Goal: Task Accomplishment & Management: Manage account settings

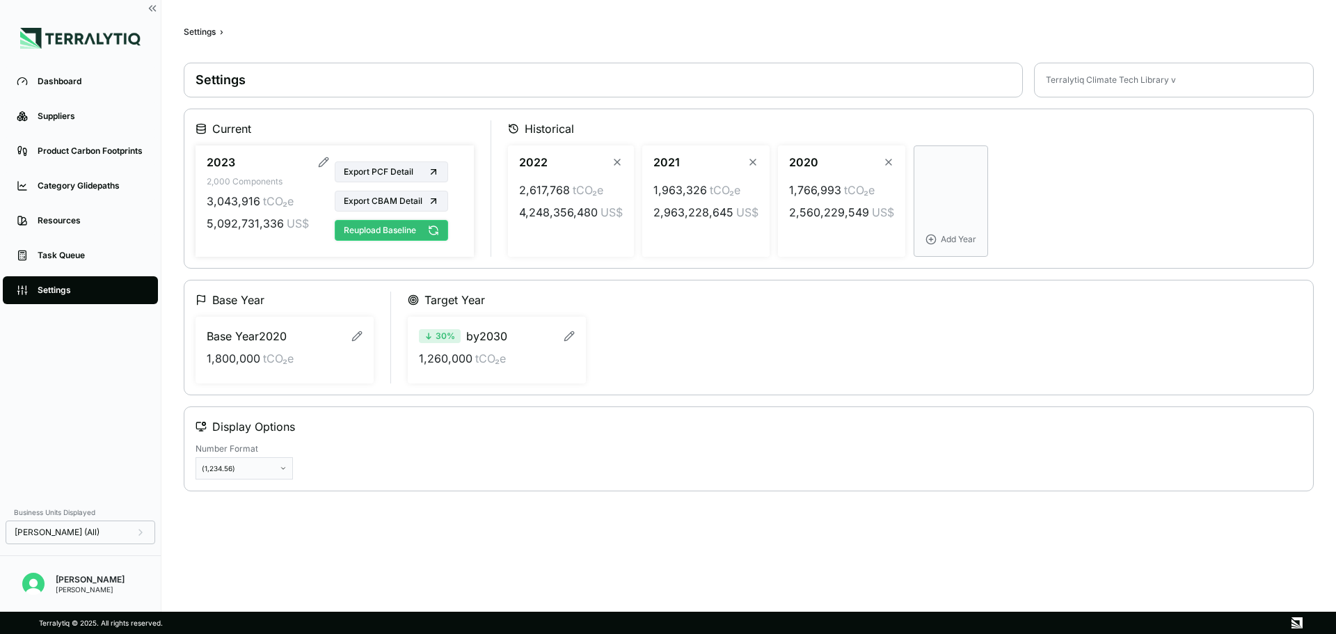
click at [398, 230] on button "Reupload Baseline" at bounding box center [391, 230] width 113 height 21
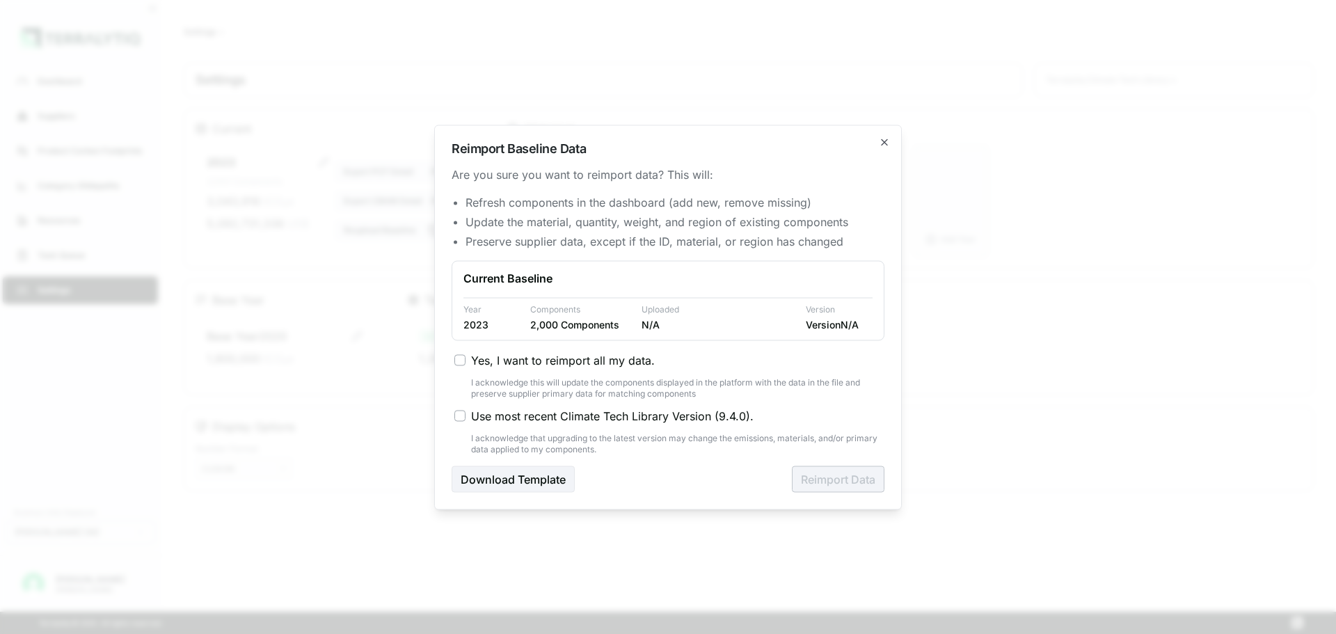
click at [480, 363] on span "Yes, I want to reimport all my data." at bounding box center [563, 359] width 184 height 17
click at [466, 363] on button "Yes, I want to reimport all my data." at bounding box center [460, 359] width 11 height 11
click at [865, 485] on button "Reimport Data" at bounding box center [838, 479] width 93 height 26
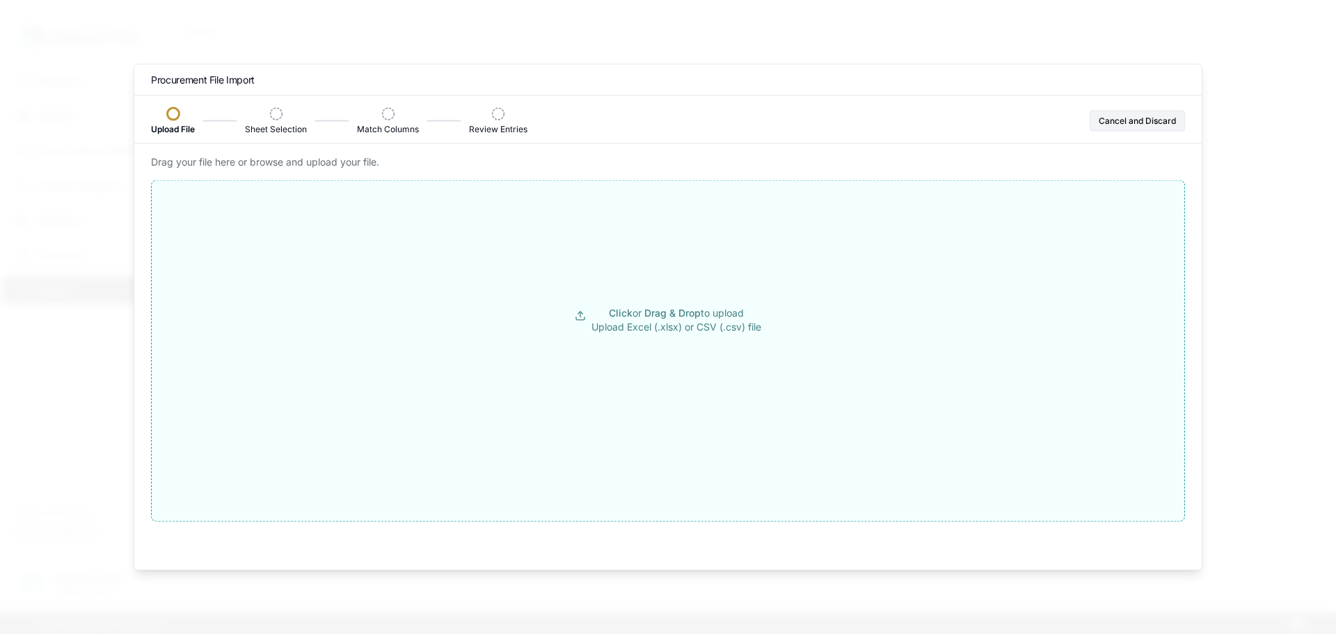
click at [615, 370] on button "Click or Drag & Drop to upload Upload Excel (.xlsx) or CSV (.csv) file" at bounding box center [668, 319] width 1033 height 251
click at [1151, 119] on button "Cancel and Discard" at bounding box center [1137, 120] width 95 height 21
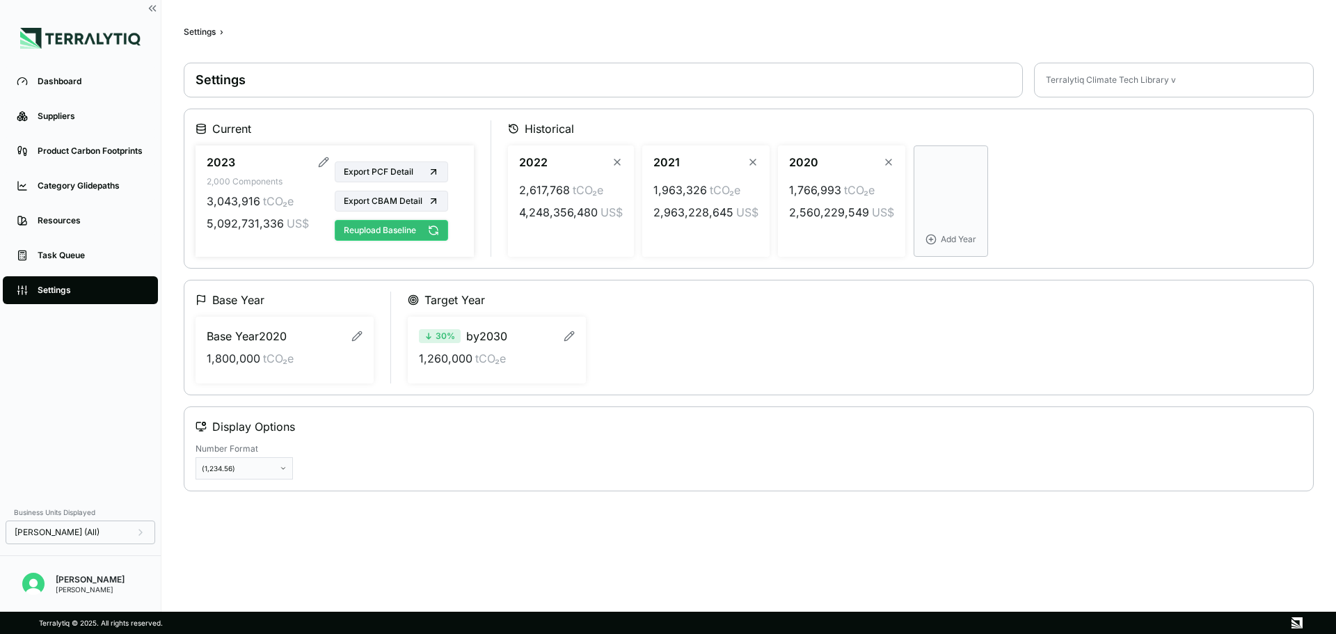
click at [422, 240] on button "Reupload Baseline" at bounding box center [391, 230] width 113 height 21
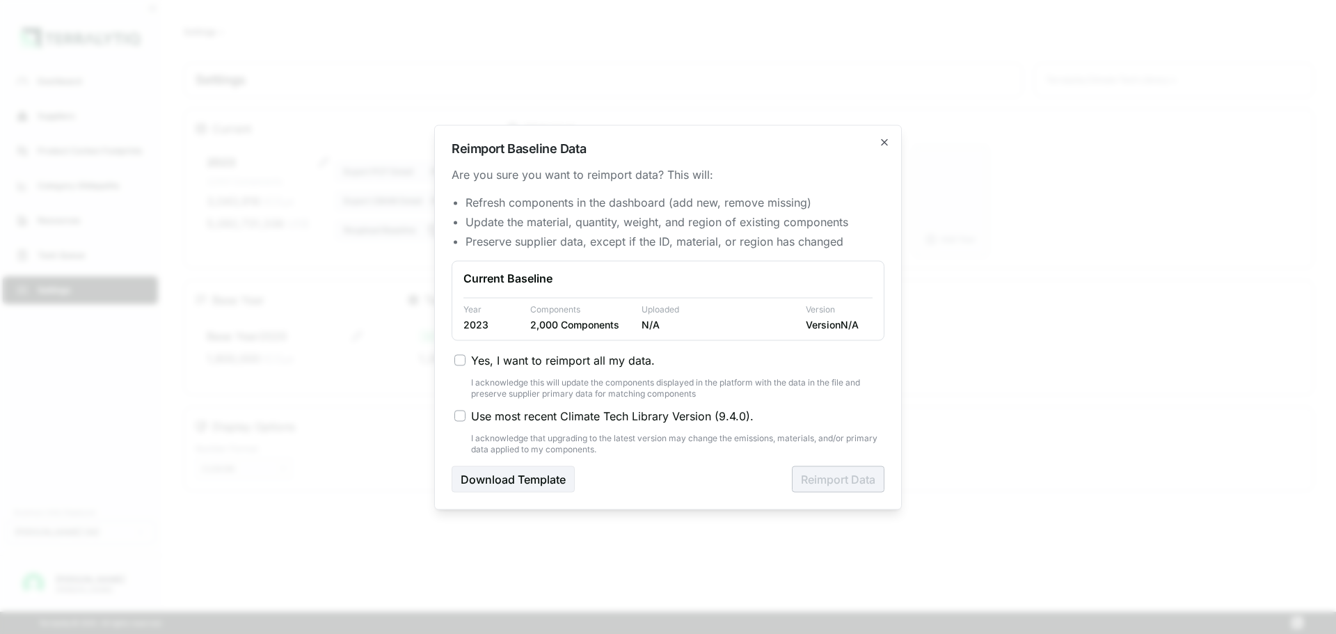
click at [516, 363] on span "Yes, I want to reimport all my data." at bounding box center [563, 359] width 184 height 17
click at [466, 363] on button "Yes, I want to reimport all my data." at bounding box center [460, 359] width 11 height 11
click at [503, 419] on span "Use most recent Climate Tech Library Version ( 9.4.0 )." at bounding box center [612, 415] width 283 height 17
click at [466, 419] on button "Use most recent Climate Tech Library Version ( 9.4.0 )." at bounding box center [460, 415] width 11 height 11
click at [830, 481] on button "Reimport Data" at bounding box center [838, 479] width 93 height 26
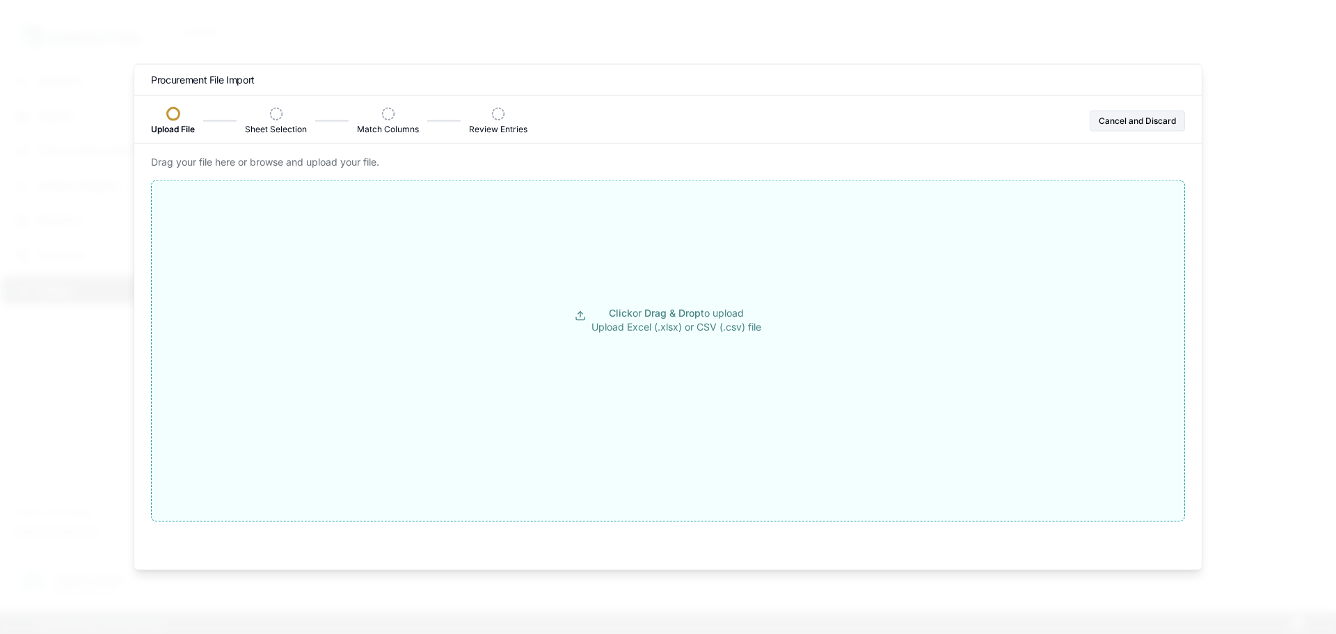
click at [631, 316] on p "Click or Drag & Drop to upload Upload Excel (.xlsx) or CSV (.csv) file" at bounding box center [677, 320] width 170 height 28
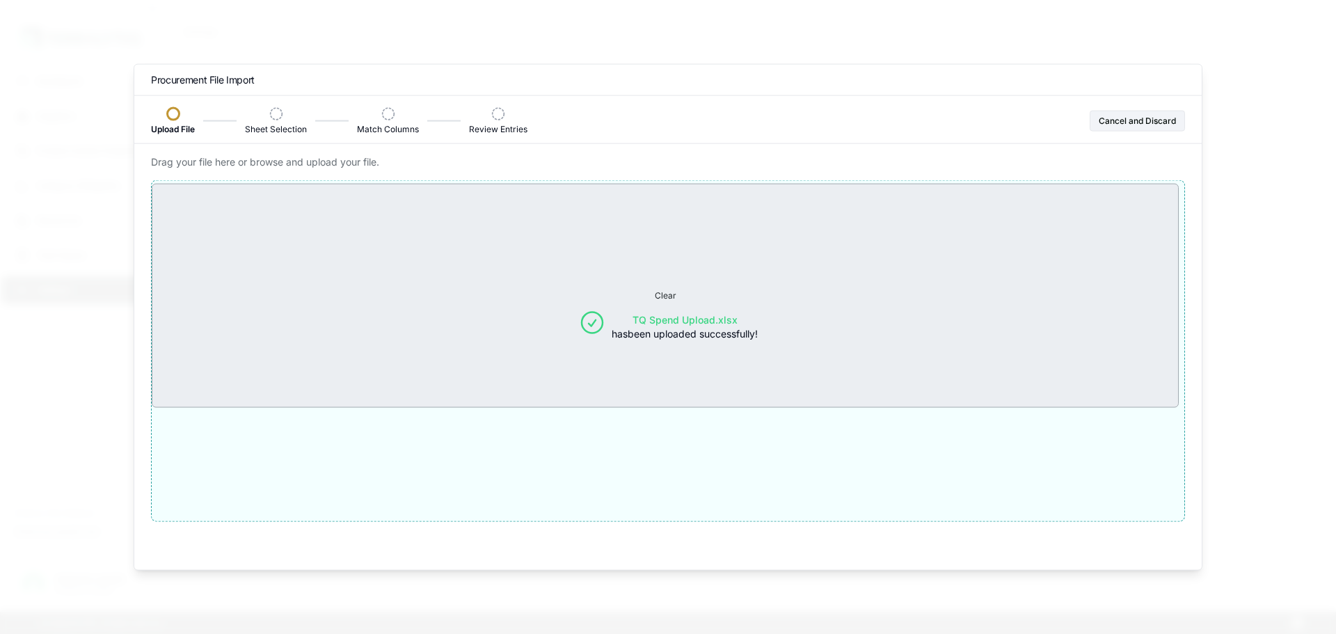
click at [670, 315] on span "TQ Spend Upload.xlsx" at bounding box center [685, 319] width 105 height 12
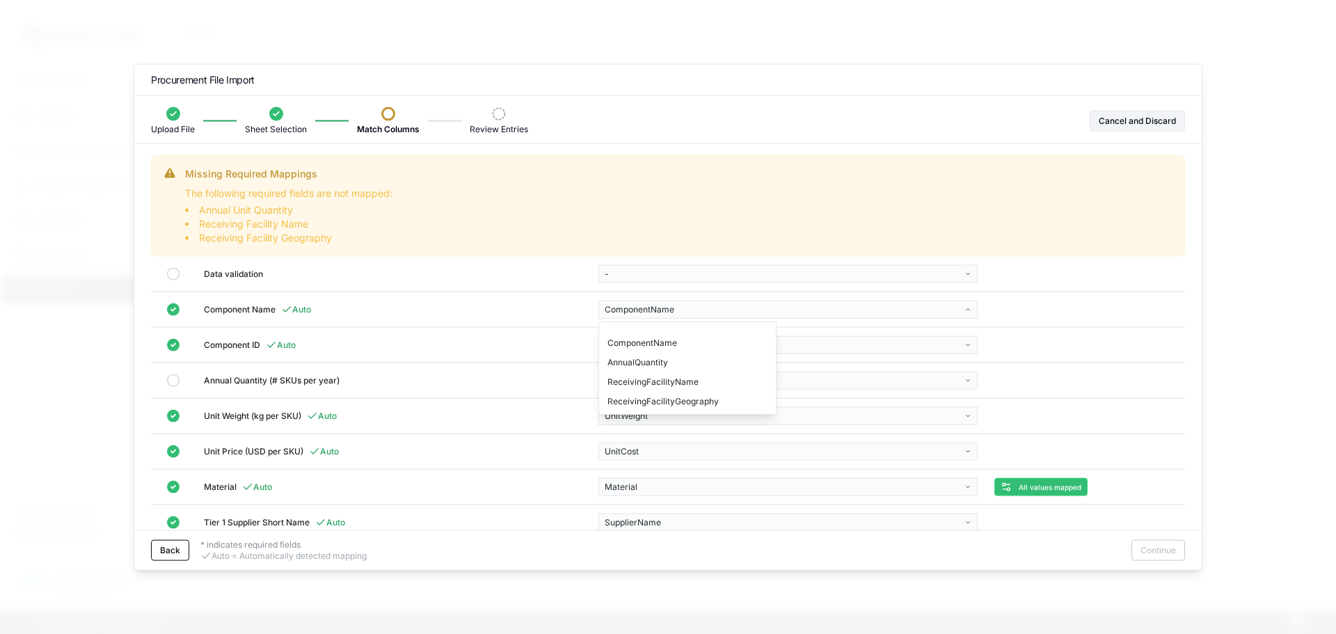
click at [748, 315] on body "Dashboard Suppliers Product Carbon Footprints Category Glidepaths Resources Tas…" at bounding box center [668, 317] width 1336 height 634
click at [732, 348] on body "Dashboard Suppliers Product Carbon Footprints Category Glidepaths Resources Tas…" at bounding box center [668, 317] width 1336 height 634
click at [622, 385] on body "Dashboard Suppliers Product Carbon Footprints Category Glidepaths Resources Tas…" at bounding box center [668, 317] width 1336 height 634
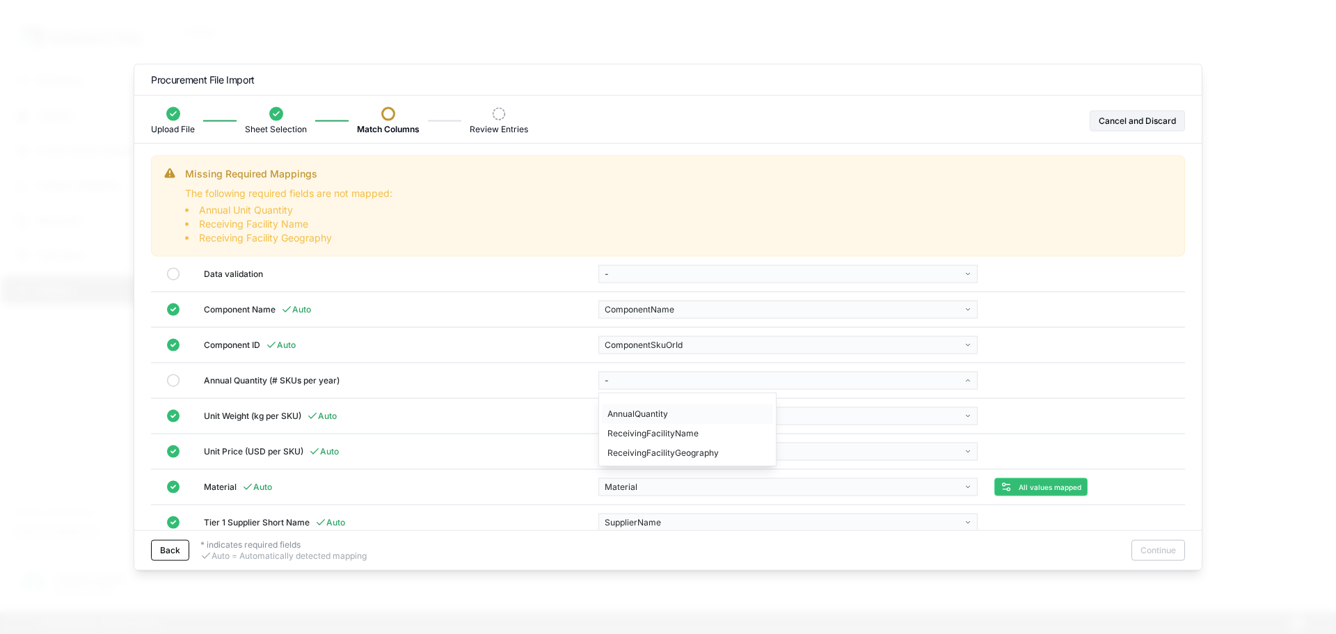
click at [638, 415] on div "AnnualQuantity" at bounding box center [687, 413] width 171 height 19
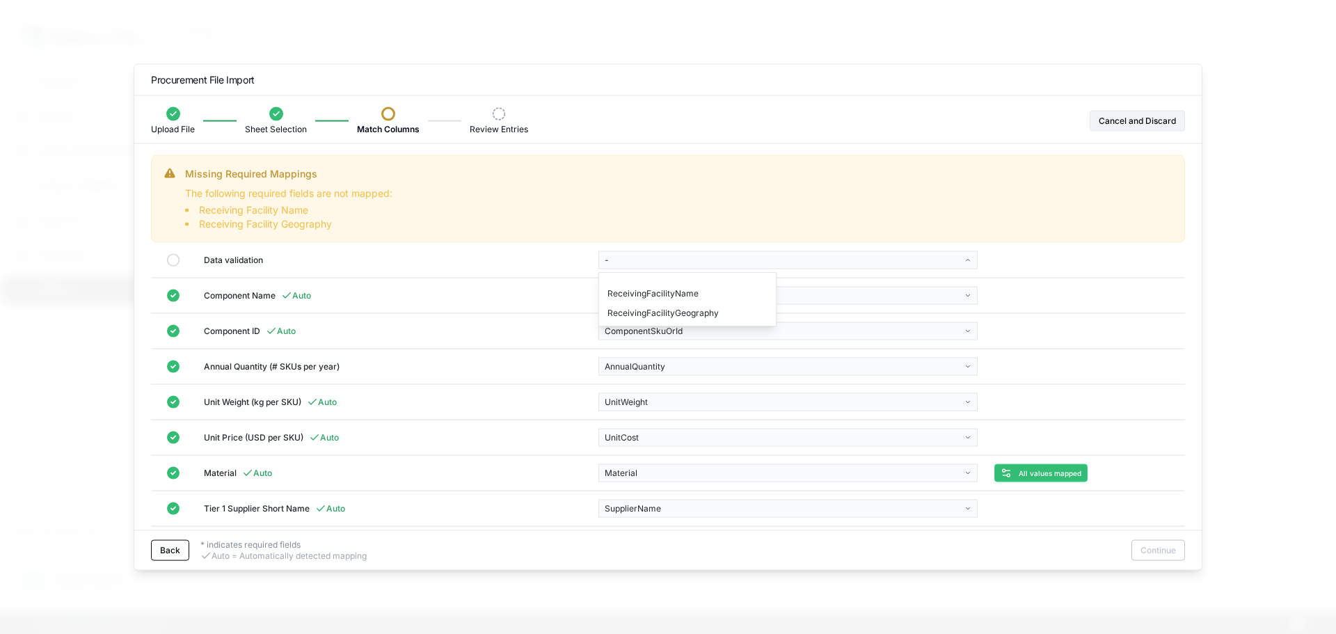
click at [678, 266] on body "Dashboard Suppliers Product Carbon Footprints Category Glidepaths Resources Tas…" at bounding box center [668, 317] width 1336 height 634
click at [502, 276] on body "Dashboard Suppliers Product Carbon Footprints Category Glidepaths Resources Tas…" at bounding box center [668, 317] width 1336 height 634
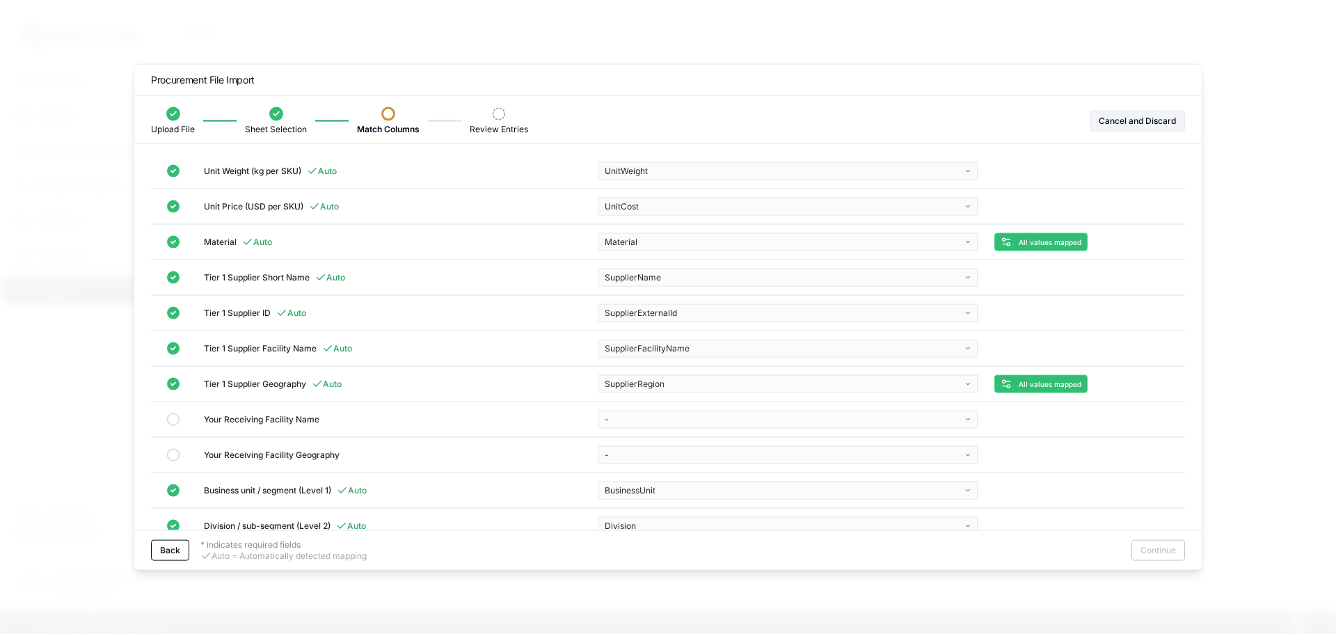
scroll to position [232, 0]
click at [624, 420] on body "Dashboard Suppliers Product Carbon Footprints Category Glidepaths Resources Tas…" at bounding box center [668, 317] width 1336 height 634
click at [645, 453] on div "ReceivingFacilityName" at bounding box center [687, 452] width 171 height 19
click at [645, 453] on body "Dashboard Suppliers Product Carbon Footprints Category Glidepaths Resources Tas…" at bounding box center [668, 317] width 1336 height 634
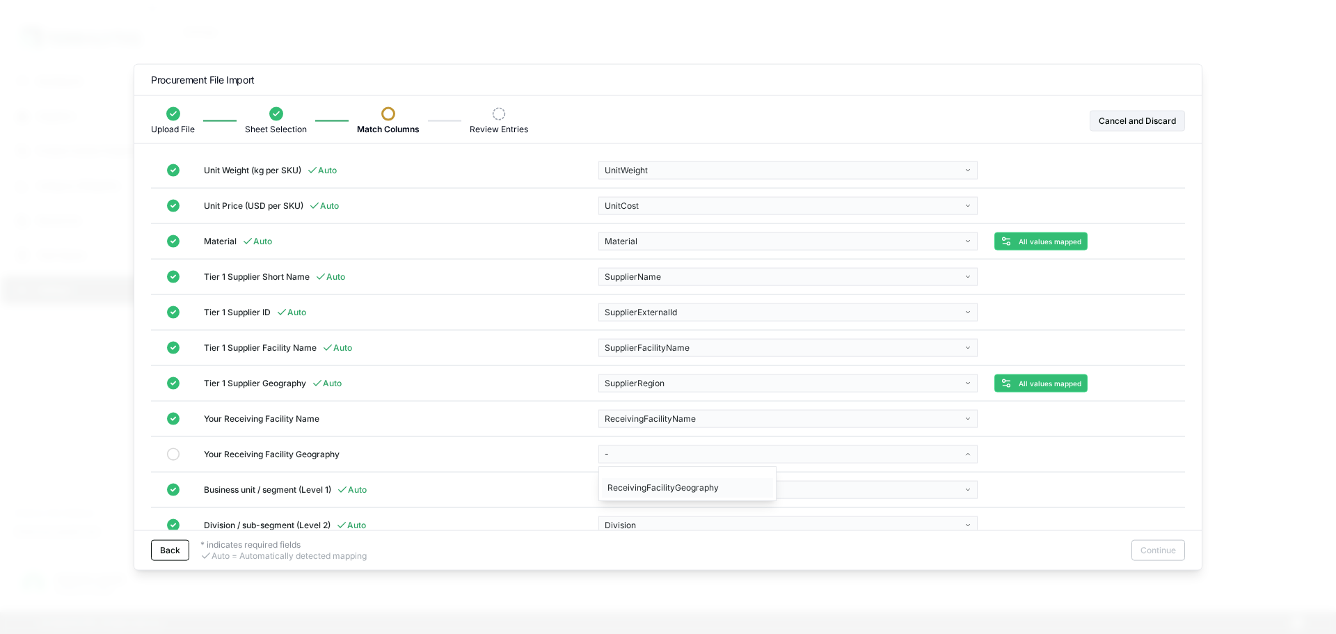
click at [661, 490] on div "ReceivingFacilityGeography" at bounding box center [687, 487] width 171 height 19
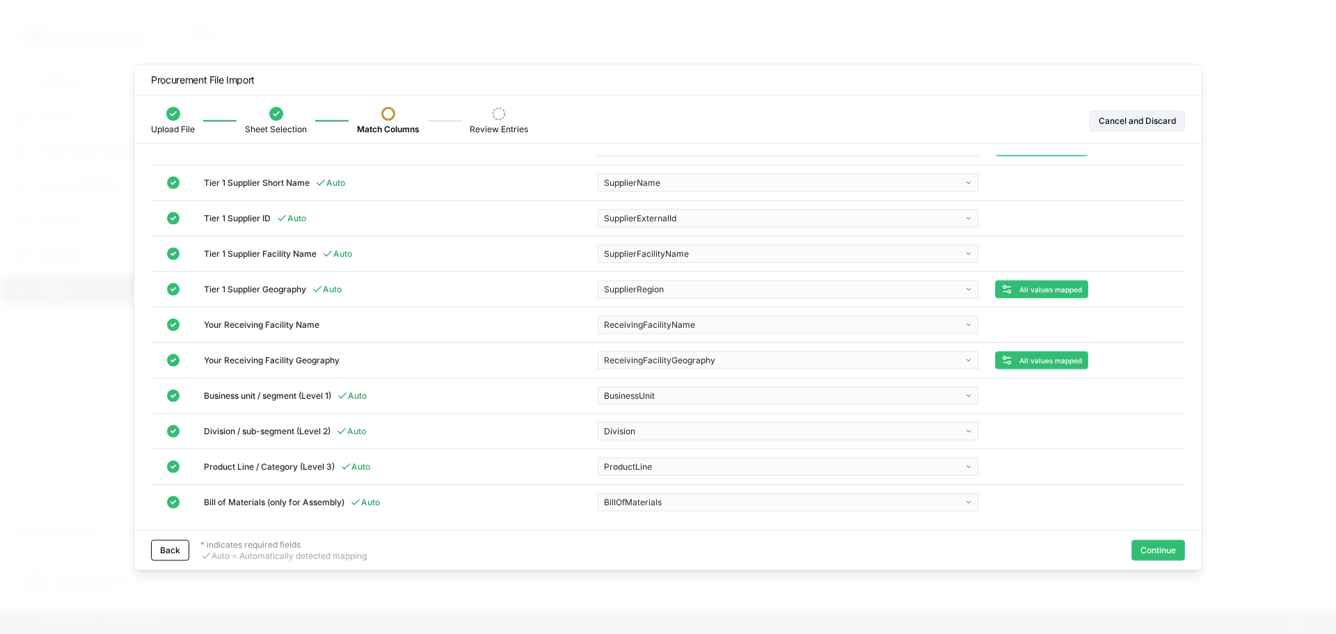
scroll to position [0, 0]
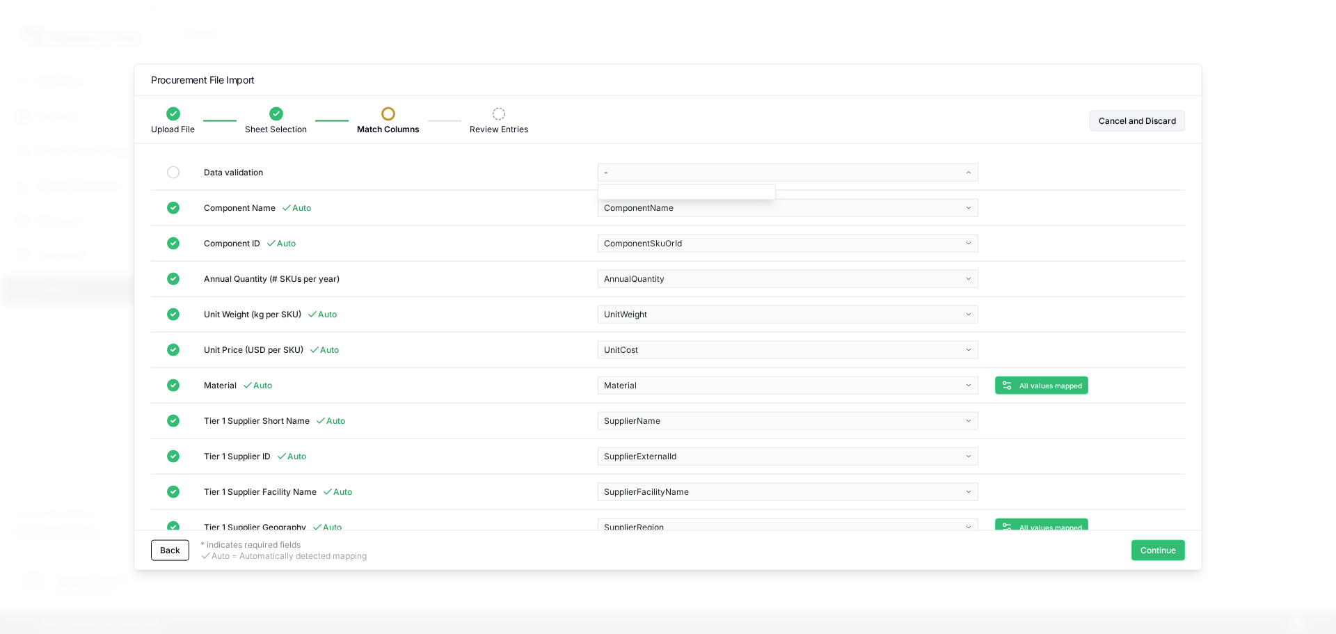
click at [620, 173] on body "Dashboard Suppliers Product Carbon Footprints Category Glidepaths Resources Tas…" at bounding box center [668, 317] width 1336 height 634
click at [567, 182] on body "Dashboard Suppliers Product Carbon Footprints Category Glidepaths Resources Tas…" at bounding box center [668, 317] width 1336 height 634
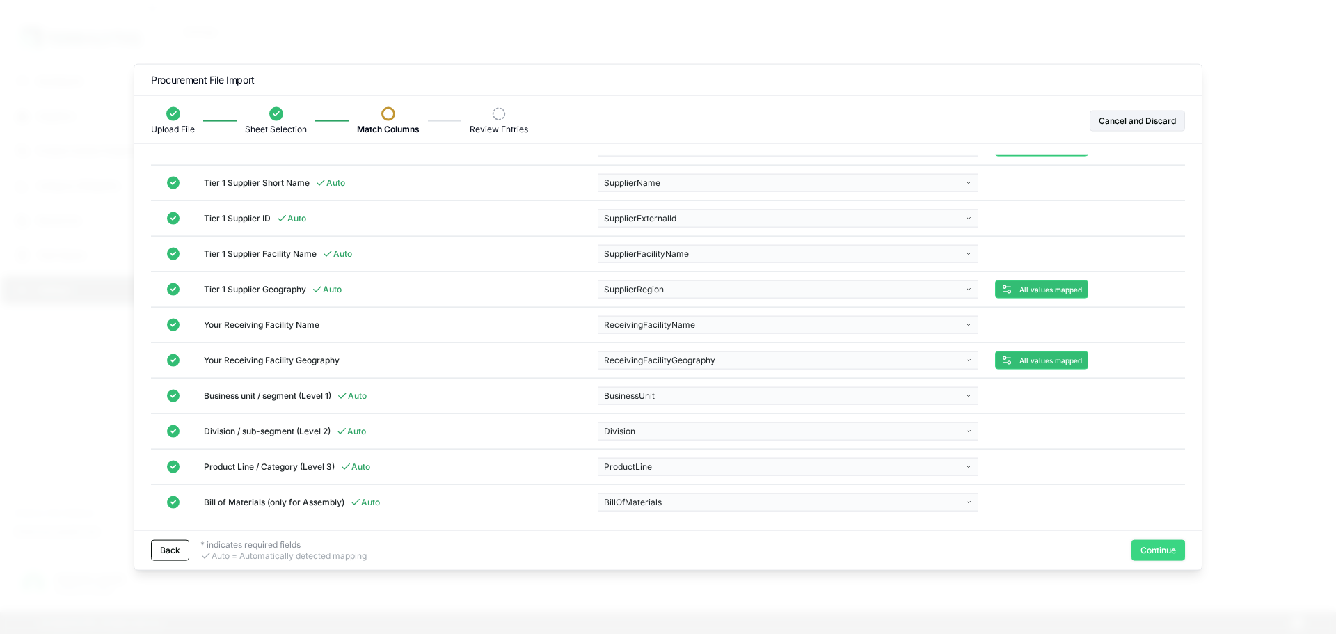
click at [1155, 546] on button "Continue" at bounding box center [1159, 550] width 54 height 21
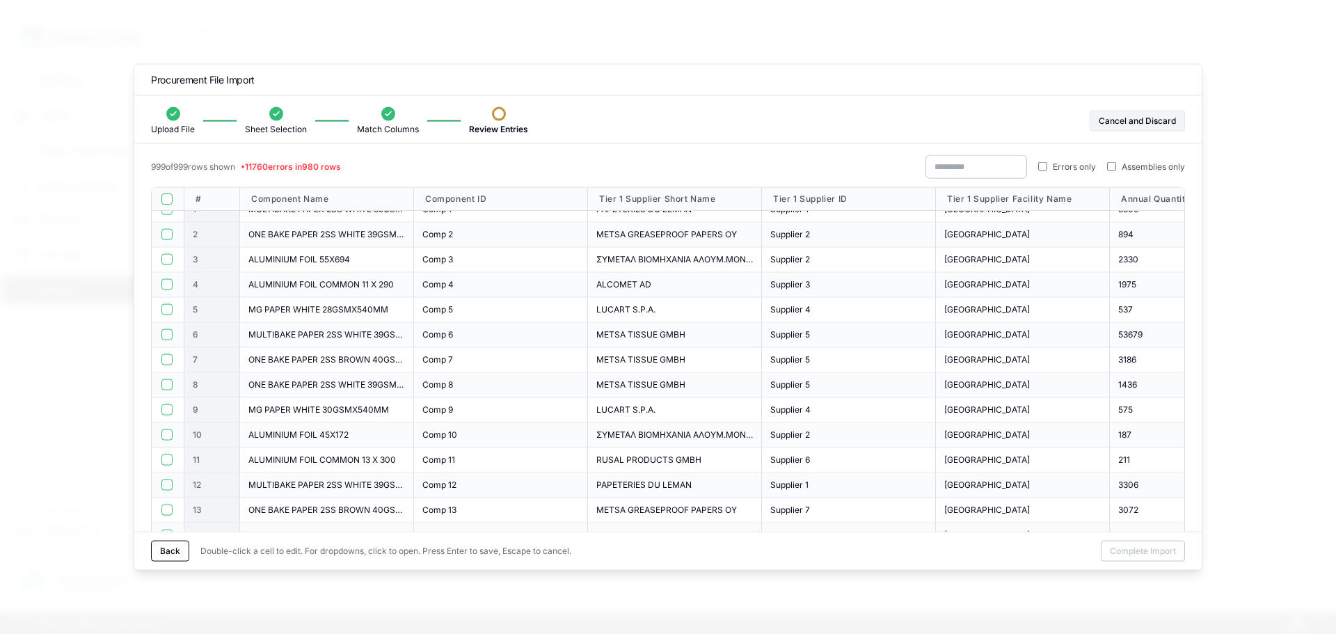
scroll to position [23, 0]
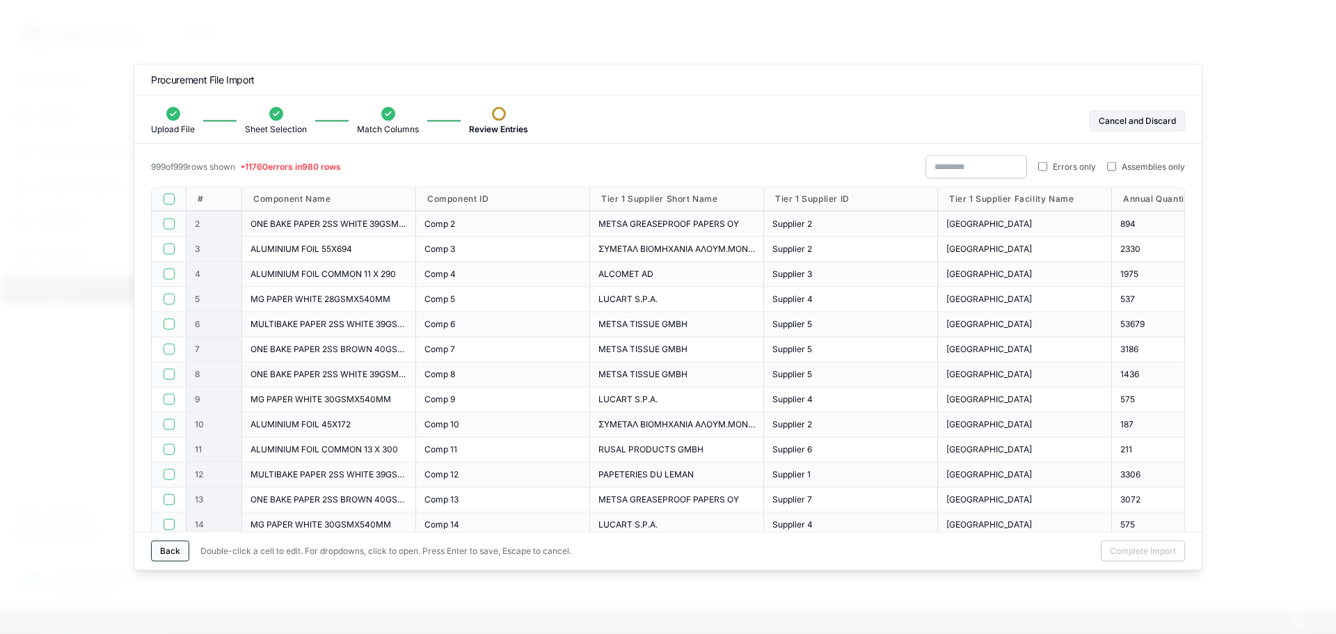
click at [168, 549] on button "Back" at bounding box center [170, 551] width 38 height 21
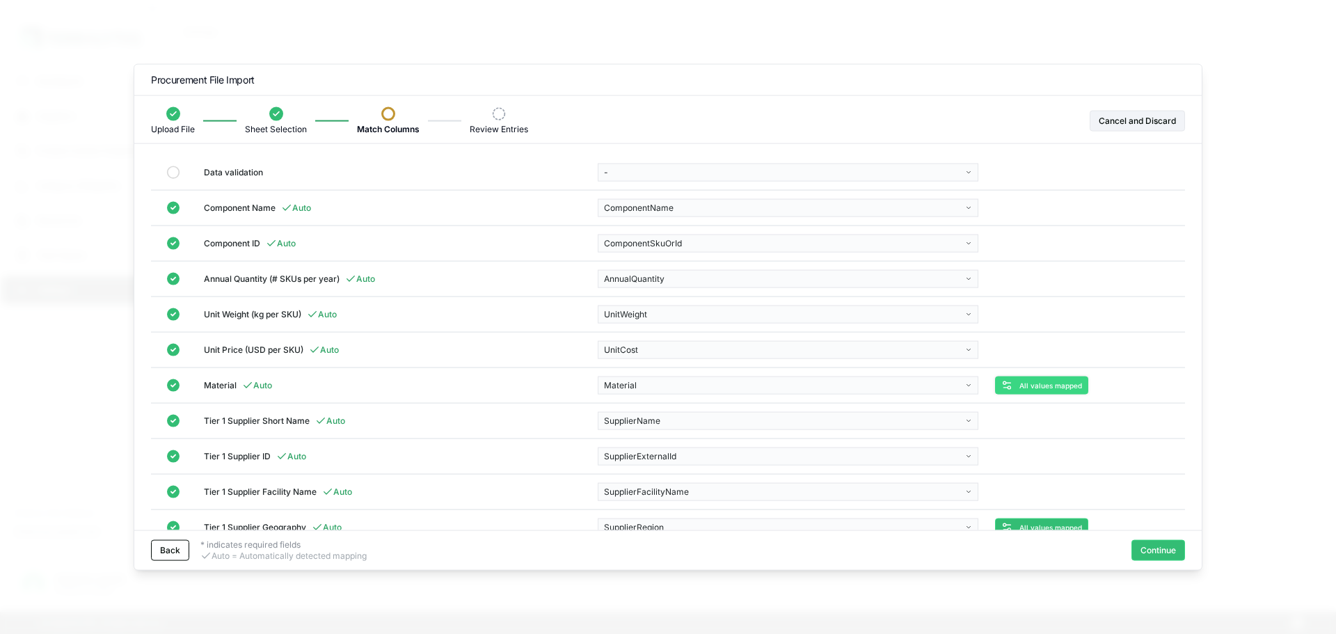
click at [1052, 384] on span "All values mapped" at bounding box center [1051, 385] width 63 height 8
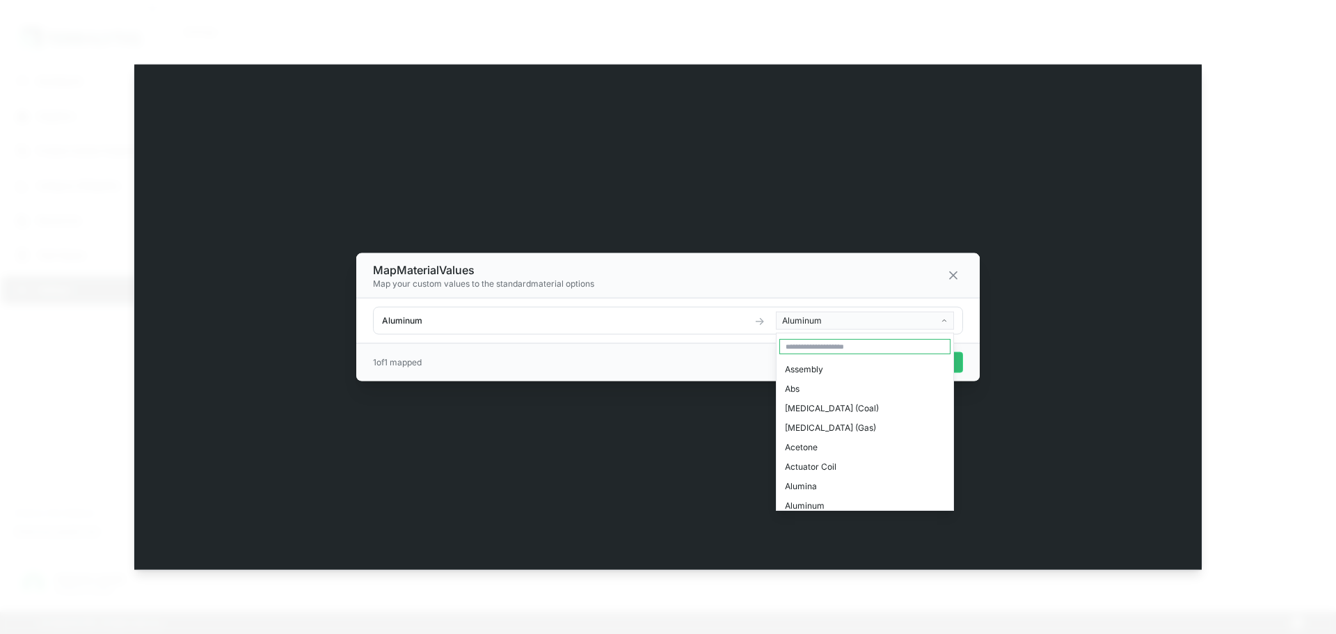
click at [846, 322] on body "Dashboard Suppliers Product Carbon Footprints Category Glidepaths Resources Tas…" at bounding box center [668, 317] width 1336 height 634
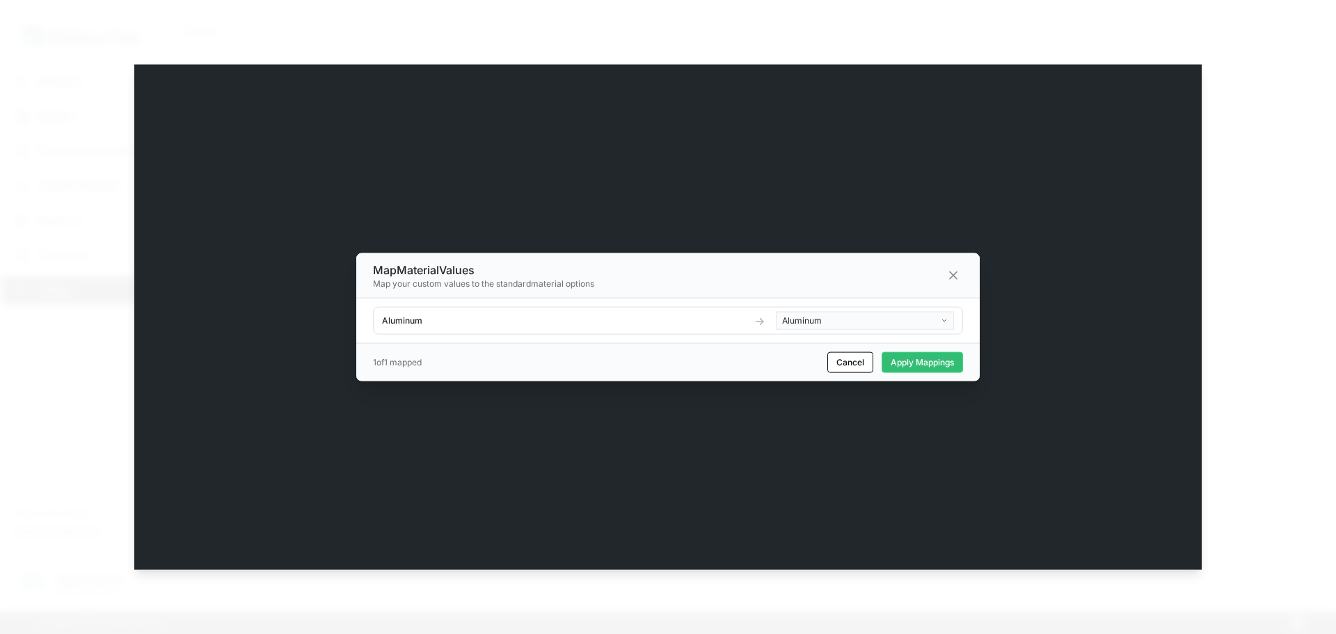
click at [571, 347] on body "Dashboard Suppliers Product Carbon Footprints Category Glidepaths Resources Tas…" at bounding box center [668, 317] width 1336 height 634
click at [951, 274] on icon at bounding box center [954, 275] width 14 height 14
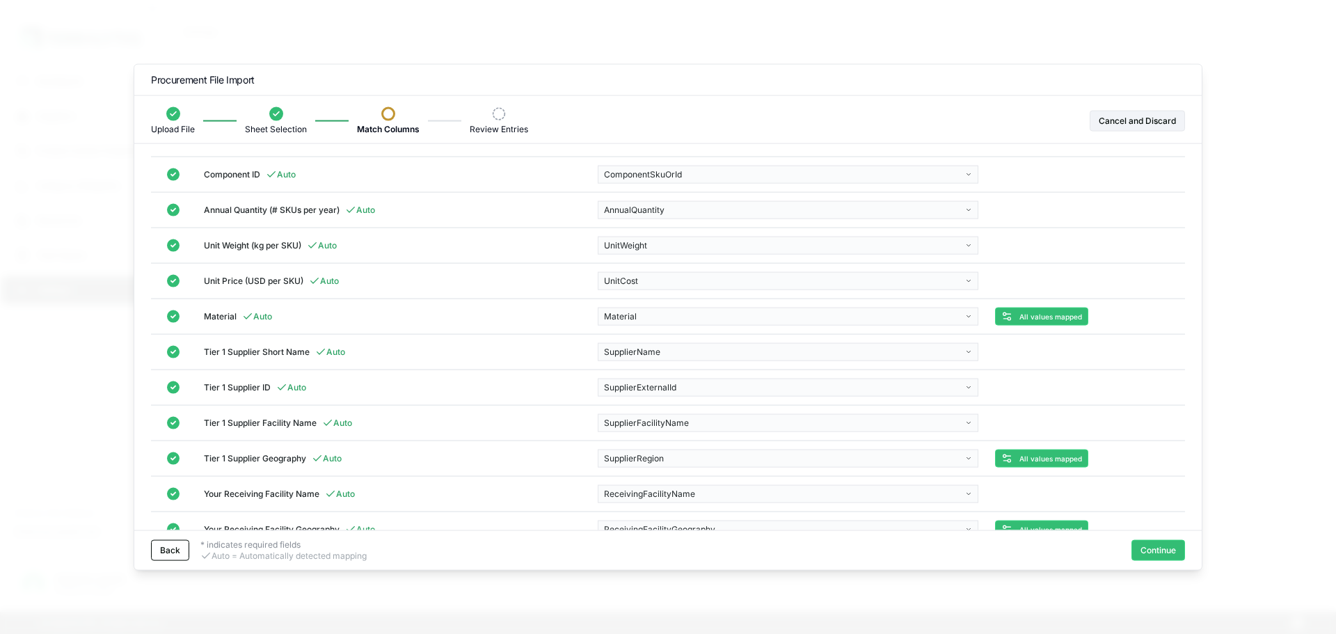
scroll to position [70, 0]
click at [1047, 466] on button "All values mapped" at bounding box center [1041, 457] width 93 height 18
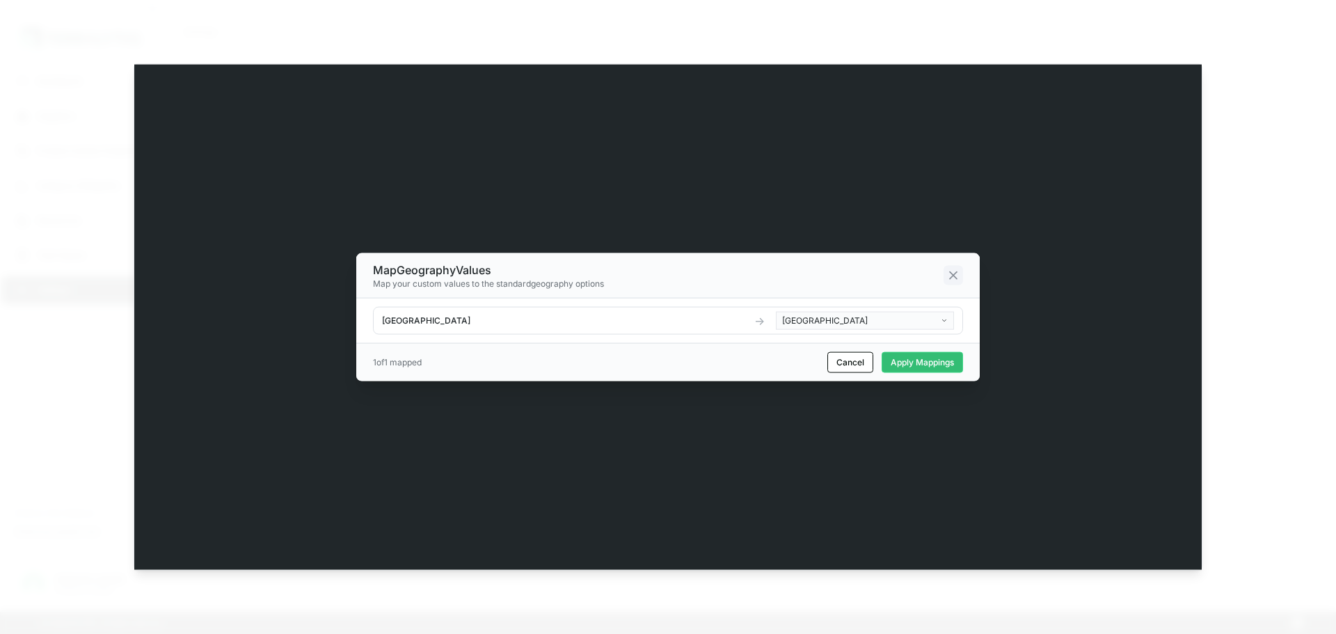
click at [955, 277] on icon at bounding box center [953, 274] width 7 height 7
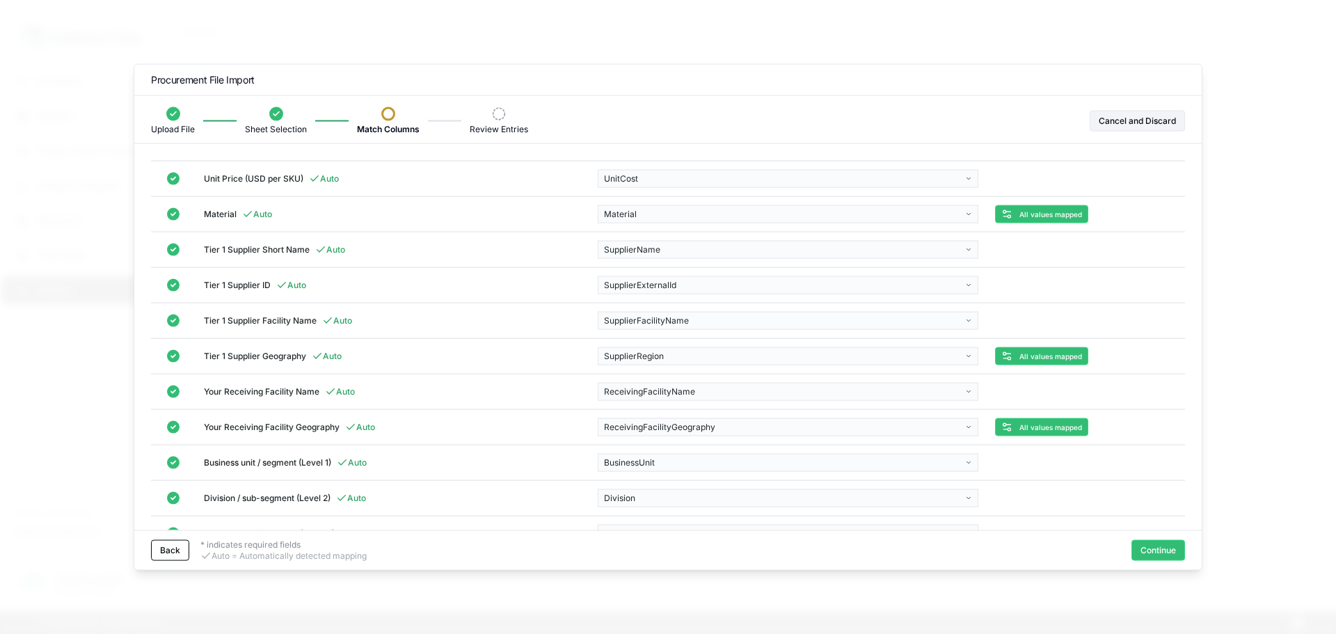
scroll to position [172, 0]
click at [1025, 430] on span "All values mapped" at bounding box center [1051, 426] width 63 height 8
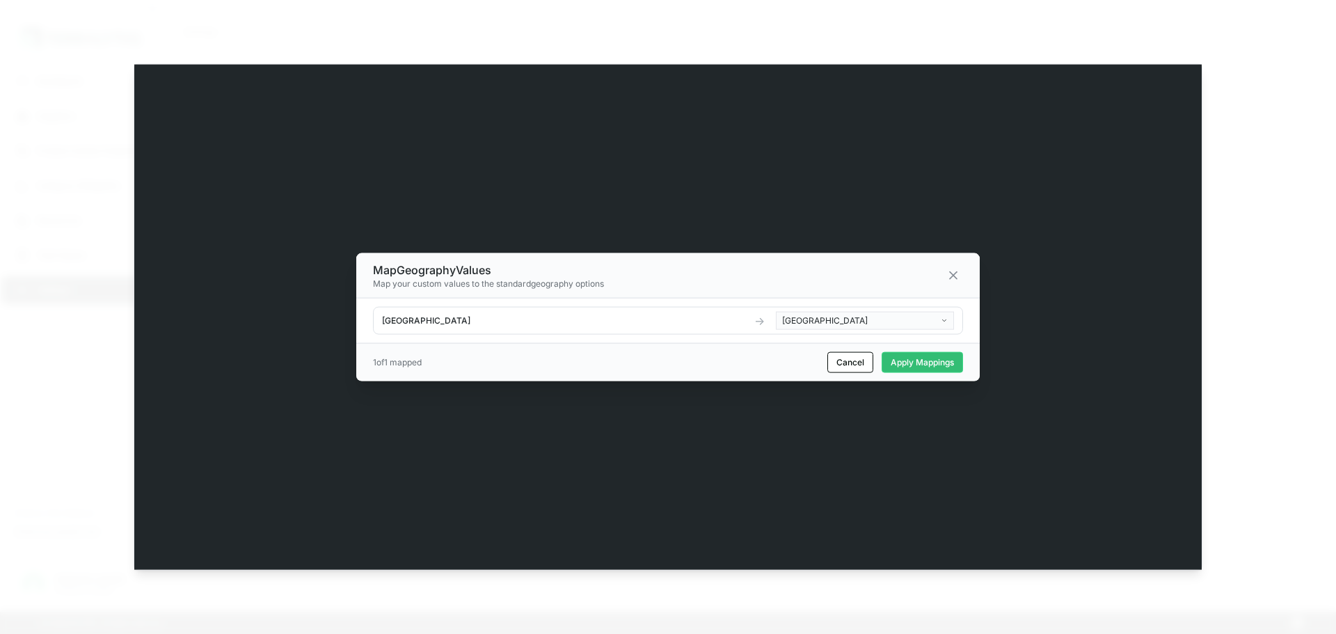
click at [960, 286] on div "Map Geography Values Map your custom values to the standard geography options" at bounding box center [668, 275] width 590 height 28
drag, startPoint x: 960, startPoint y: 286, endPoint x: 946, endPoint y: 263, distance: 26.9
click at [946, 263] on div "Map Geography Values Map your custom values to the standard geography options" at bounding box center [668, 275] width 590 height 28
click at [961, 276] on button at bounding box center [953, 274] width 19 height 19
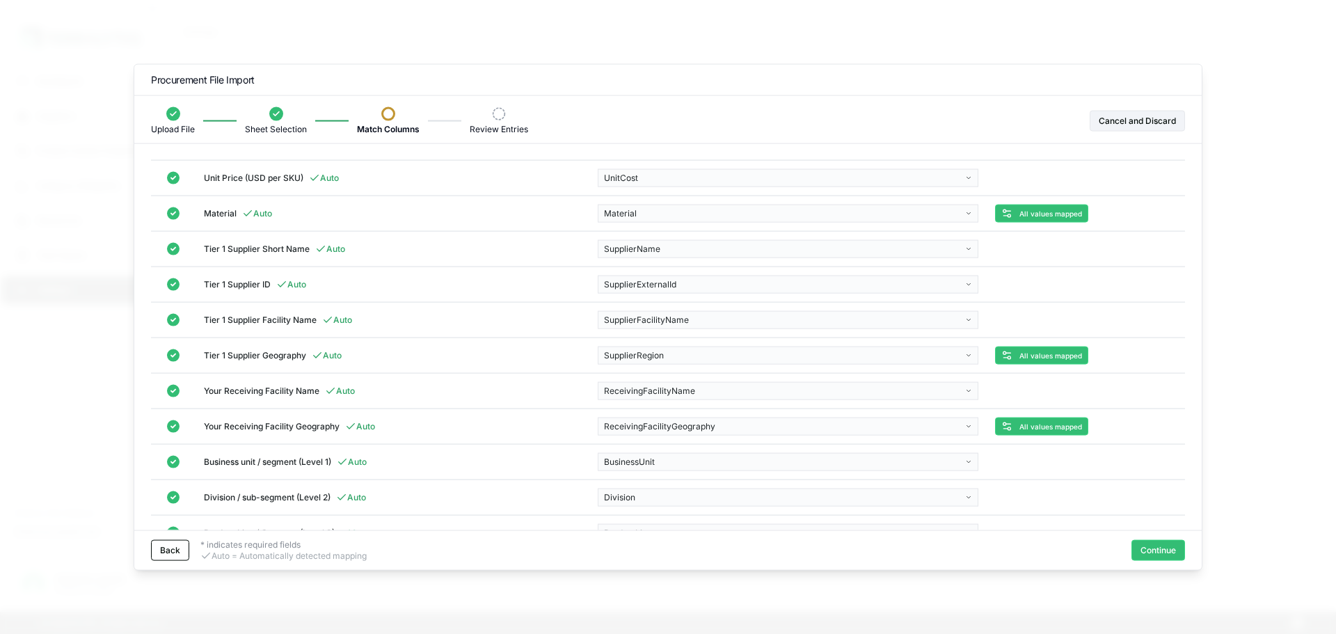
scroll to position [238, 0]
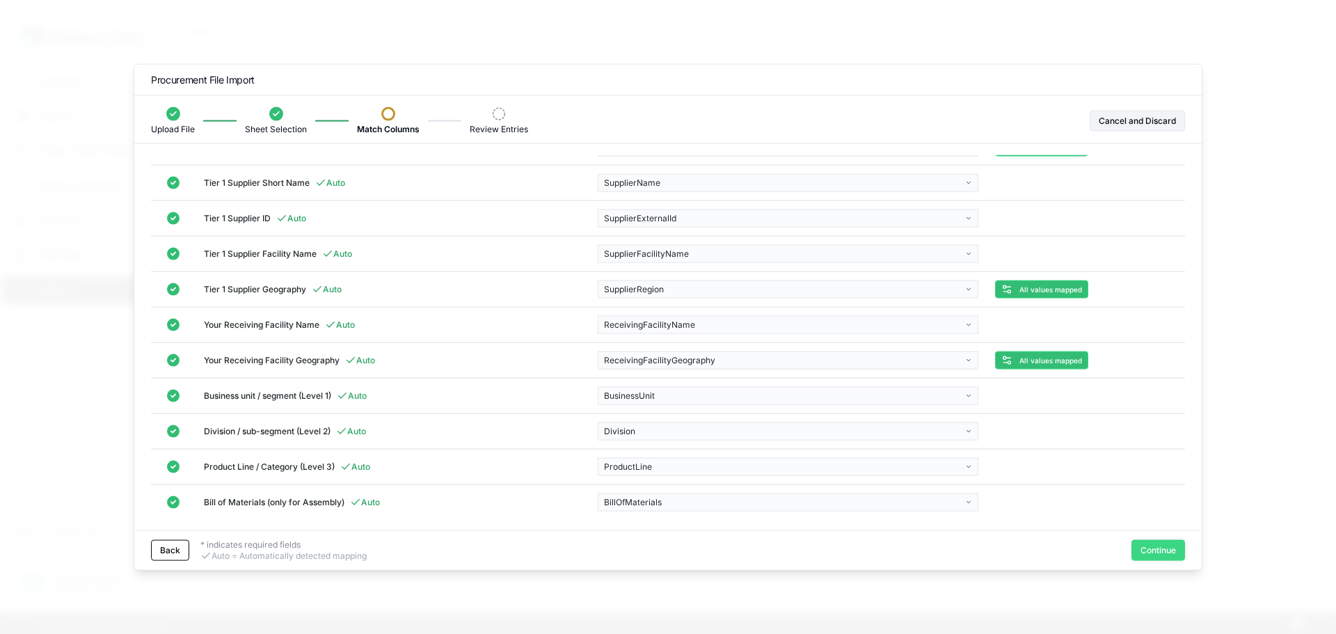
click at [1141, 555] on button "Continue" at bounding box center [1159, 550] width 54 height 21
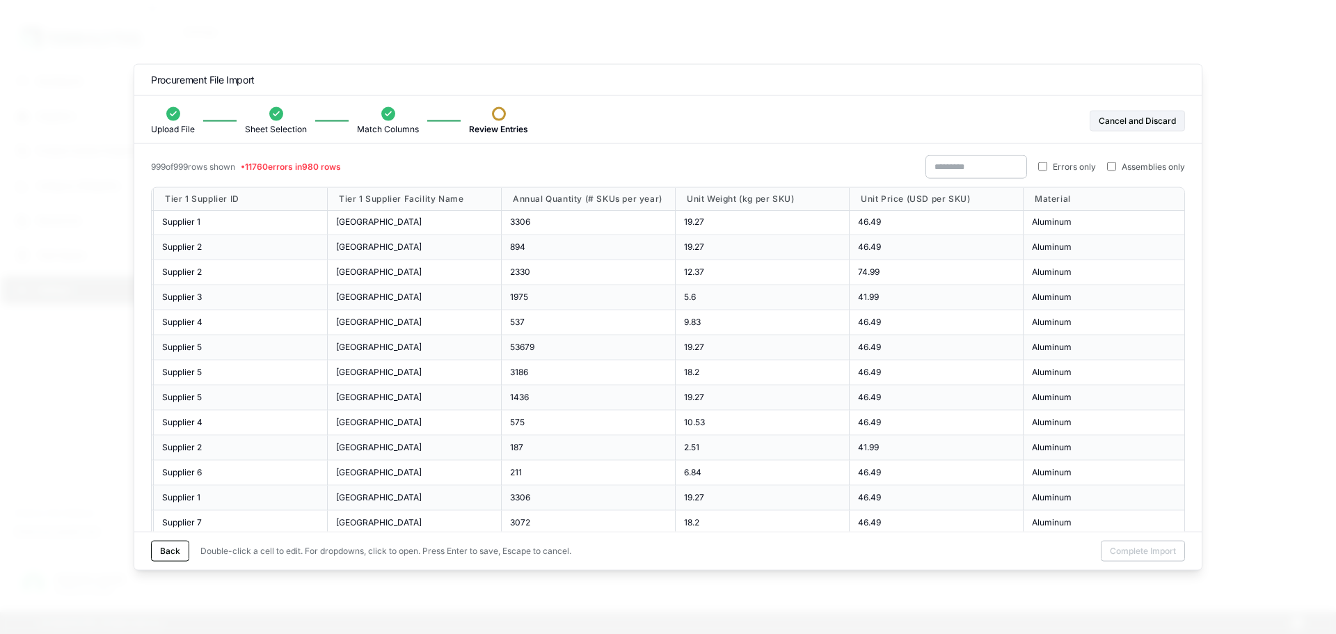
scroll to position [0, 0]
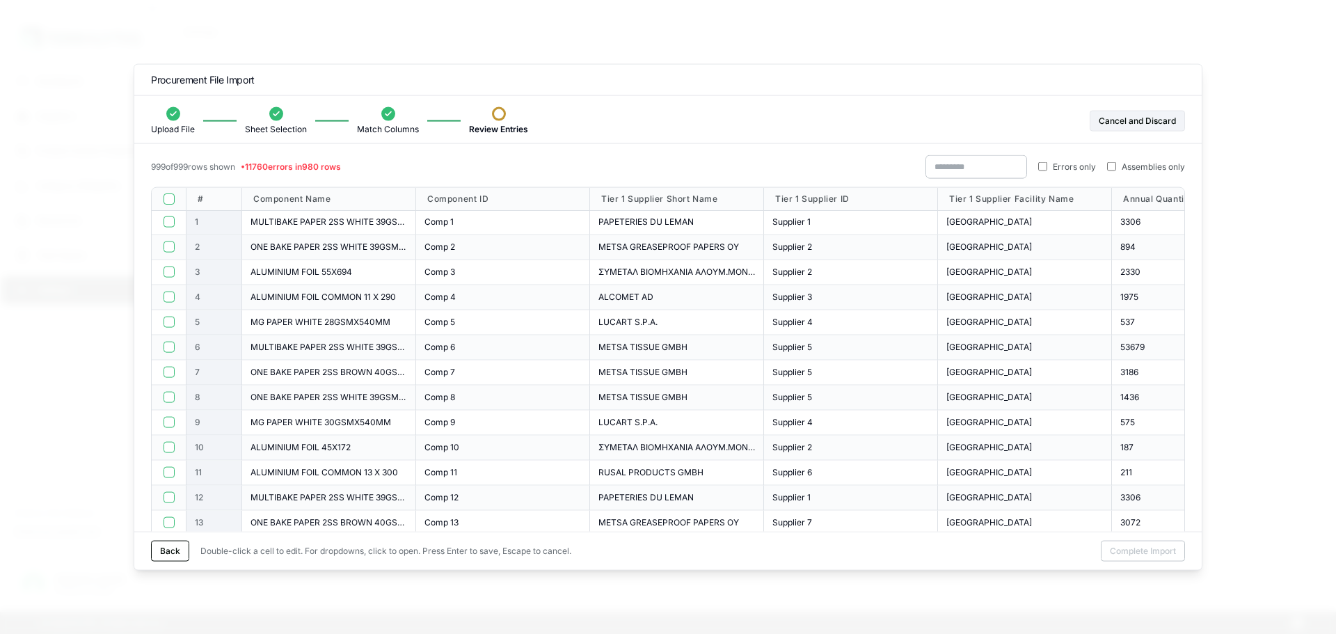
click at [171, 199] on button "button" at bounding box center [169, 198] width 11 height 11
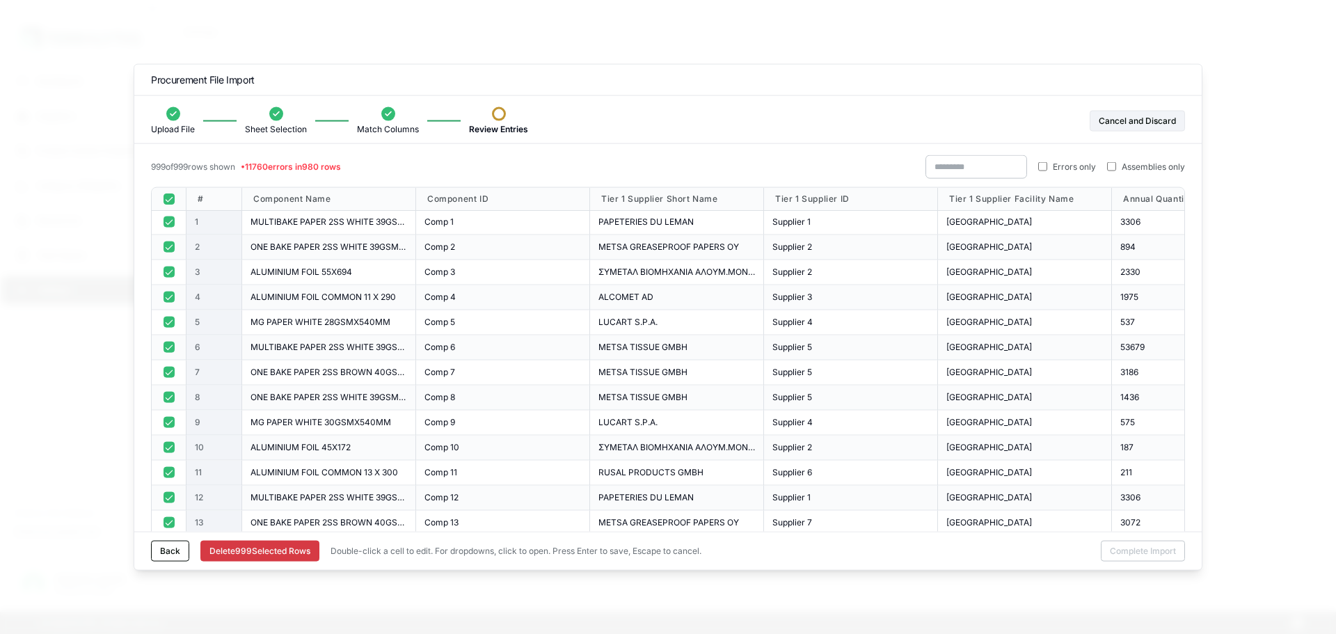
click at [169, 201] on button "button" at bounding box center [169, 198] width 11 height 11
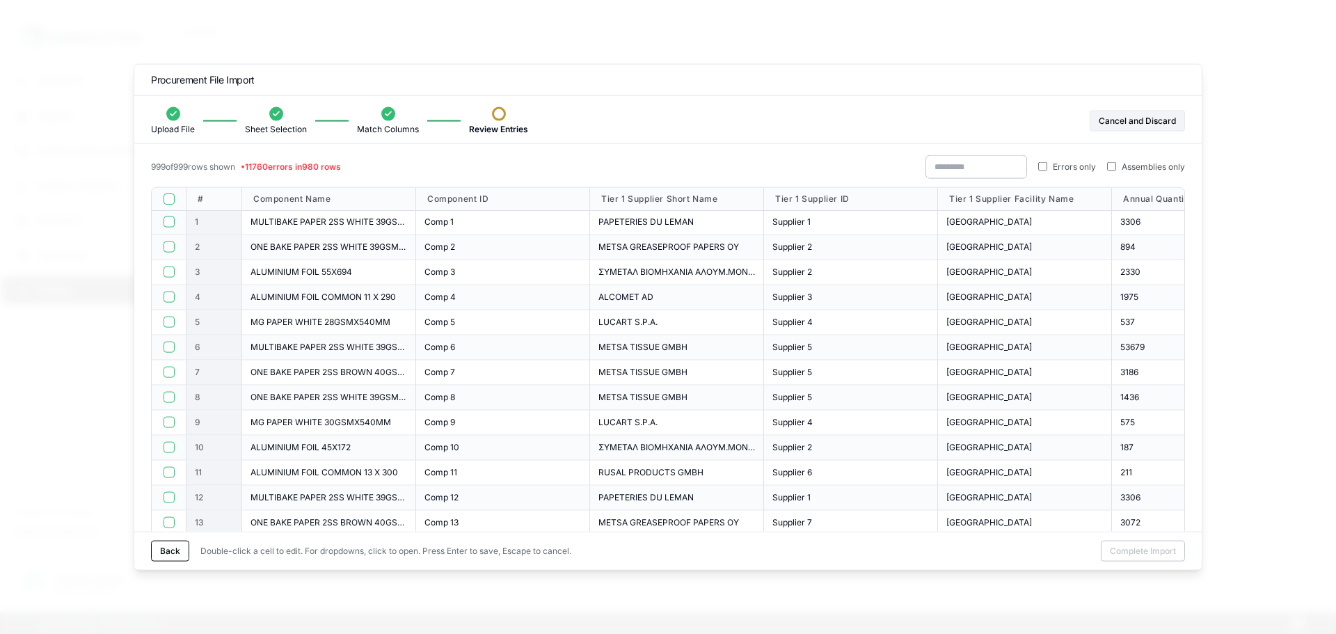
click at [168, 228] on div at bounding box center [169, 222] width 35 height 25
click at [168, 237] on div at bounding box center [169, 247] width 35 height 25
click at [172, 222] on button "button" at bounding box center [169, 221] width 11 height 11
click at [171, 237] on div at bounding box center [169, 247] width 35 height 25
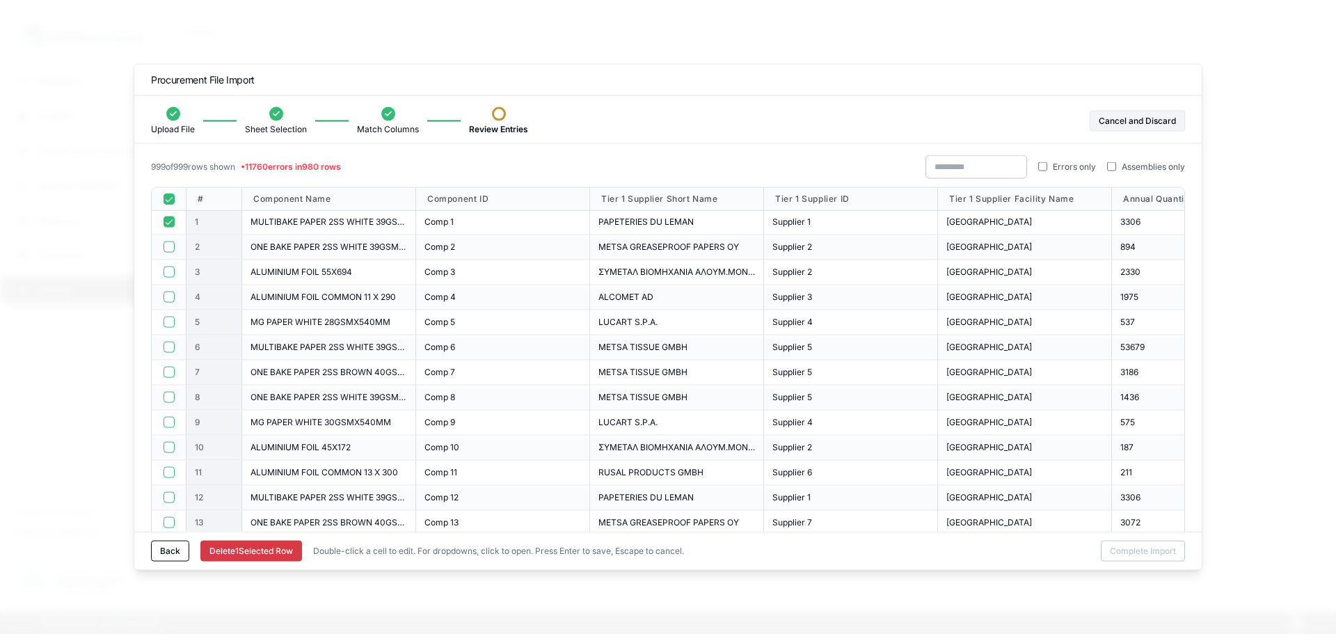
click at [171, 243] on button "button" at bounding box center [169, 247] width 11 height 11
click at [166, 277] on button "button" at bounding box center [169, 272] width 11 height 11
click at [167, 296] on button "button" at bounding box center [169, 297] width 11 height 11
click at [167, 328] on div at bounding box center [169, 322] width 35 height 25
click at [168, 324] on button "button" at bounding box center [169, 322] width 11 height 11
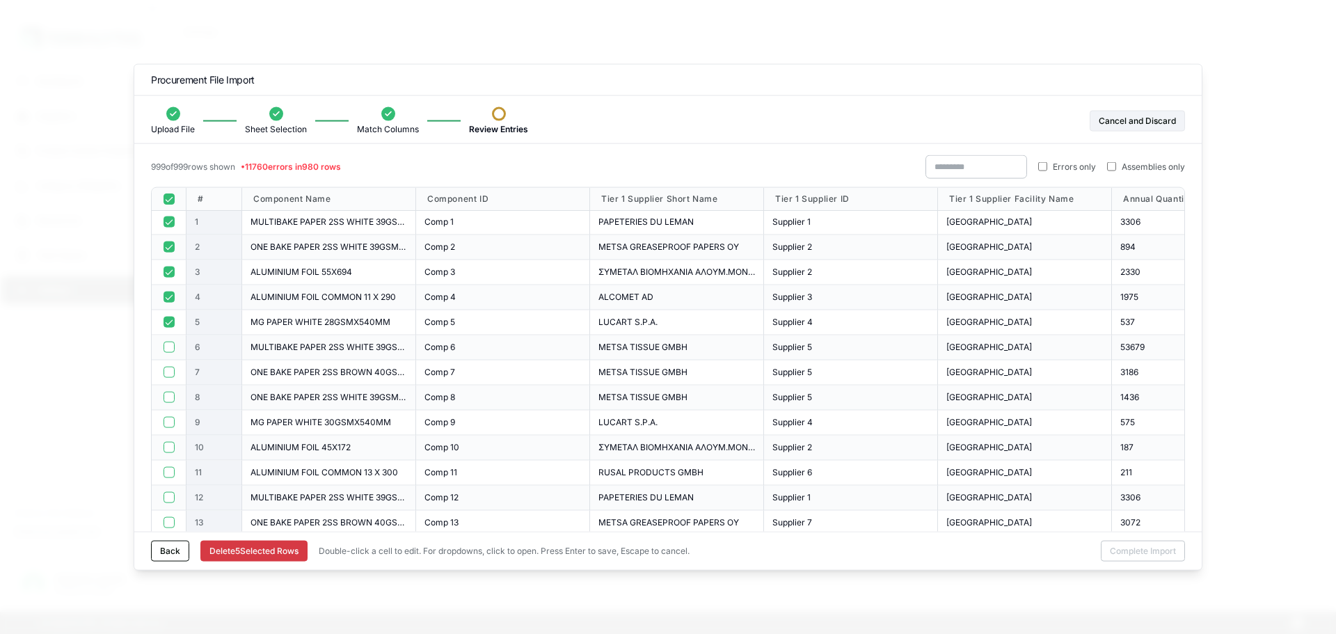
click at [166, 349] on button "button" at bounding box center [169, 347] width 11 height 11
click at [167, 380] on div at bounding box center [169, 372] width 35 height 25
click at [167, 378] on div at bounding box center [169, 372] width 35 height 25
click at [167, 374] on button "button" at bounding box center [169, 372] width 11 height 11
click at [170, 394] on button "button" at bounding box center [169, 397] width 11 height 11
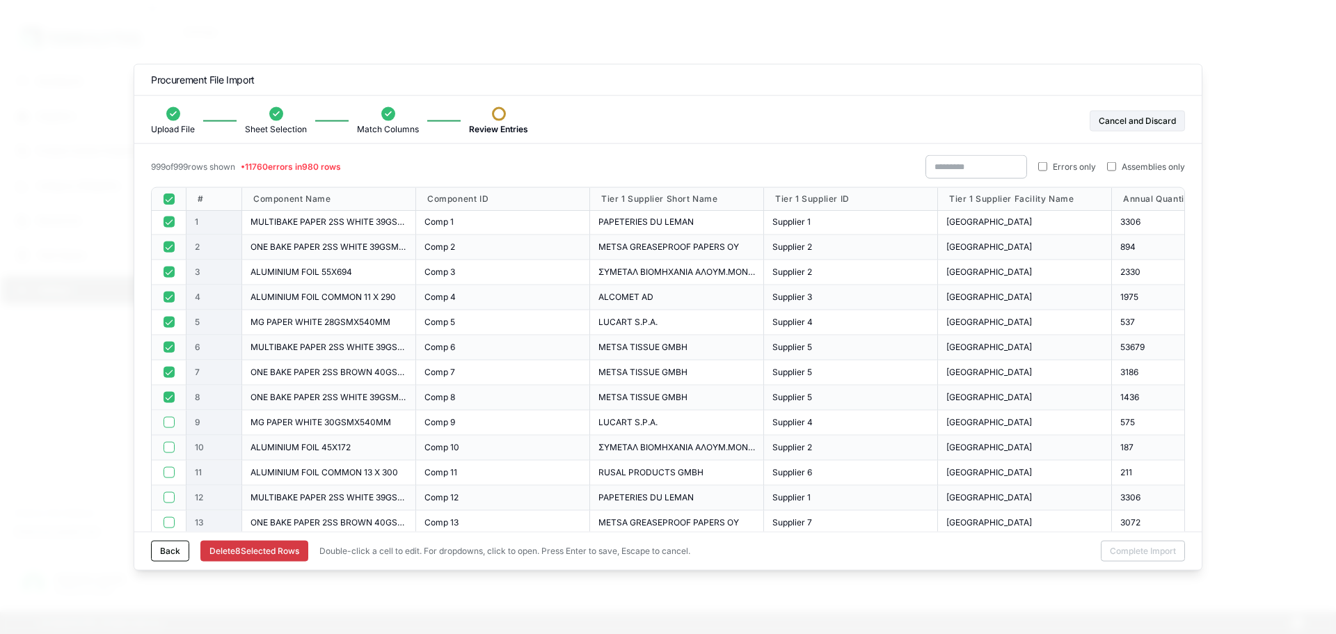
click at [171, 418] on button "button" at bounding box center [169, 422] width 11 height 11
click at [170, 445] on button "button" at bounding box center [169, 447] width 11 height 11
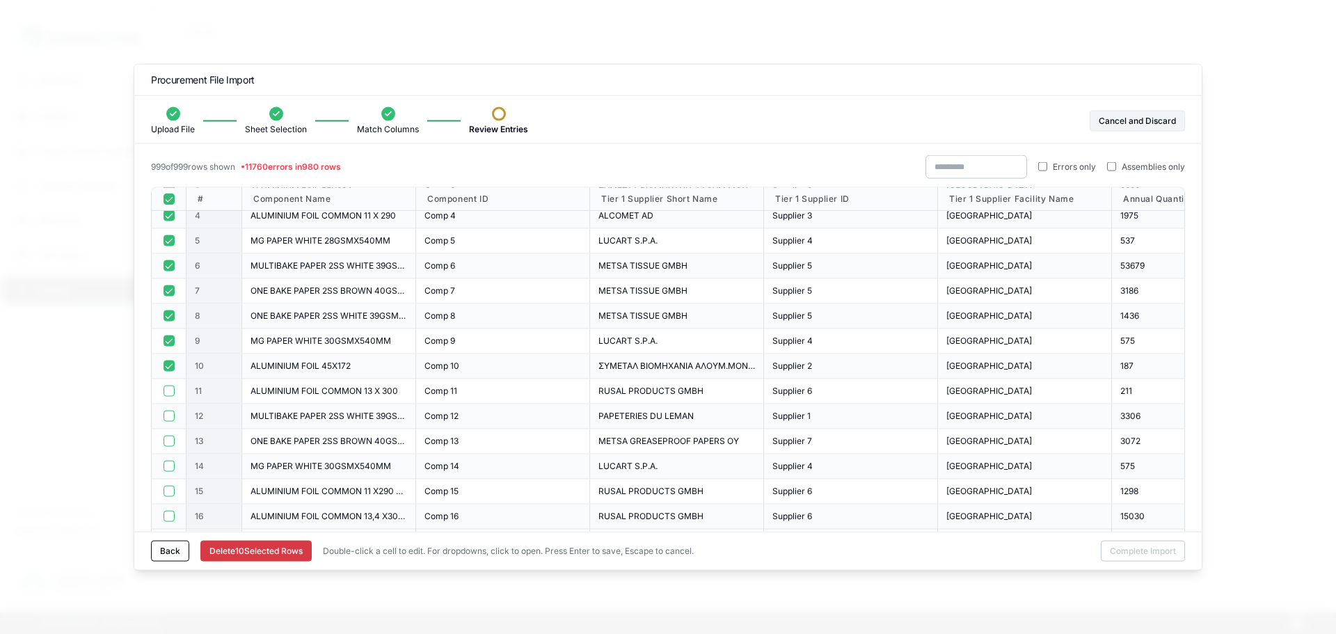
scroll to position [150, 0]
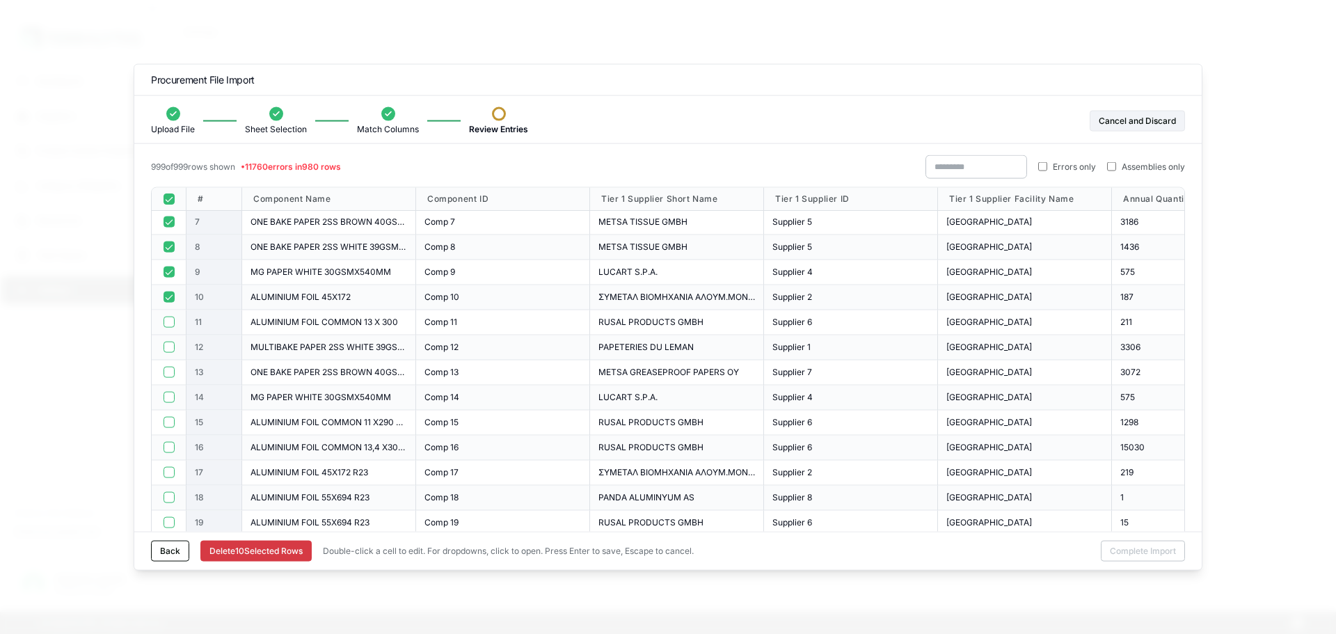
click at [170, 325] on button "button" at bounding box center [169, 322] width 11 height 11
click at [172, 353] on div at bounding box center [169, 347] width 35 height 25
click at [170, 343] on button "button" at bounding box center [169, 347] width 11 height 11
click at [168, 370] on button "button" at bounding box center [169, 372] width 11 height 11
click at [170, 395] on button "button" at bounding box center [169, 397] width 11 height 11
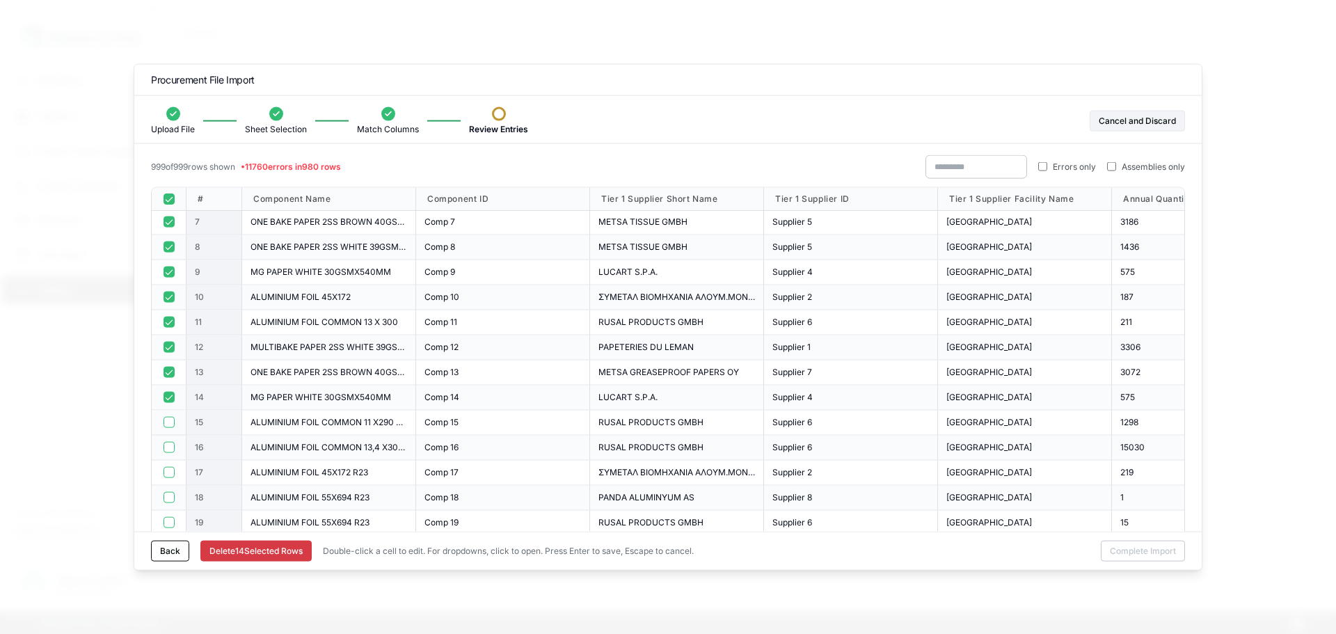
click at [169, 420] on button "button" at bounding box center [169, 422] width 11 height 11
click at [168, 442] on button "button" at bounding box center [169, 447] width 11 height 11
click at [168, 465] on div at bounding box center [169, 472] width 35 height 25
click at [171, 474] on button "button" at bounding box center [169, 472] width 11 height 11
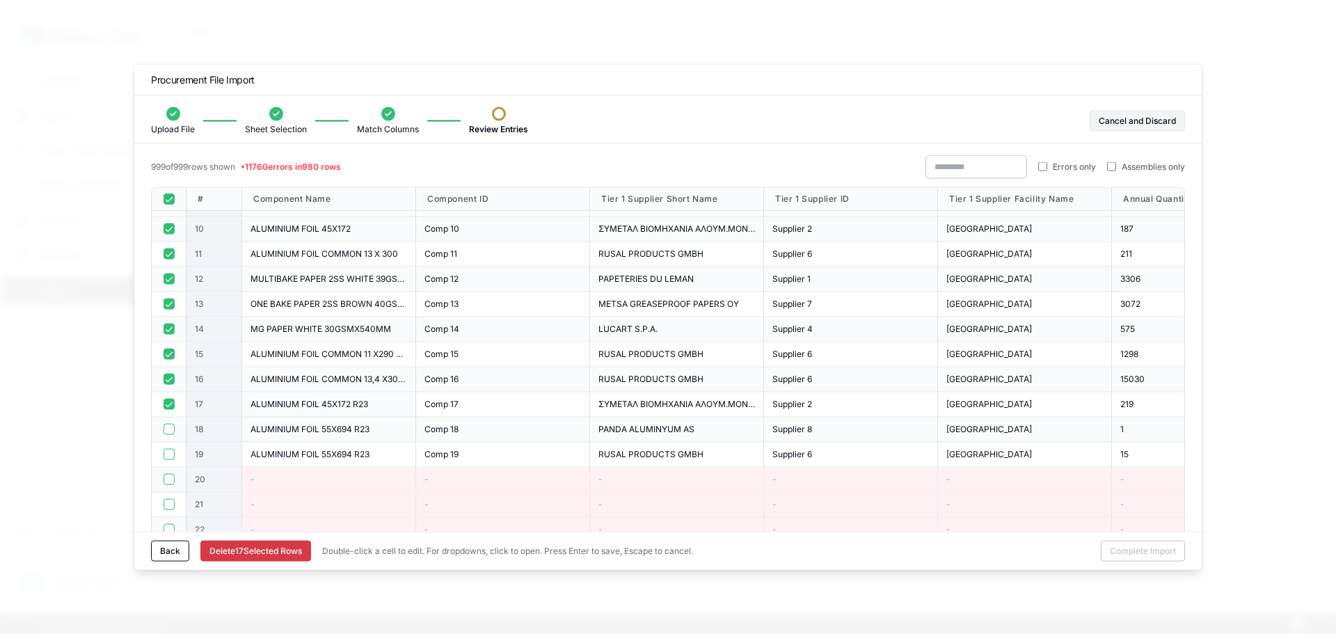
scroll to position [242, 0]
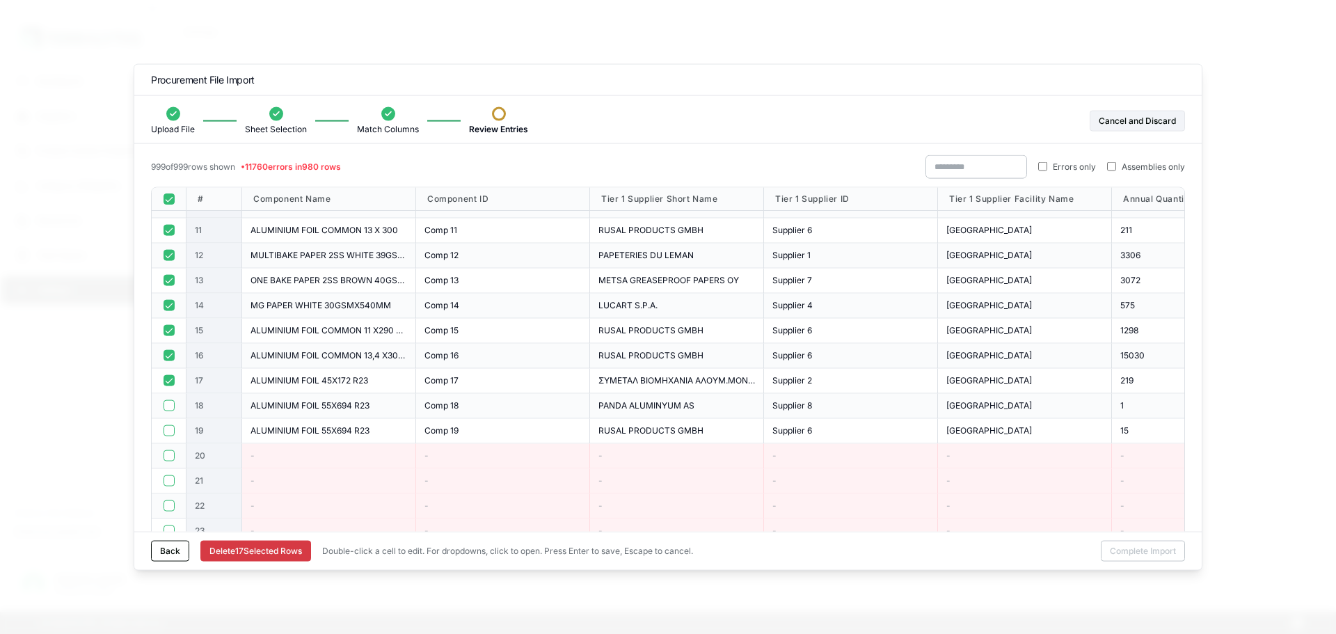
click at [171, 409] on button "button" at bounding box center [169, 405] width 11 height 11
click at [166, 431] on button "button" at bounding box center [169, 430] width 11 height 11
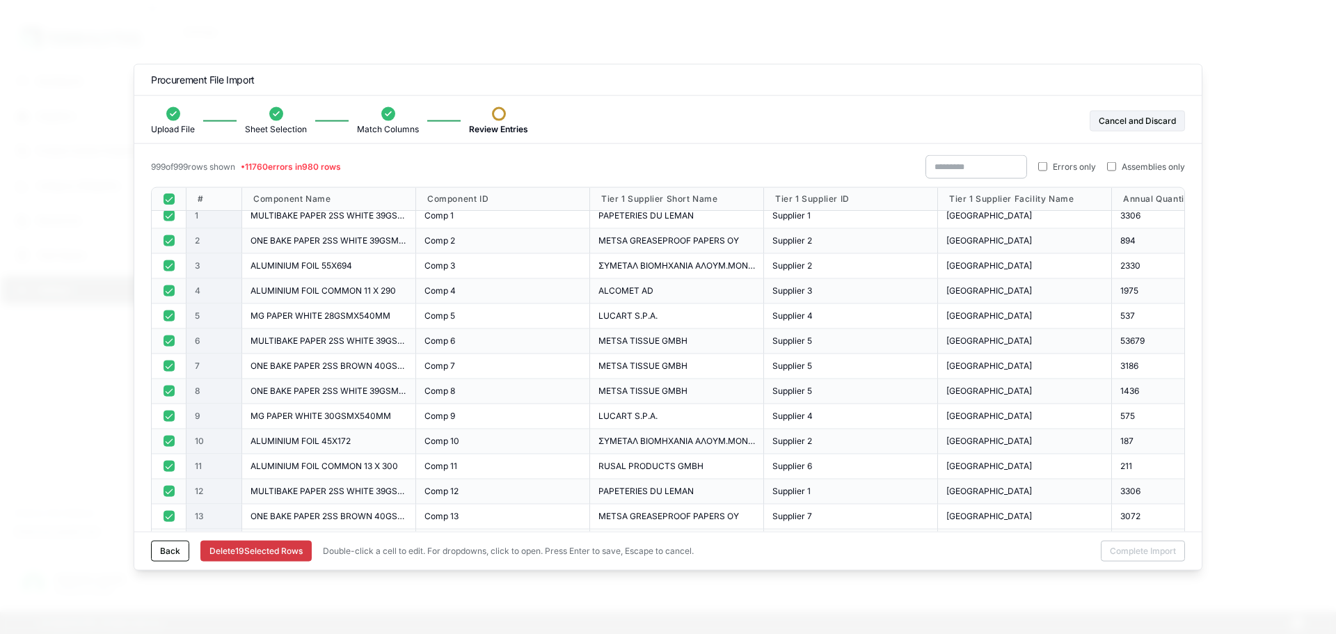
scroll to position [0, 0]
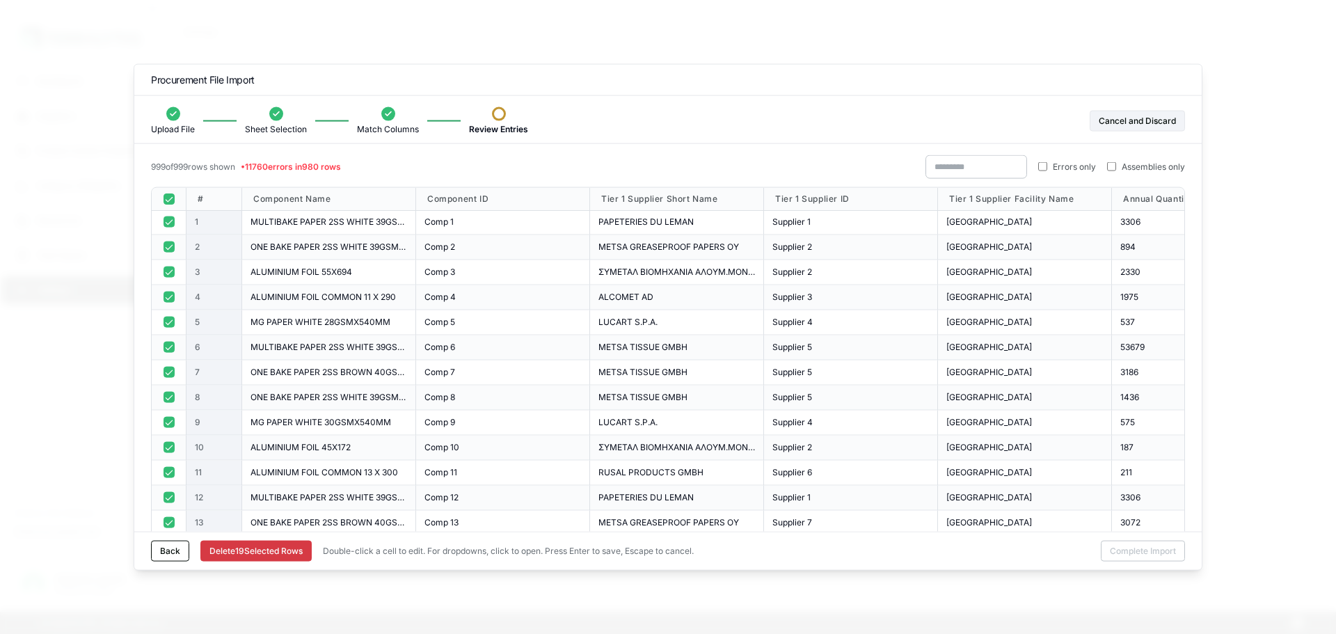
click at [170, 201] on button "button" at bounding box center [169, 198] width 11 height 11
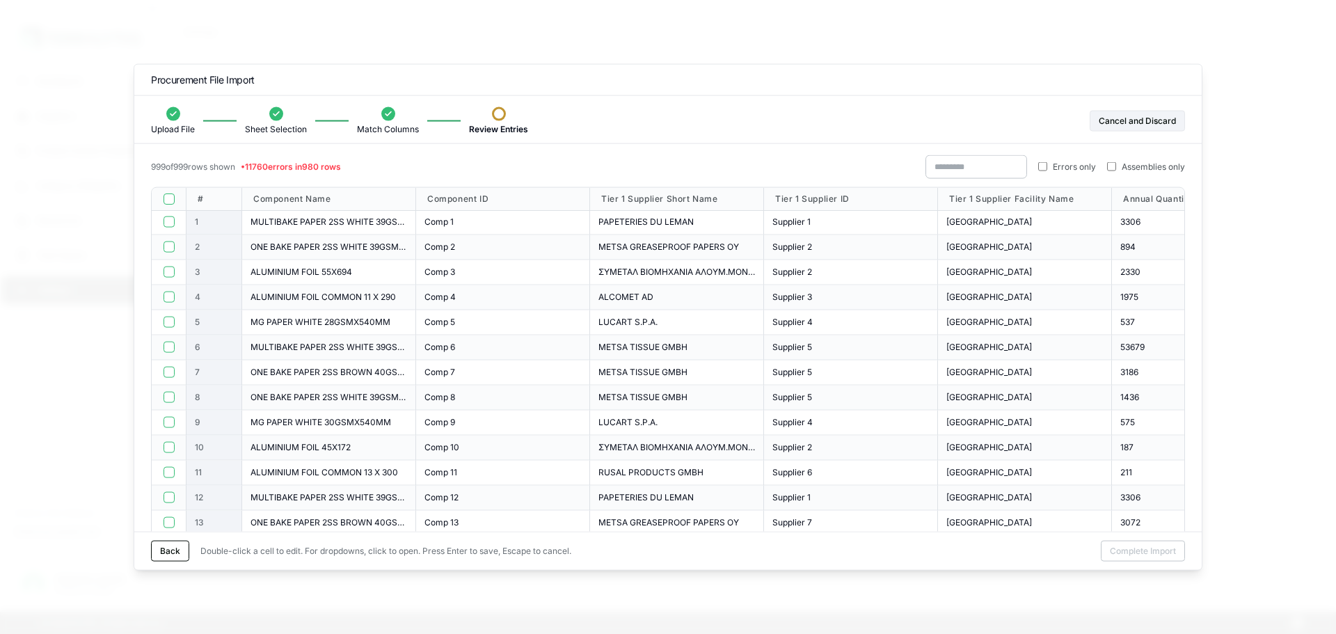
click at [169, 195] on button "button" at bounding box center [169, 198] width 11 height 11
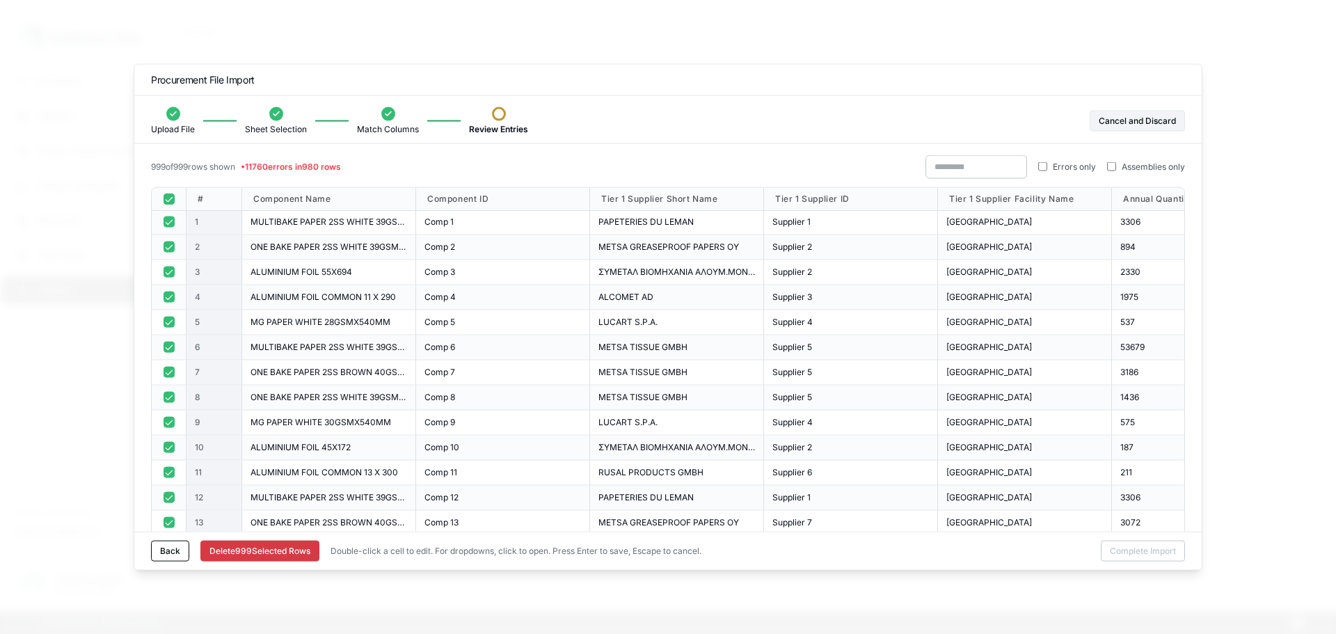
click at [166, 224] on button "button" at bounding box center [169, 221] width 11 height 11
click at [168, 246] on button "button" at bounding box center [169, 247] width 11 height 11
click at [168, 271] on button "button" at bounding box center [169, 272] width 11 height 11
click at [169, 301] on button "button" at bounding box center [169, 297] width 11 height 11
click at [169, 320] on button "button" at bounding box center [169, 322] width 11 height 11
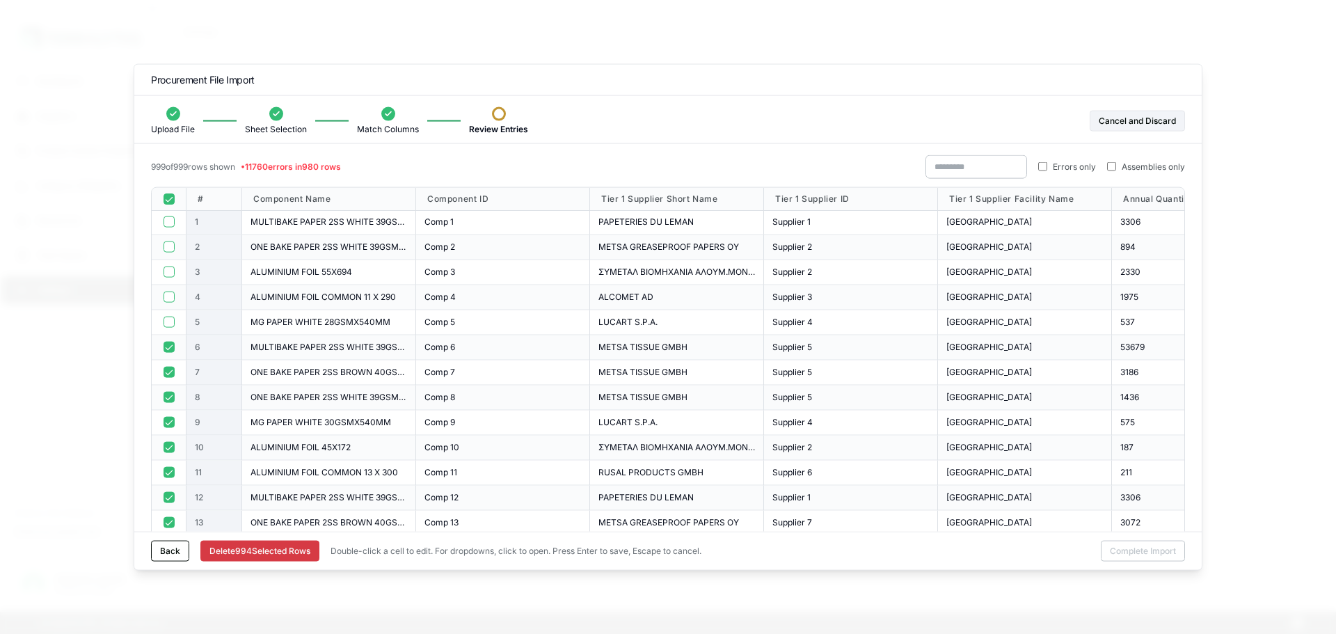
click at [166, 355] on div at bounding box center [169, 347] width 35 height 25
click at [166, 378] on div at bounding box center [169, 372] width 35 height 25
click at [170, 340] on div at bounding box center [169, 347] width 35 height 25
click at [171, 345] on button "button" at bounding box center [169, 347] width 11 height 11
click at [173, 370] on button "button" at bounding box center [169, 372] width 11 height 11
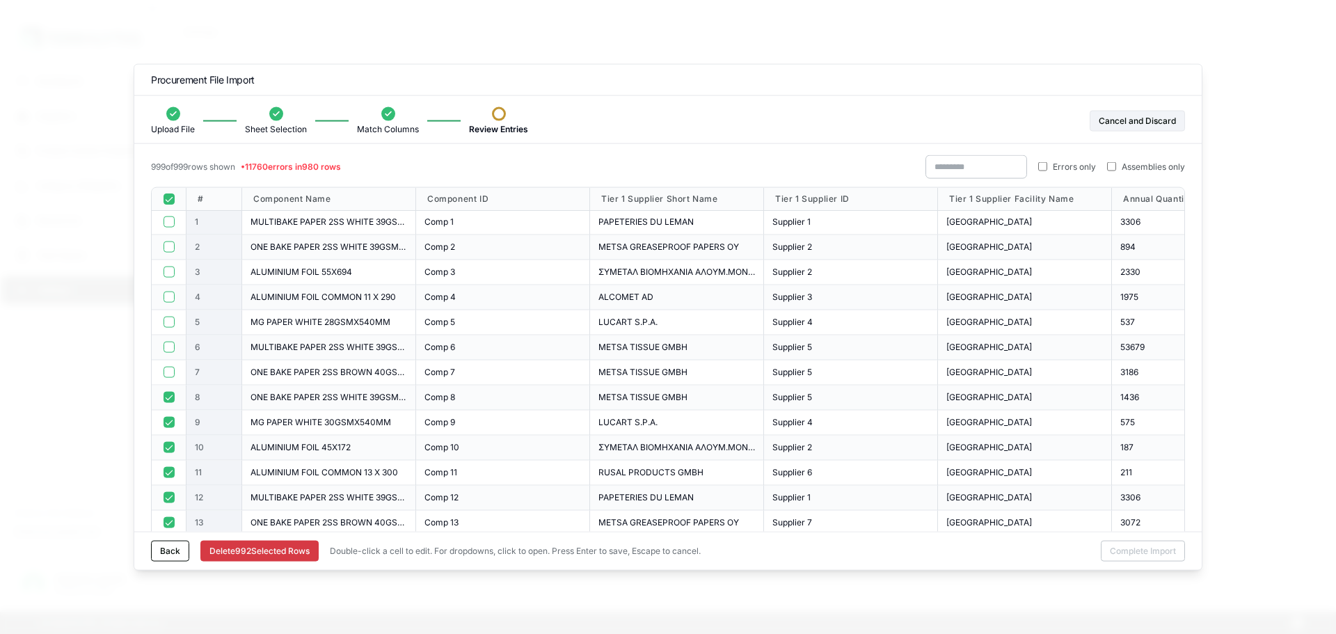
click at [169, 388] on div at bounding box center [169, 397] width 35 height 25
click at [169, 399] on button "button" at bounding box center [169, 397] width 11 height 11
click at [168, 415] on div at bounding box center [169, 422] width 35 height 25
click at [168, 420] on button "button" at bounding box center [169, 422] width 11 height 11
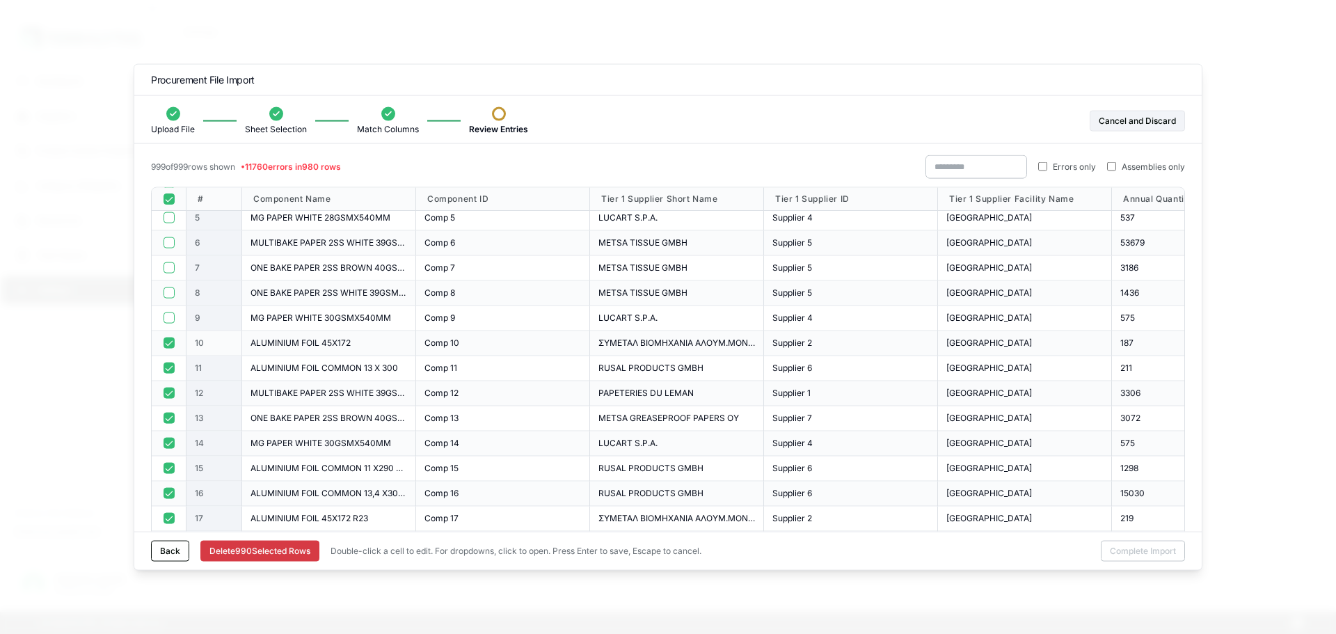
scroll to position [108, 0]
click at [168, 343] on button "button" at bounding box center [169, 339] width 11 height 11
click at [171, 367] on button "button" at bounding box center [169, 364] width 11 height 11
click at [168, 394] on button "button" at bounding box center [169, 389] width 11 height 11
click at [168, 420] on div at bounding box center [169, 414] width 35 height 25
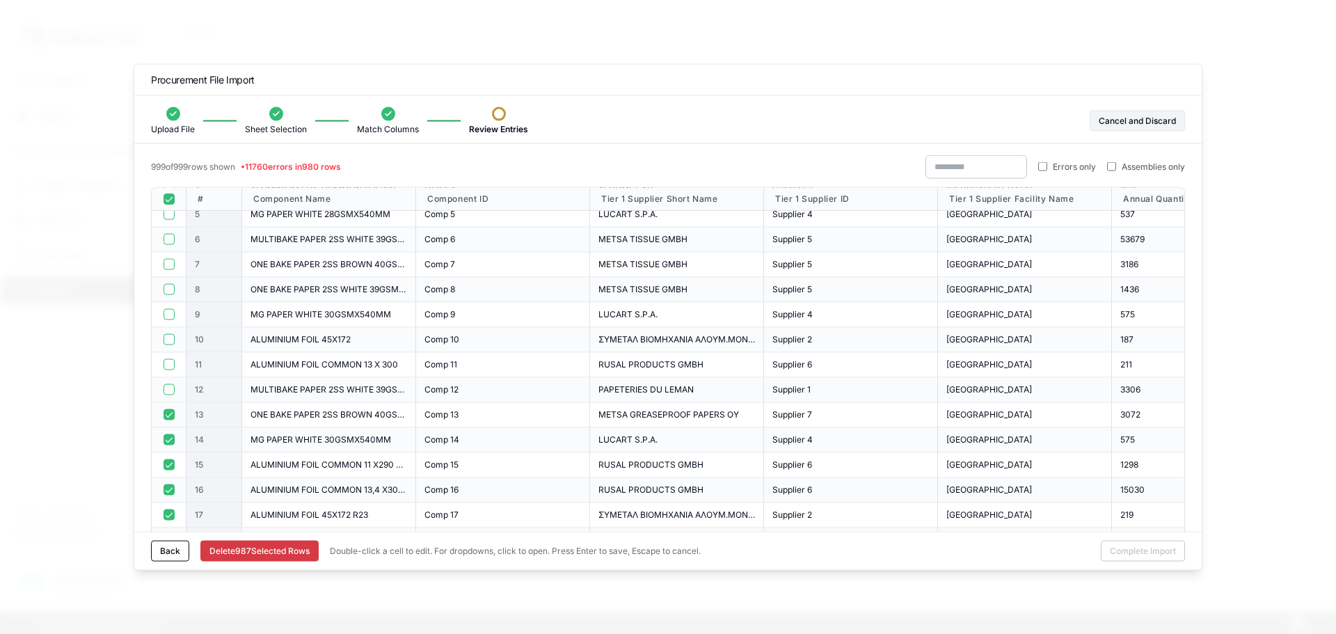
click at [170, 413] on button "button" at bounding box center [169, 414] width 11 height 11
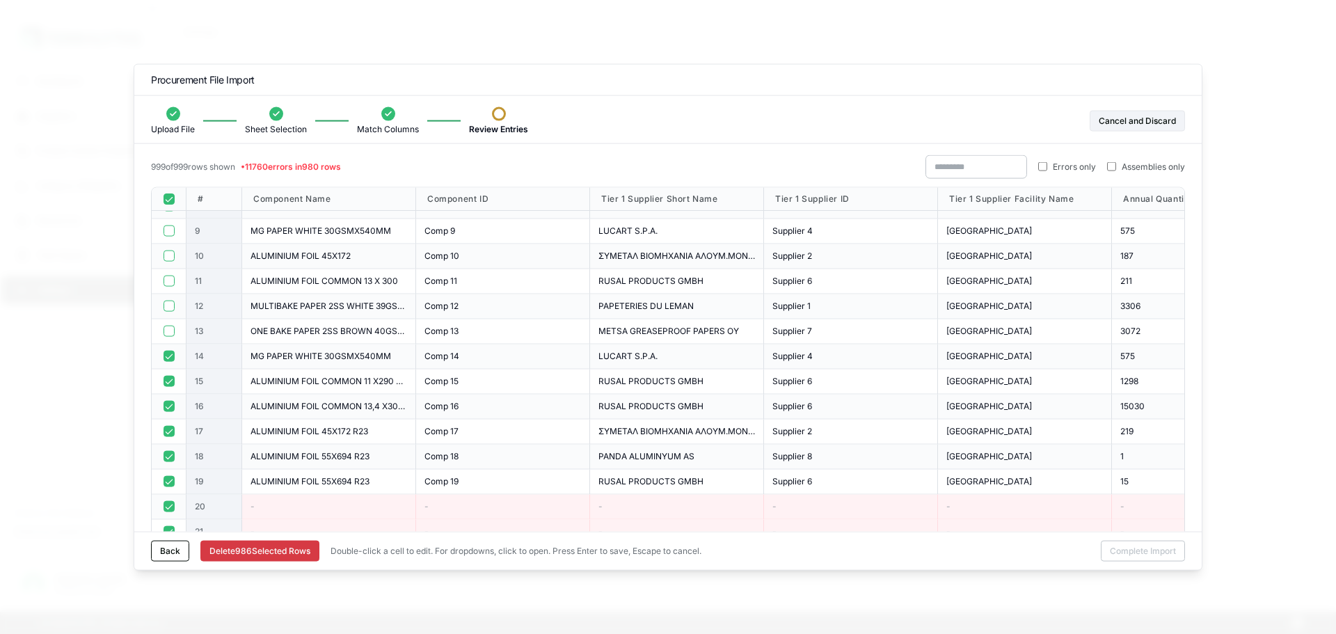
scroll to position [192, 0]
click at [171, 358] on button "button" at bounding box center [169, 355] width 11 height 11
click at [172, 379] on button "button" at bounding box center [169, 380] width 11 height 11
click at [174, 416] on div at bounding box center [169, 405] width 35 height 25
click at [169, 408] on button "button" at bounding box center [169, 405] width 11 height 11
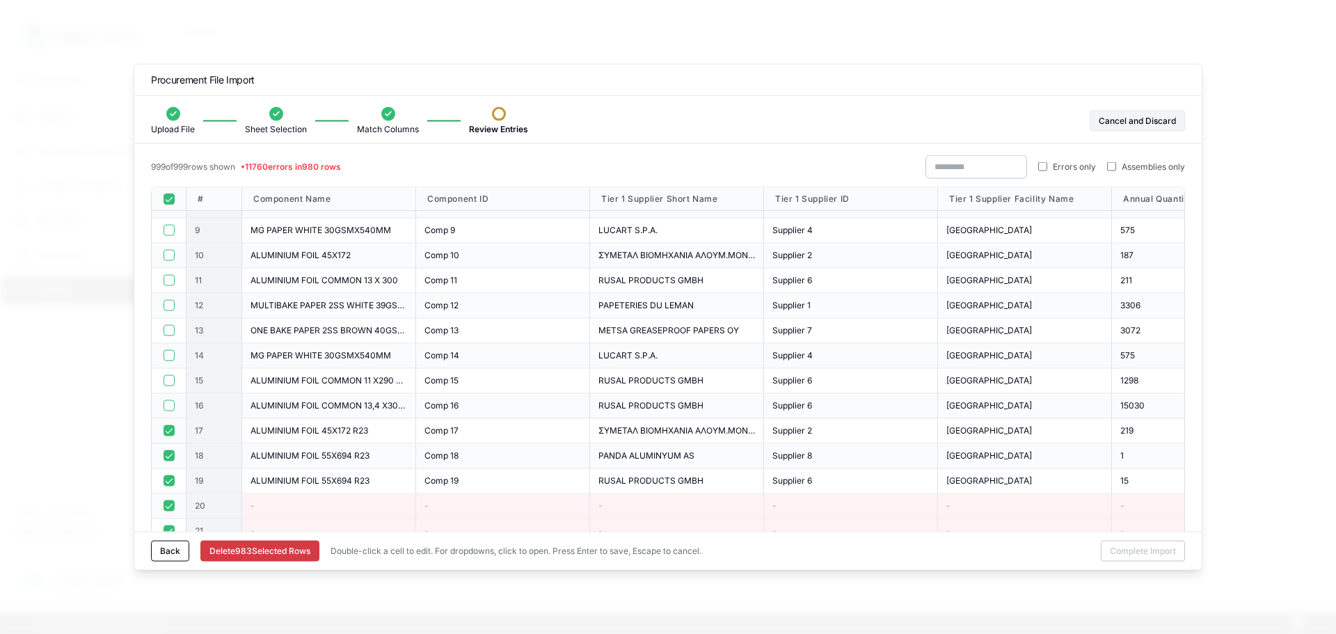
click at [166, 429] on button "button" at bounding box center [169, 430] width 11 height 11
click at [166, 452] on button "button" at bounding box center [169, 455] width 11 height 11
click at [166, 476] on div at bounding box center [168, 480] width 17 height 11
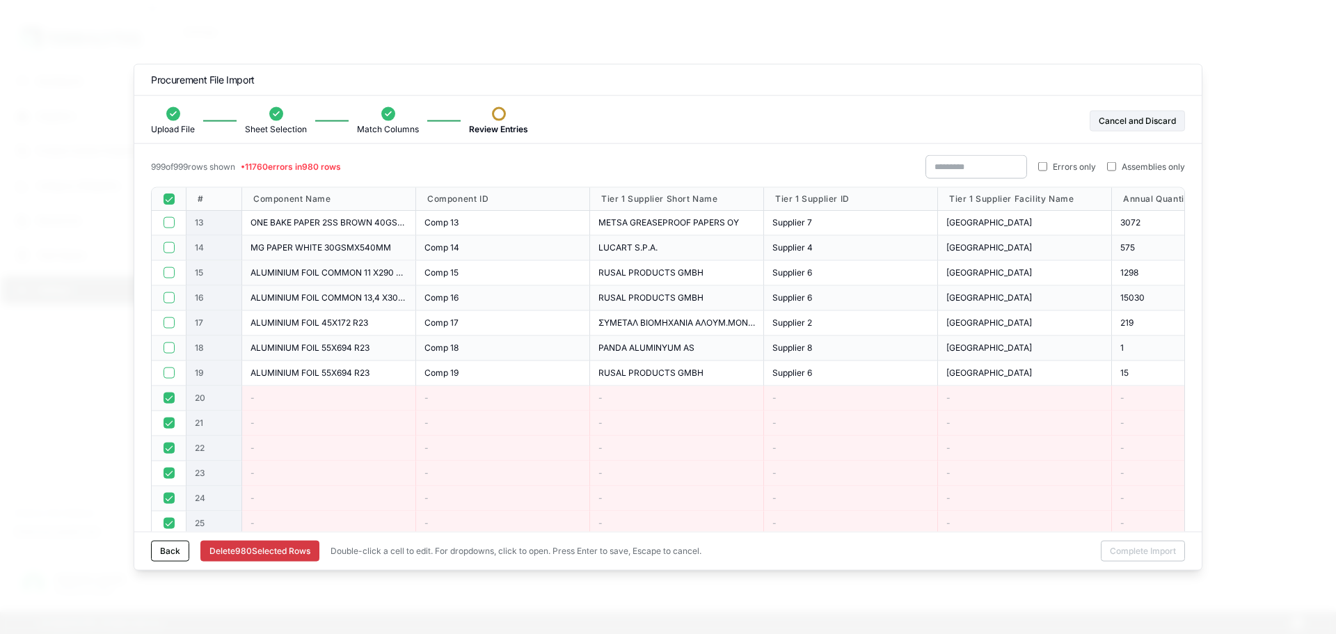
scroll to position [301, 0]
click at [267, 558] on button "Delete 980 Selected Row s" at bounding box center [259, 551] width 119 height 21
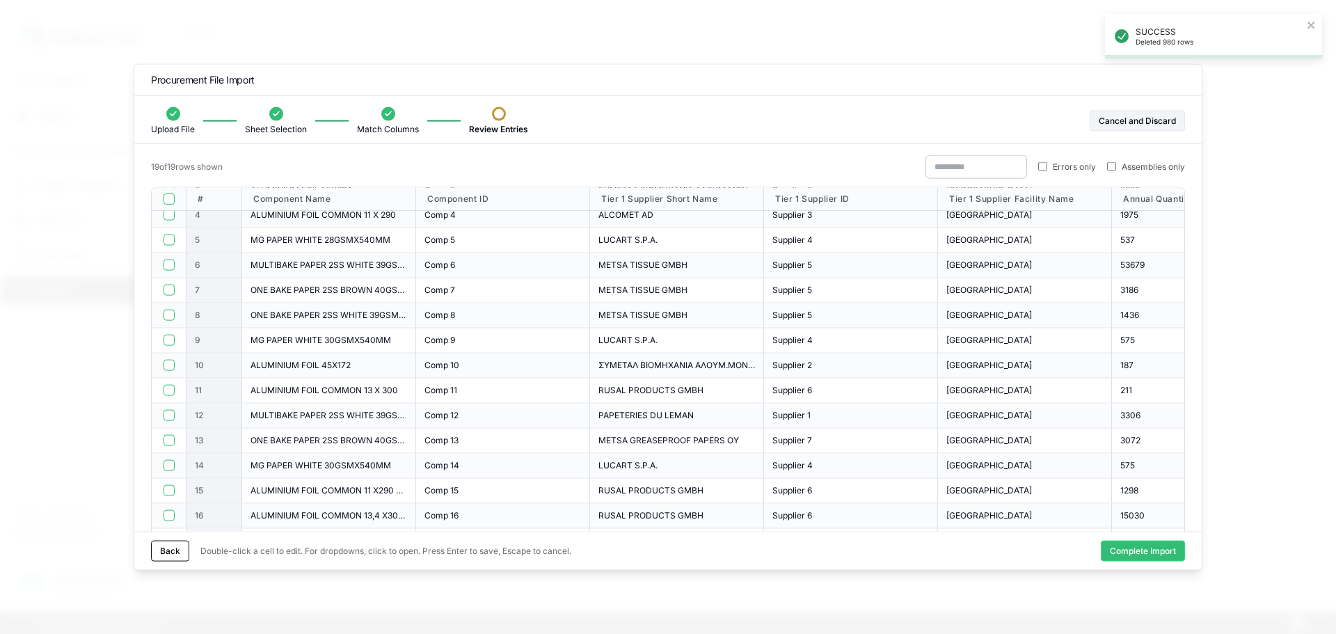
scroll to position [0, 0]
click at [1129, 548] on button "Complete Import" at bounding box center [1143, 551] width 84 height 21
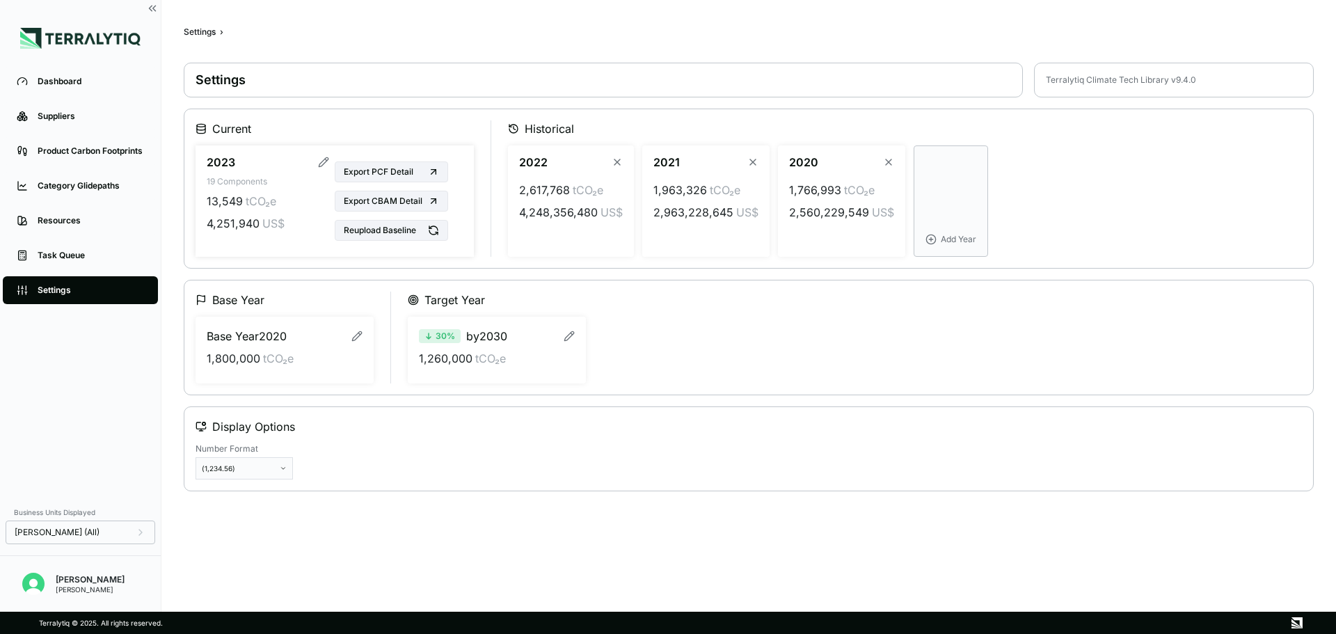
click at [230, 205] on span "13,549" at bounding box center [225, 201] width 36 height 17
click at [299, 205] on div "13,549 tCO₂e" at bounding box center [268, 201] width 123 height 17
click at [264, 196] on span "tCO₂e" at bounding box center [261, 201] width 31 height 17
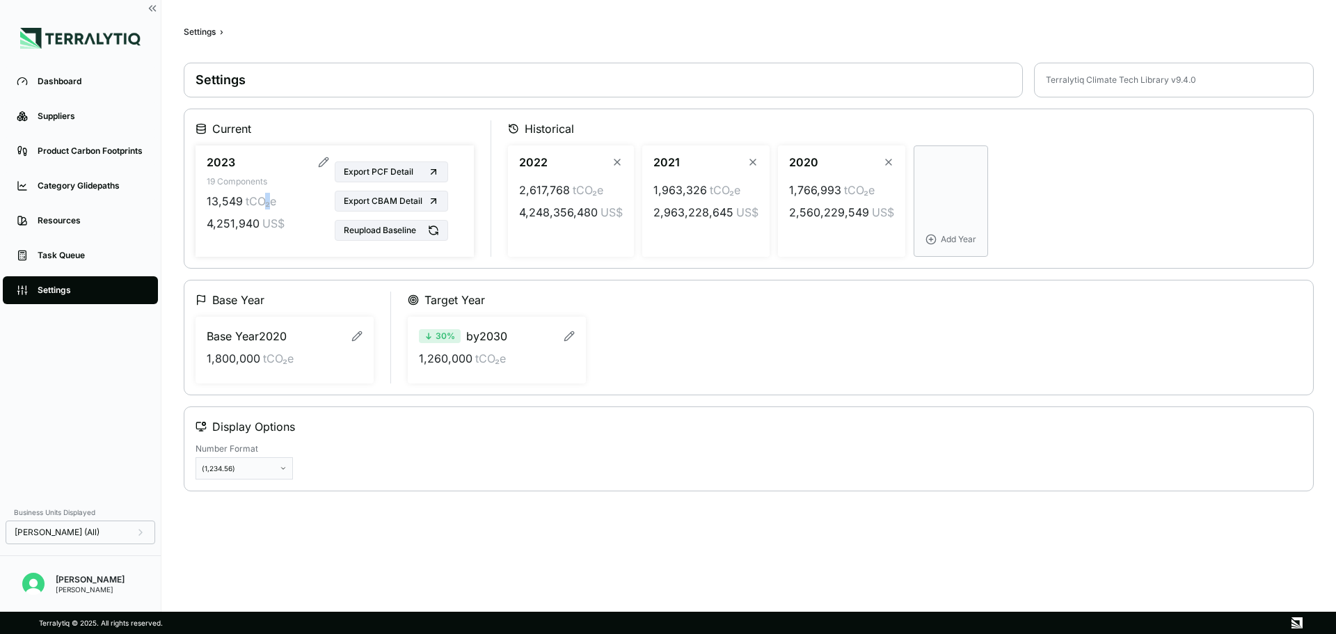
click at [264, 196] on span "tCO₂e" at bounding box center [261, 201] width 31 height 17
click at [255, 217] on span "4,251,940" at bounding box center [233, 223] width 53 height 17
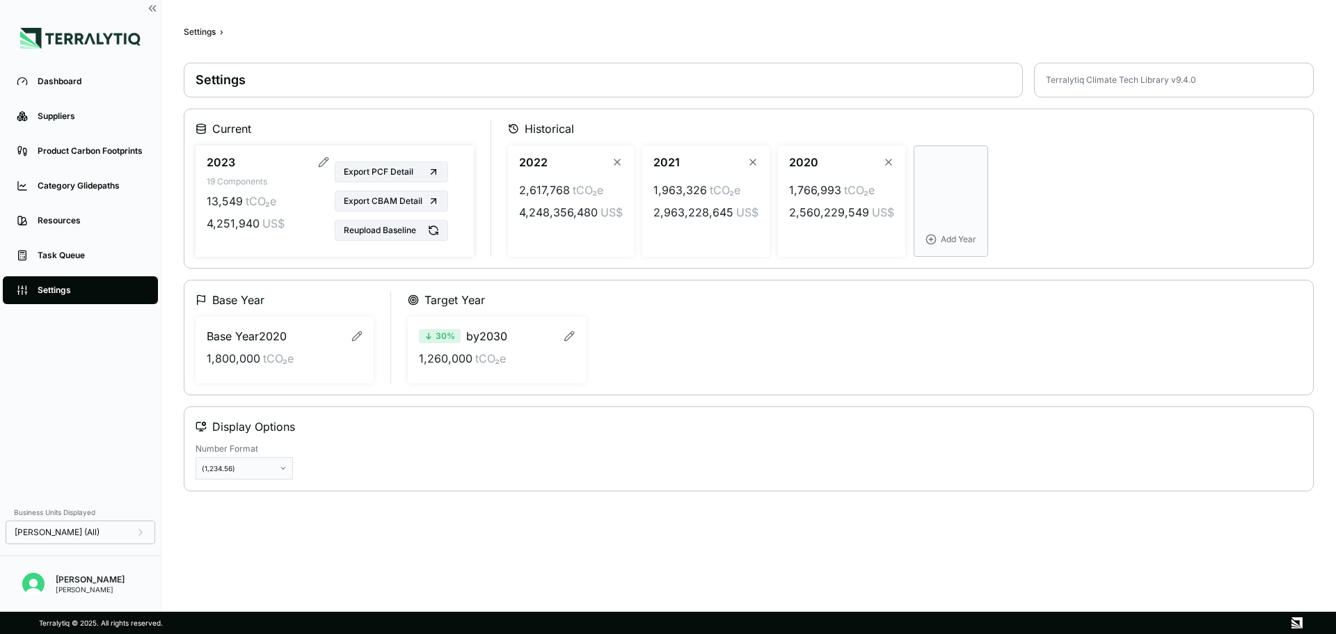
click at [276, 218] on span "US$" at bounding box center [273, 223] width 22 height 17
click at [293, 199] on div "13,549 tCO₂e" at bounding box center [268, 201] width 123 height 17
click at [105, 114] on div "Suppliers" at bounding box center [91, 116] width 106 height 11
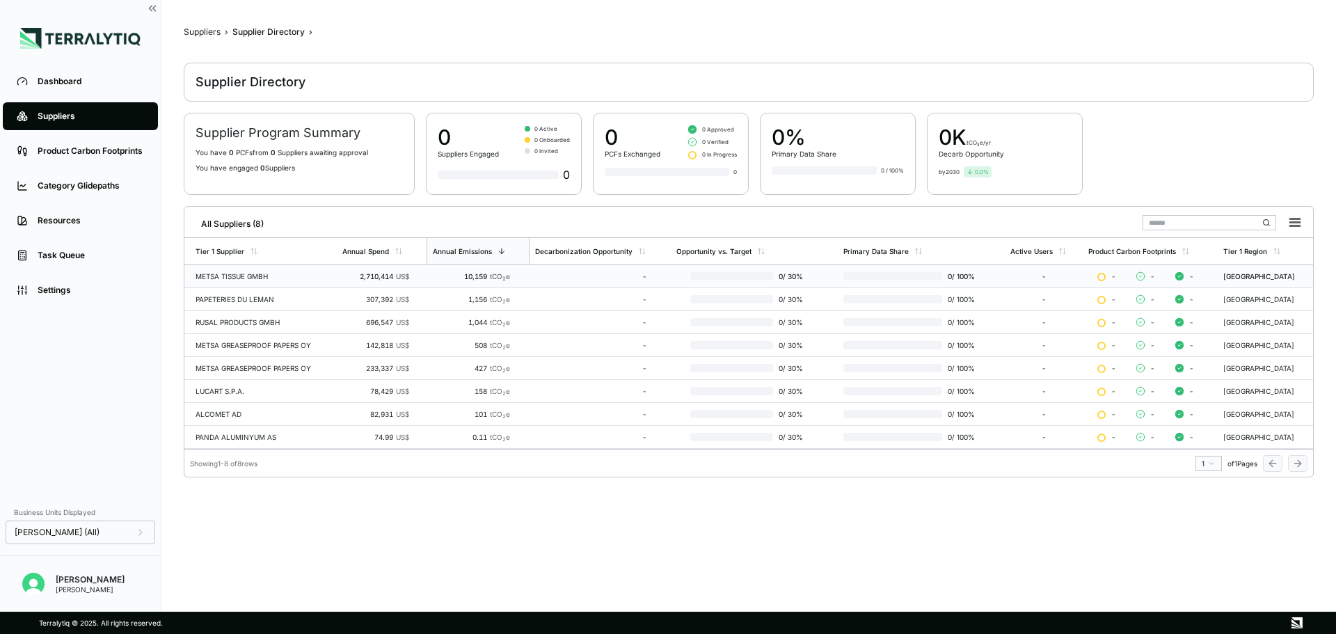
click at [250, 278] on div "METSA TISSUE GMBH" at bounding box center [264, 276] width 136 height 8
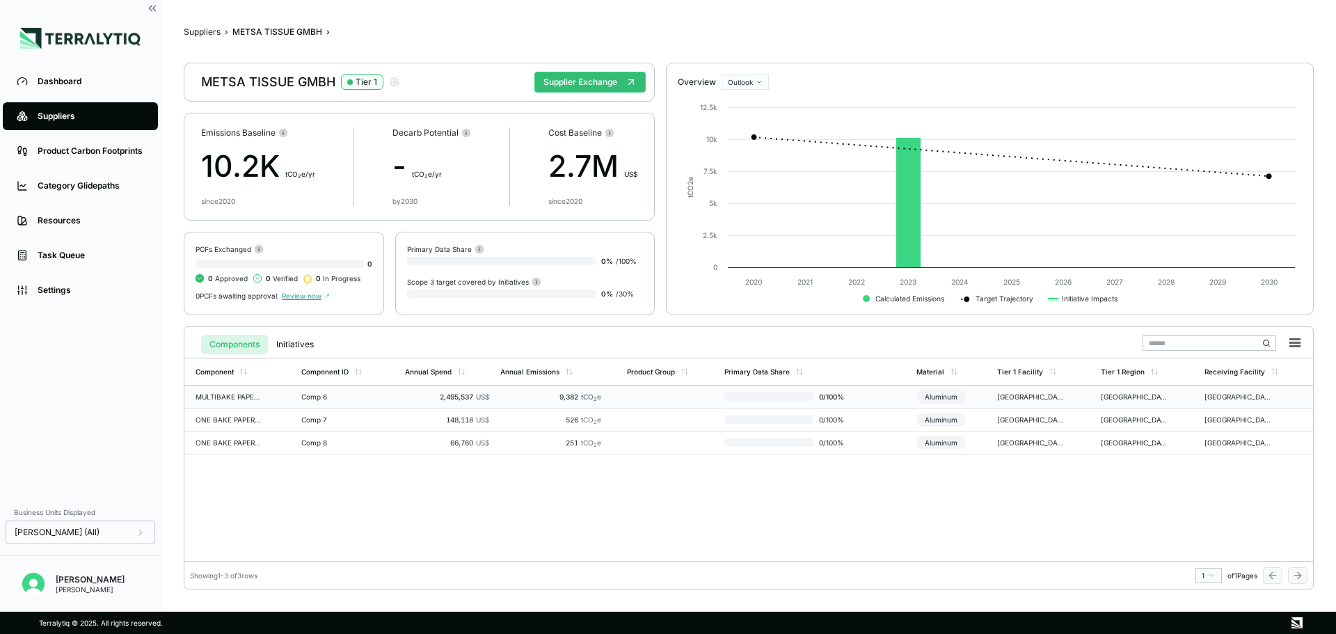
click at [378, 398] on td "Comp 6" at bounding box center [348, 397] width 104 height 23
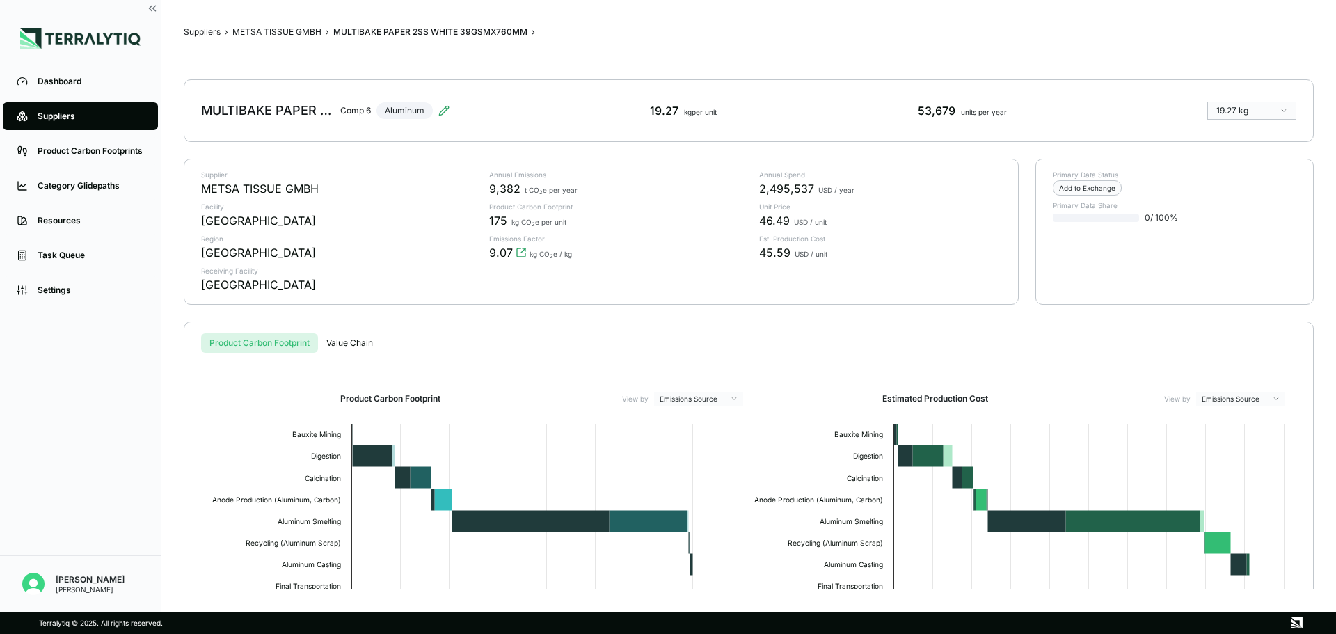
scroll to position [118, 0]
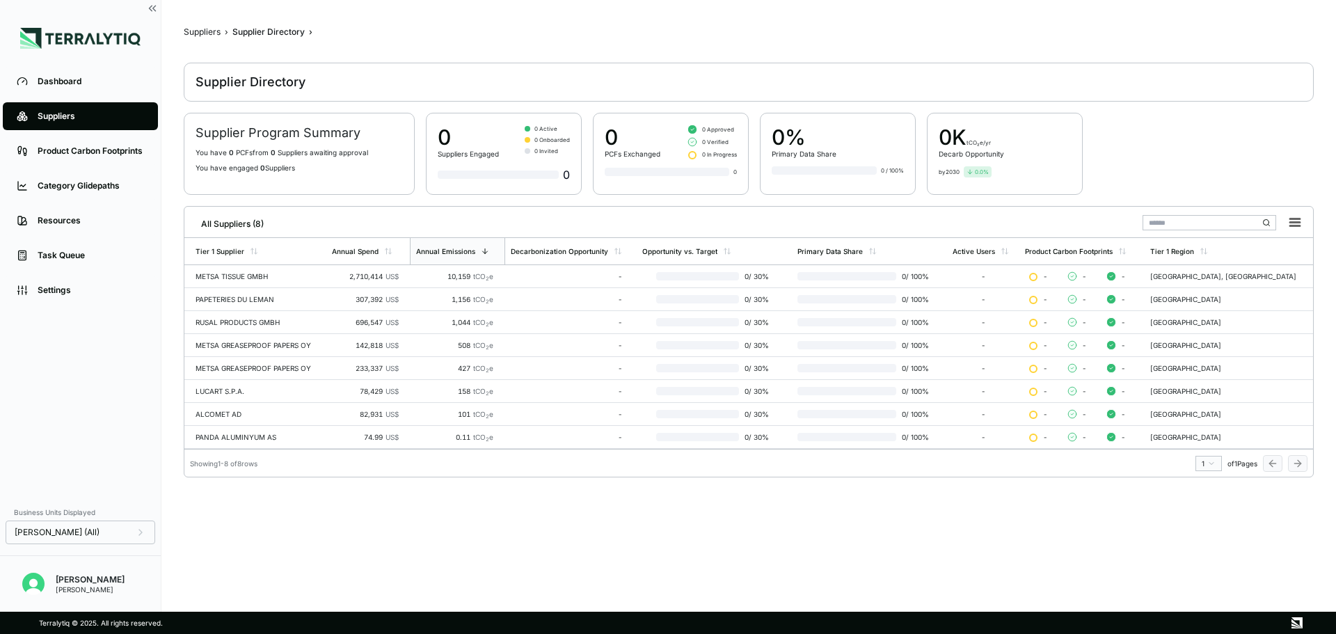
click at [102, 99] on li "Suppliers" at bounding box center [80, 116] width 161 height 35
click at [81, 82] on div "Dashboard" at bounding box center [91, 81] width 106 height 11
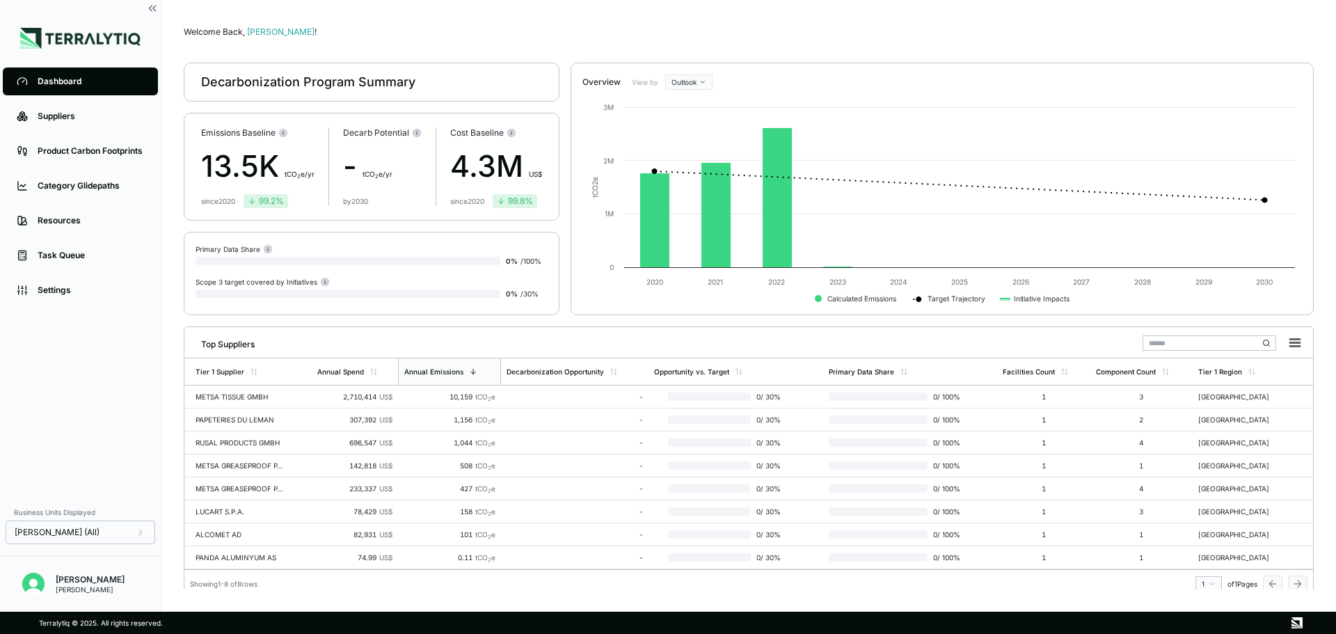
click at [514, 167] on div "4.3M US$" at bounding box center [496, 166] width 92 height 45
click at [466, 207] on div "since [DATE] 99.8 %" at bounding box center [496, 201] width 92 height 14
click at [469, 197] on div "since [DATE]" at bounding box center [467, 201] width 34 height 8
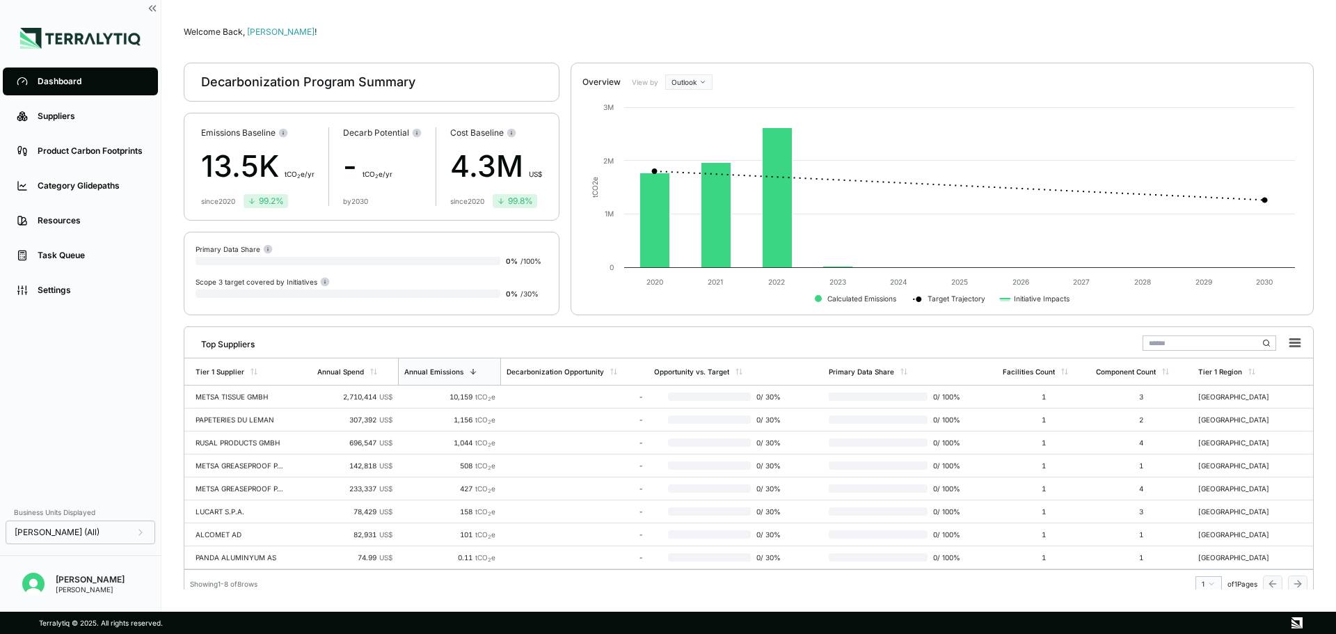
click at [475, 179] on div "4.3M US$" at bounding box center [496, 166] width 92 height 45
click at [410, 297] on div at bounding box center [348, 294] width 305 height 8
click at [317, 282] on div at bounding box center [323, 281] width 13 height 10
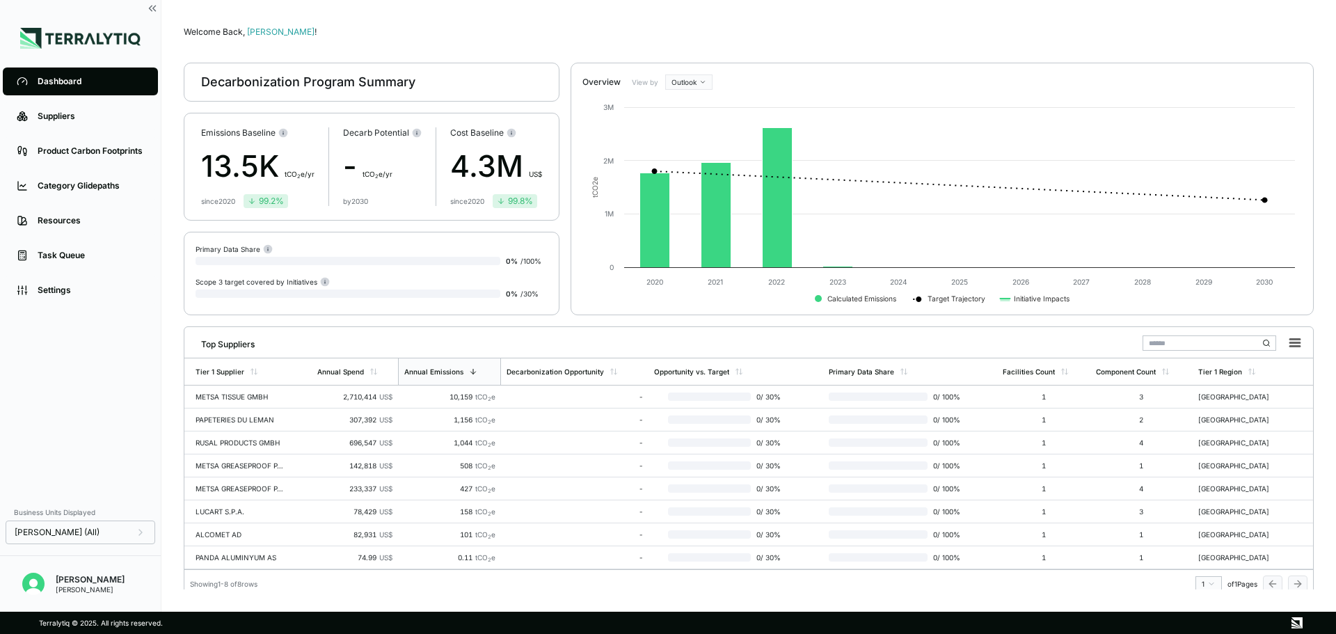
click at [317, 282] on div at bounding box center [323, 281] width 13 height 10
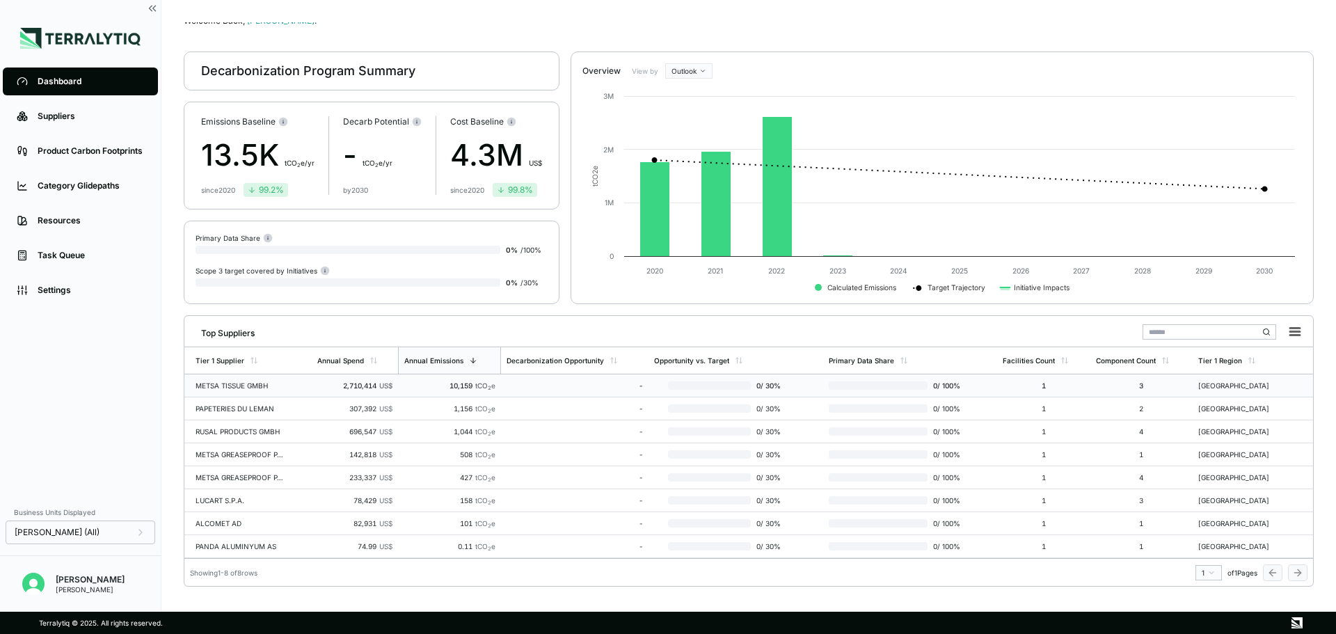
click at [358, 381] on div "2,710,414 US$" at bounding box center [354, 385] width 75 height 8
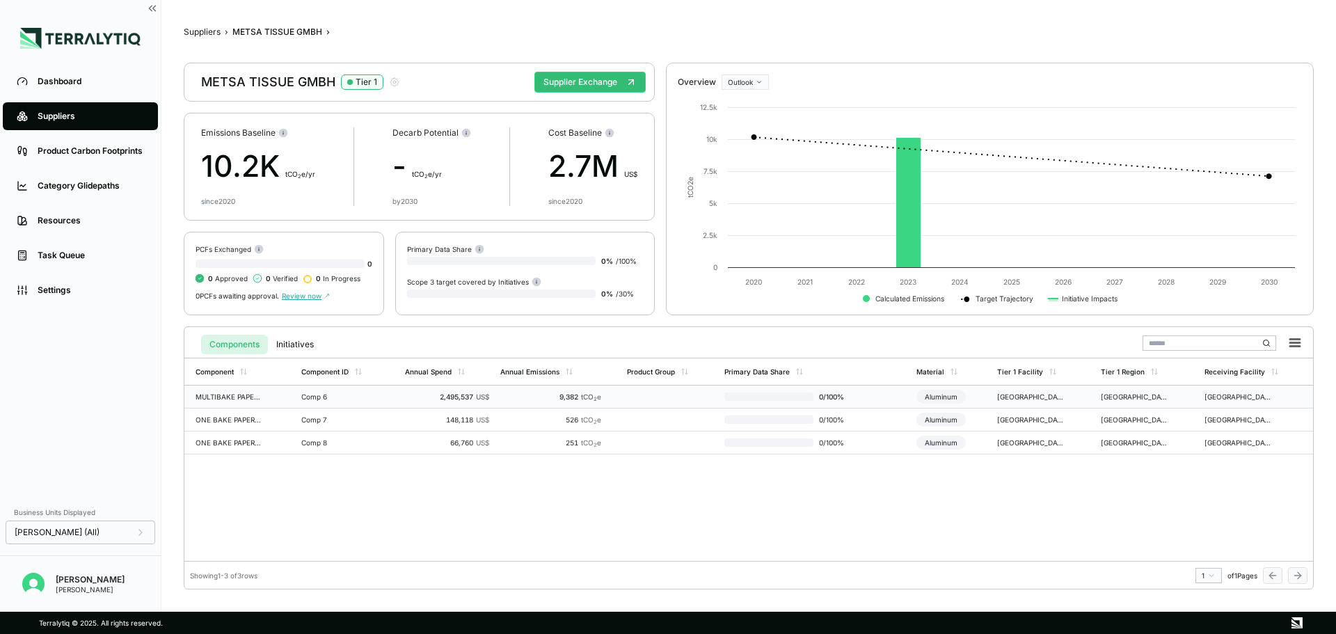
click at [356, 392] on td "Comp 6" at bounding box center [348, 397] width 104 height 23
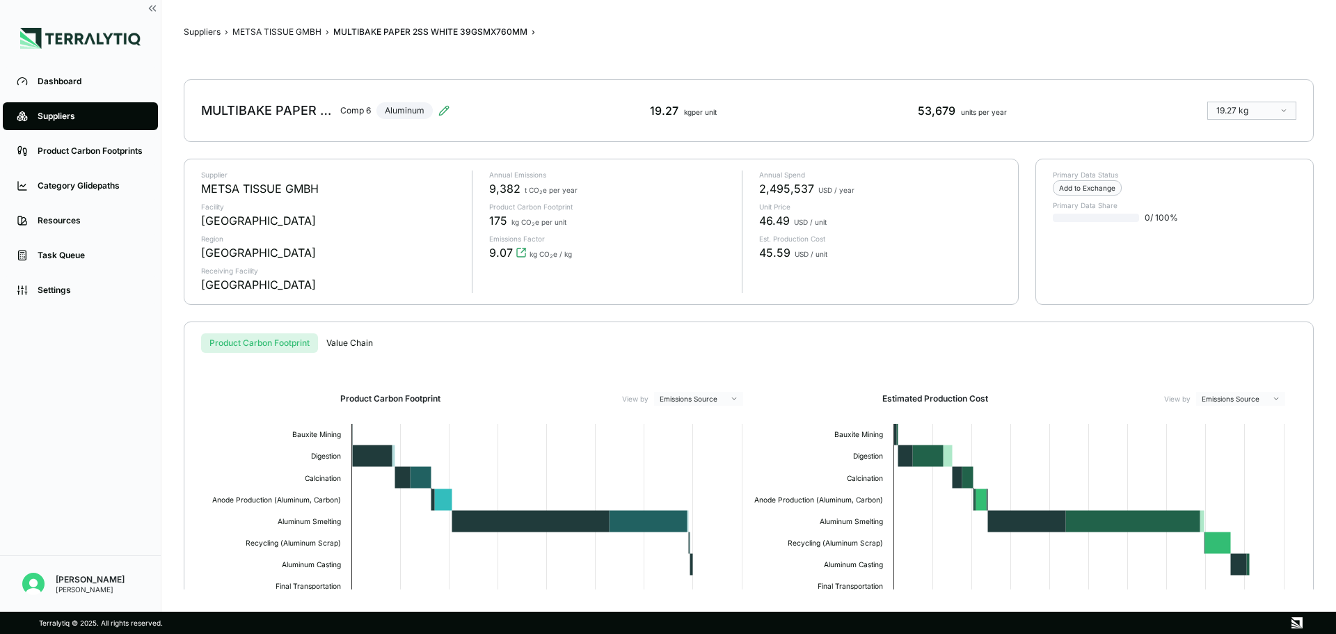
click at [948, 106] on div "53,679 units per year" at bounding box center [962, 110] width 89 height 17
click at [934, 112] on div "53,679 units per year" at bounding box center [962, 110] width 89 height 17
click at [934, 111] on div "53,679 units per year" at bounding box center [962, 110] width 89 height 17
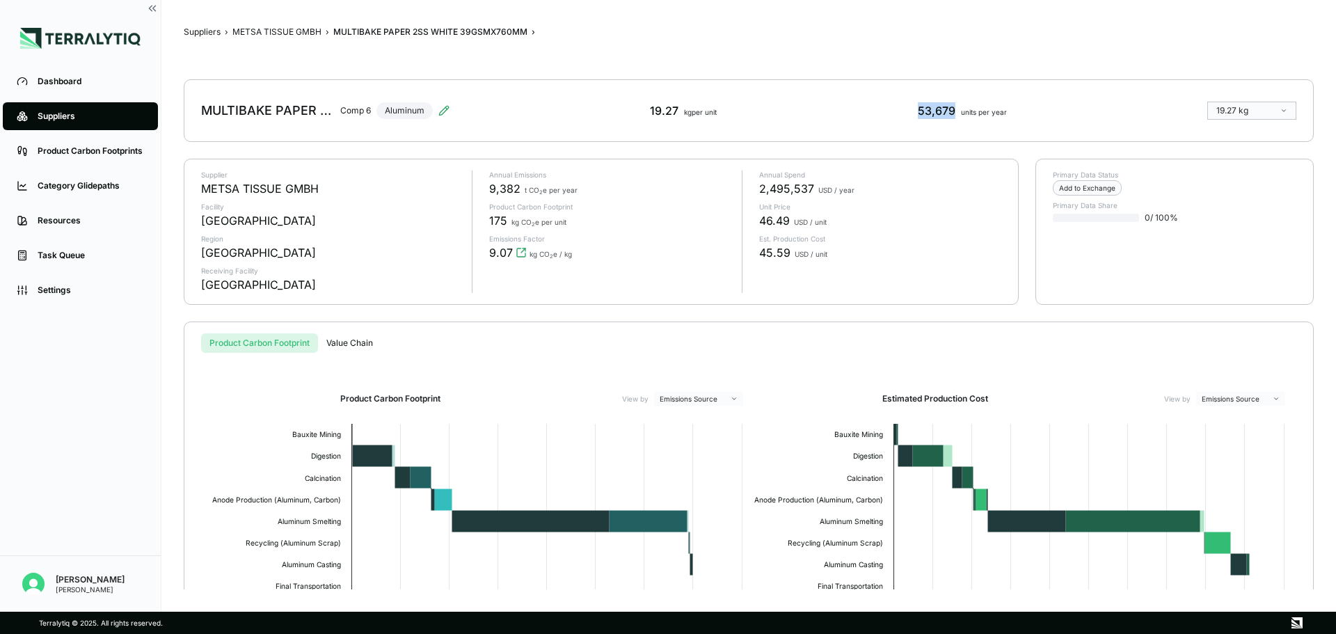
click at [934, 111] on div "53,679 units per year" at bounding box center [962, 110] width 89 height 17
click at [550, 200] on div "Annual Emissions 9,382 t CO 2 e per year Product Carbon Footprint 175 kg CO 2 e…" at bounding box center [602, 232] width 260 height 123
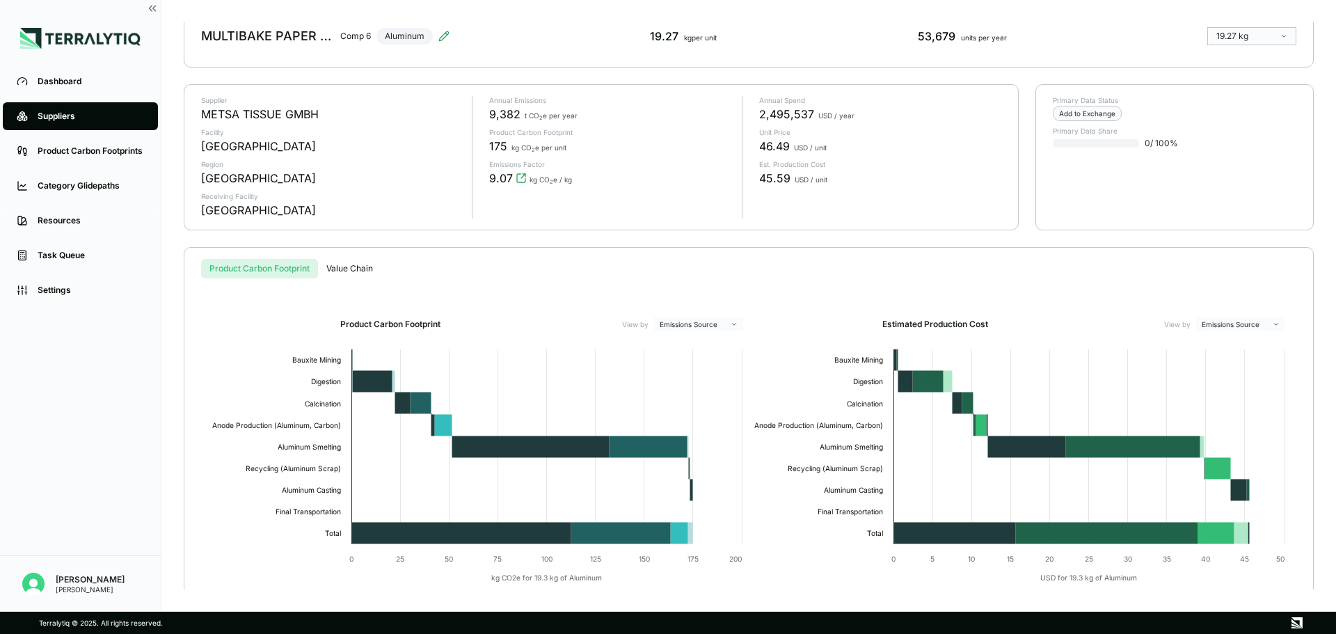
scroll to position [4, 0]
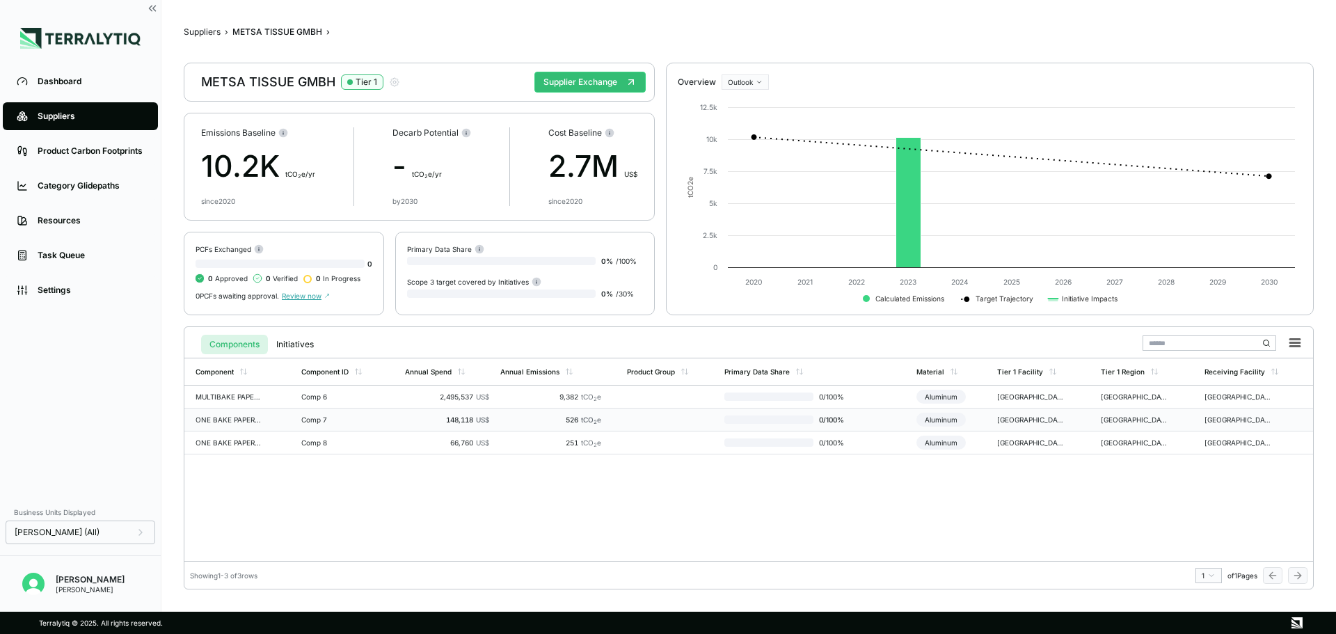
click at [367, 425] on td "Comp 7" at bounding box center [348, 420] width 104 height 23
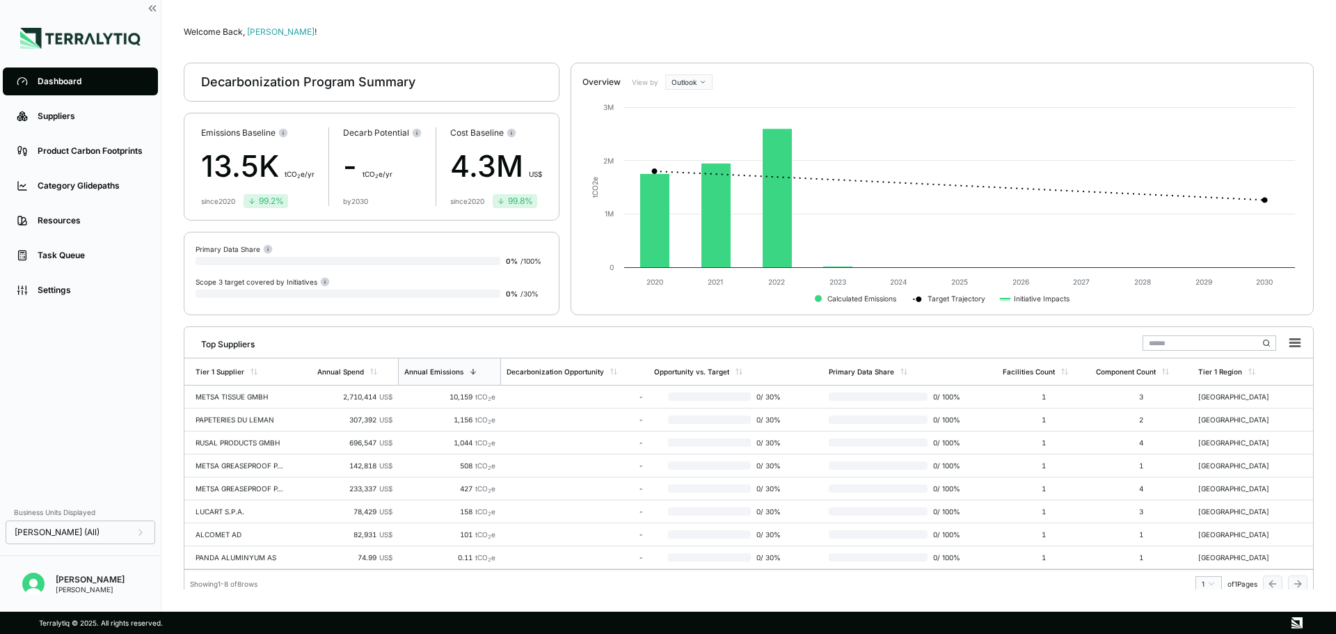
scroll to position [11, 0]
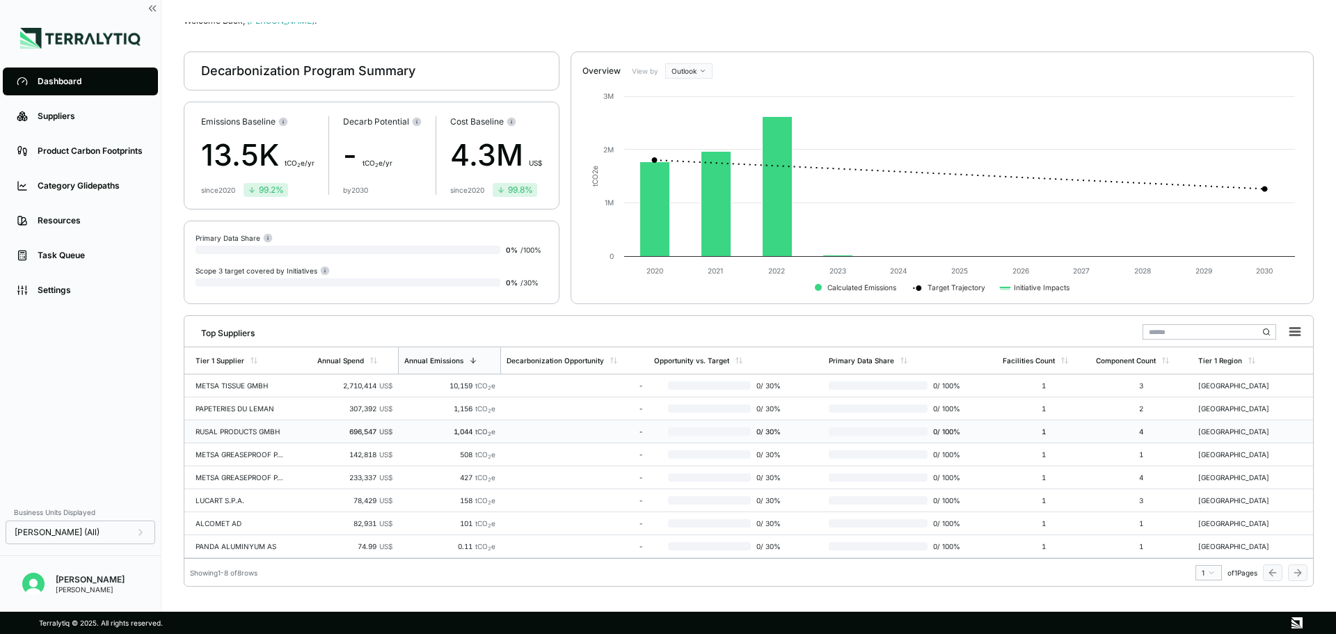
click at [292, 432] on td "RUSAL PRODUCTS GMBH" at bounding box center [247, 431] width 127 height 23
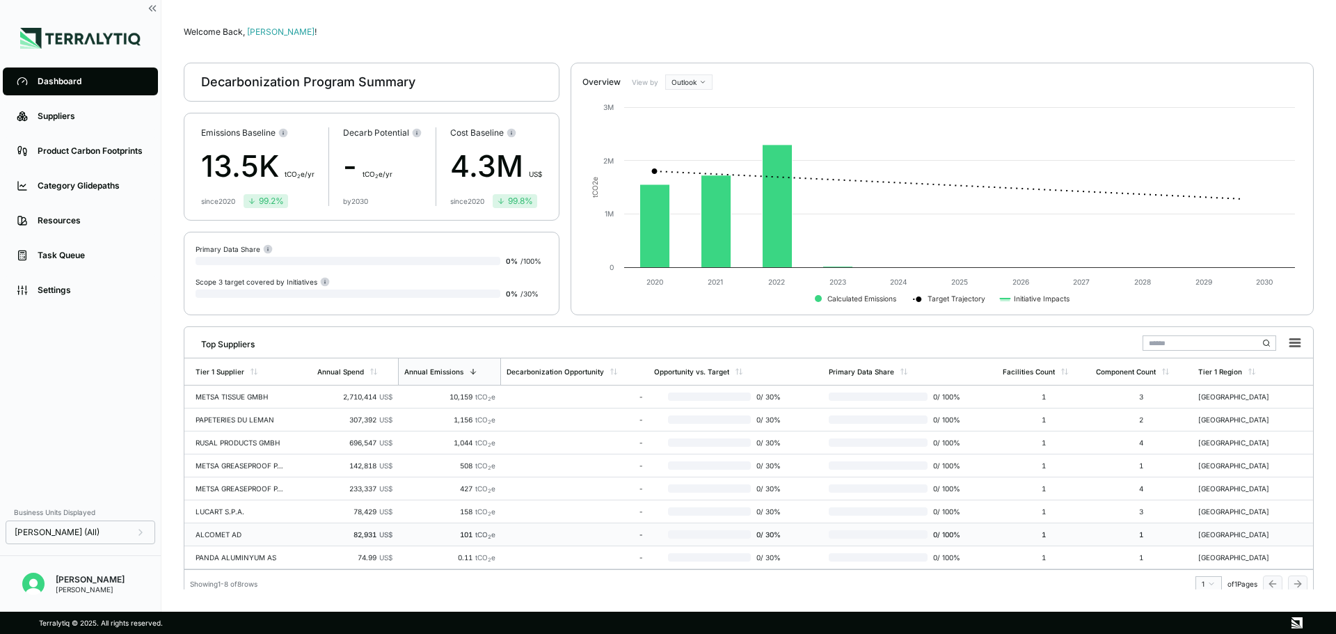
click at [274, 525] on td "ALCOMET AD" at bounding box center [247, 534] width 127 height 23
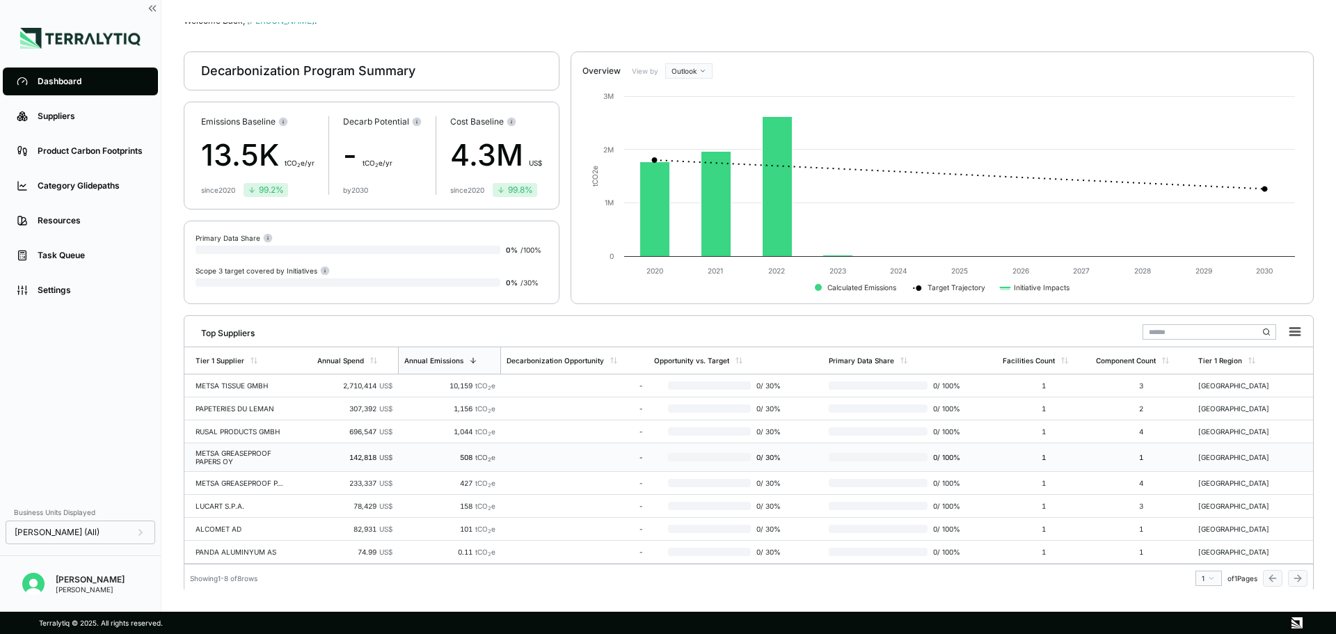
scroll to position [17, 0]
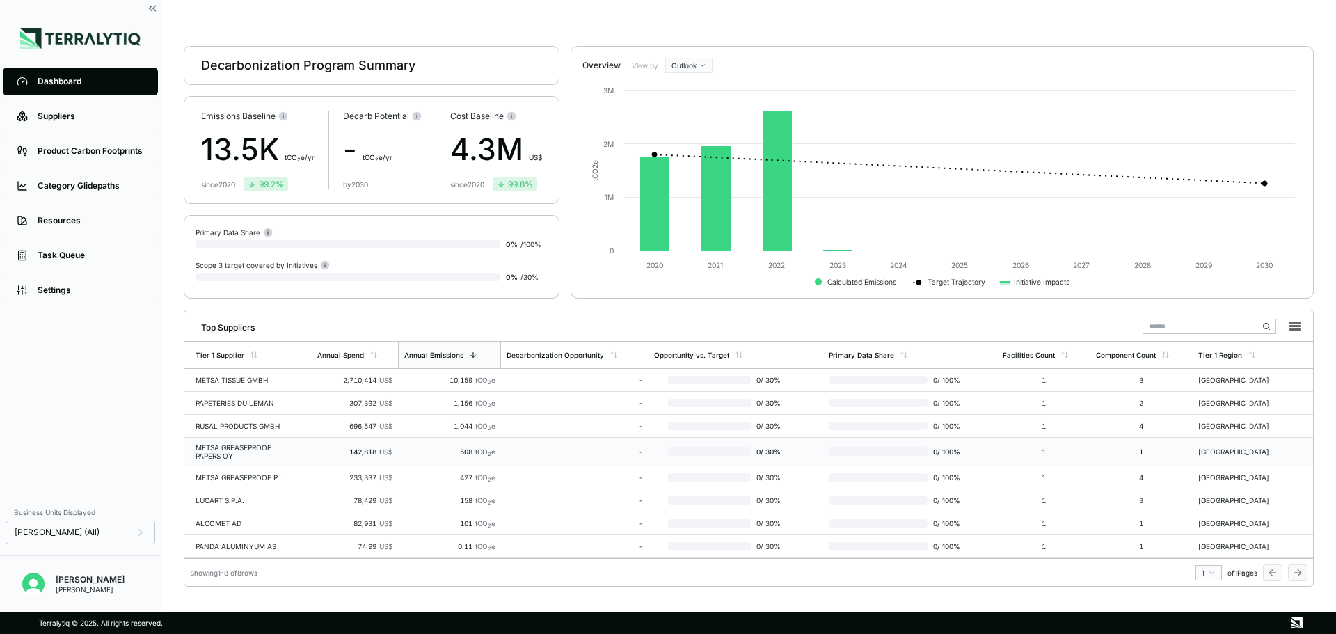
click at [238, 457] on div "METSA GREASEPROOF PAPERS OY" at bounding box center [240, 451] width 89 height 17
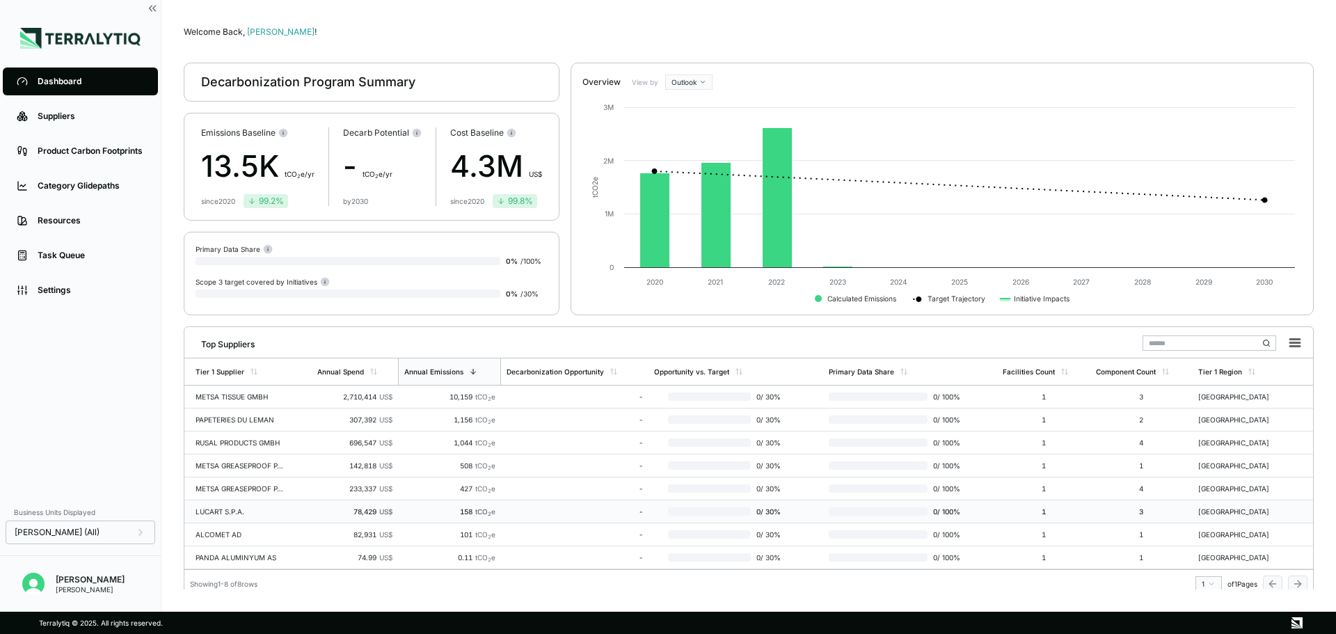
scroll to position [11, 0]
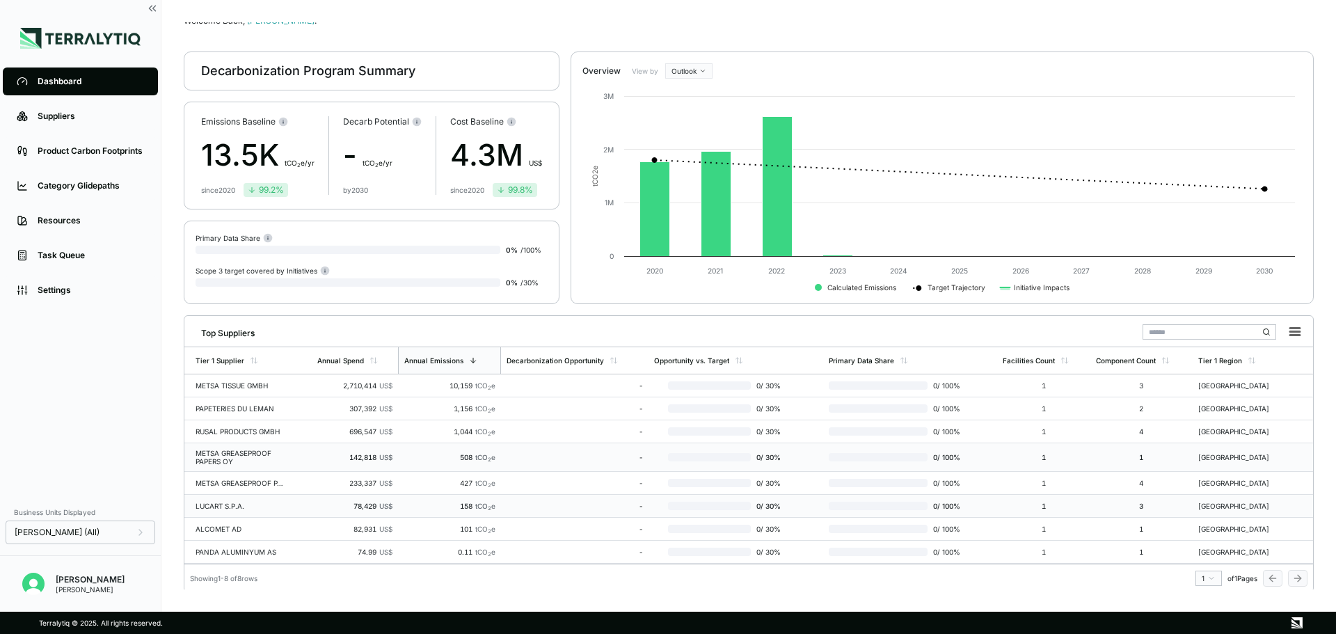
click at [235, 456] on div "METSA GREASEPROOF PAPERS OY" at bounding box center [240, 457] width 89 height 17
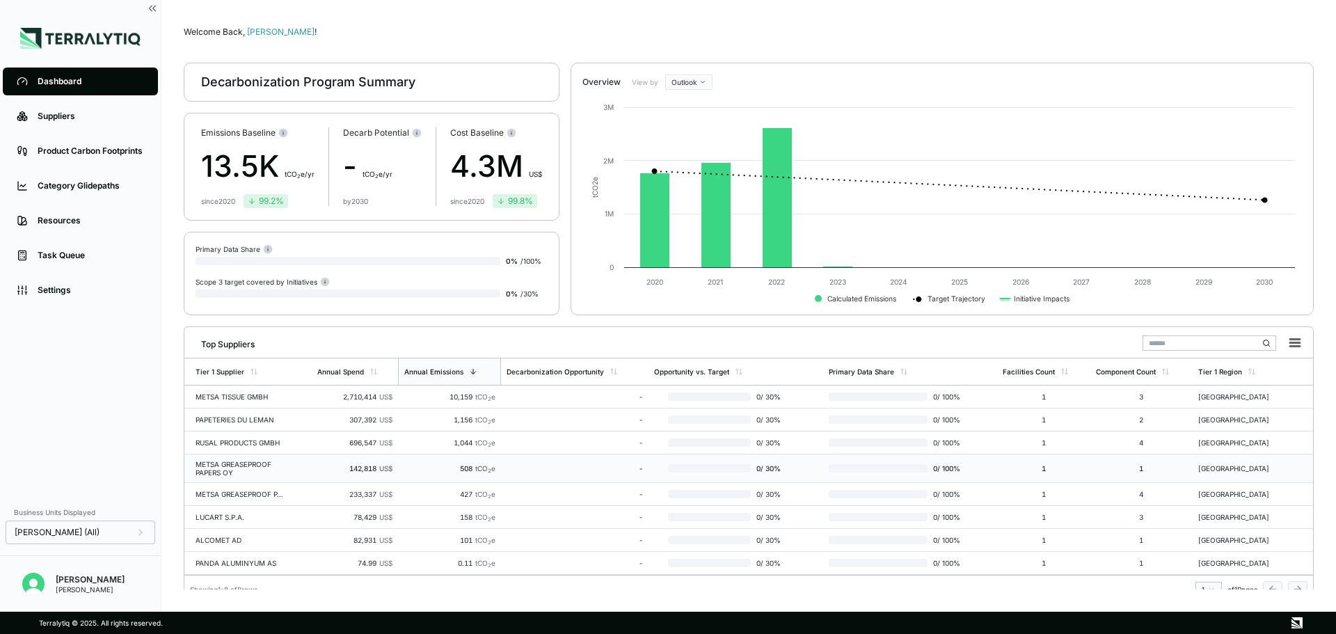
click at [244, 462] on div "METSA GREASEPROOF PAPERS OY" at bounding box center [240, 468] width 89 height 17
click at [251, 488] on div "METSA GREASEPROOF PAPERS OY" at bounding box center [240, 491] width 89 height 17
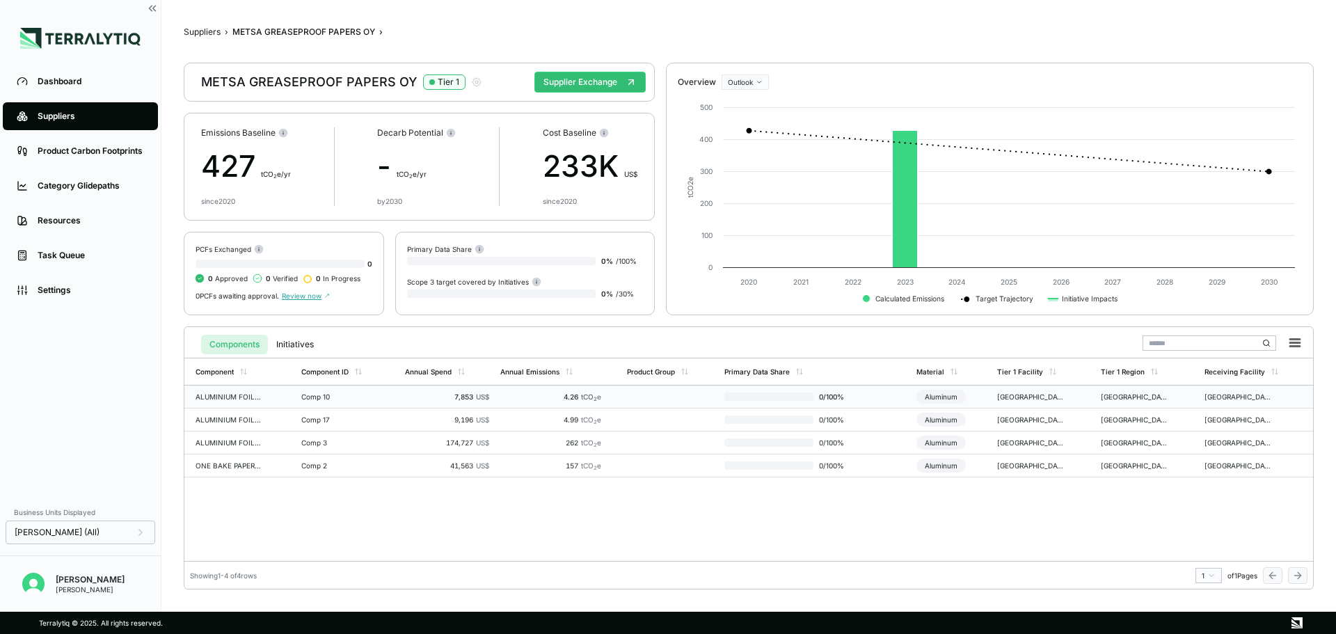
click at [243, 388] on td "ALUMINIUM FOIL 45X172" at bounding box center [239, 397] width 111 height 23
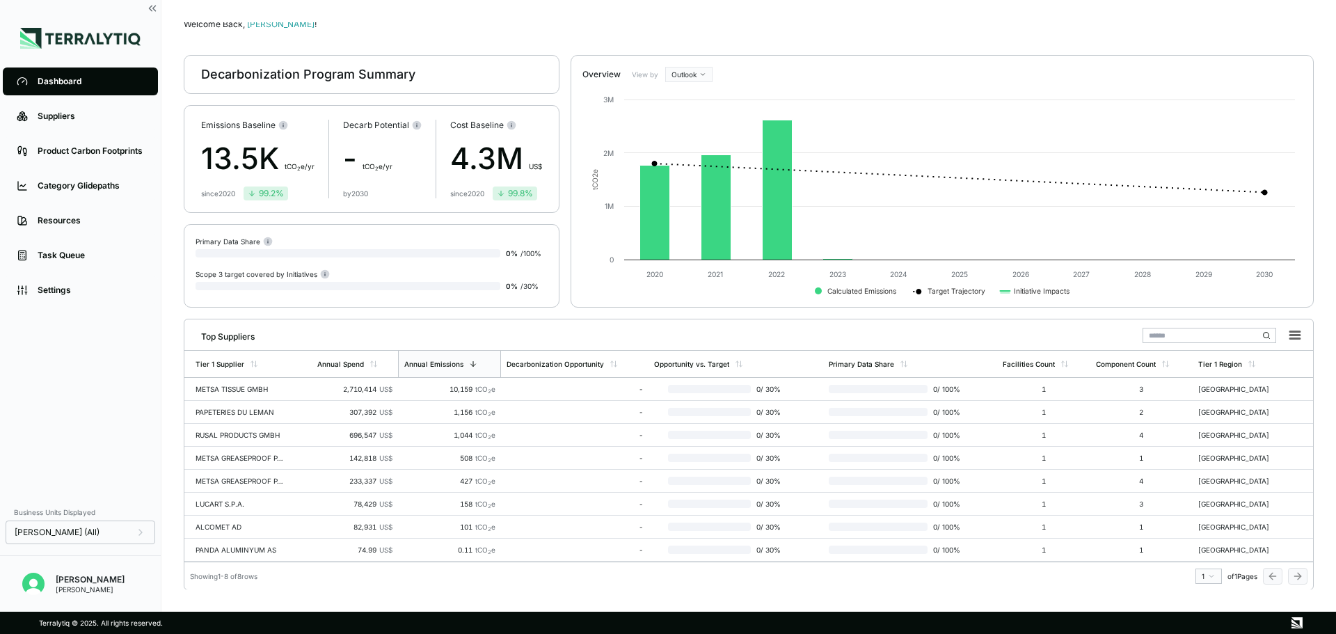
scroll to position [8, 0]
click at [281, 483] on div "METSA GREASEPROOF PAPERS OY" at bounding box center [240, 483] width 89 height 17
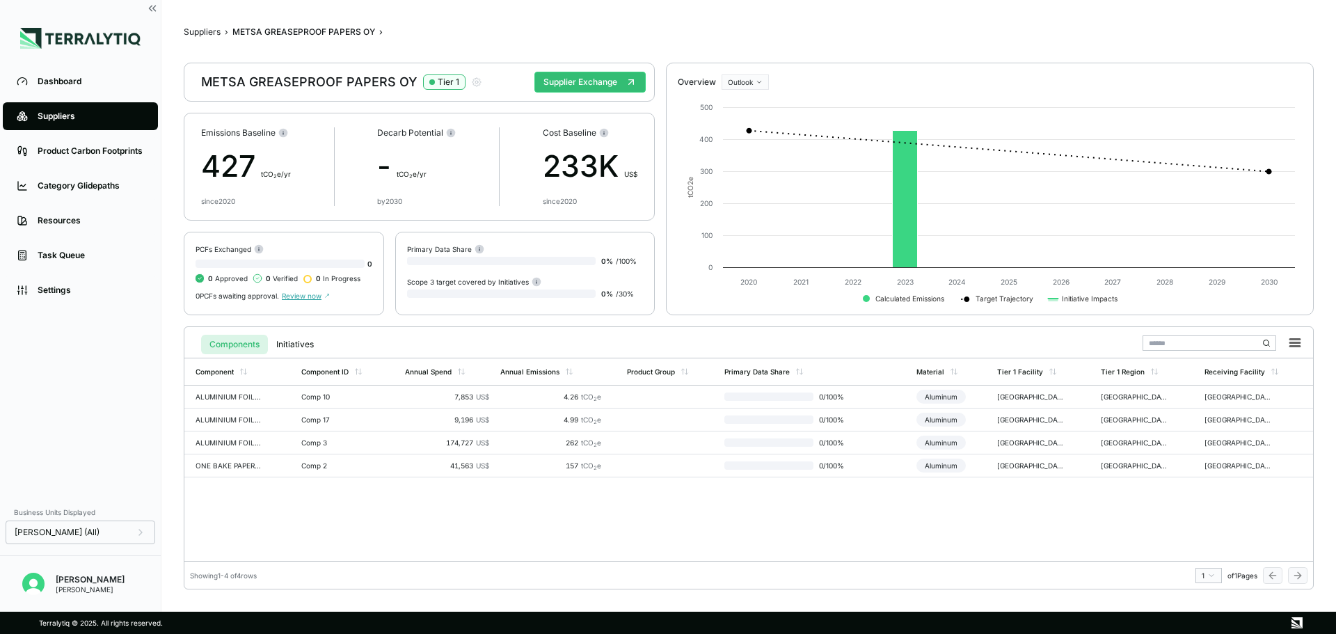
click at [276, 88] on div "METSA GREASEPROOF PAPERS OY Tier 1" at bounding box center [341, 82] width 281 height 17
click at [377, 97] on div "METSA GREASEPROOF PAPERS OY Tier 1 Supplier Exchange" at bounding box center [419, 82] width 471 height 39
click at [402, 92] on div "METSA GREASEPROOF PAPERS OY Tier 1 Supplier Exchange" at bounding box center [419, 82] width 471 height 39
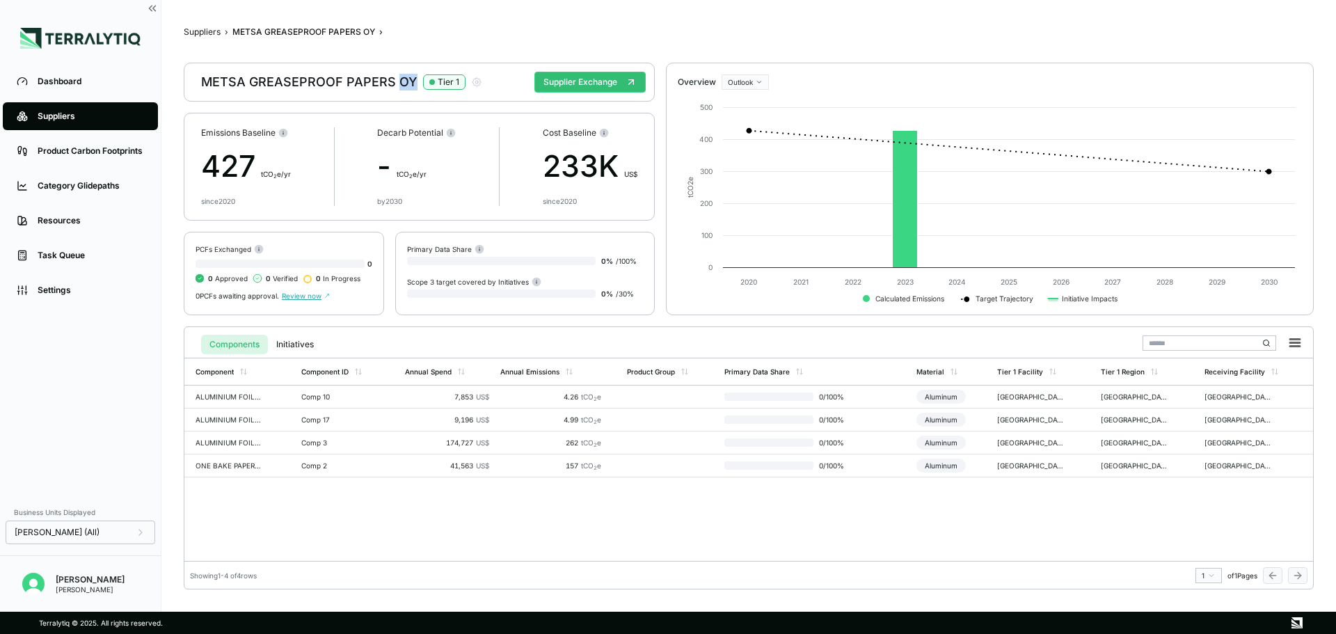
click at [402, 92] on div "METSA GREASEPROOF PAPERS OY Tier 1 Supplier Exchange" at bounding box center [419, 82] width 471 height 39
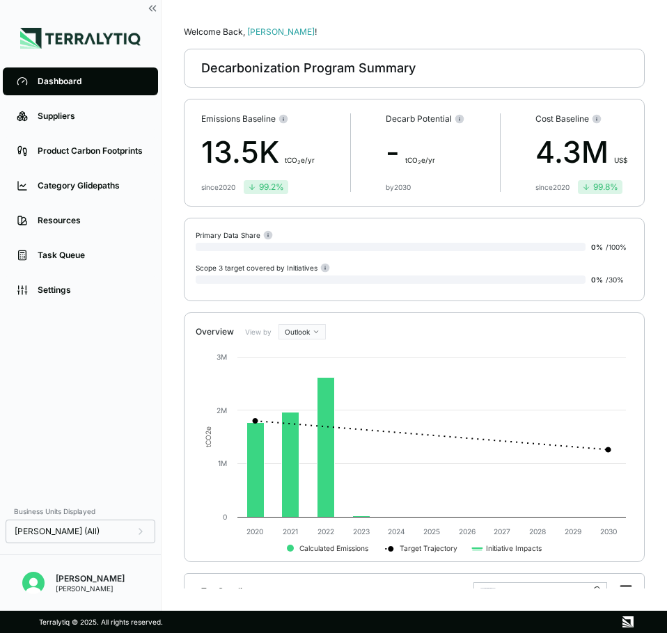
click at [235, 152] on div "13.5K t CO 2 e/yr" at bounding box center [257, 152] width 113 height 45
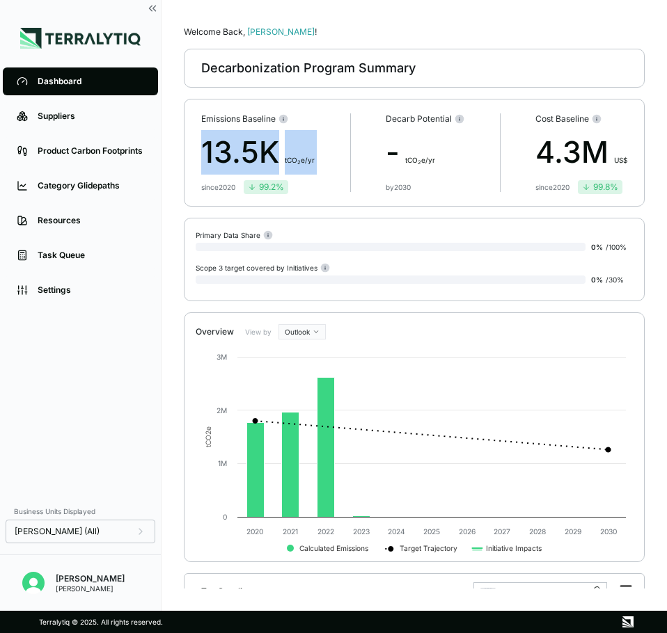
click at [235, 152] on div "13.5K t CO 2 e/yr" at bounding box center [257, 152] width 113 height 45
click at [316, 161] on div "Emissions Baseline 13.5K t CO 2 e/yr since [DATE] 99.2 % Decarb Potential - t C…" at bounding box center [414, 153] width 461 height 108
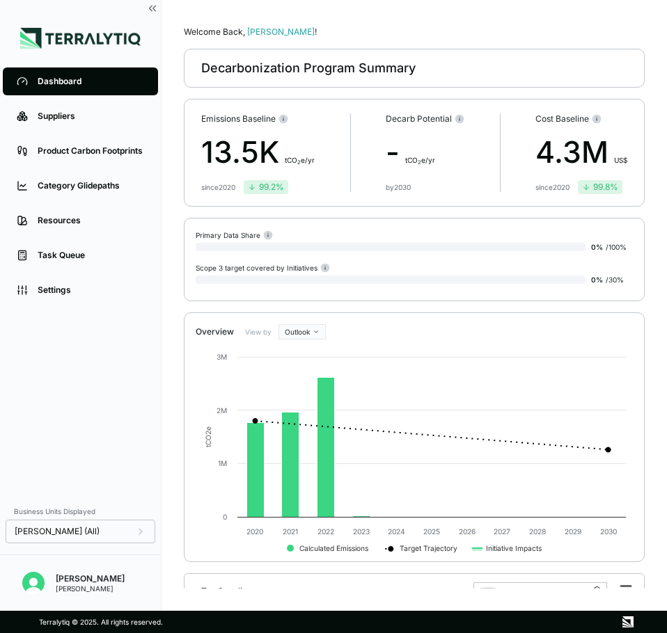
click at [213, 152] on div "13.5K t CO 2 e/yr" at bounding box center [257, 152] width 113 height 45
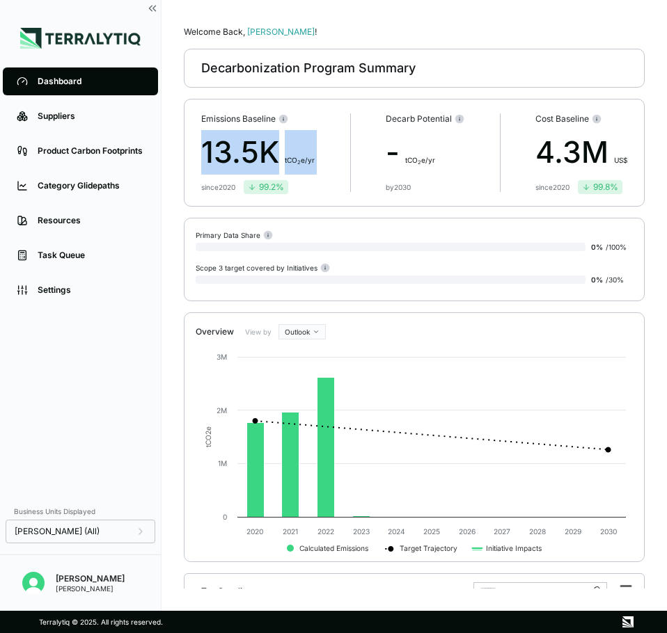
click at [213, 152] on div "13.5K t CO 2 e/yr" at bounding box center [257, 152] width 113 height 45
click at [290, 155] on div "13.5K t CO 2 e/yr" at bounding box center [257, 152] width 113 height 45
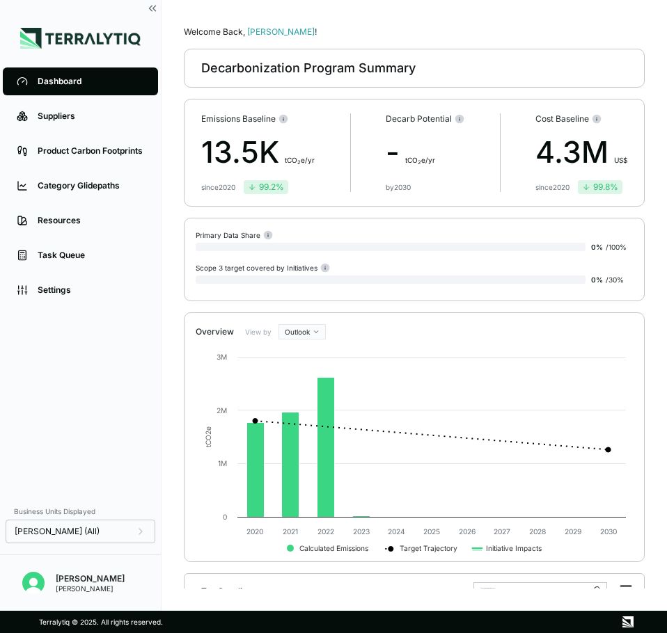
click at [236, 156] on div "13.5K t CO 2 e/yr" at bounding box center [257, 152] width 113 height 45
click at [237, 157] on div "13.5K t CO 2 e/yr" at bounding box center [257, 152] width 113 height 45
click at [239, 160] on div "13.5K t CO 2 e/yr" at bounding box center [257, 152] width 113 height 45
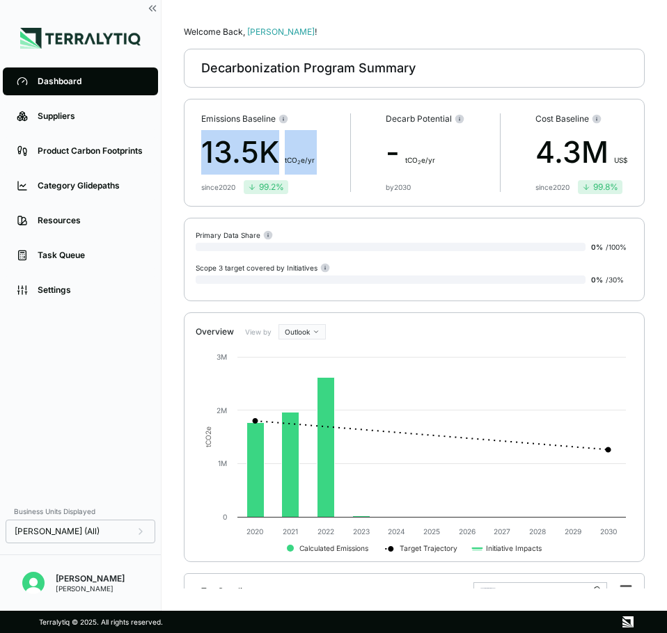
click at [239, 160] on div "13.5K t CO 2 e/yr" at bounding box center [257, 152] width 113 height 45
click at [293, 147] on div "13.5K t CO 2 e/yr" at bounding box center [257, 152] width 113 height 45
click at [250, 151] on div "13.5K t CO 2 e/yr" at bounding box center [257, 152] width 113 height 45
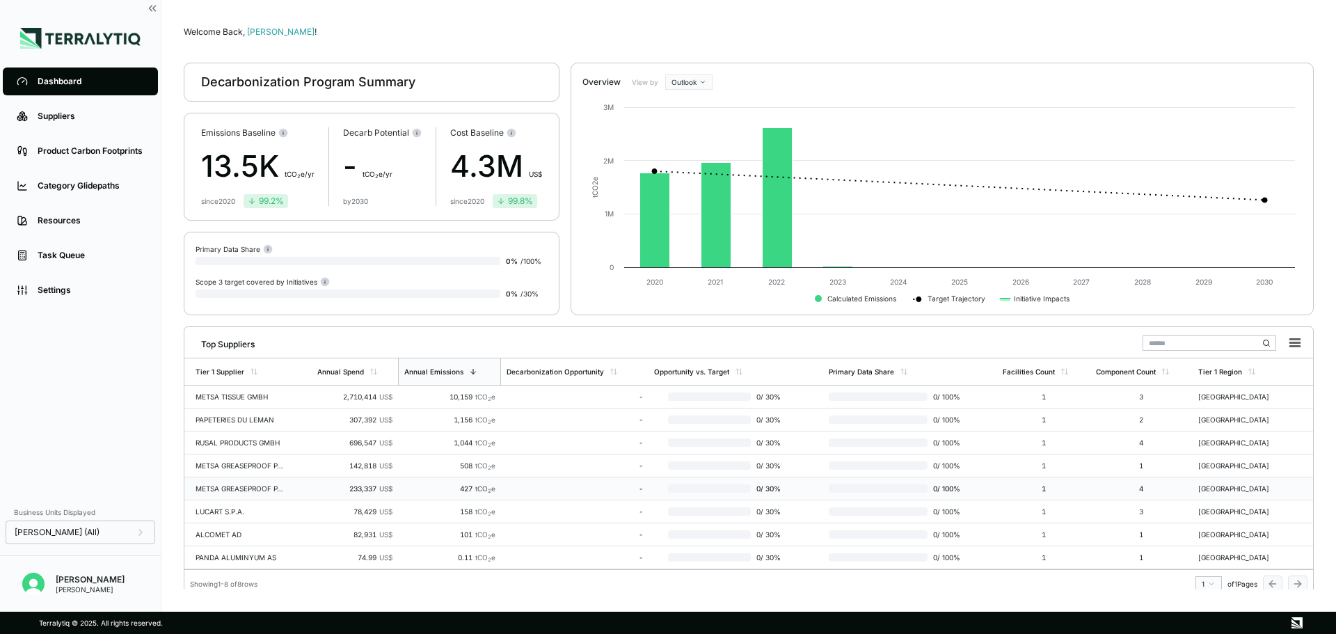
scroll to position [11, 0]
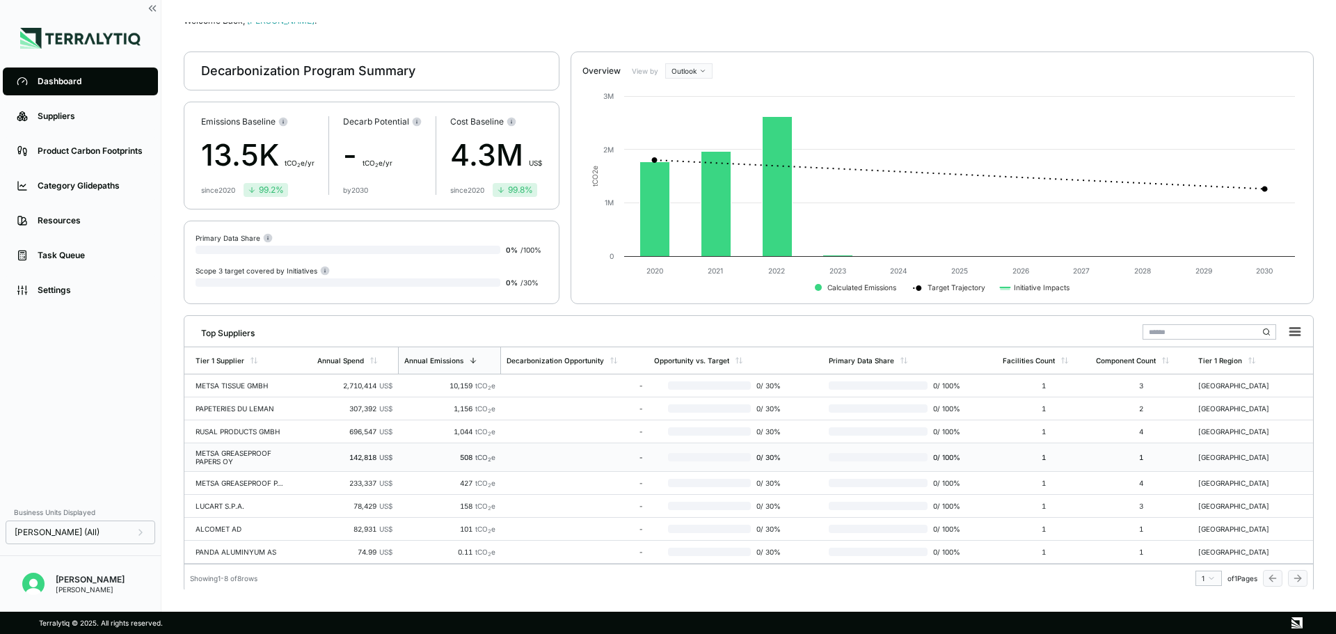
click at [268, 455] on div "METSA GREASEPROOF PAPERS OY" at bounding box center [240, 457] width 89 height 17
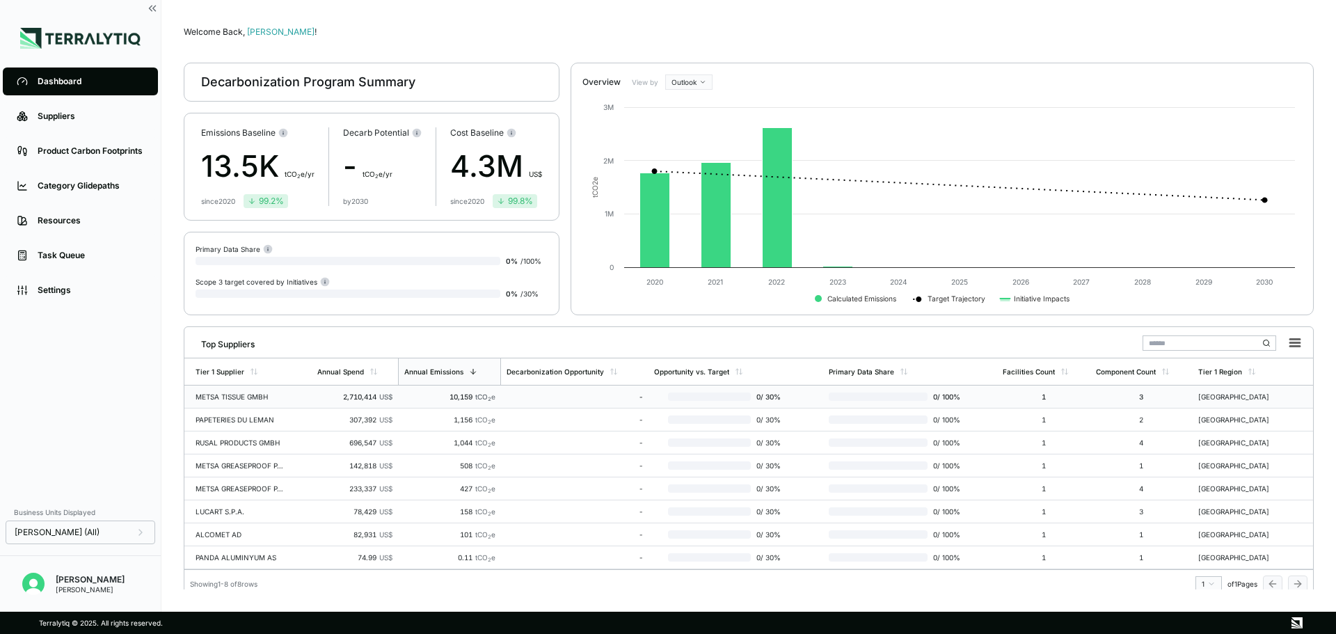
click at [219, 403] on td "METSA TISSUE GMBH" at bounding box center [247, 397] width 127 height 23
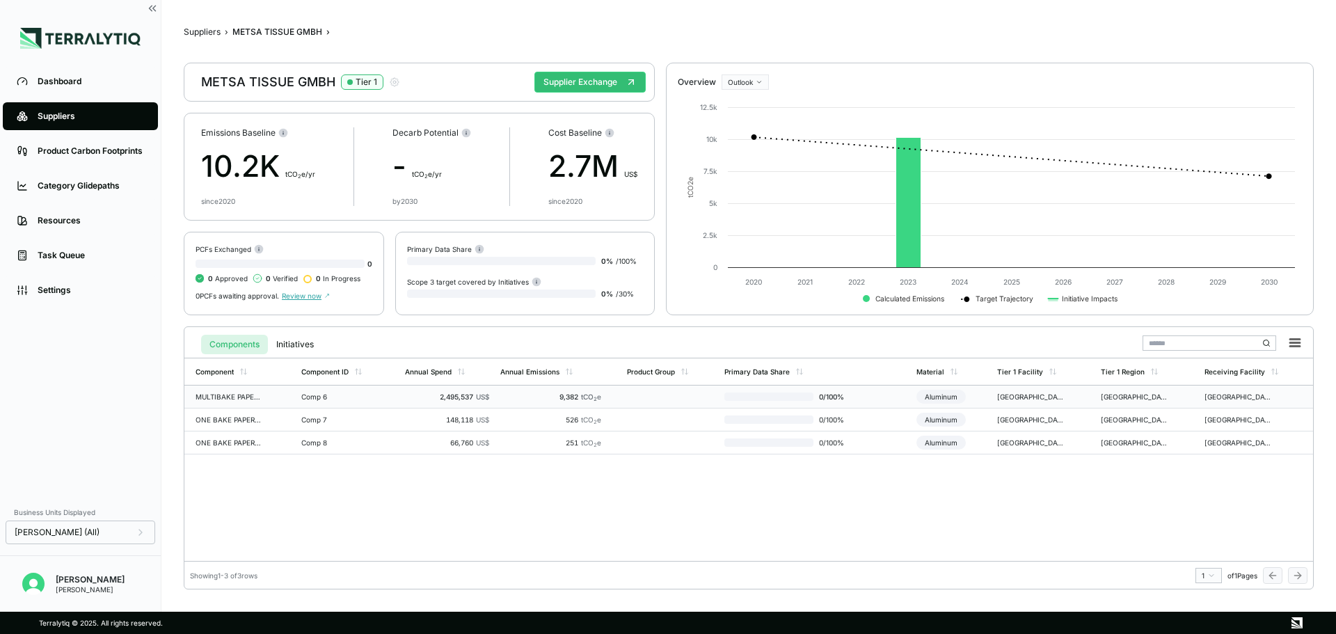
click at [230, 397] on div "MULTIBAKE PAPER 2SS WHITE 39GSMX760MM" at bounding box center [229, 397] width 67 height 8
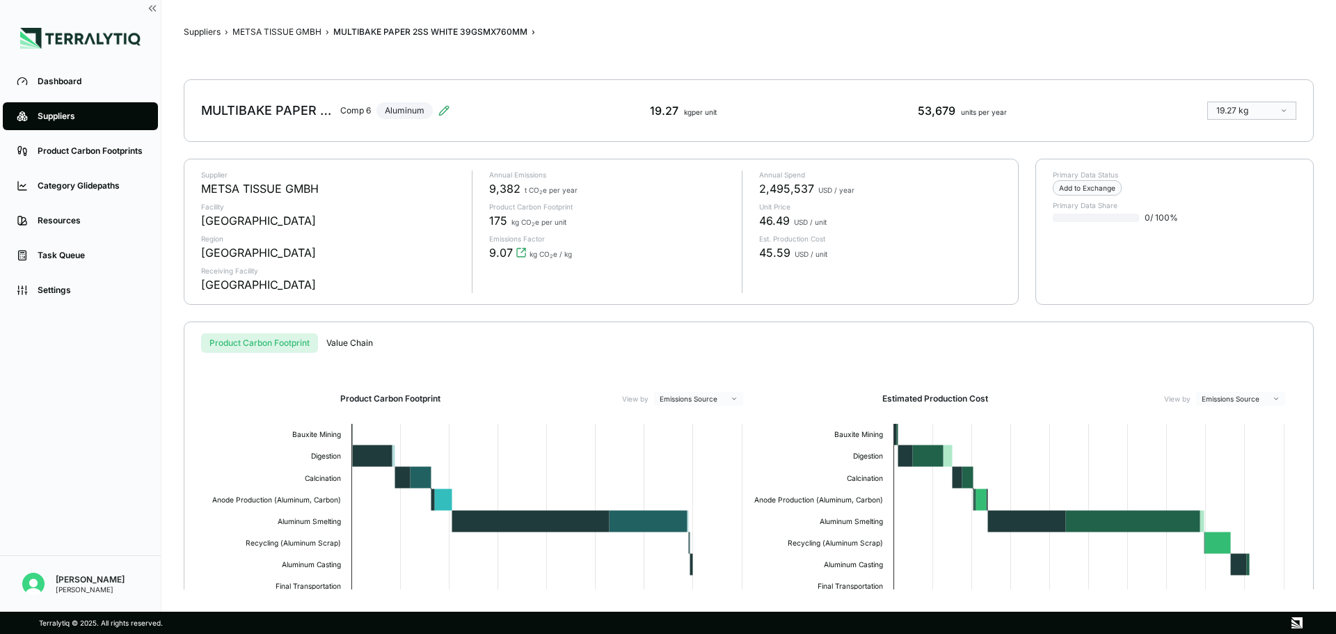
click at [781, 191] on span "2,495,537" at bounding box center [786, 188] width 55 height 17
click at [821, 190] on span "USD / year" at bounding box center [837, 190] width 36 height 8
click at [932, 112] on div "53,679 units per year" at bounding box center [962, 110] width 89 height 17
click at [932, 113] on div "53,679 units per year" at bounding box center [962, 110] width 89 height 17
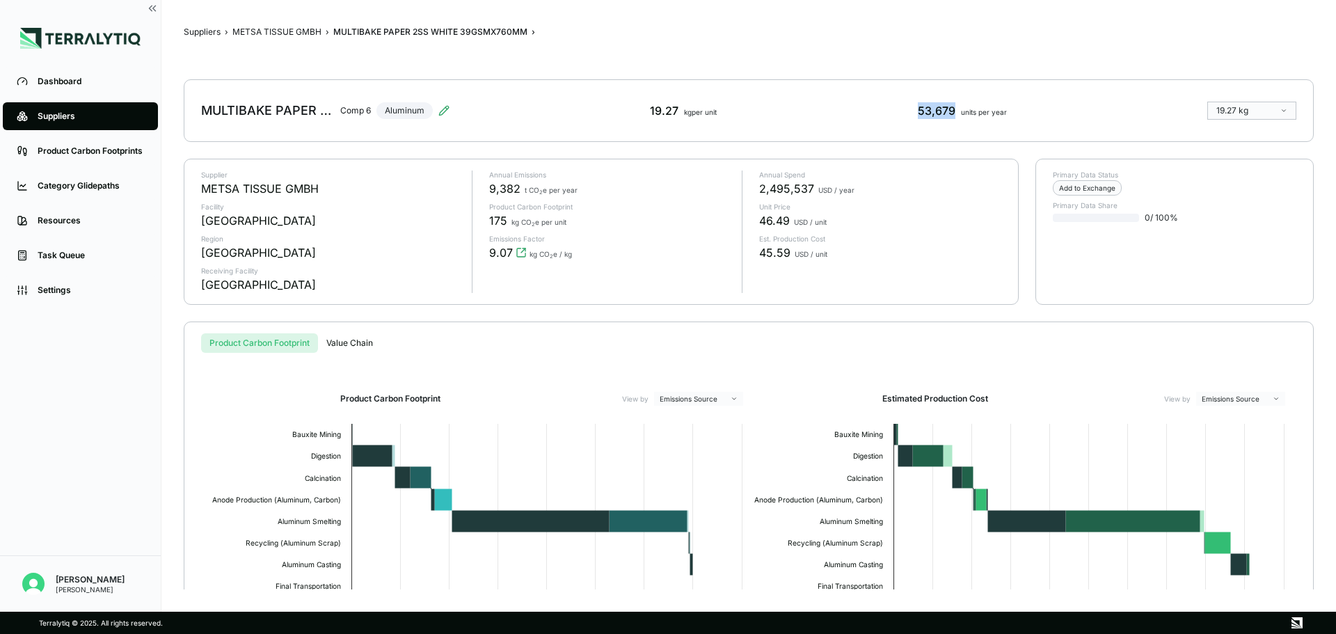
click at [932, 113] on div "53,679 units per year" at bounding box center [962, 110] width 89 height 17
click at [106, 86] on div "Dashboard" at bounding box center [91, 81] width 106 height 11
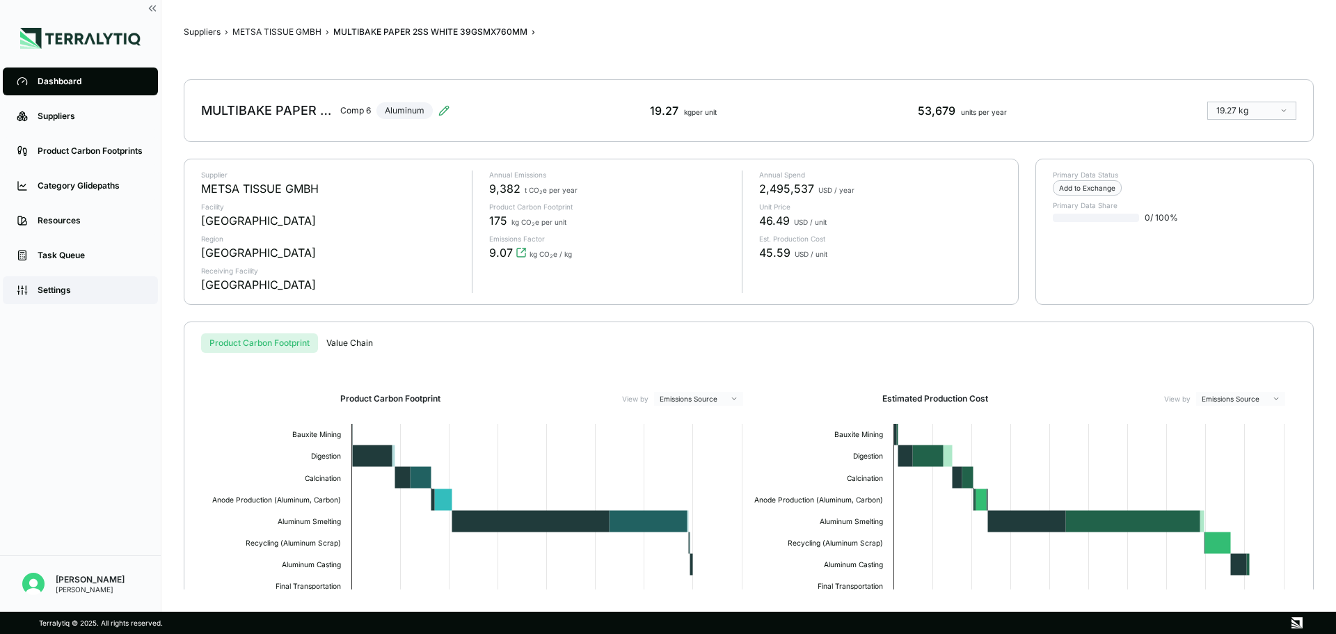
click at [65, 301] on link "Settings" at bounding box center [80, 290] width 155 height 28
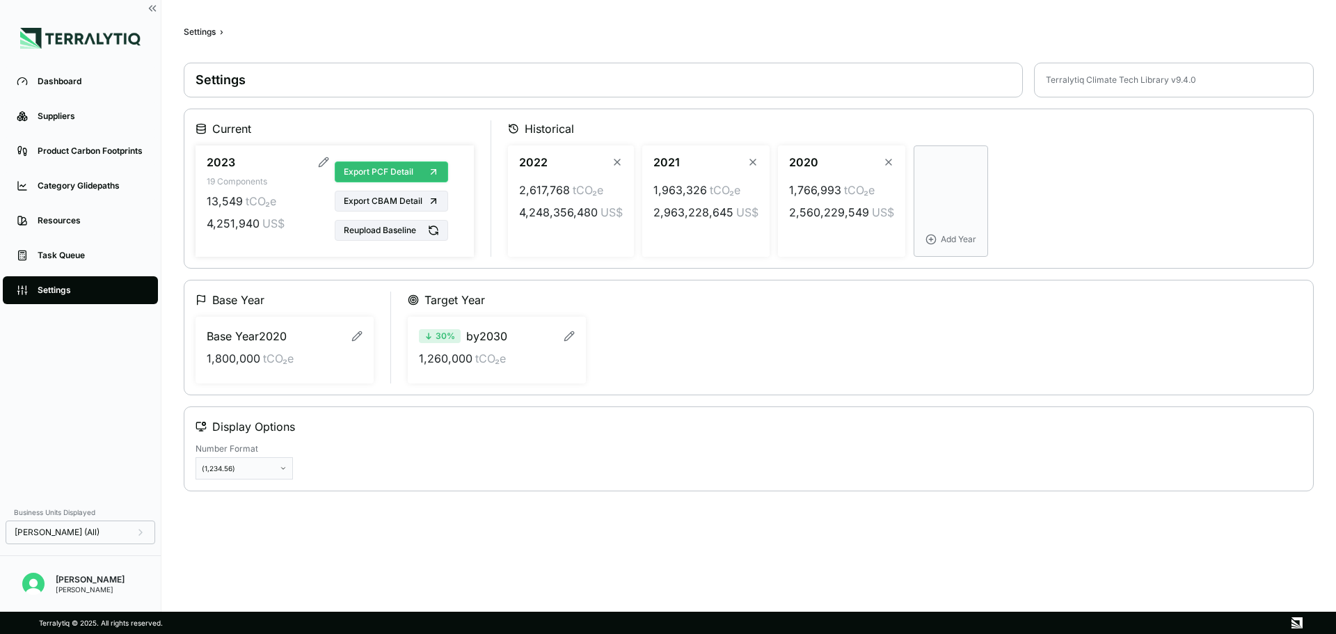
click at [386, 181] on button "Export PCF Detail" at bounding box center [391, 171] width 113 height 21
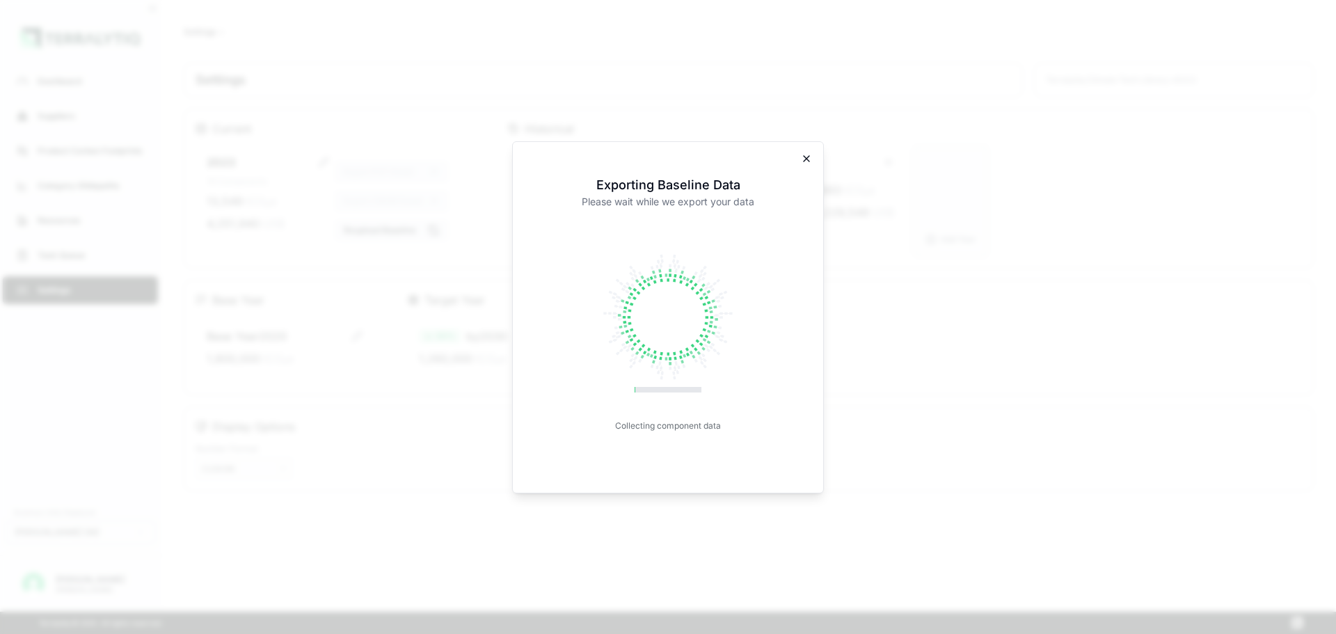
click at [801, 161] on icon "button" at bounding box center [806, 158] width 11 height 11
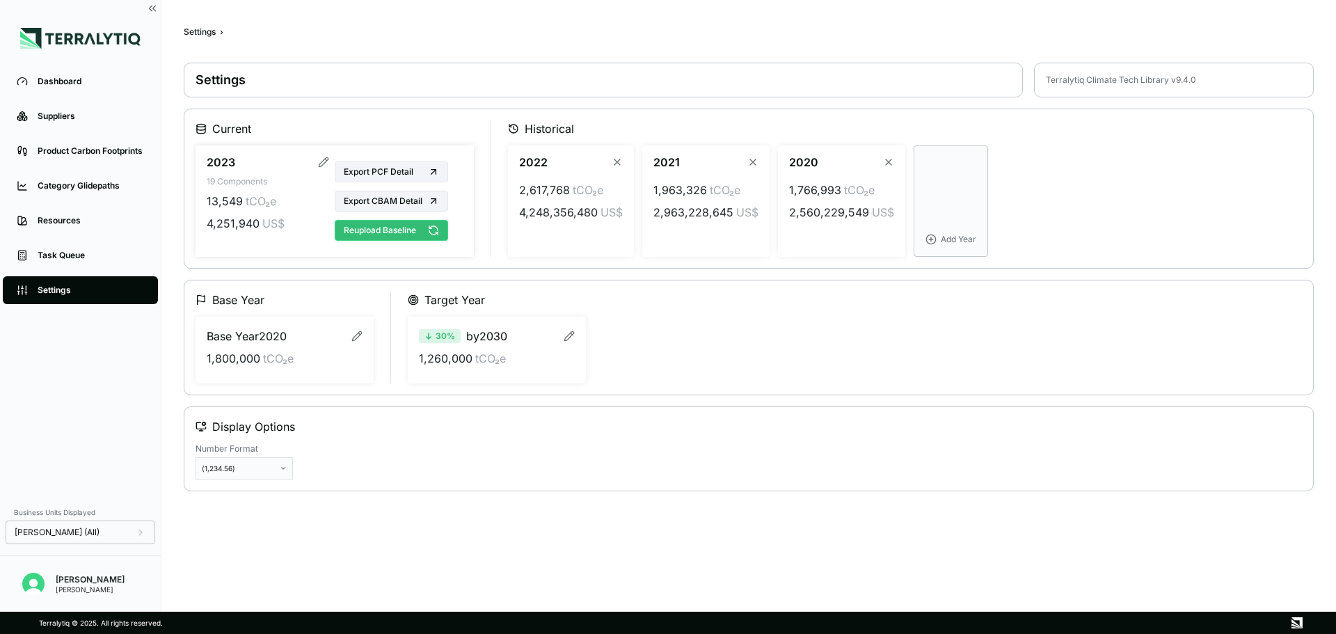
click at [349, 232] on button "Reupload Baseline" at bounding box center [391, 230] width 113 height 21
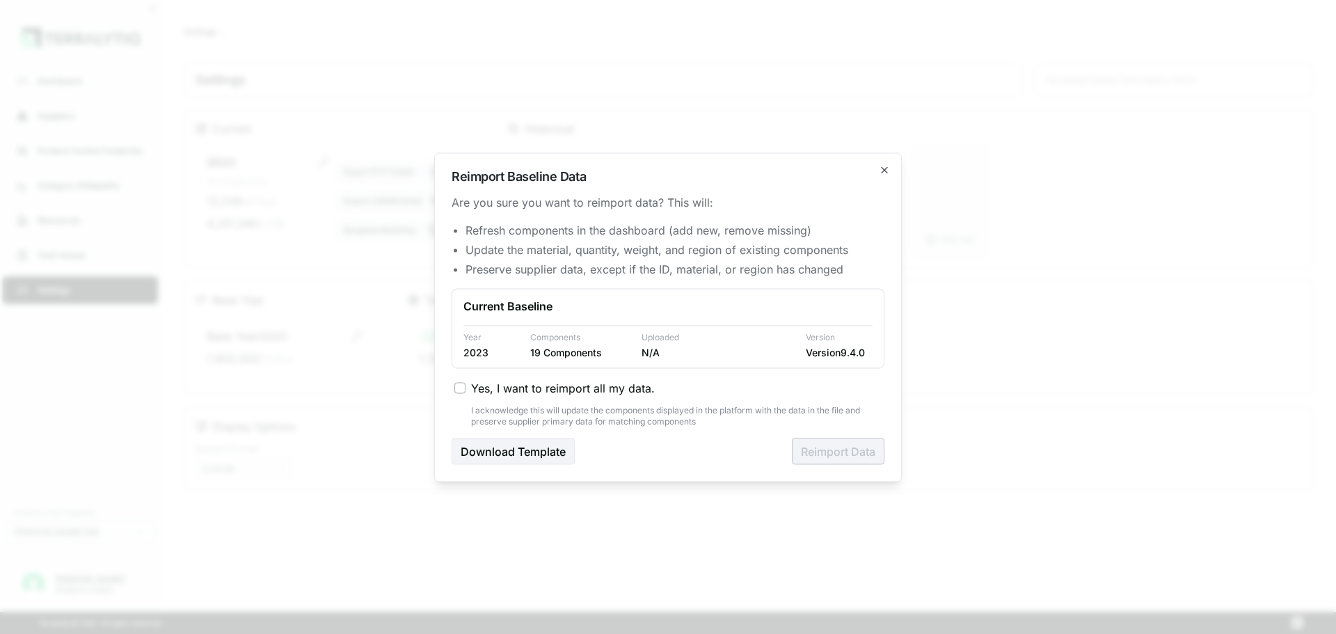
click at [527, 400] on div "Yes, I want to reimport all my data. I acknowledge this will update the compone…" at bounding box center [668, 402] width 433 height 47
click at [502, 389] on span "Yes, I want to reimport all my data." at bounding box center [563, 387] width 184 height 17
click at [466, 389] on button "Yes, I want to reimport all my data." at bounding box center [460, 387] width 11 height 11
click at [826, 445] on button "Reimport Data" at bounding box center [838, 451] width 93 height 26
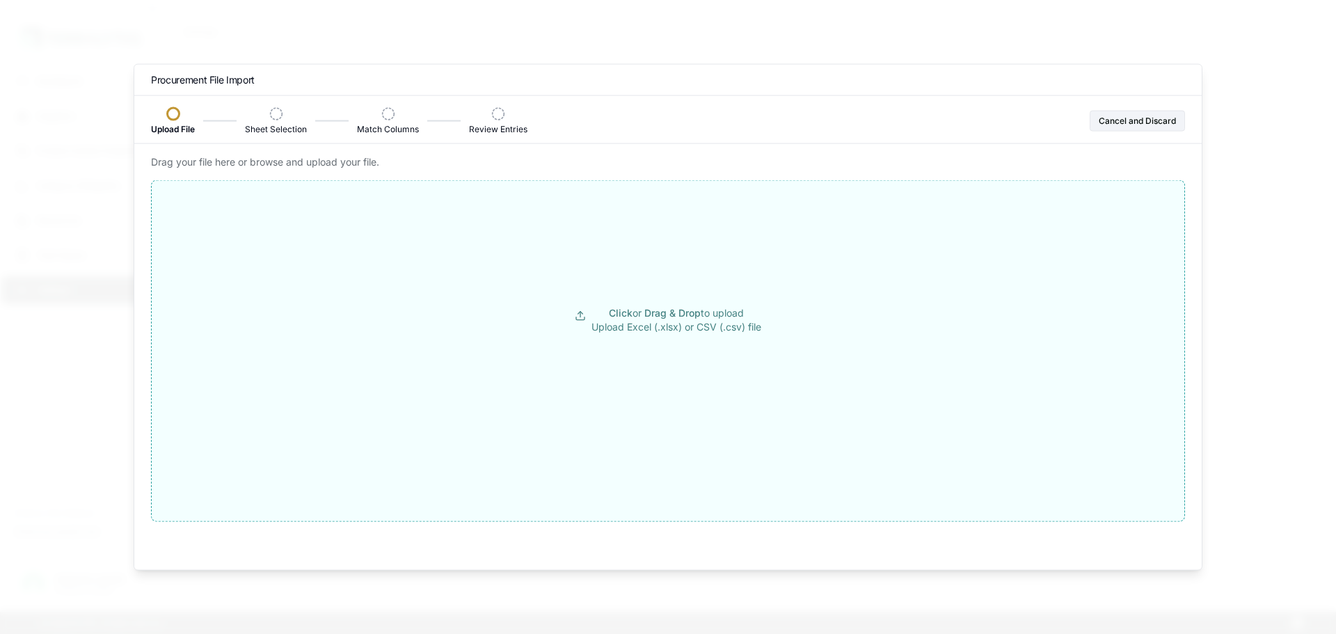
click at [635, 324] on p "Click or Drag & Drop to upload Upload Excel (.xlsx) or CSV (.csv) file" at bounding box center [677, 320] width 170 height 28
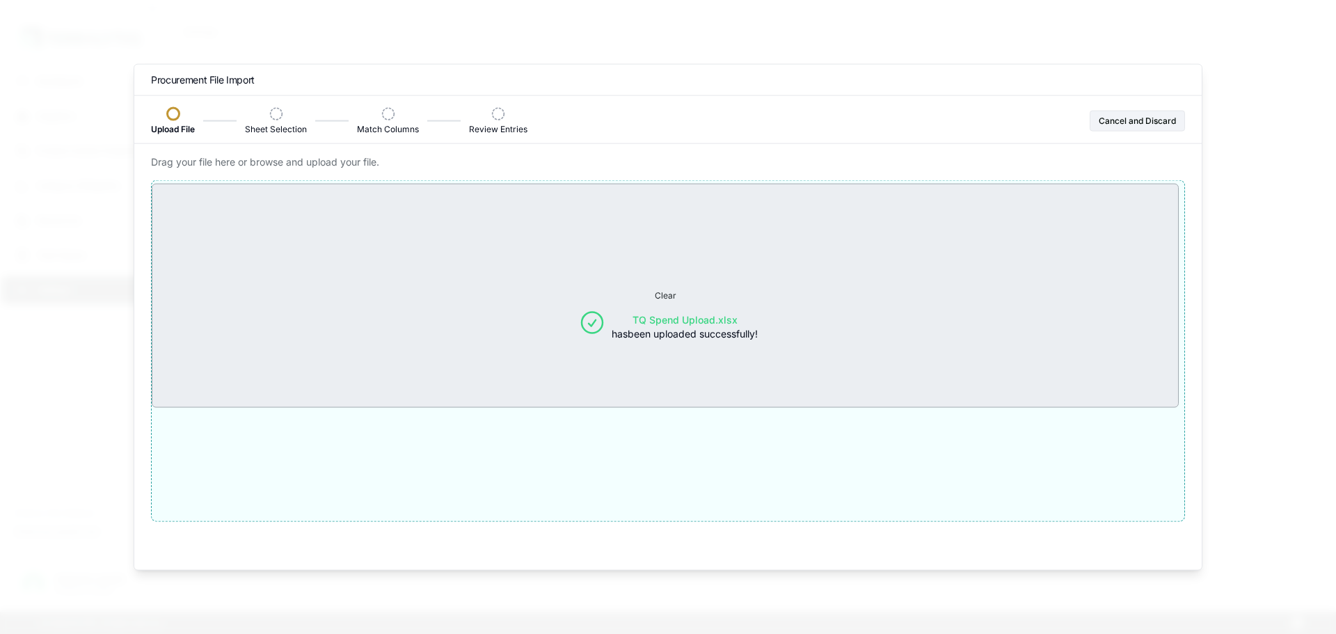
click at [568, 365] on button "TQ Spend Upload.xlsx has been uploaded successfully!" at bounding box center [668, 326] width 1033 height 264
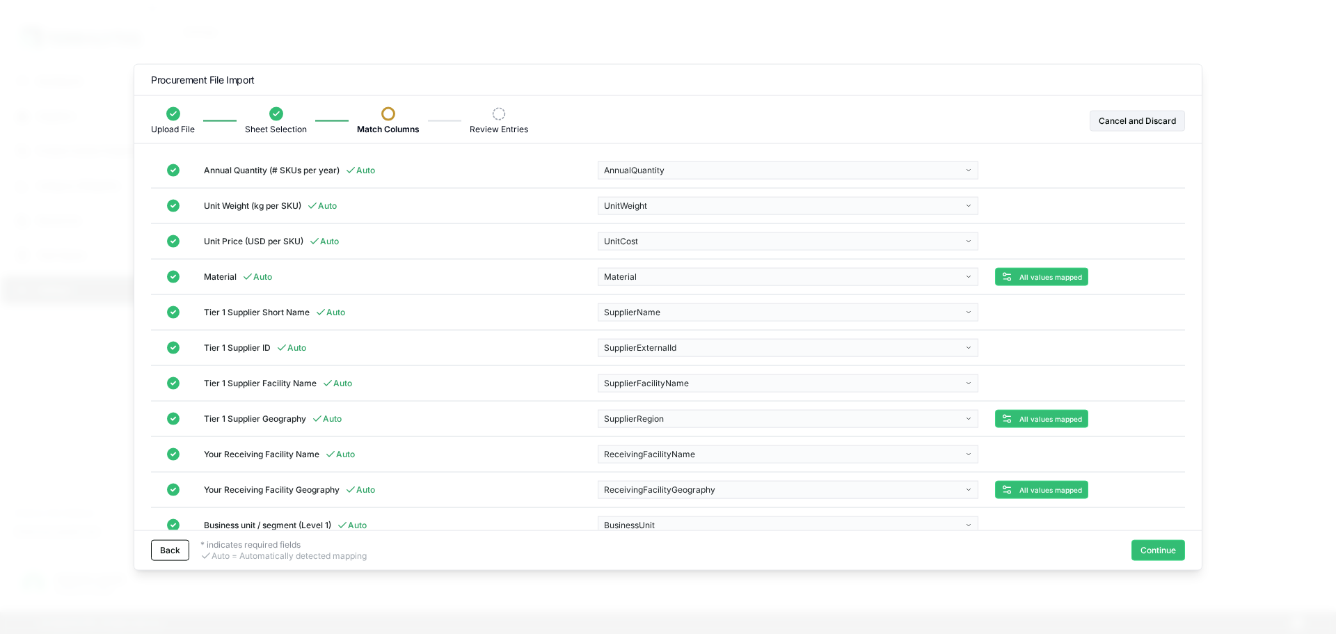
scroll to position [108, 0]
click at [658, 417] on body "Dashboard Suppliers Product Carbon Footprints Category Glidepaths Resources Tas…" at bounding box center [668, 317] width 1336 height 634
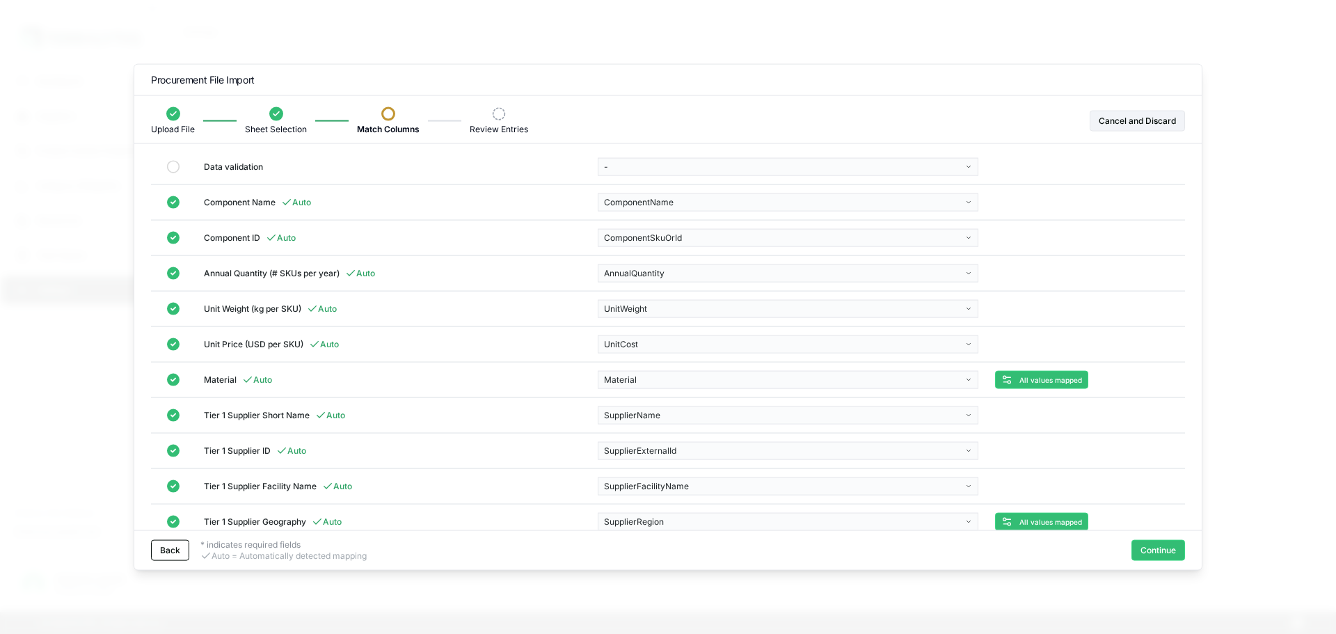
scroll to position [0, 0]
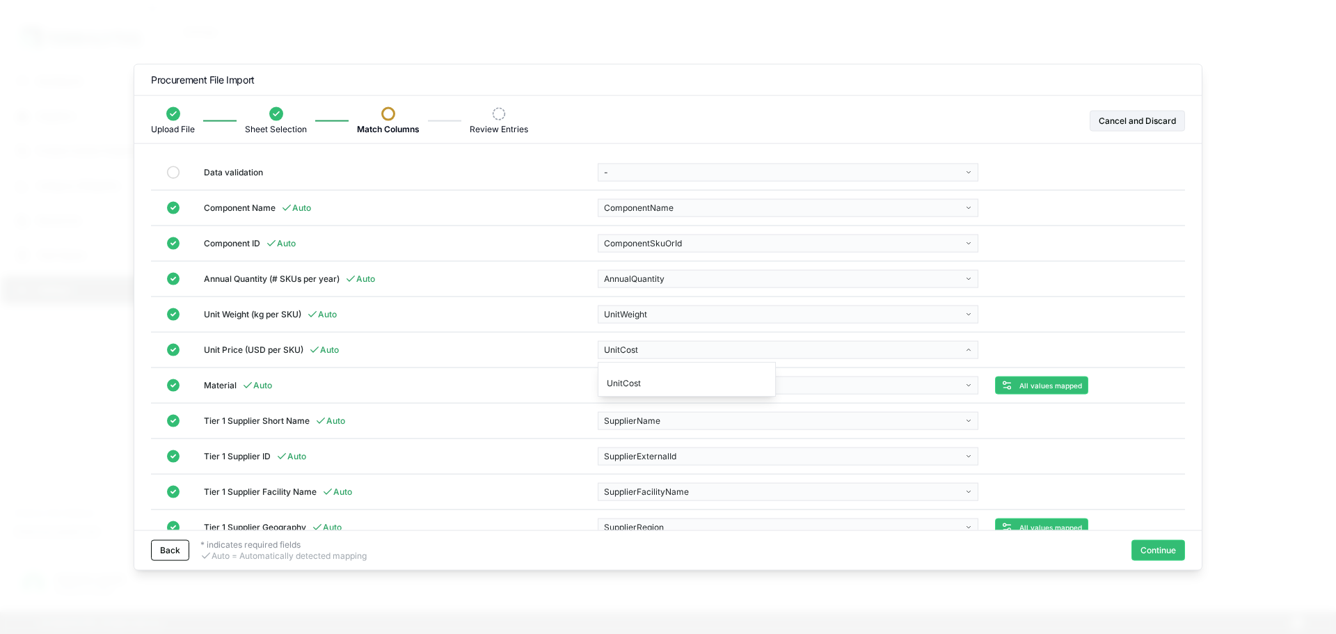
click at [640, 342] on body "Dashboard Suppliers Product Carbon Footprints Category Glidepaths Resources Tas…" at bounding box center [668, 317] width 1336 height 634
click at [642, 315] on body "Dashboard Suppliers Product Carbon Footprints Category Glidepaths Resources Tas…" at bounding box center [668, 317] width 1336 height 634
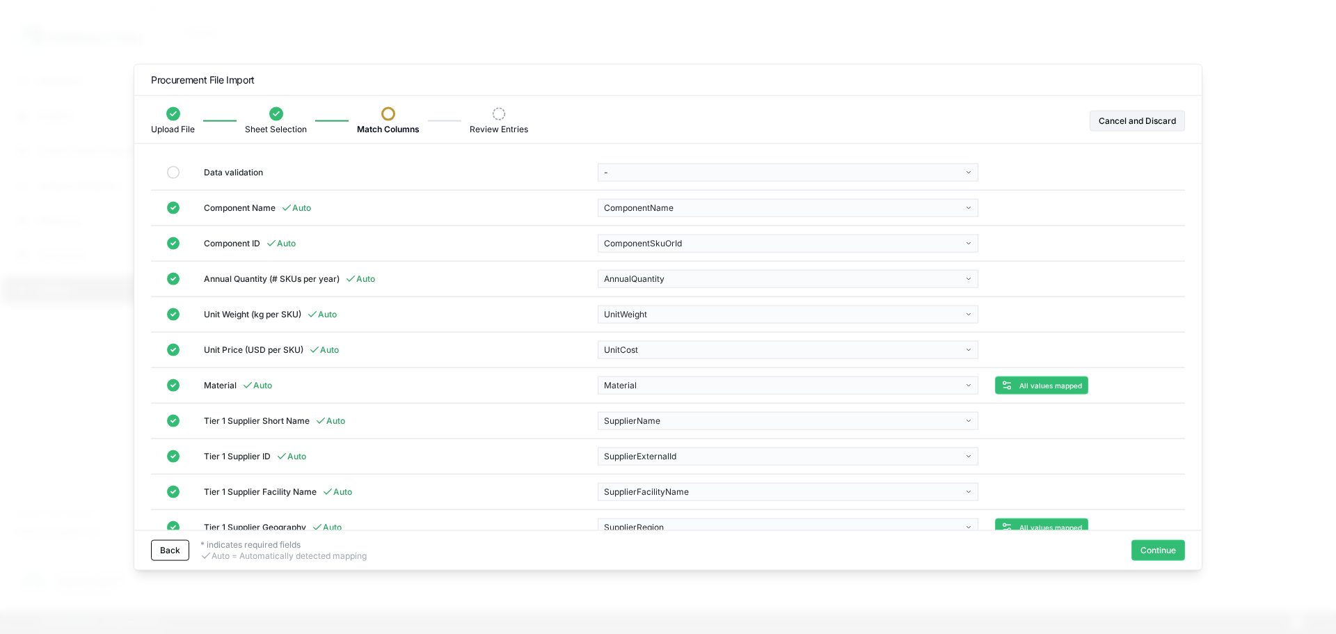
click at [642, 315] on body "Dashboard Suppliers Product Carbon Footprints Category Glidepaths Resources Tas…" at bounding box center [668, 317] width 1336 height 634
click at [658, 272] on body "Dashboard Suppliers Product Carbon Footprints Category Glidepaths Resources Tas…" at bounding box center [668, 317] width 1336 height 634
click at [656, 241] on body "Dashboard Suppliers Product Carbon Footprints Category Glidepaths Resources Tas…" at bounding box center [668, 317] width 1336 height 634
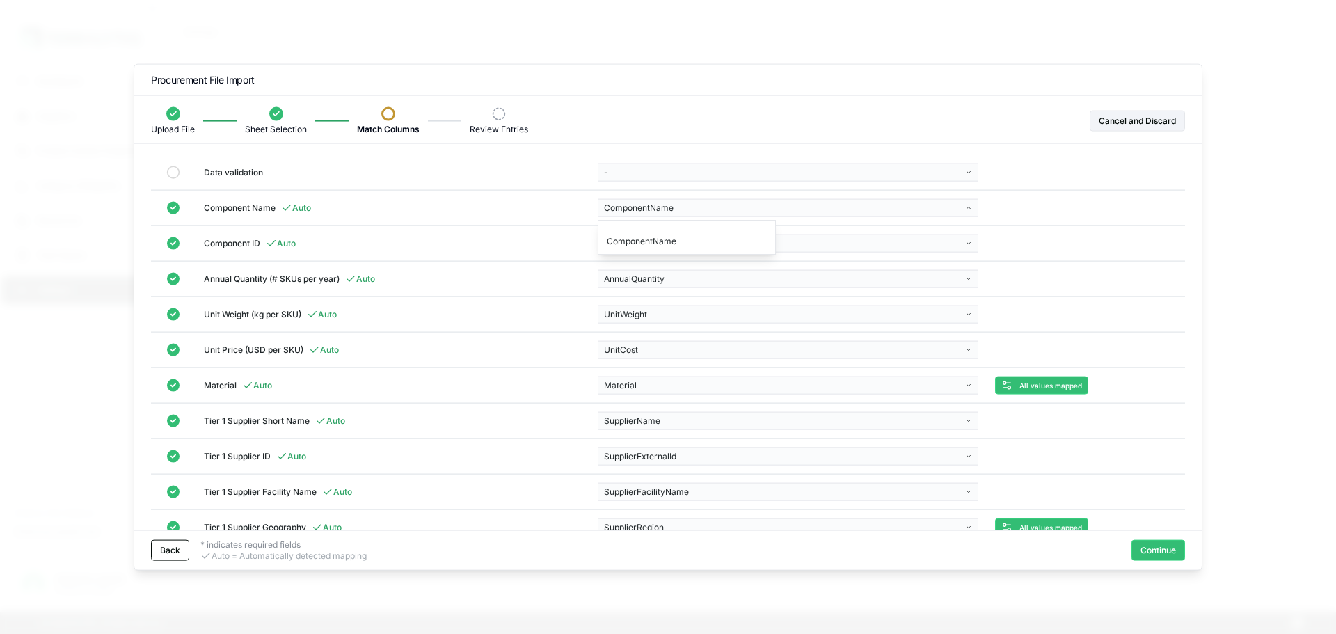
click at [654, 216] on body "Dashboard Suppliers Product Carbon Footprints Category Glidepaths Resources Tas…" at bounding box center [668, 317] width 1336 height 634
click at [656, 232] on td "ComponentSkuOrId" at bounding box center [788, 243] width 397 height 35
click at [657, 240] on body "Dashboard Suppliers Product Carbon Footprints Category Glidepaths Resources Tas…" at bounding box center [668, 317] width 1336 height 634
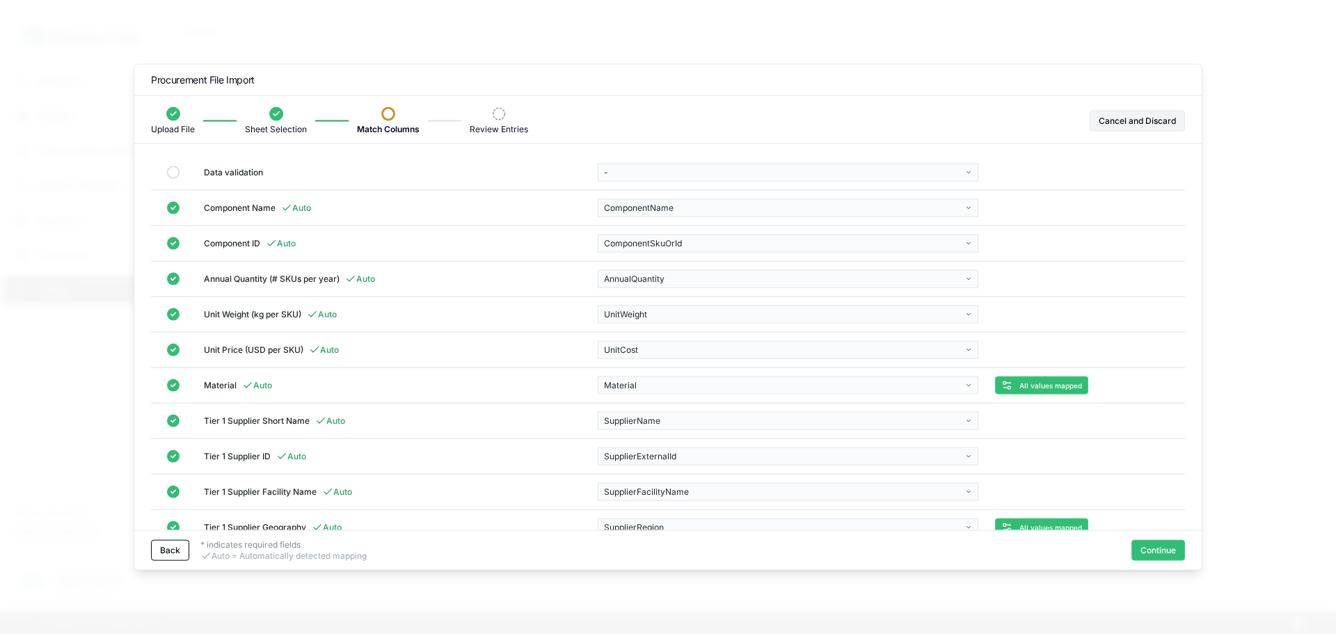
click at [657, 261] on td "AnnualQuantity" at bounding box center [788, 278] width 397 height 35
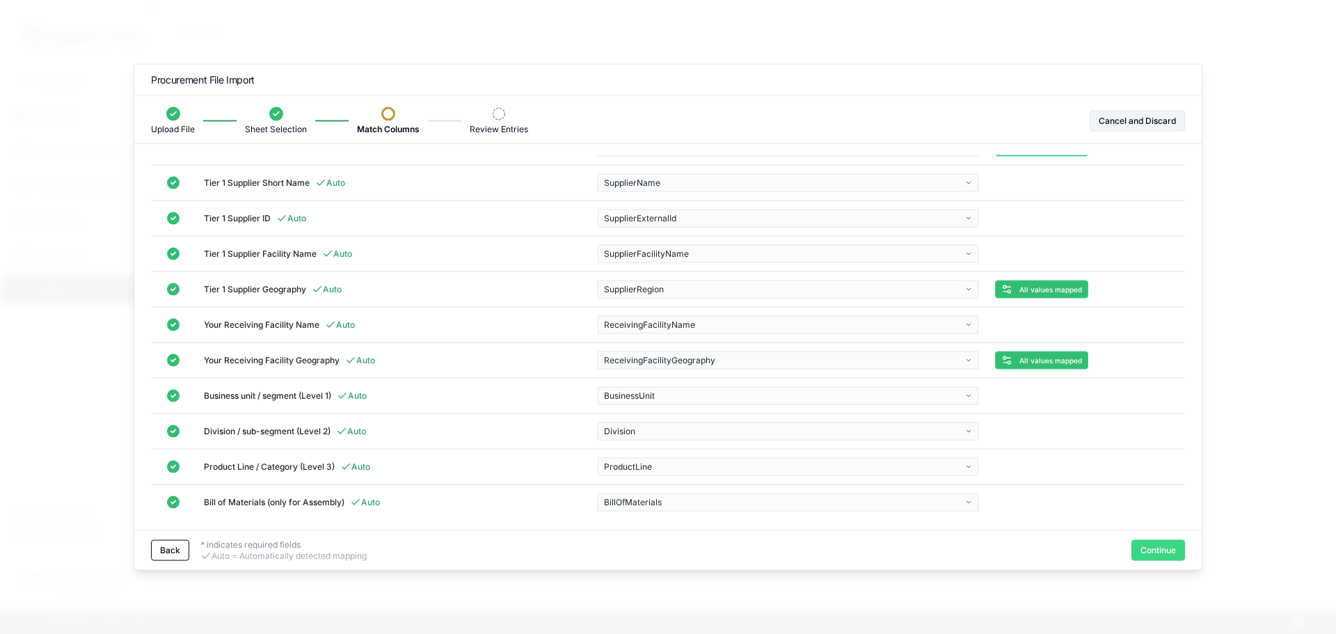
click at [1160, 554] on button "Continue" at bounding box center [1159, 550] width 54 height 21
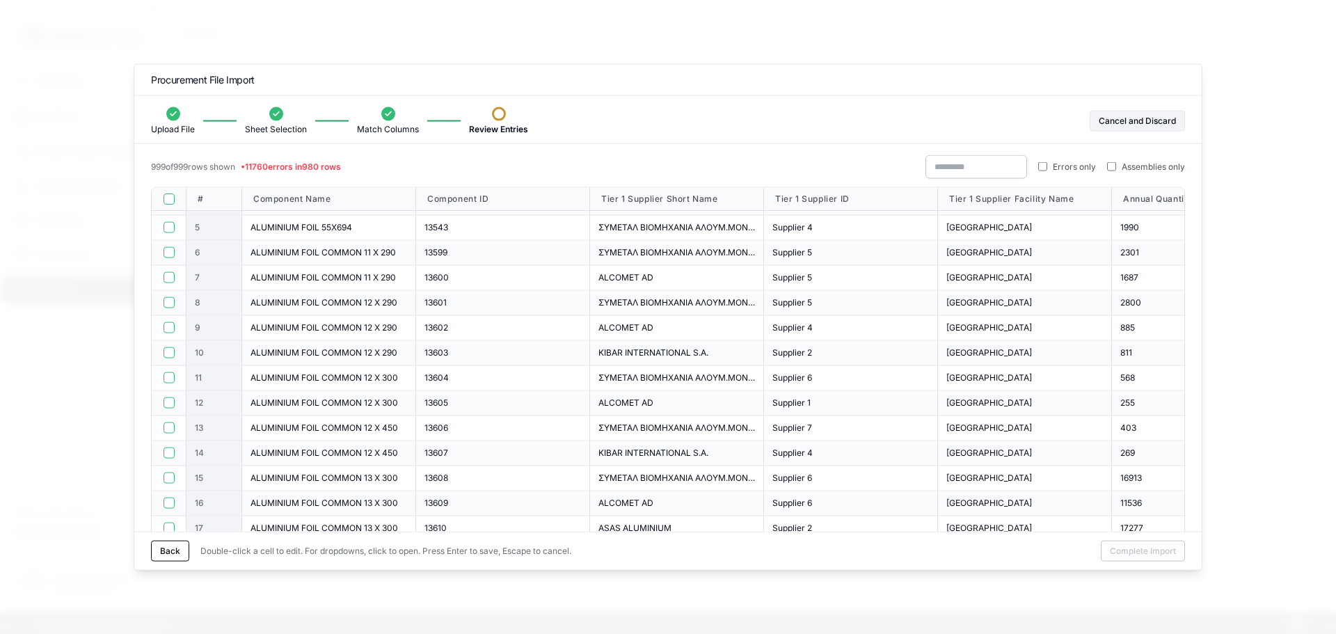
scroll to position [0, 0]
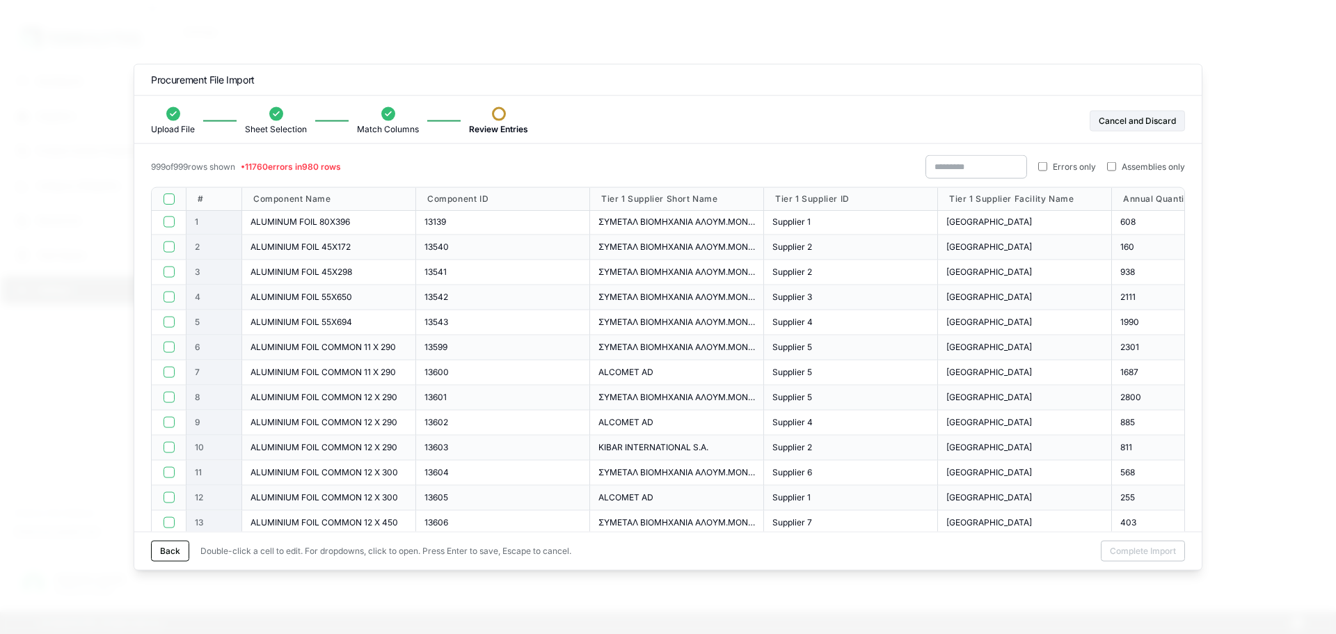
click at [1048, 164] on label "Errors only" at bounding box center [1067, 166] width 58 height 11
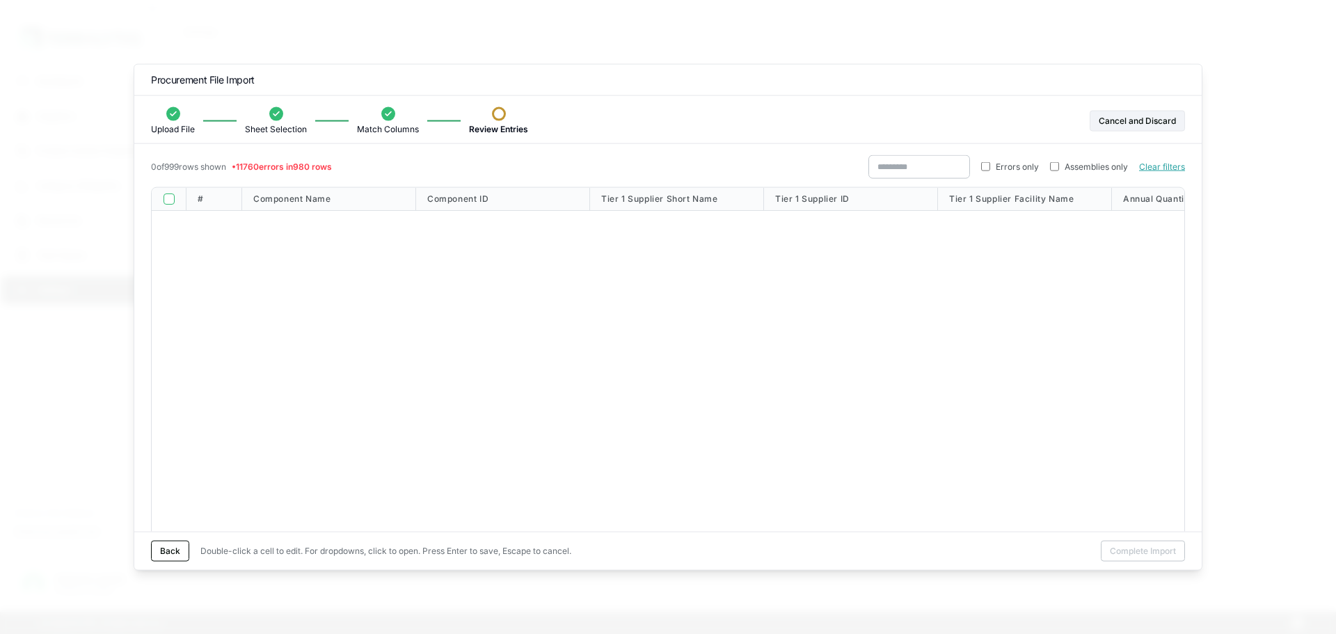
click at [1105, 169] on span "Assemblies only" at bounding box center [1096, 166] width 63 height 11
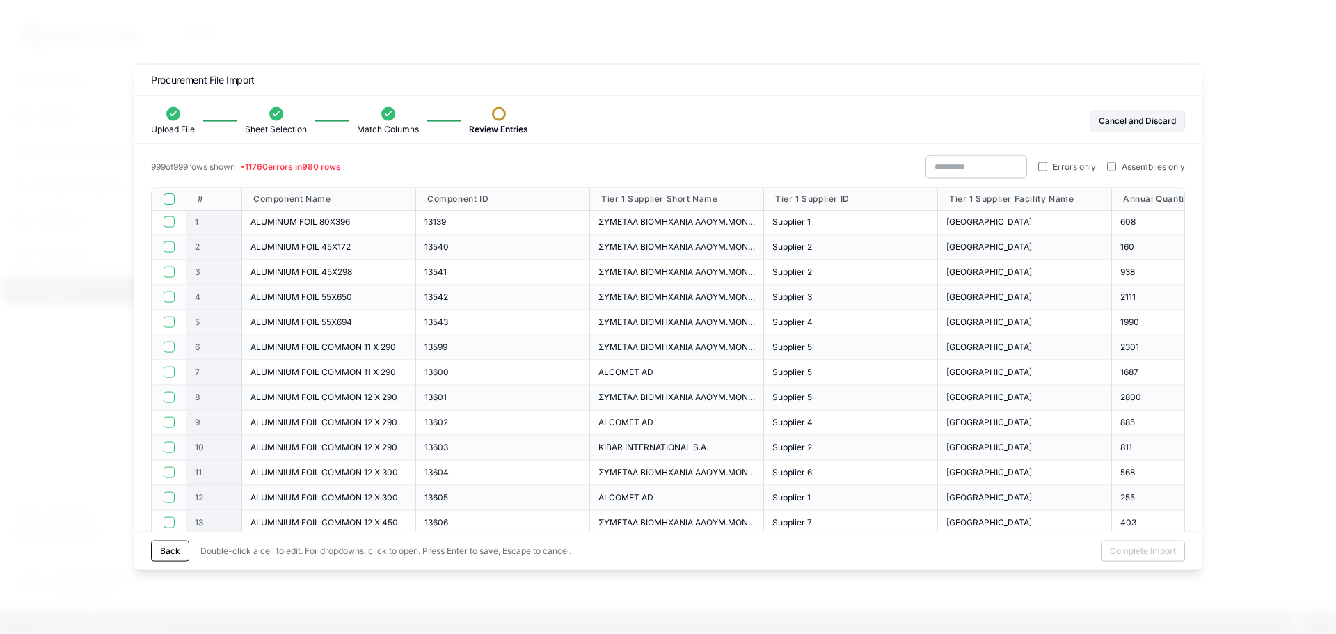
click at [174, 197] on div at bounding box center [169, 198] width 35 height 23
click at [170, 198] on button "button" at bounding box center [169, 198] width 11 height 11
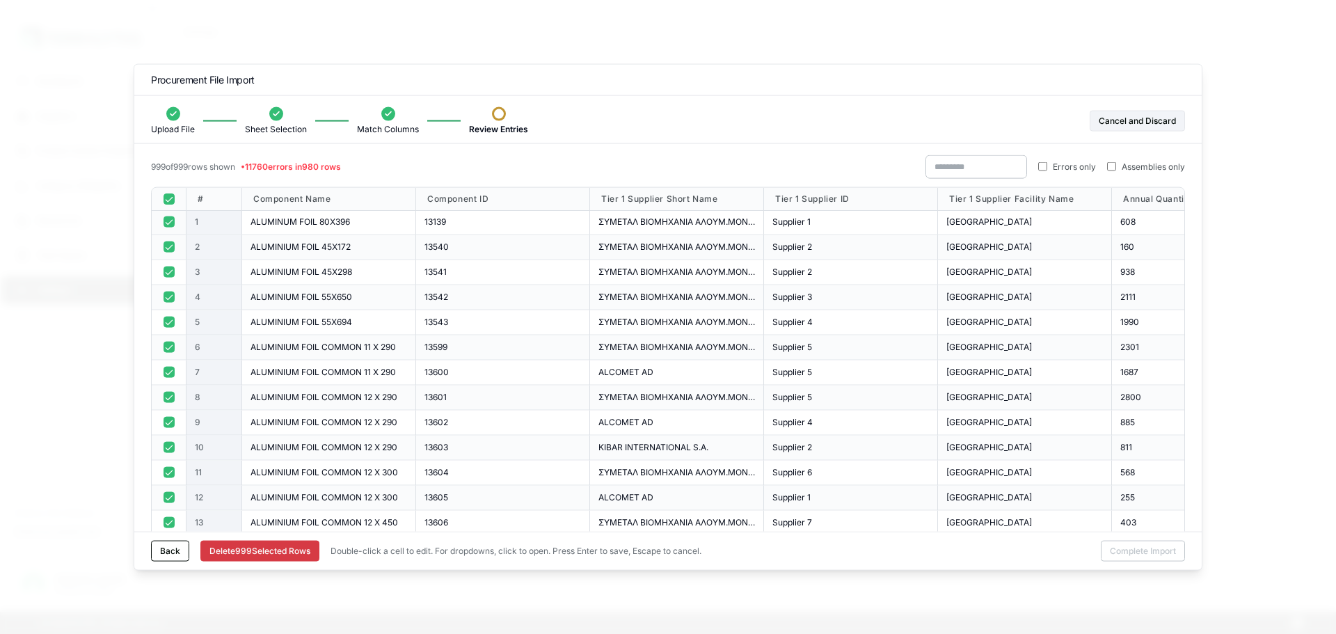
click at [171, 225] on button "button" at bounding box center [169, 221] width 11 height 11
click at [167, 244] on button "button" at bounding box center [169, 247] width 11 height 11
click at [170, 271] on button "button" at bounding box center [169, 272] width 11 height 11
click at [166, 301] on button "button" at bounding box center [169, 297] width 11 height 11
click at [166, 313] on div at bounding box center [169, 322] width 35 height 25
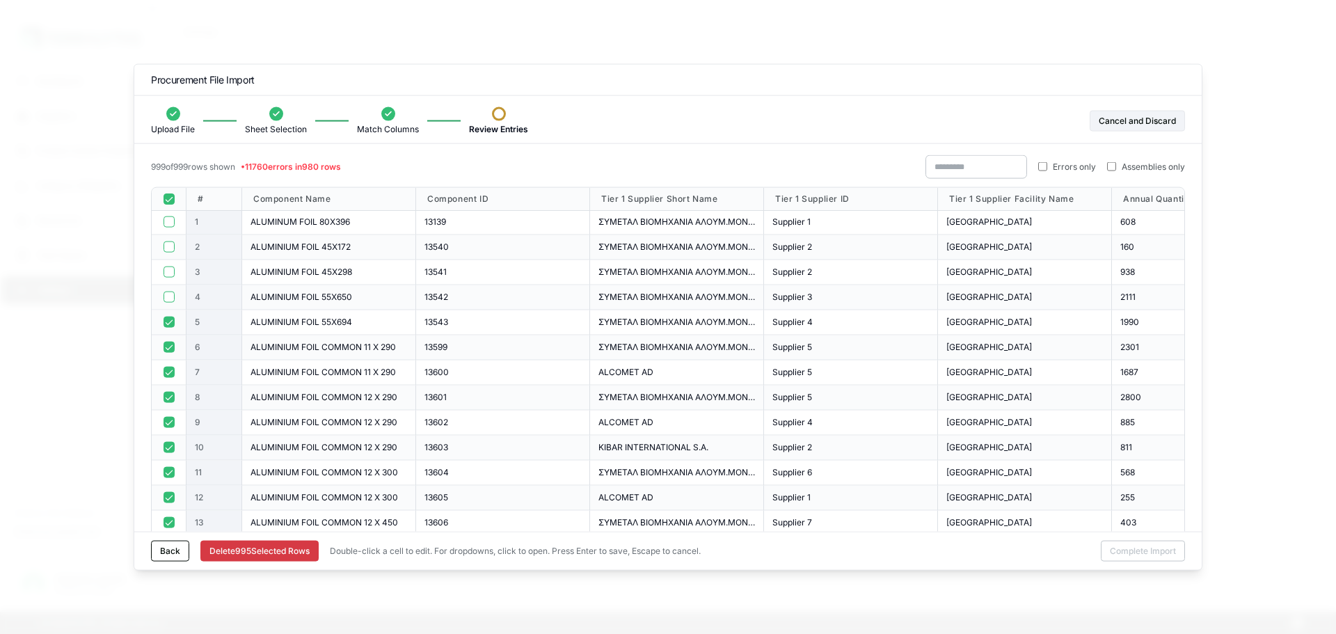
click at [167, 324] on button "button" at bounding box center [169, 322] width 11 height 11
click at [166, 345] on button "button" at bounding box center [169, 347] width 11 height 11
click at [167, 370] on button "button" at bounding box center [169, 372] width 11 height 11
click at [168, 403] on div at bounding box center [169, 397] width 35 height 25
click at [168, 399] on button "button" at bounding box center [169, 397] width 11 height 11
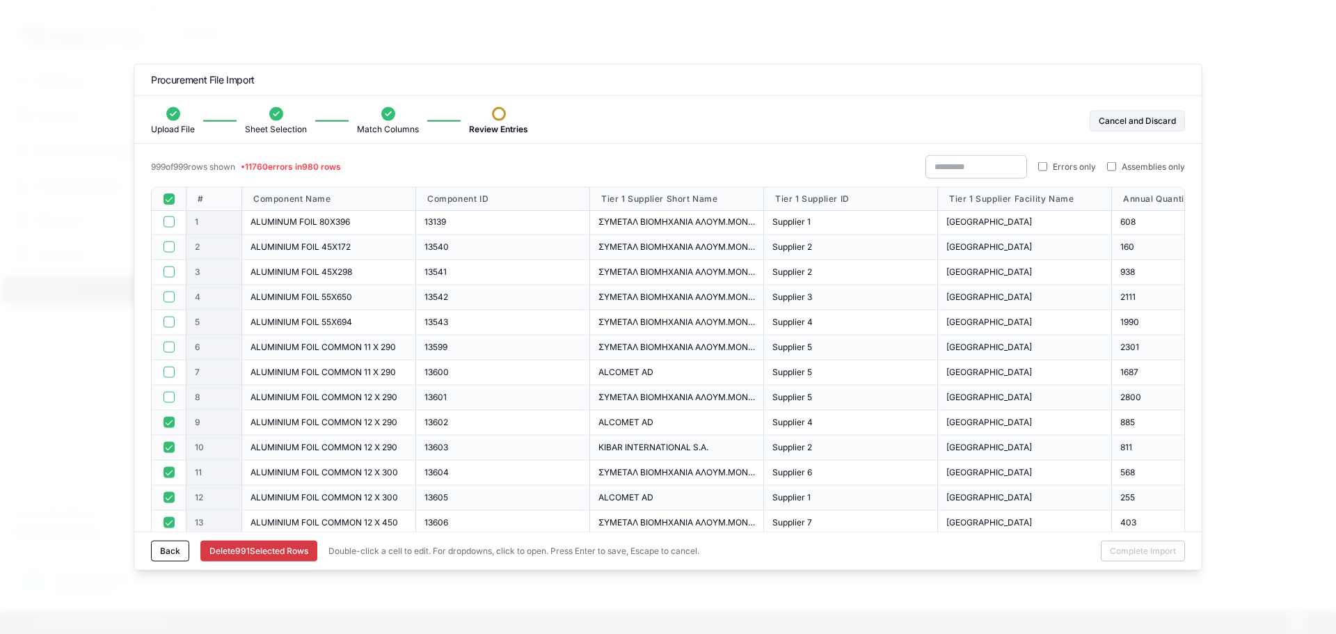
click at [168, 425] on button "button" at bounding box center [169, 422] width 11 height 11
click at [171, 446] on button "button" at bounding box center [169, 447] width 11 height 11
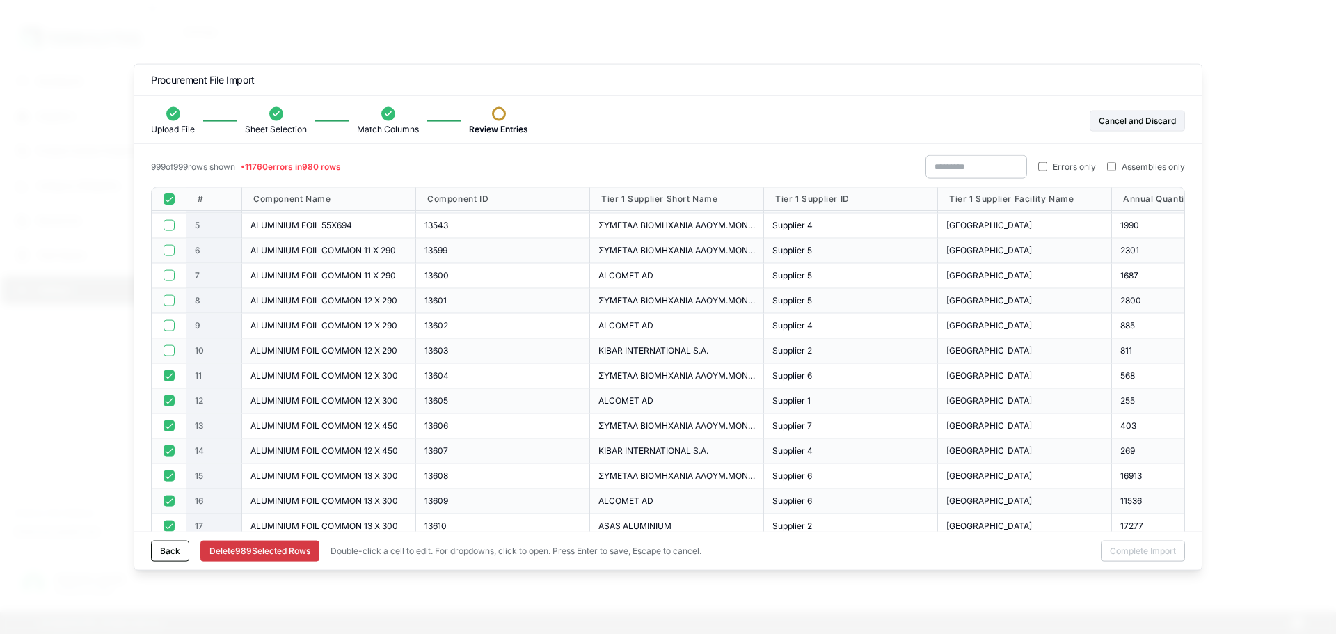
scroll to position [103, 0]
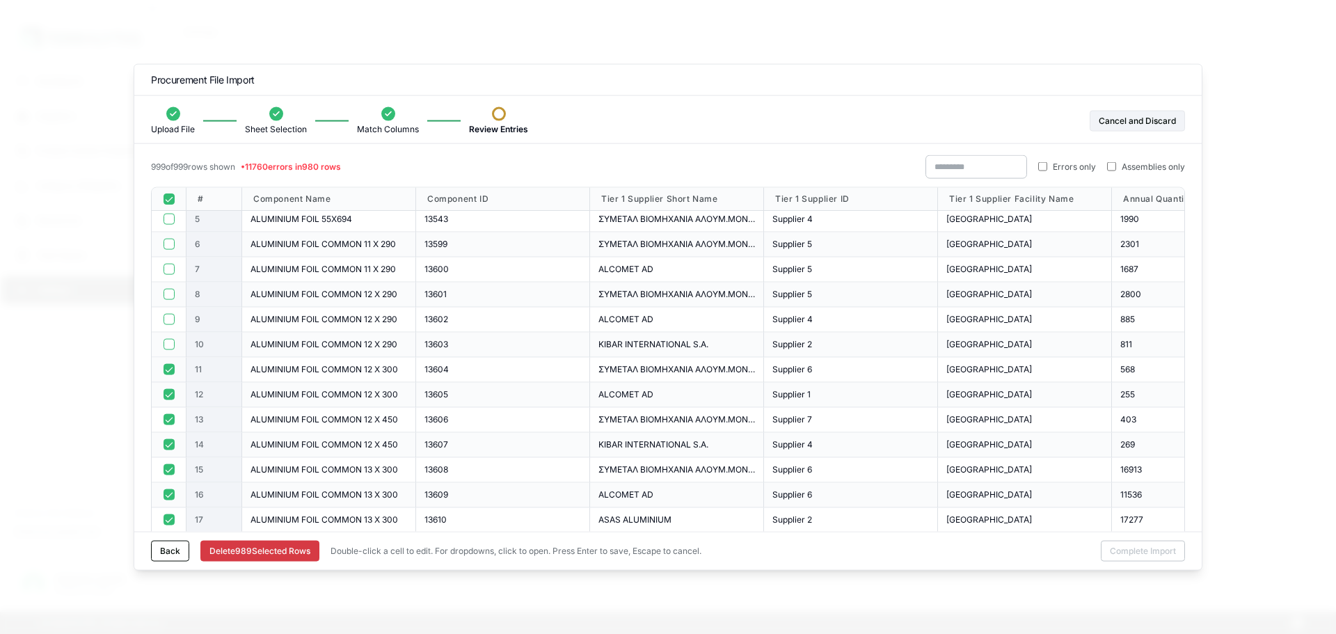
click at [166, 373] on button "button" at bounding box center [169, 369] width 11 height 11
click at [165, 397] on button "button" at bounding box center [169, 394] width 11 height 11
click at [166, 420] on button "button" at bounding box center [169, 419] width 11 height 11
click at [168, 443] on button "button" at bounding box center [169, 444] width 11 height 11
click at [171, 471] on button "button" at bounding box center [169, 469] width 11 height 11
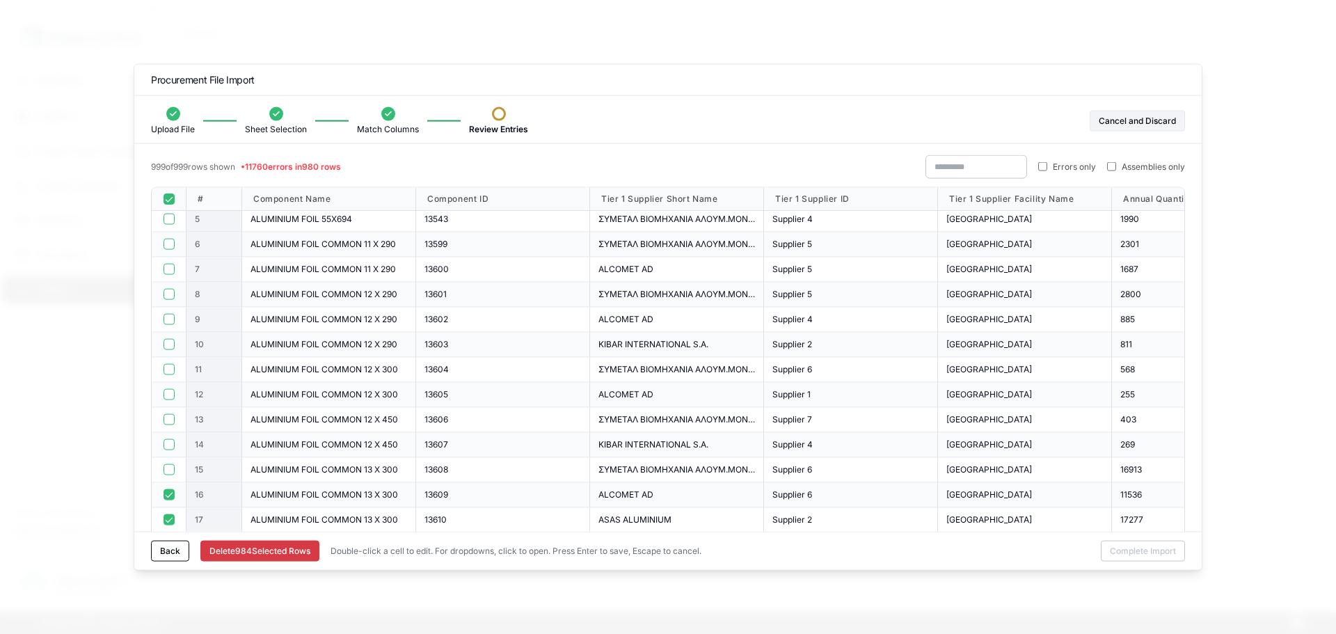
click at [173, 499] on button "button" at bounding box center [169, 494] width 11 height 11
click at [173, 514] on div at bounding box center [168, 519] width 17 height 11
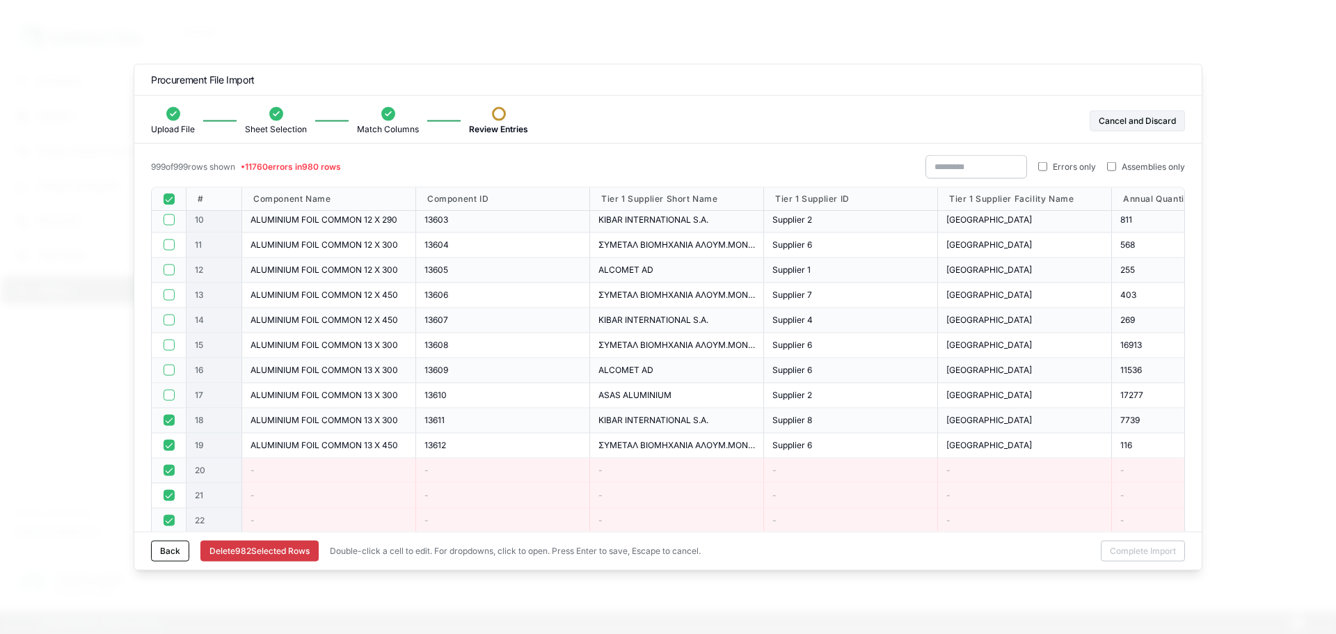
scroll to position [228, 0]
click at [170, 417] on button "button" at bounding box center [169, 419] width 11 height 11
click at [168, 444] on button "button" at bounding box center [169, 444] width 11 height 11
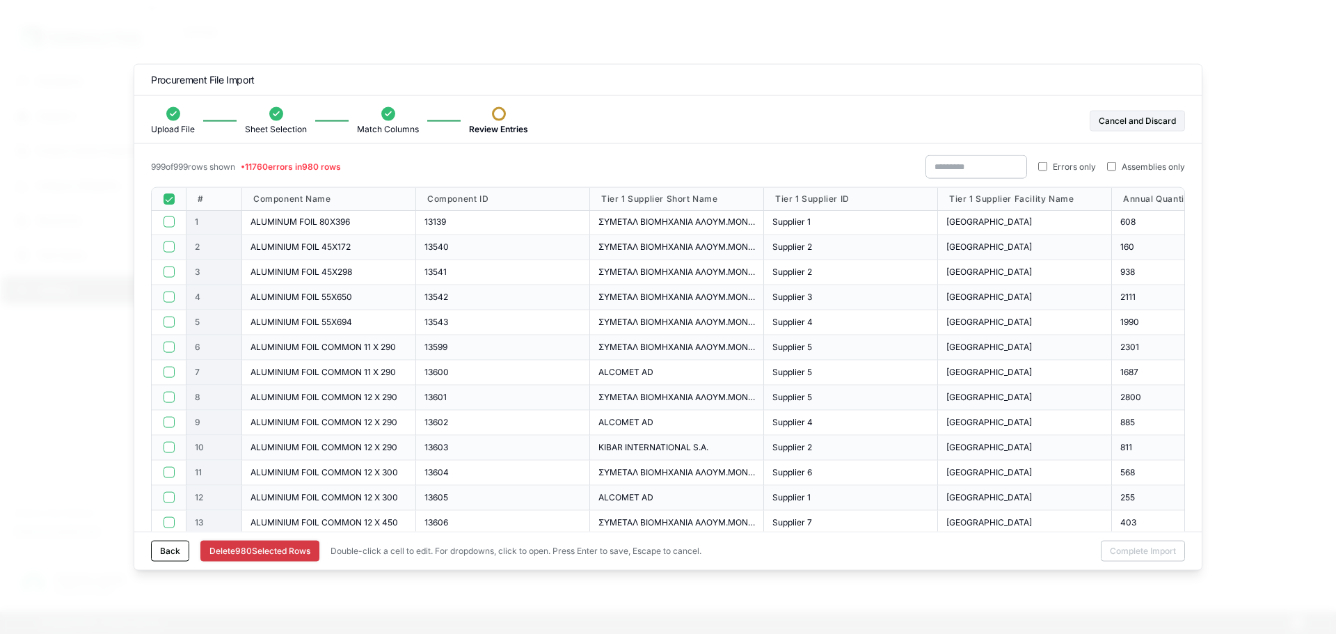
click at [280, 555] on button "Delete 980 Selected Row s" at bounding box center [259, 551] width 119 height 21
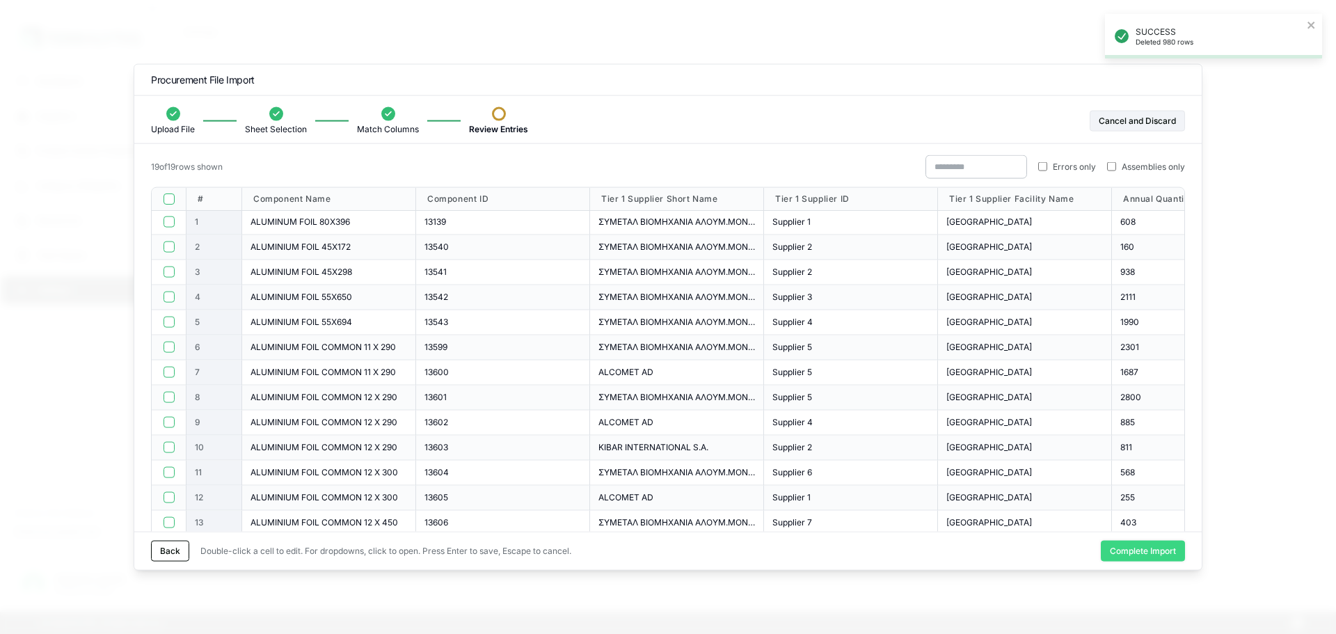
click at [1119, 554] on button "Complete Import" at bounding box center [1143, 551] width 84 height 21
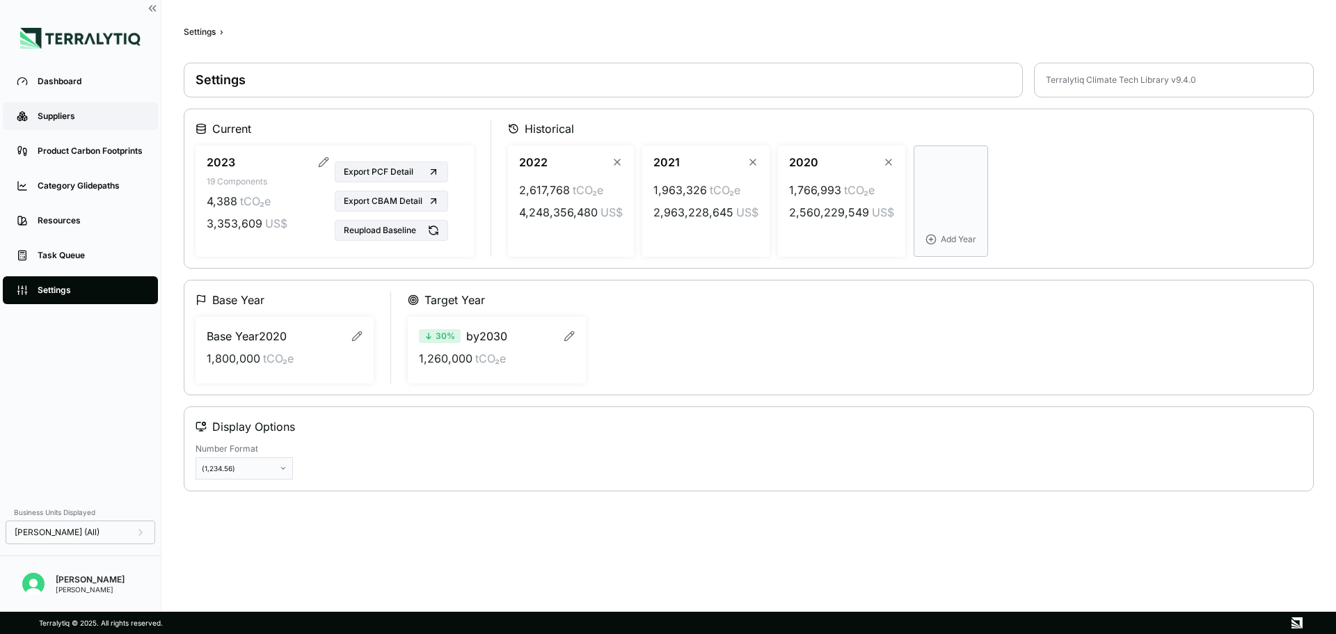
click at [58, 120] on div "Suppliers" at bounding box center [91, 116] width 106 height 11
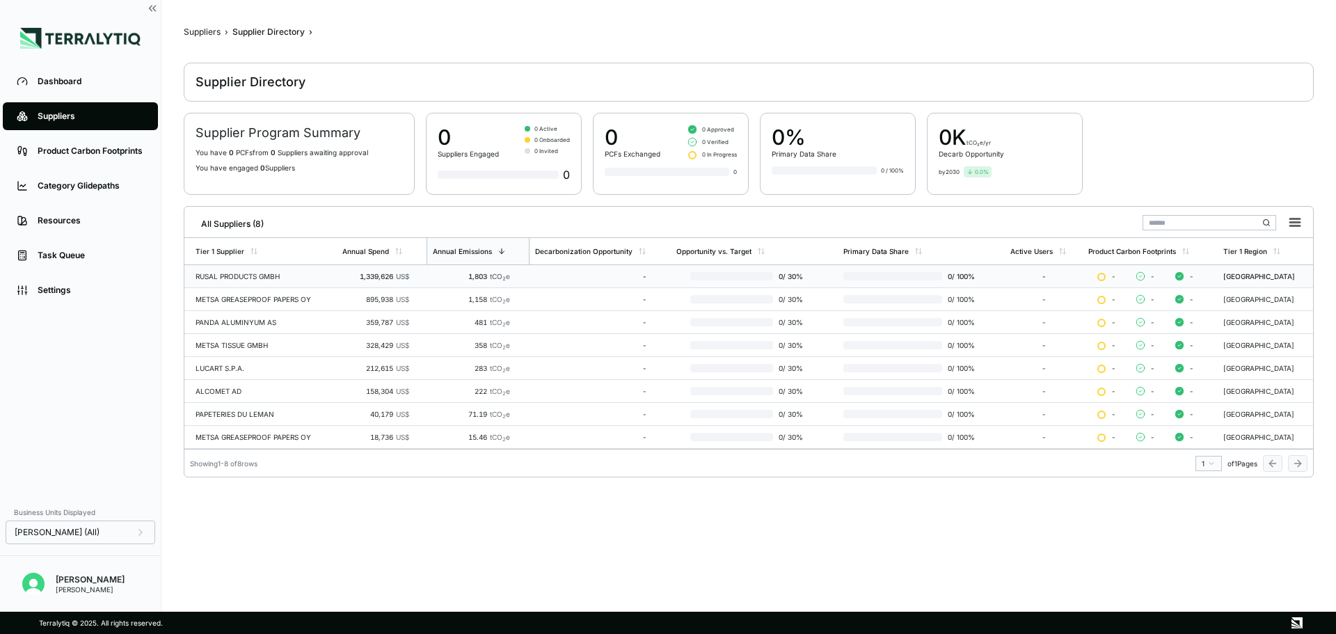
click at [281, 274] on div "RUSAL PRODUCTS GMBH" at bounding box center [264, 276] width 136 height 8
click at [90, 65] on li "Dashboard" at bounding box center [80, 81] width 161 height 35
click at [73, 84] on div "Dashboard" at bounding box center [91, 81] width 106 height 11
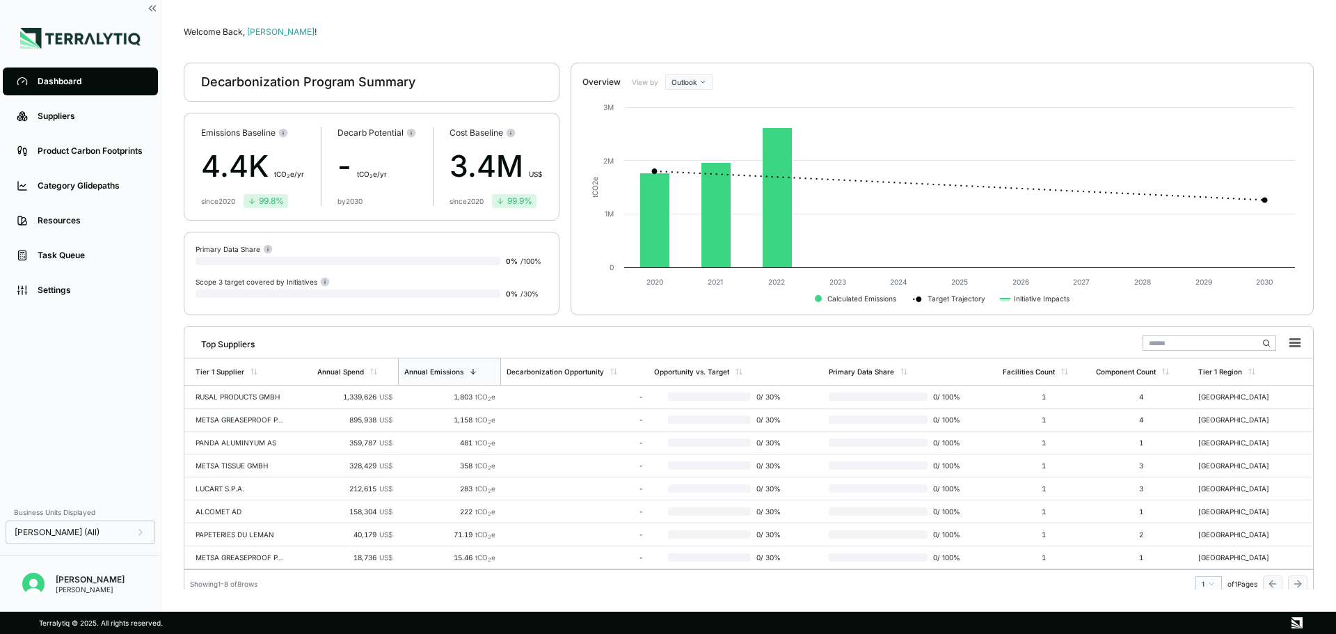
click at [244, 166] on div "4.4K t CO 2 e/yr" at bounding box center [252, 166] width 103 height 45
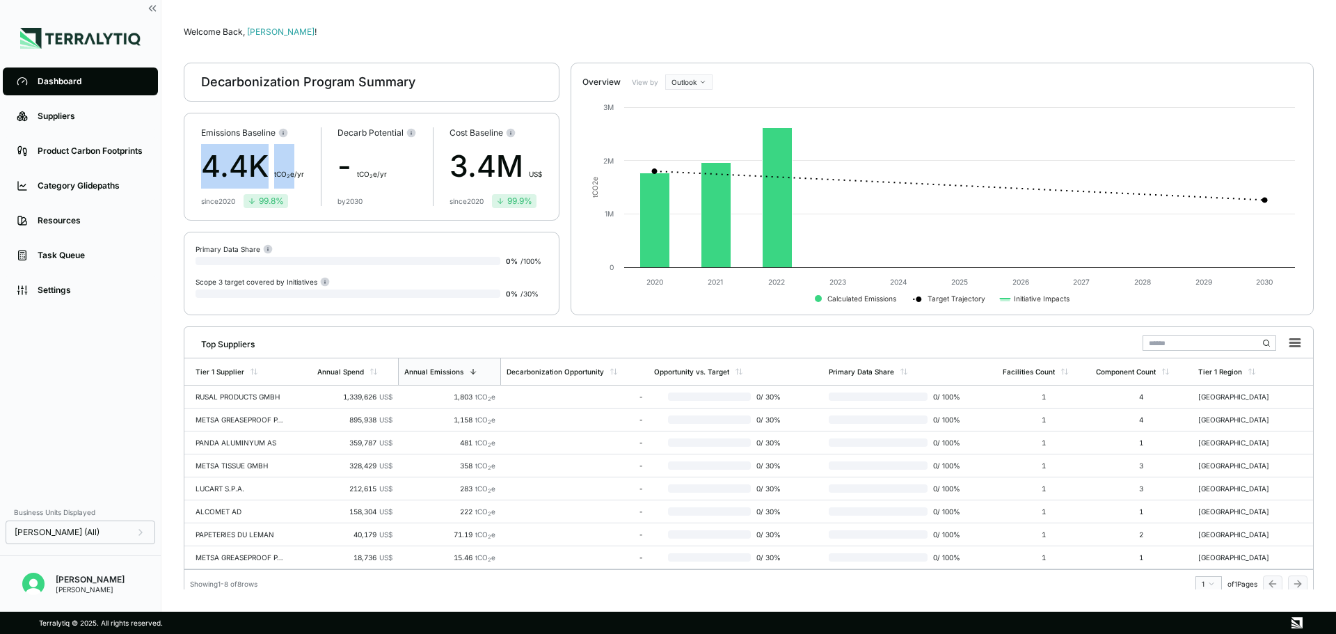
click at [236, 168] on div "4.4K t CO 2 e/yr" at bounding box center [252, 166] width 103 height 45
click at [229, 168] on div "4.4K t CO 2 e/yr" at bounding box center [252, 166] width 103 height 45
click at [214, 168] on div "4.4K t CO 2 e/yr" at bounding box center [252, 166] width 103 height 45
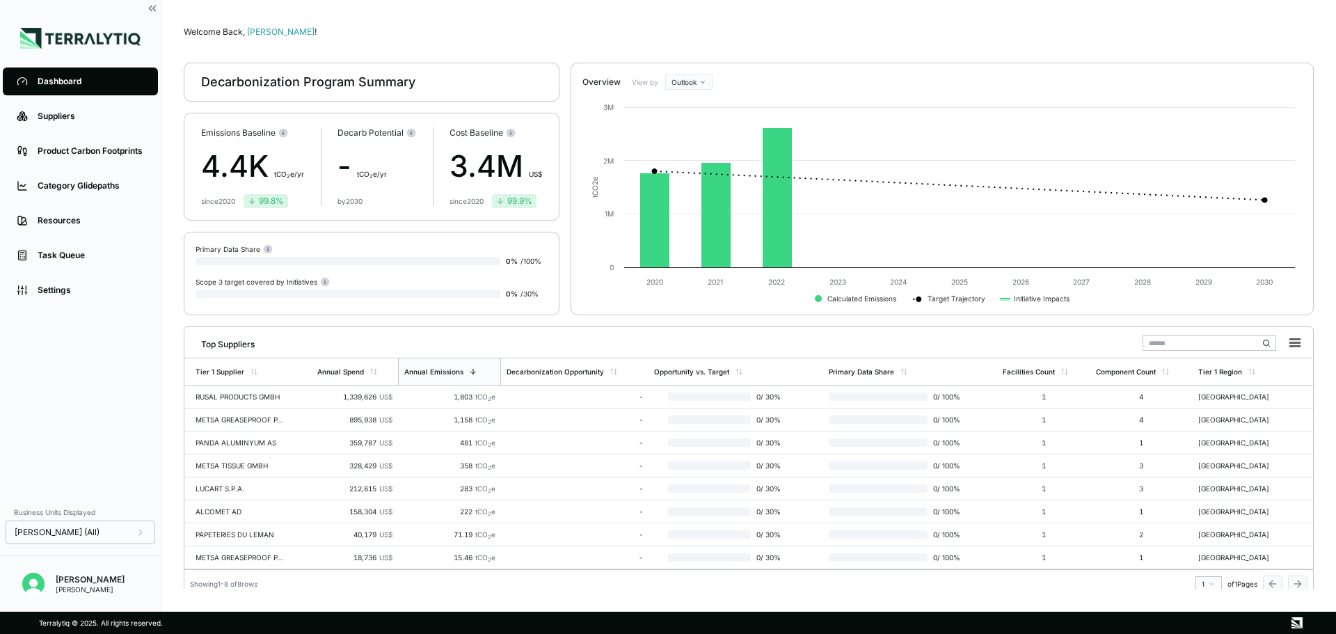
click at [214, 168] on div "4.4K t CO 2 e/yr" at bounding box center [252, 166] width 103 height 45
click at [283, 171] on span "t CO 2 e/yr" at bounding box center [289, 174] width 30 height 8
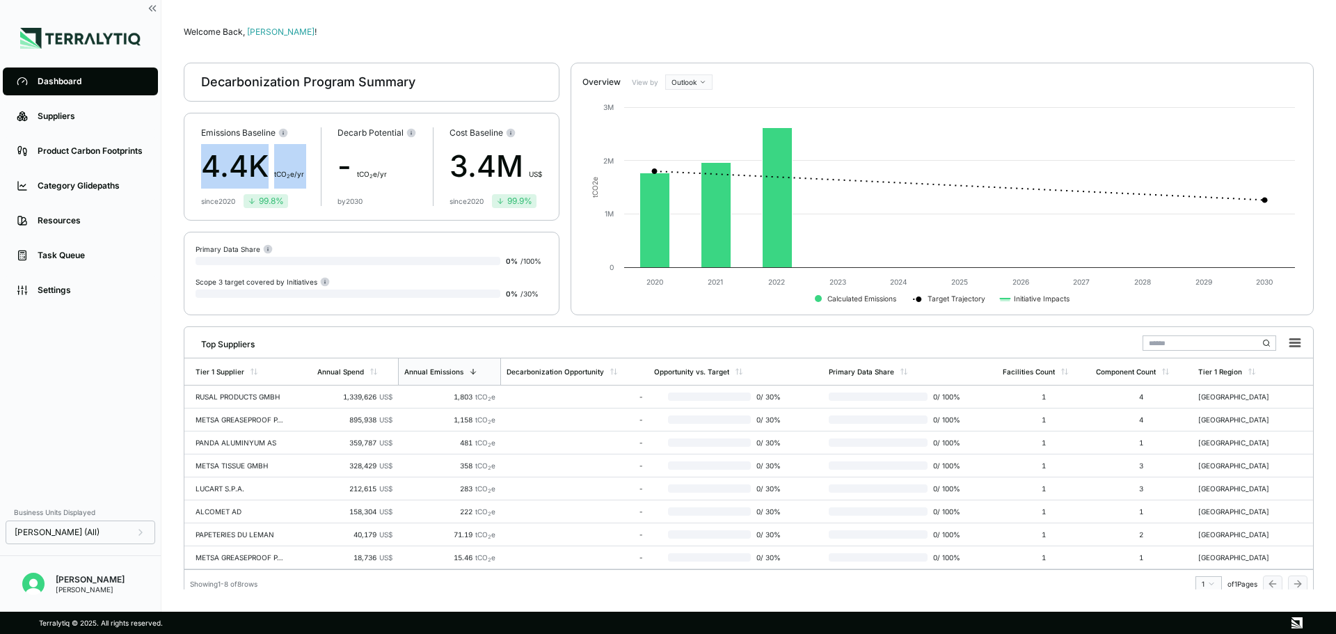
click at [310, 185] on div "Emissions Baseline 4.4K t CO 2 e/yr since [DATE] 99.8 % Decarb Potential - t CO…" at bounding box center [372, 167] width 376 height 108
click at [263, 199] on div "99.8 %" at bounding box center [266, 201] width 36 height 11
click at [308, 212] on div "Emissions Baseline 4.4K t CO 2 e/yr since [DATE] 99.8 % Decarb Potential - t CO…" at bounding box center [372, 167] width 376 height 108
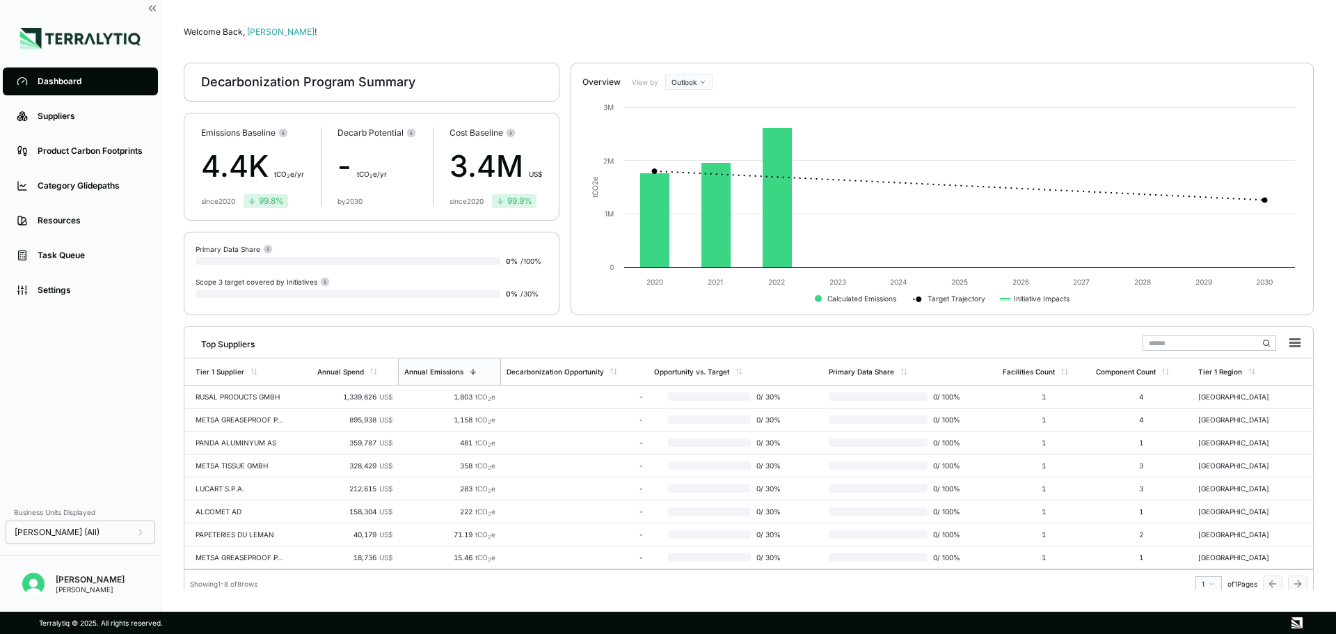
click at [282, 162] on div "4.4K t CO 2 e/yr" at bounding box center [252, 166] width 103 height 45
click at [270, 200] on div "99.8 %" at bounding box center [266, 201] width 36 height 11
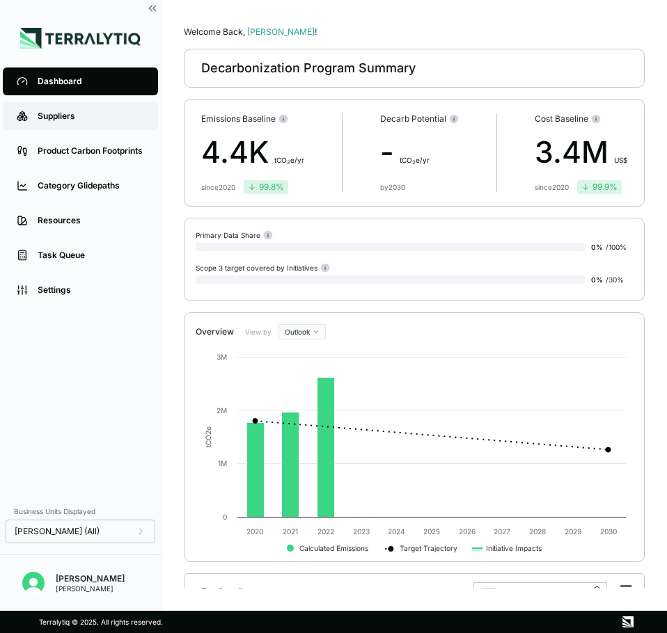
click at [42, 116] on div "Suppliers" at bounding box center [91, 116] width 106 height 11
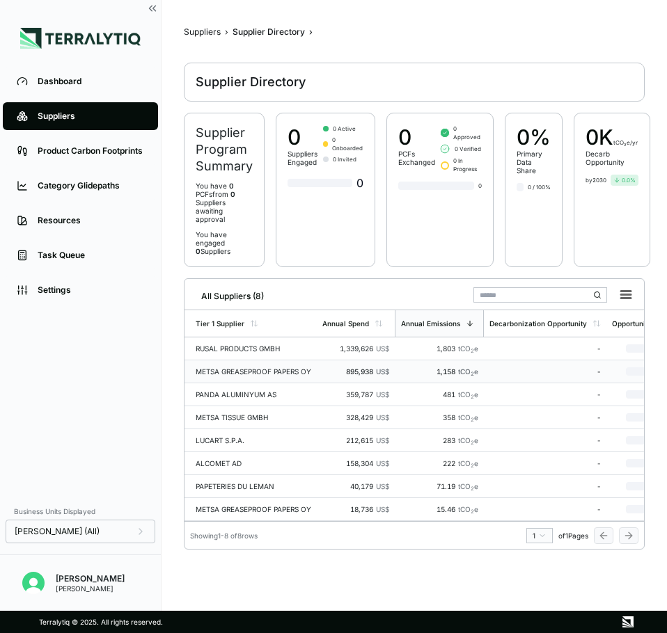
click at [246, 368] on div "METSA GREASEPROOF PAPERS OY" at bounding box center [254, 372] width 116 height 8
click at [85, 299] on link "Settings" at bounding box center [80, 290] width 155 height 28
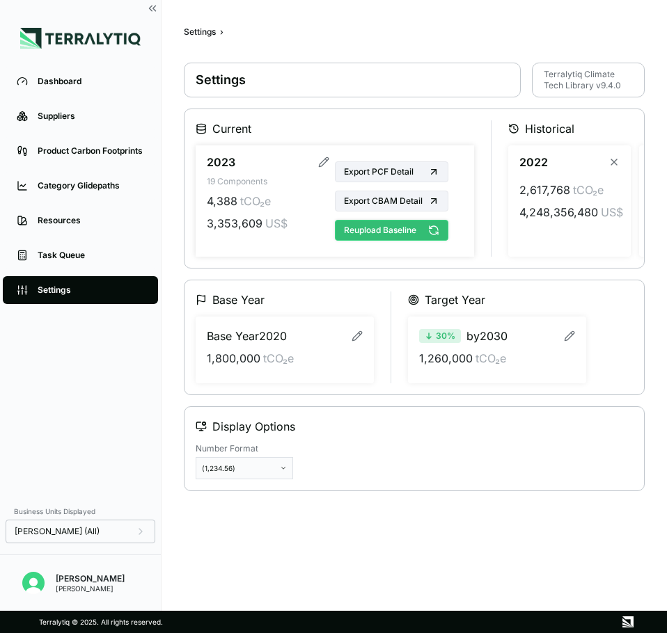
click at [363, 229] on button "Reupload Baseline" at bounding box center [391, 230] width 113 height 21
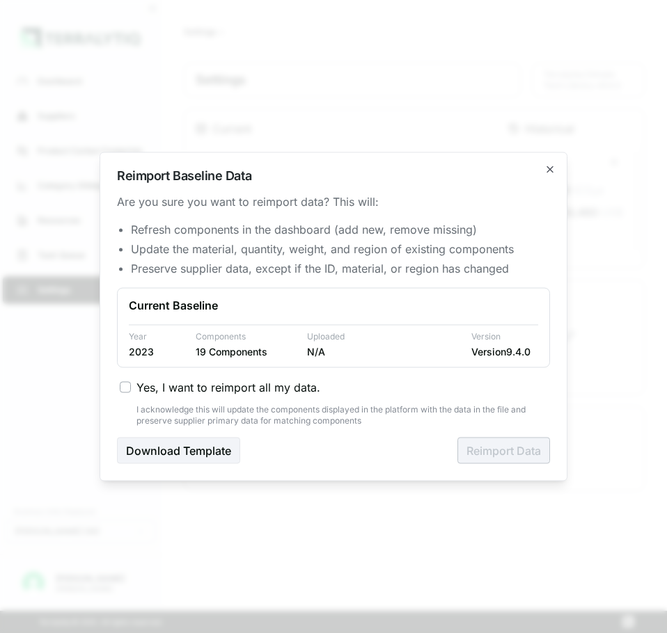
click at [185, 397] on div "Yes, I want to reimport all my data. I acknowledge this will update the compone…" at bounding box center [333, 402] width 433 height 47
click at [177, 388] on span "Yes, I want to reimport all my data." at bounding box center [228, 387] width 184 height 17
click at [131, 388] on button "Yes, I want to reimport all my data." at bounding box center [125, 387] width 11 height 11
click at [505, 439] on button "Reimport Data" at bounding box center [503, 451] width 93 height 26
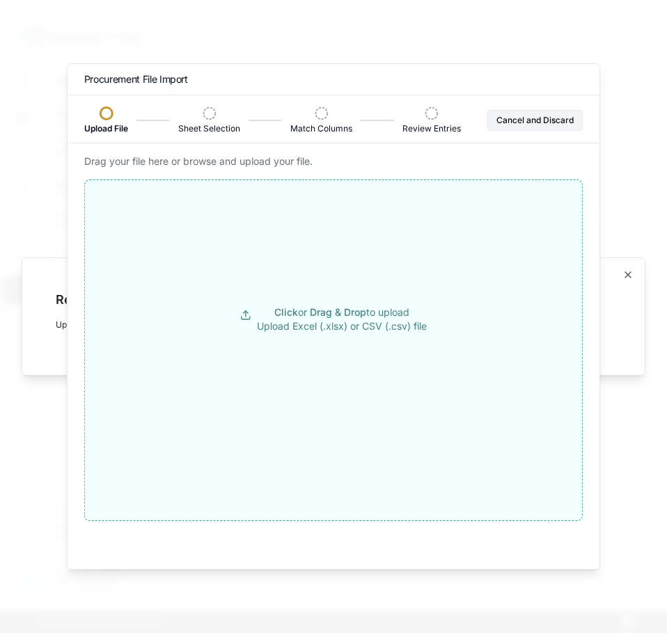
click at [377, 354] on button "Click or Drag & Drop to upload Upload Excel (.xlsx) or CSV (.csv) file" at bounding box center [333, 319] width 497 height 251
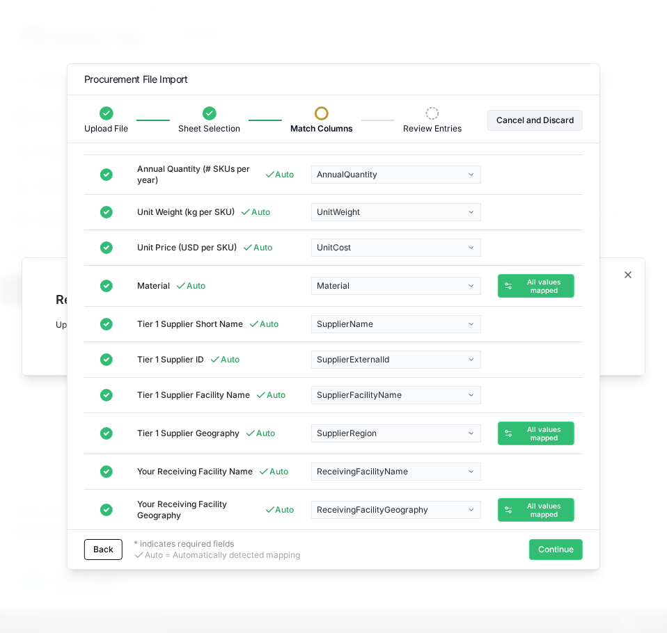
scroll to position [106, 0]
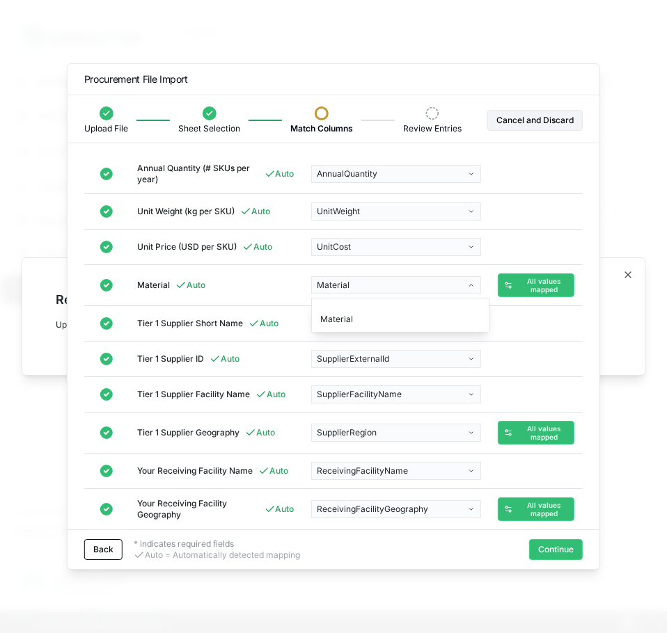
click at [373, 279] on body "Dashboard Suppliers Product Carbon Footprints Category Glidepaths Resources Tas…" at bounding box center [333, 316] width 667 height 633
click at [539, 295] on button "All values mapped" at bounding box center [536, 286] width 77 height 24
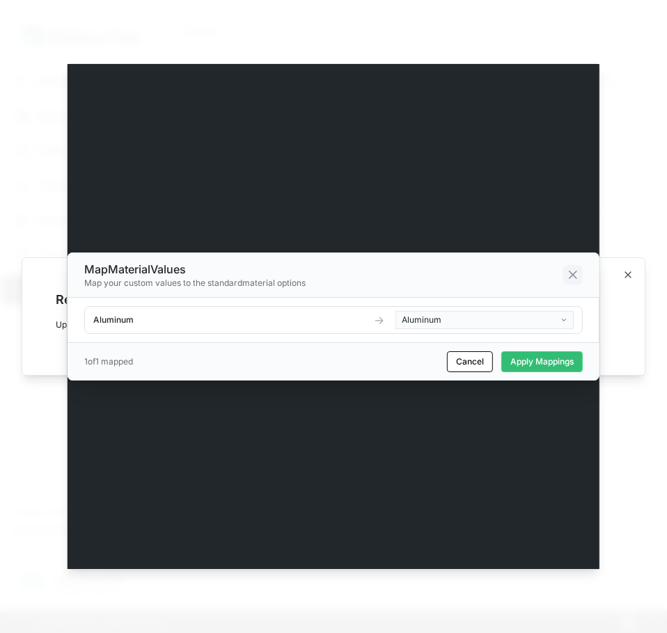
click at [570, 278] on icon at bounding box center [572, 274] width 7 height 7
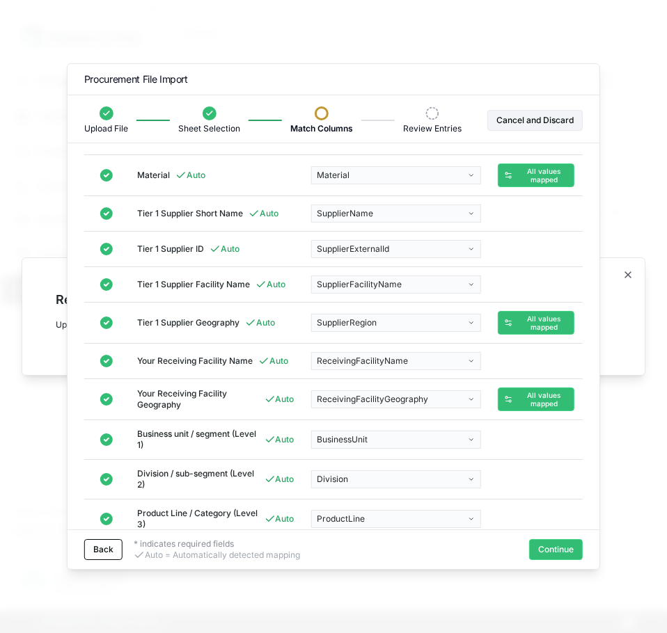
scroll to position [276, 0]
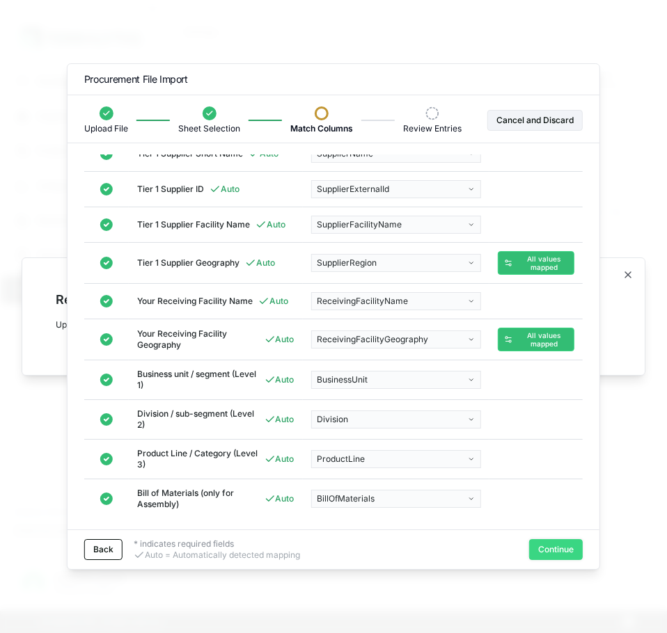
click at [559, 550] on button "Continue" at bounding box center [556, 549] width 54 height 21
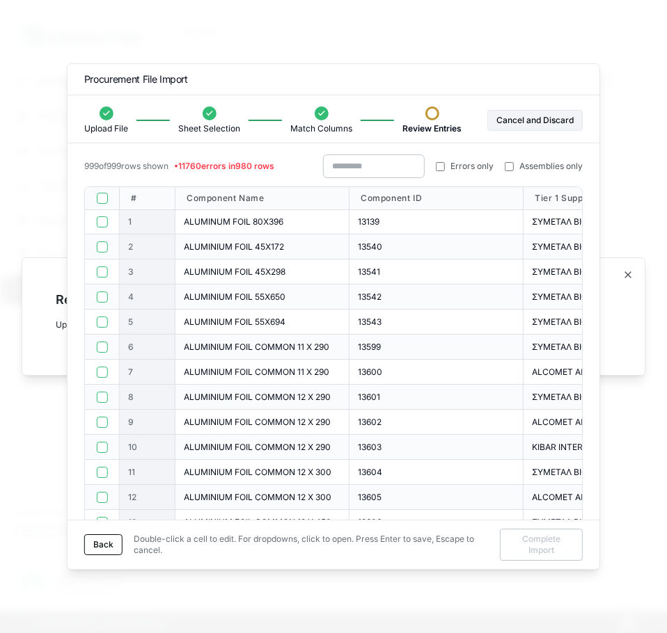
click at [95, 196] on div at bounding box center [102, 198] width 35 height 23
click at [101, 200] on button "button" at bounding box center [101, 198] width 11 height 11
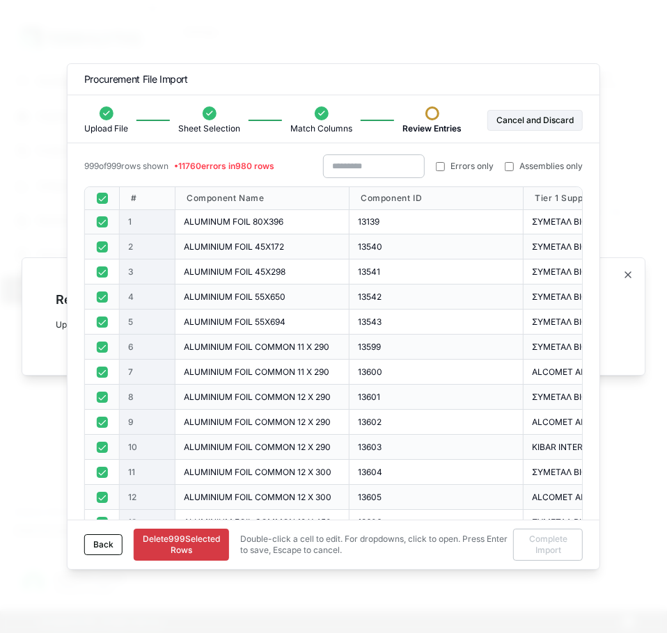
click at [102, 224] on button "button" at bounding box center [101, 221] width 11 height 11
click at [103, 241] on div at bounding box center [102, 247] width 35 height 25
click at [104, 246] on button "button" at bounding box center [101, 247] width 11 height 11
click at [104, 272] on button "button" at bounding box center [101, 272] width 11 height 11
click at [104, 294] on button "button" at bounding box center [101, 297] width 11 height 11
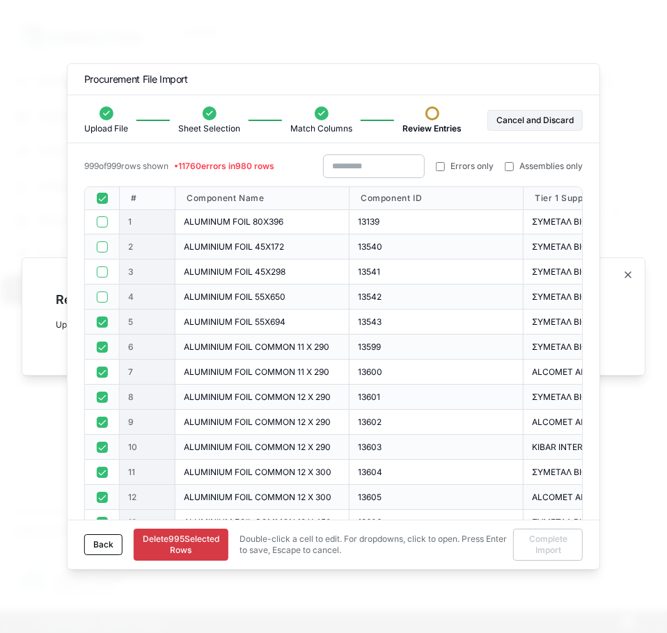
click at [106, 311] on div at bounding box center [102, 322] width 35 height 25
click at [104, 326] on button "button" at bounding box center [101, 322] width 11 height 11
click at [104, 345] on button "button" at bounding box center [101, 347] width 11 height 11
click at [101, 377] on button "button" at bounding box center [101, 372] width 11 height 11
click at [104, 403] on div at bounding box center [102, 397] width 35 height 25
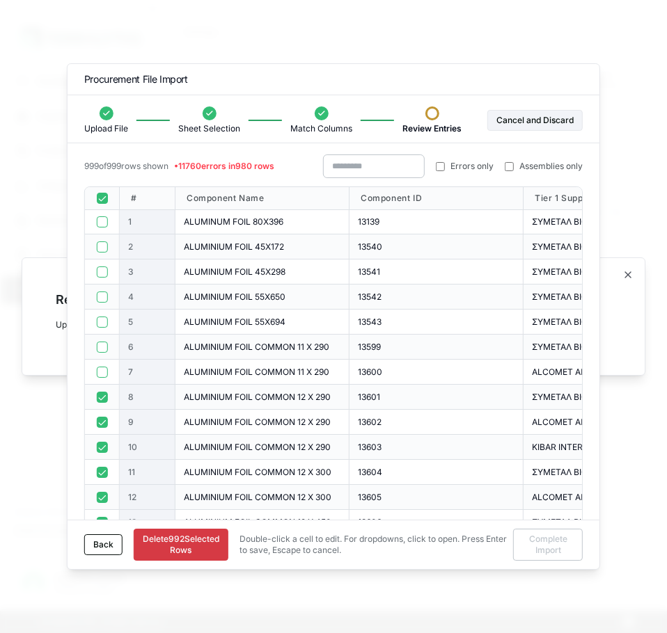
click at [104, 400] on button "button" at bounding box center [101, 397] width 11 height 11
click at [102, 420] on button "button" at bounding box center [101, 422] width 11 height 11
click at [101, 449] on button "button" at bounding box center [101, 447] width 11 height 11
click at [102, 471] on button "button" at bounding box center [101, 472] width 11 height 11
click at [101, 204] on div at bounding box center [102, 198] width 35 height 23
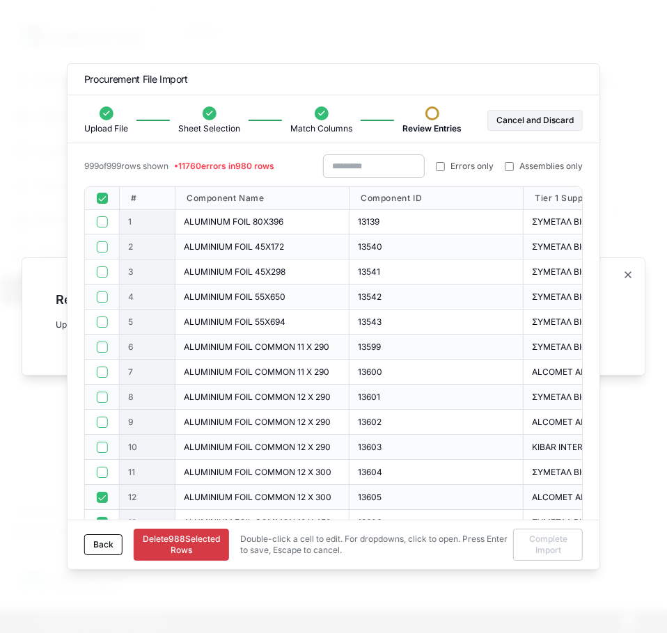
click at [101, 199] on button "button" at bounding box center [101, 198] width 11 height 11
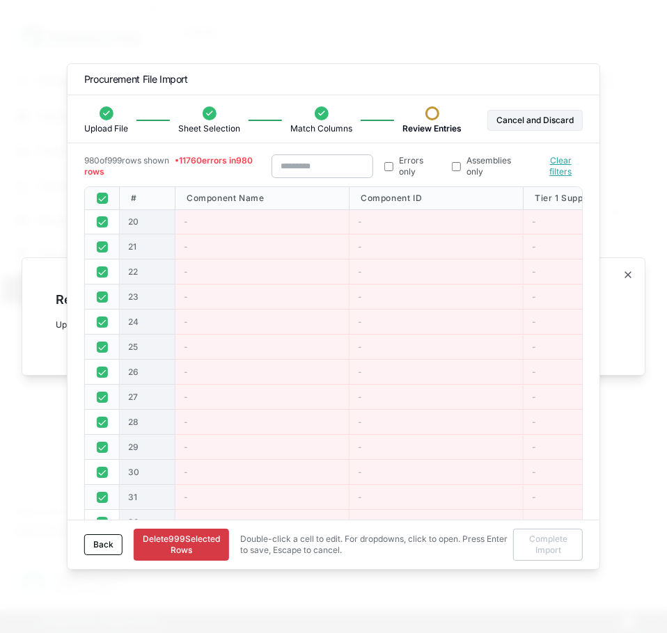
click at [105, 197] on button "button" at bounding box center [101, 198] width 11 height 11
click at [104, 197] on button "button" at bounding box center [101, 198] width 11 height 11
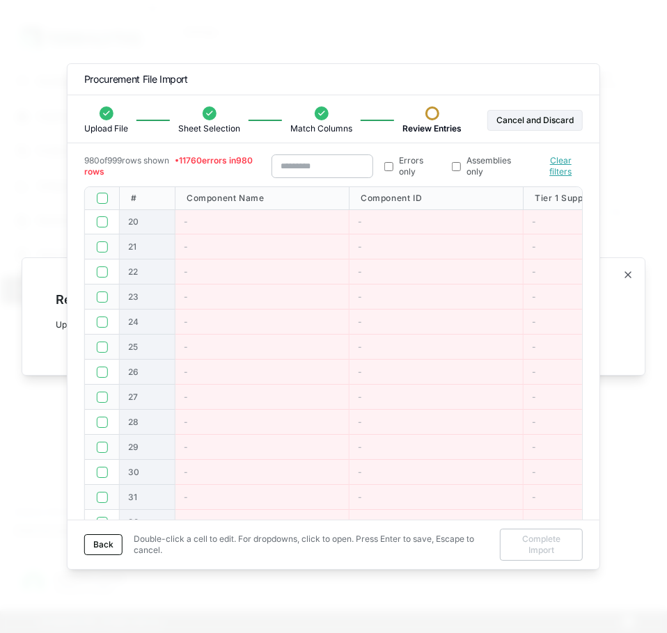
click at [104, 197] on button "button" at bounding box center [101, 198] width 11 height 11
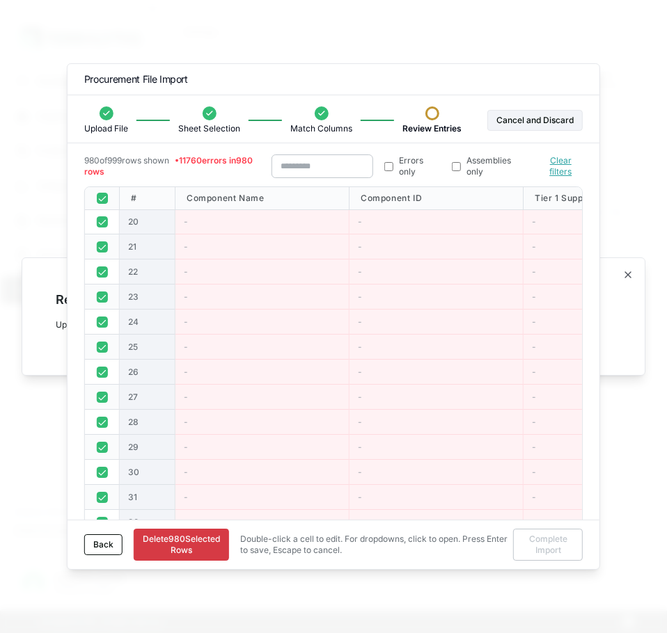
click at [179, 551] on button "Delete 980 Selected Row s" at bounding box center [181, 545] width 95 height 32
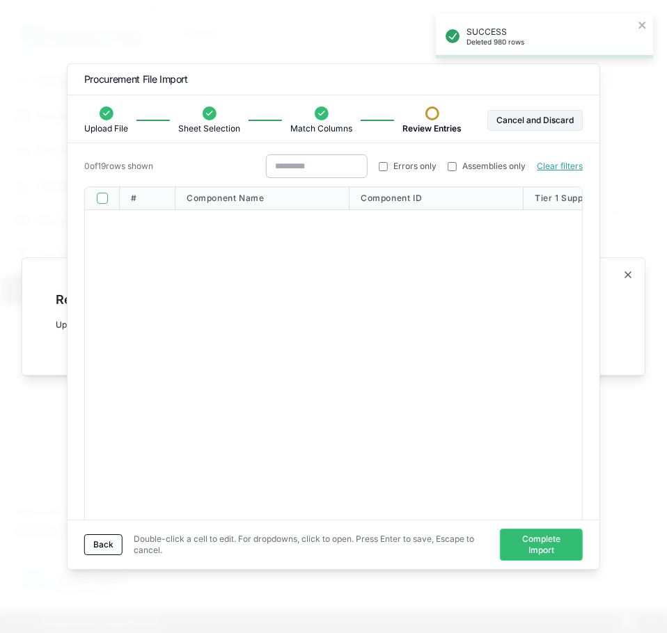
click at [386, 172] on div "Errors only Assemblies only Clear filters" at bounding box center [424, 167] width 317 height 24
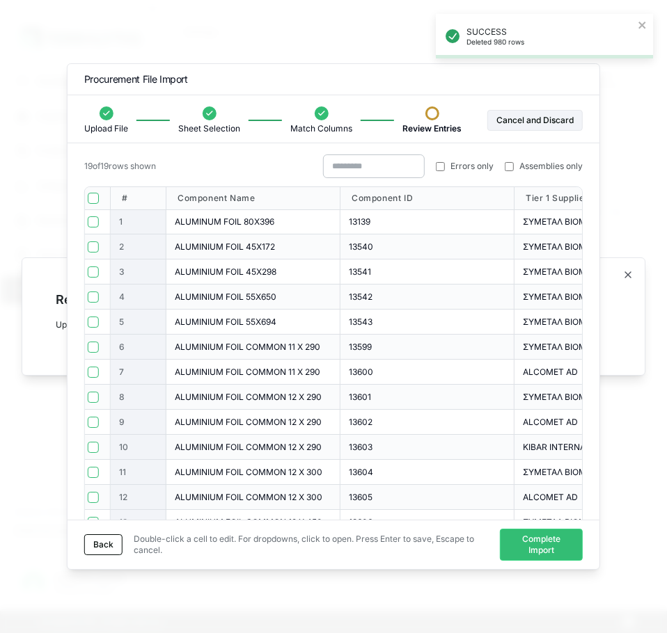
scroll to position [0, 0]
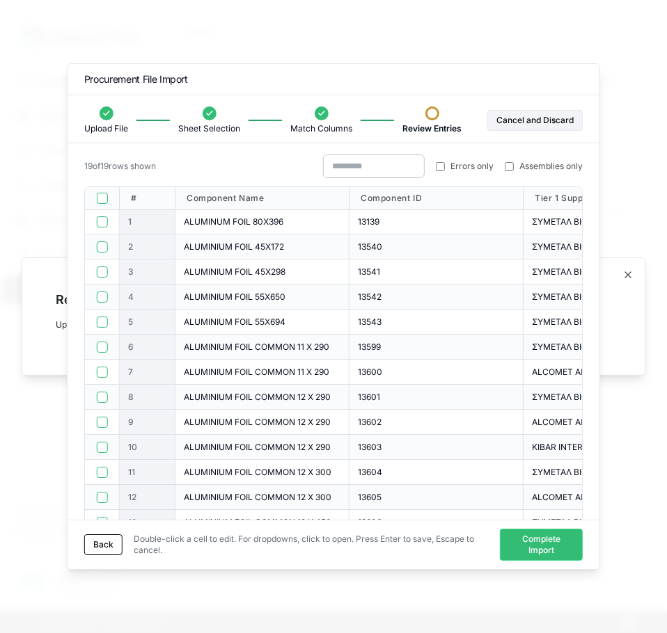
click at [439, 161] on label "Errors only" at bounding box center [465, 166] width 58 height 11
click at [642, 567] on div at bounding box center [333, 316] width 667 height 633
click at [513, 526] on div "Back Double-click a cell to edit. For dropdowns, click to open. Press Enter to …" at bounding box center [334, 544] width 532 height 49
click at [531, 551] on button "Complete Import" at bounding box center [541, 545] width 84 height 32
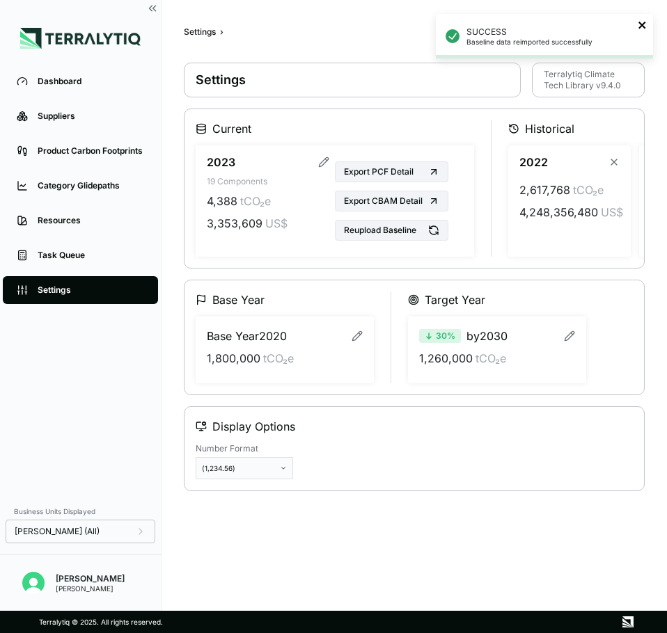
click at [645, 22] on icon "close" at bounding box center [643, 24] width 10 height 11
click at [85, 132] on li "Suppliers" at bounding box center [80, 116] width 161 height 35
click at [81, 117] on div "Suppliers" at bounding box center [91, 116] width 106 height 11
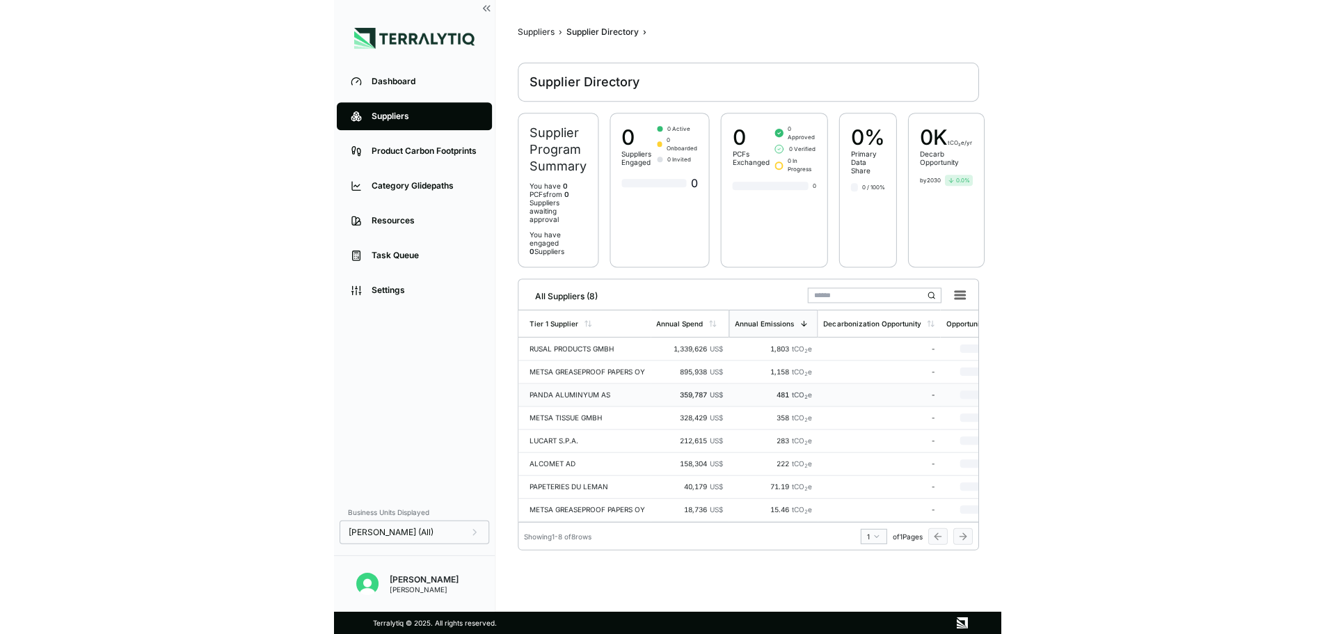
scroll to position [4, 0]
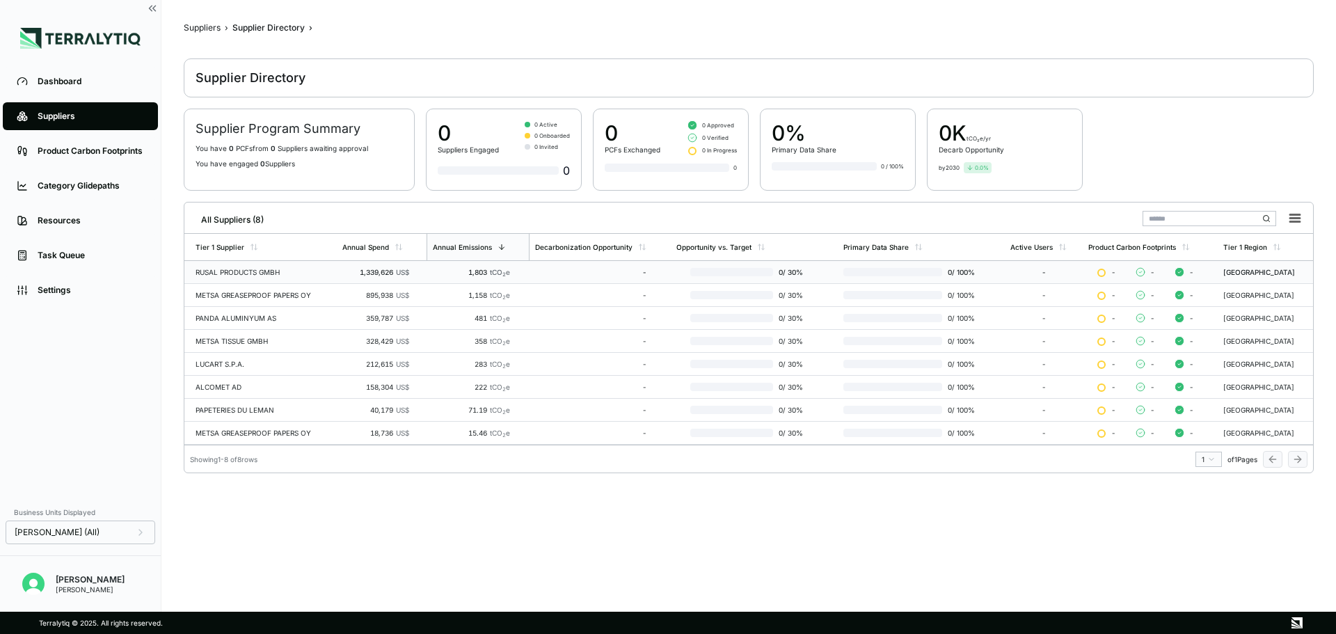
click at [412, 281] on td "1,339,626 US$" at bounding box center [382, 272] width 90 height 23
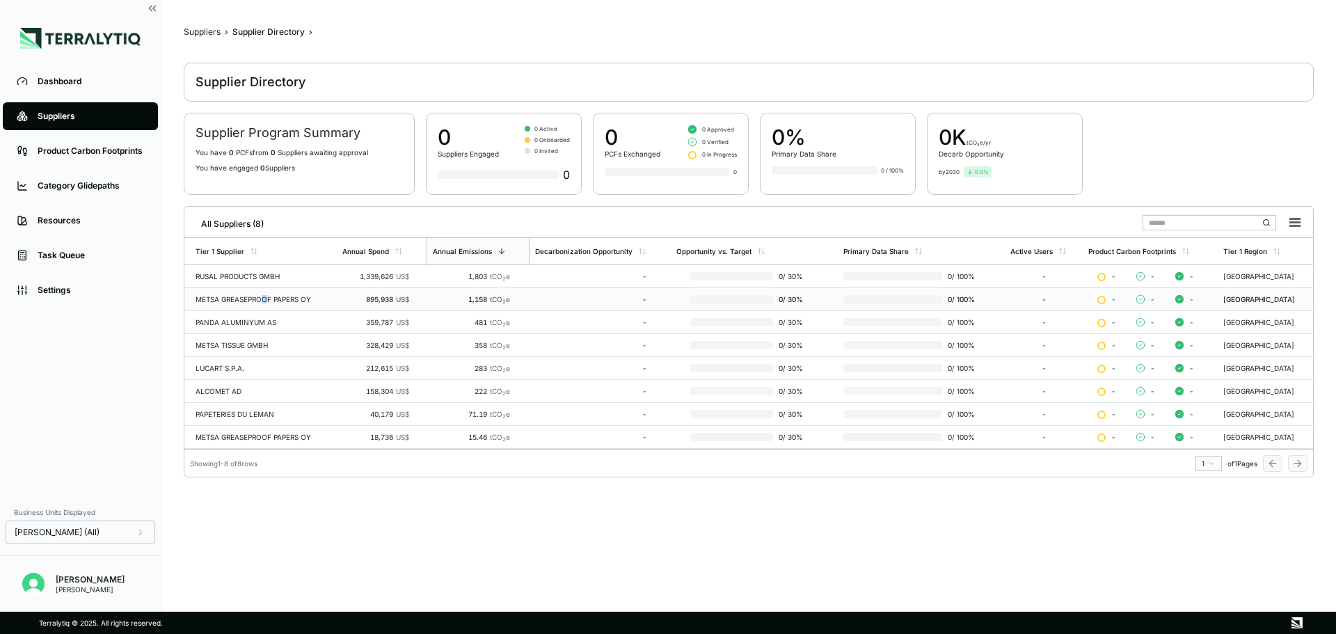
click at [264, 303] on td "METSA GREASEPROOF PAPERS OY" at bounding box center [260, 299] width 152 height 23
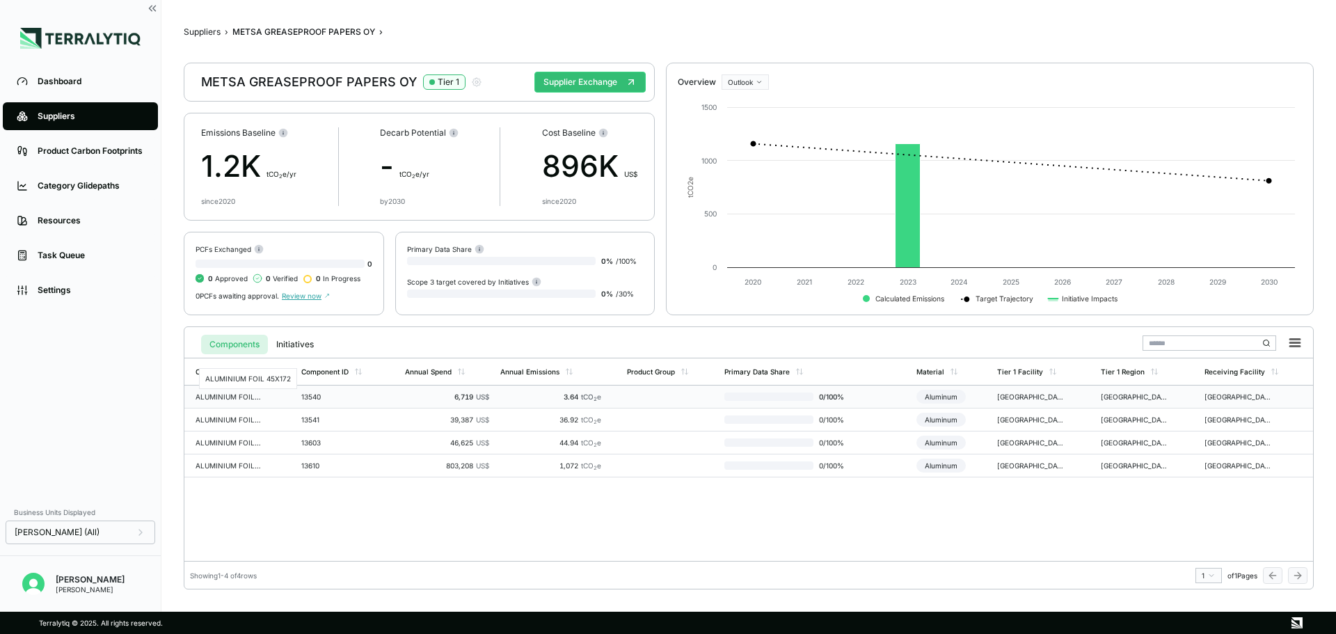
click at [231, 396] on div "ALUMINIUM FOIL 45X172" at bounding box center [229, 397] width 67 height 8
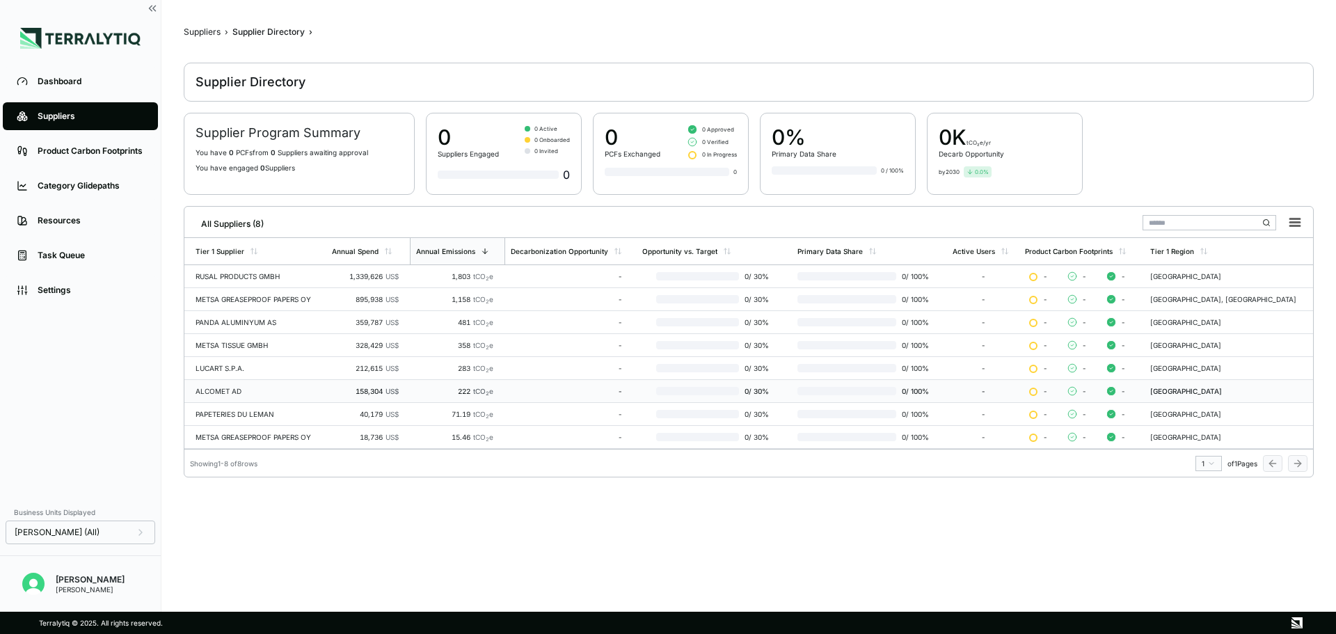
scroll to position [4, 0]
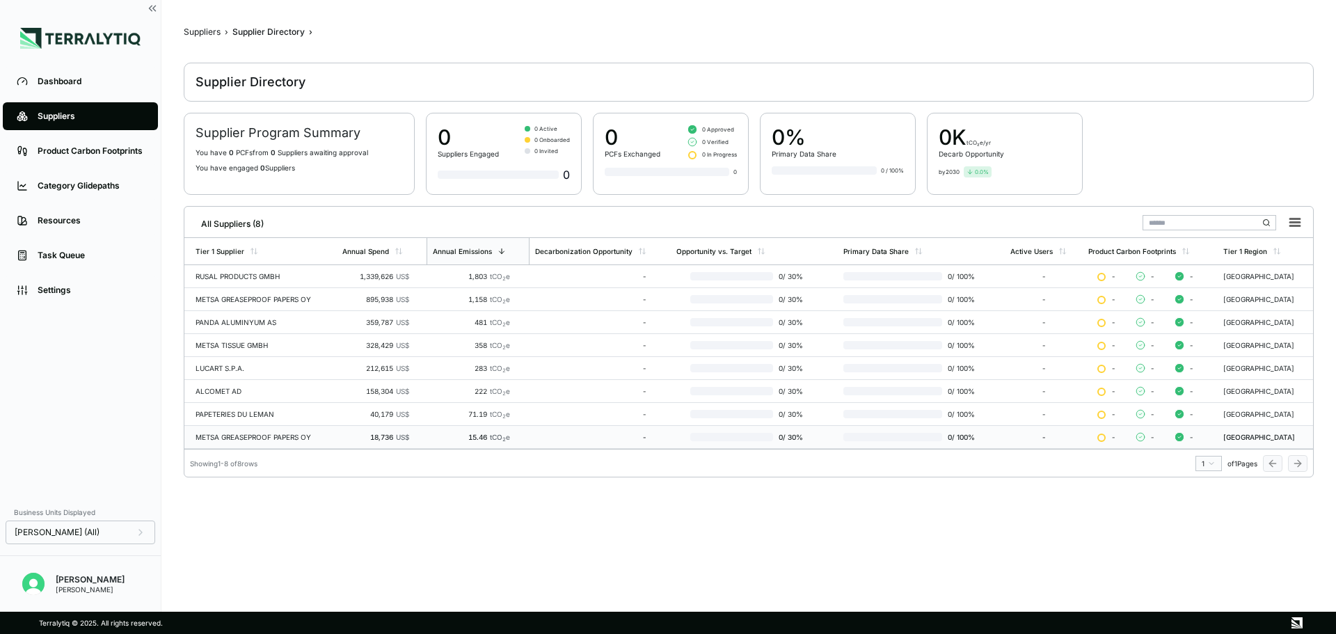
click at [258, 439] on div "METSA GREASEPROOF PAPERS OY" at bounding box center [264, 437] width 136 height 8
click at [253, 418] on td "PAPETERIES DU LEMAN" at bounding box center [260, 414] width 152 height 23
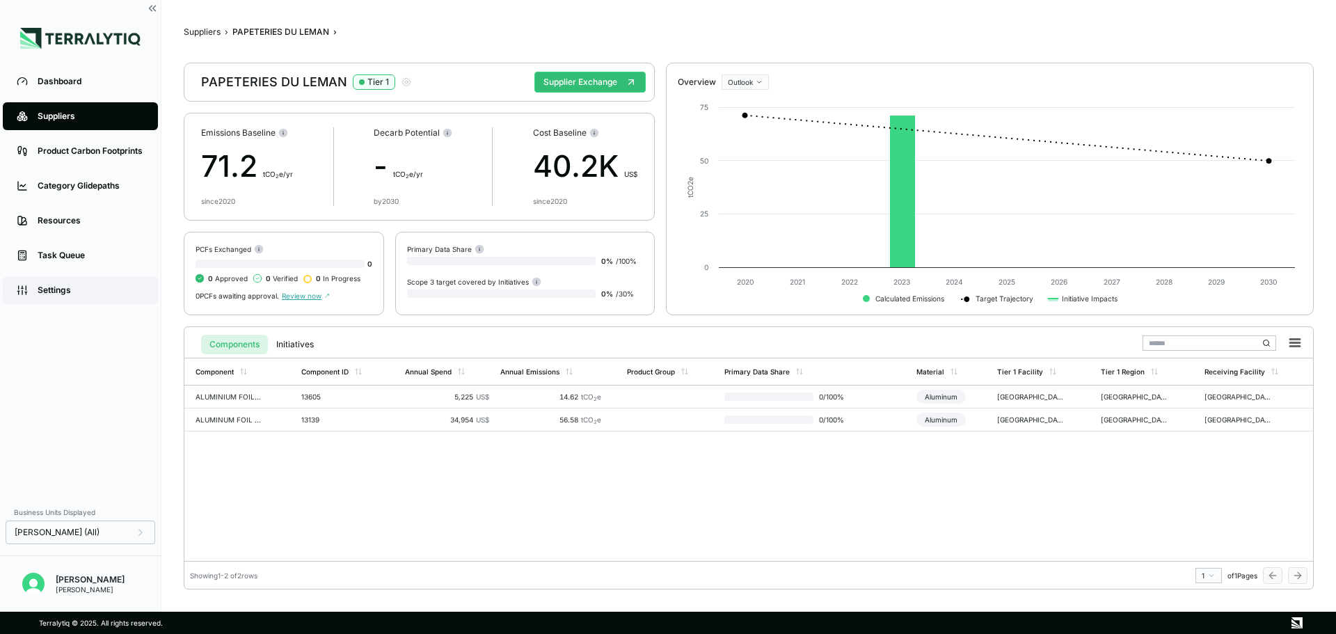
click at [90, 301] on link "Settings" at bounding box center [80, 290] width 155 height 28
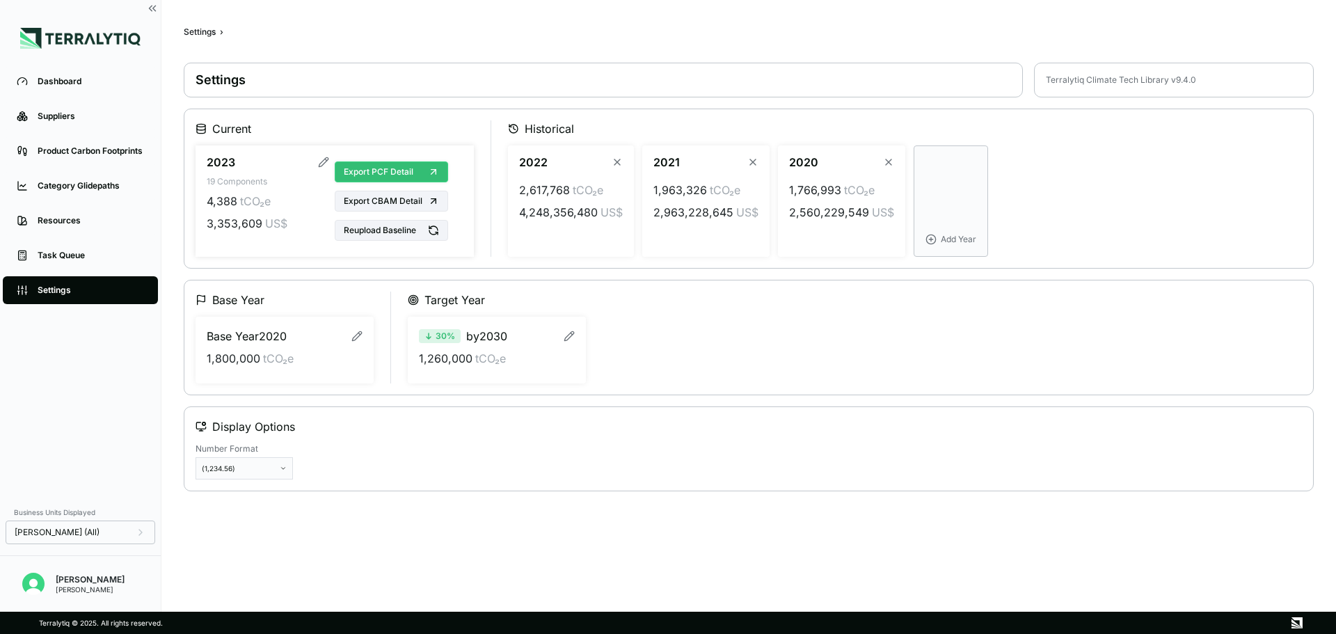
click at [351, 171] on span "Export PCF Detail" at bounding box center [379, 171] width 70 height 11
click at [373, 230] on button "Reupload Baseline" at bounding box center [391, 230] width 113 height 21
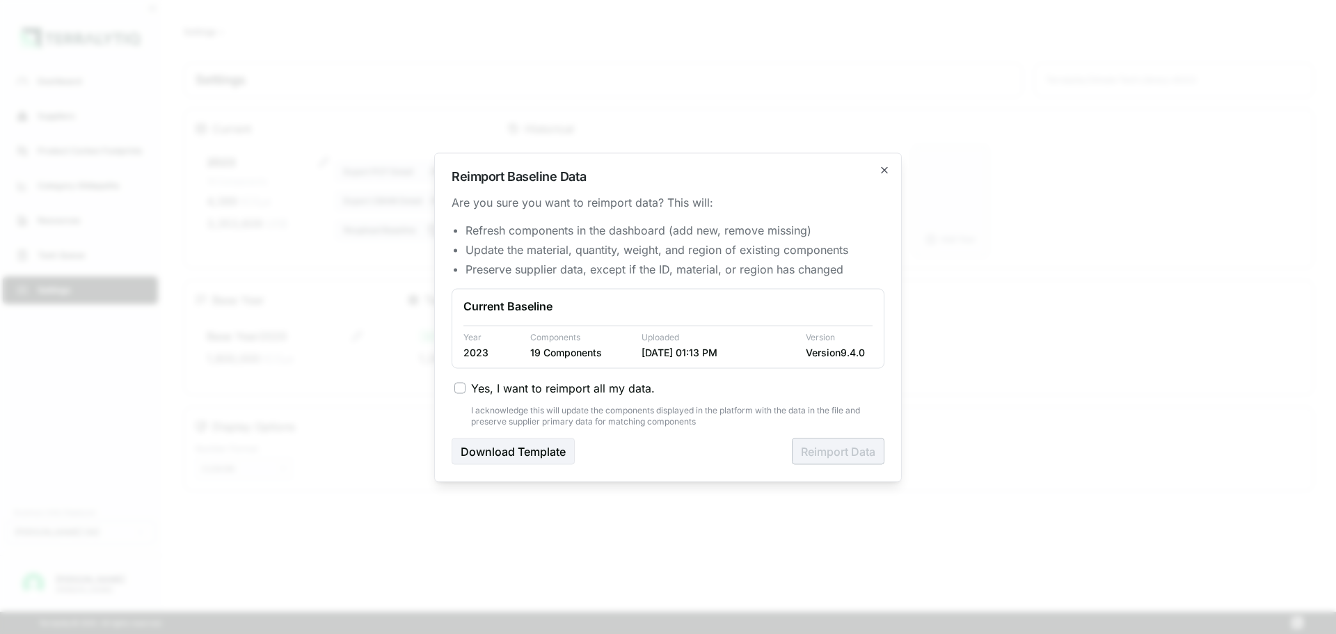
click at [476, 392] on span "Yes, I want to reimport all my data." at bounding box center [563, 387] width 184 height 17
click at [466, 392] on button "Yes, I want to reimport all my data." at bounding box center [460, 387] width 11 height 11
click at [883, 168] on icon "button" at bounding box center [885, 170] width 6 height 6
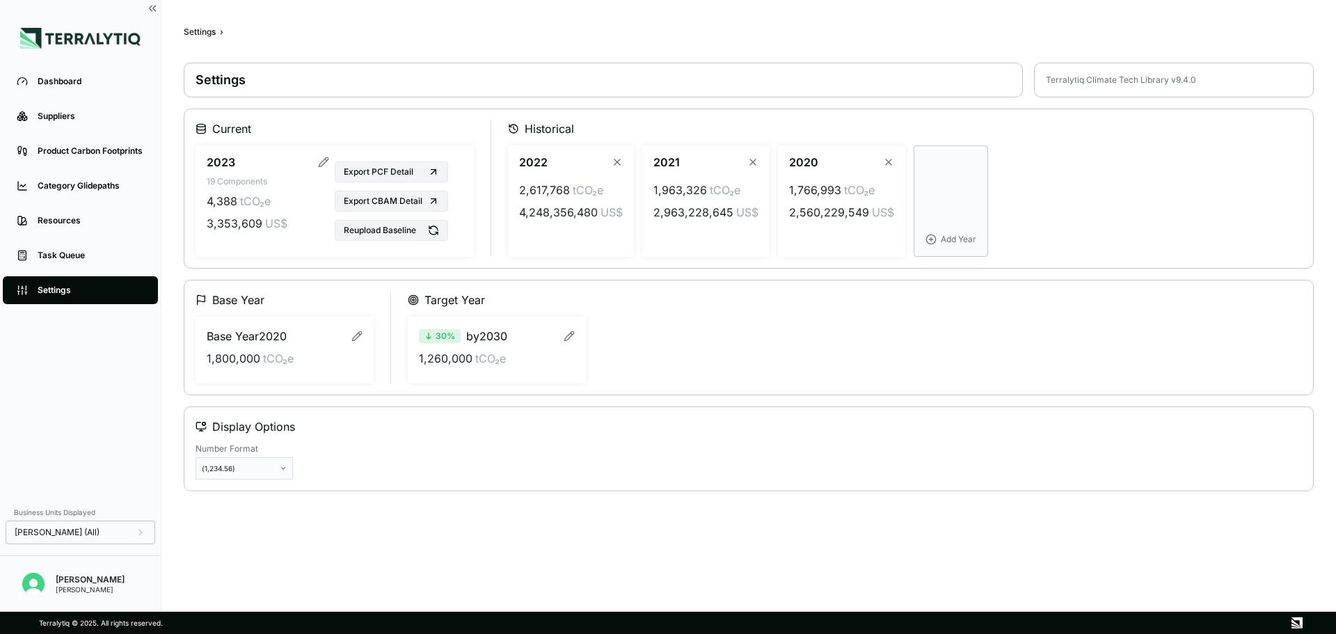
click at [460, 269] on div "Settings Terralytiq Climate Tech Library v 9.4.0 Current 2023 19 Components 4,3…" at bounding box center [749, 277] width 1130 height 429
click at [401, 236] on button "Reupload Baseline" at bounding box center [391, 230] width 113 height 21
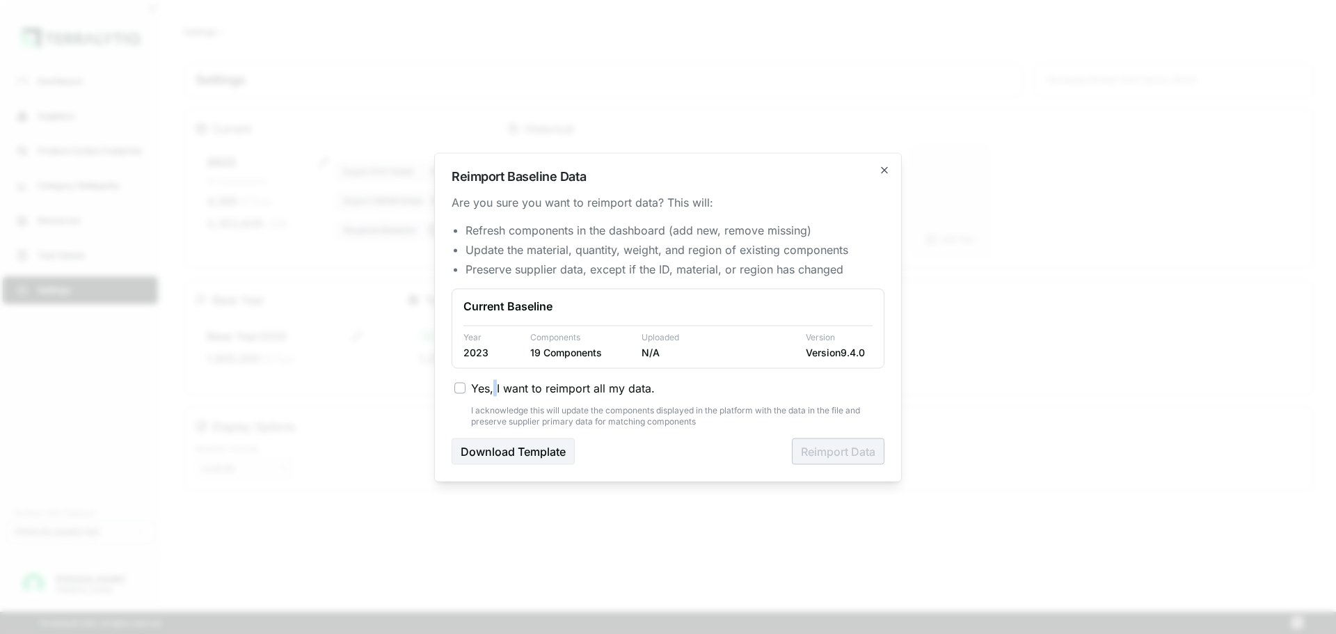
click at [493, 393] on span "Yes, I want to reimport all my data." at bounding box center [563, 387] width 184 height 17
click at [466, 385] on label "Yes, I want to reimport all my data." at bounding box center [670, 387] width 430 height 17
click at [466, 385] on button "Yes, I want to reimport all my data." at bounding box center [460, 387] width 11 height 11
click at [805, 450] on button "Reimport Data" at bounding box center [838, 451] width 93 height 26
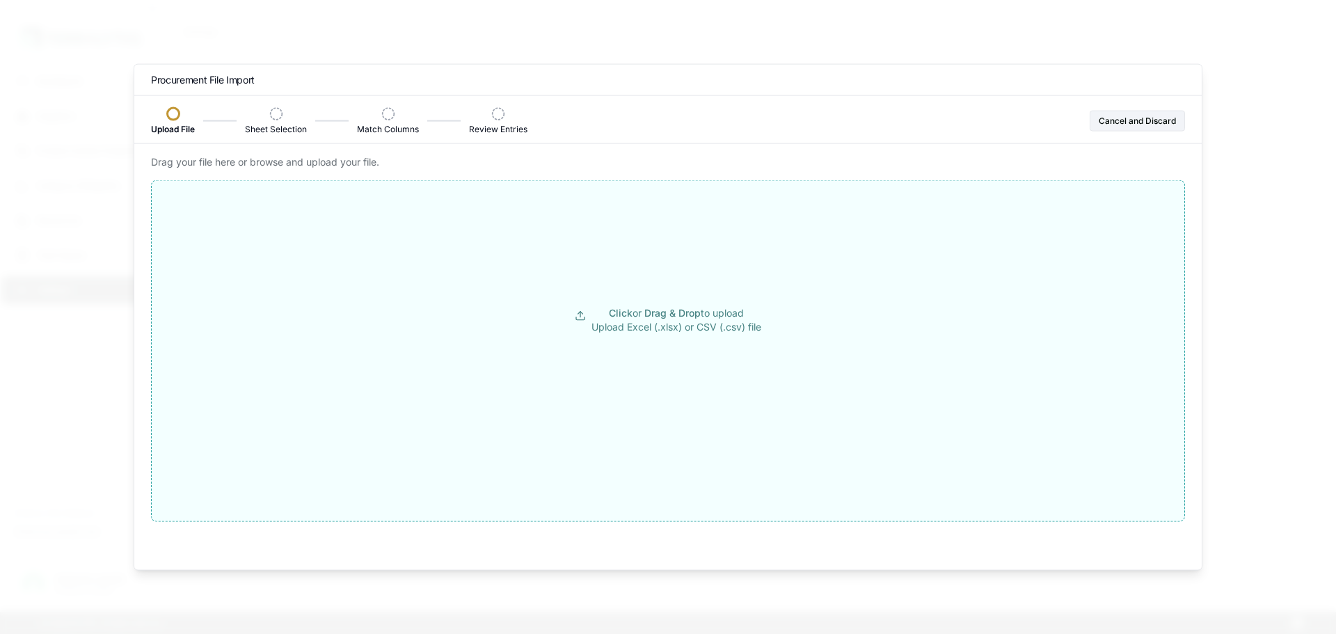
click at [636, 370] on button "Click or Drag & Drop to upload Upload Excel (.xlsx) or CSV (.csv) file" at bounding box center [668, 319] width 1033 height 251
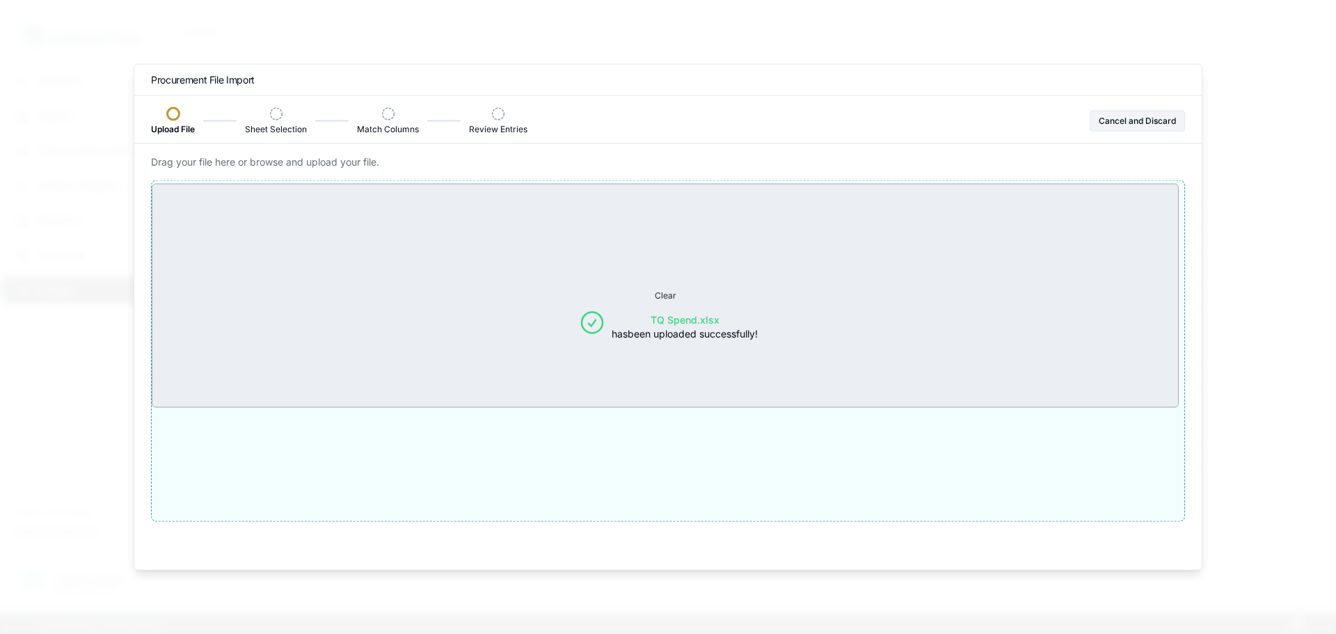
click at [534, 315] on button "TQ Spend.xlsx has been uploaded successfully!" at bounding box center [668, 326] width 1033 height 264
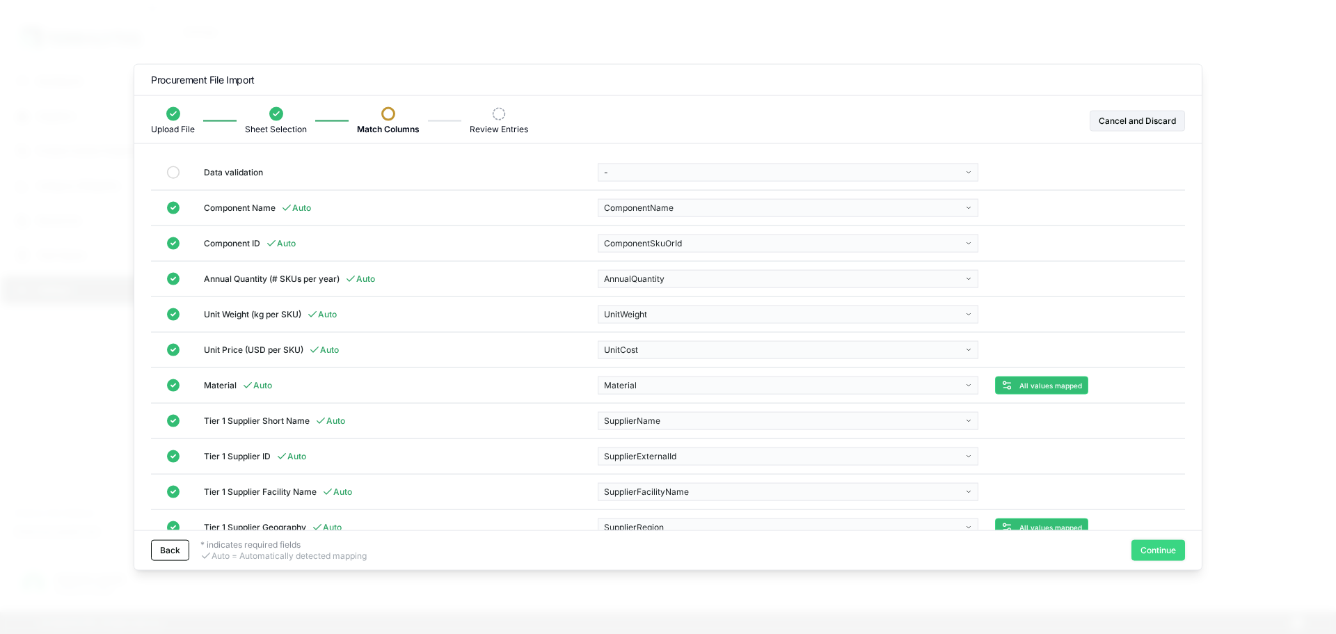
click at [1165, 559] on button "Continue" at bounding box center [1159, 550] width 54 height 21
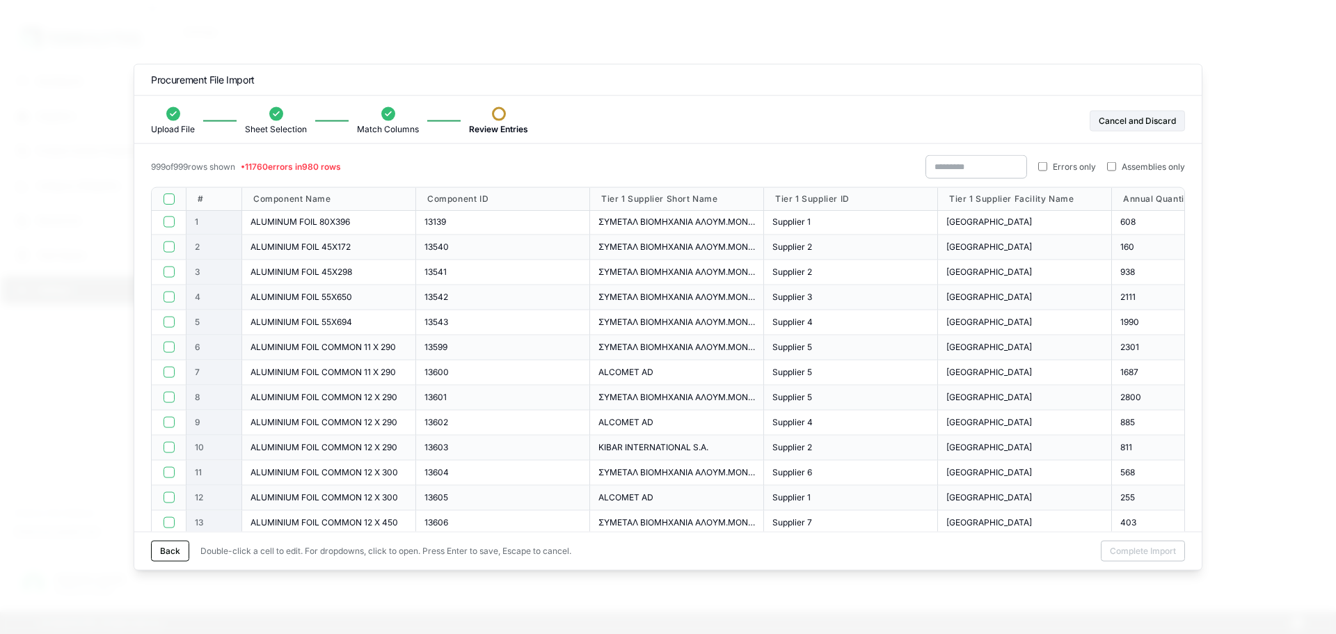
click at [1053, 161] on span "Errors only" at bounding box center [1074, 166] width 43 height 11
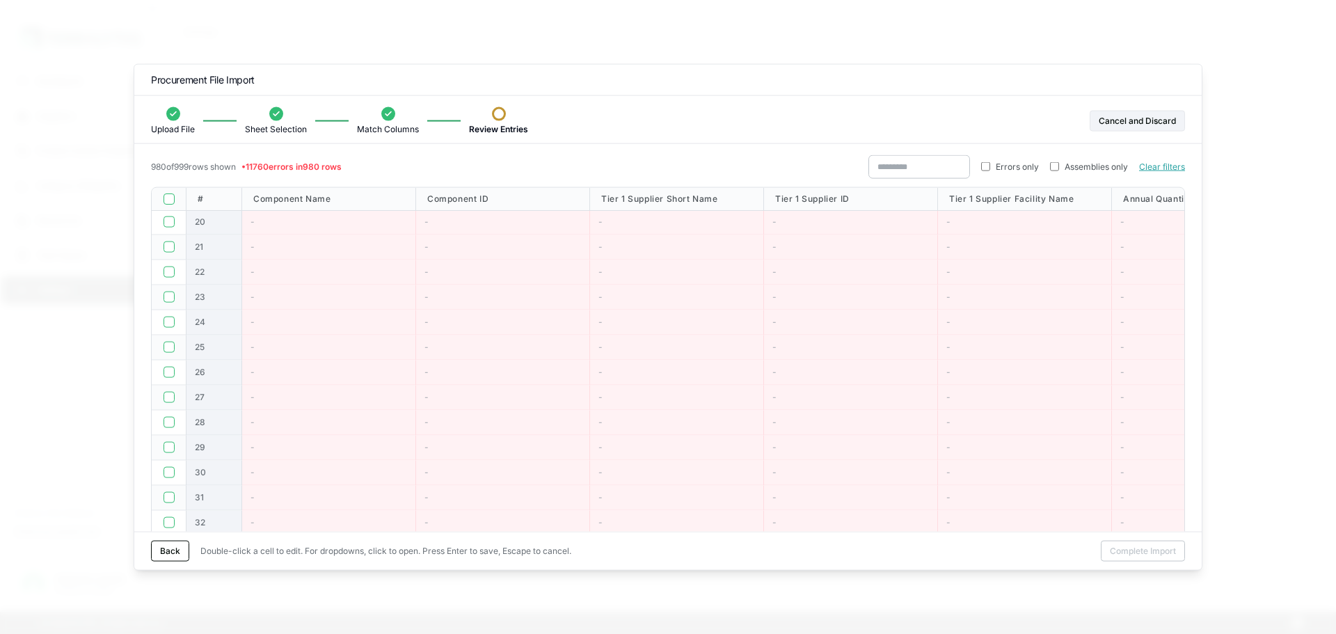
click at [171, 199] on button "button" at bounding box center [169, 198] width 11 height 11
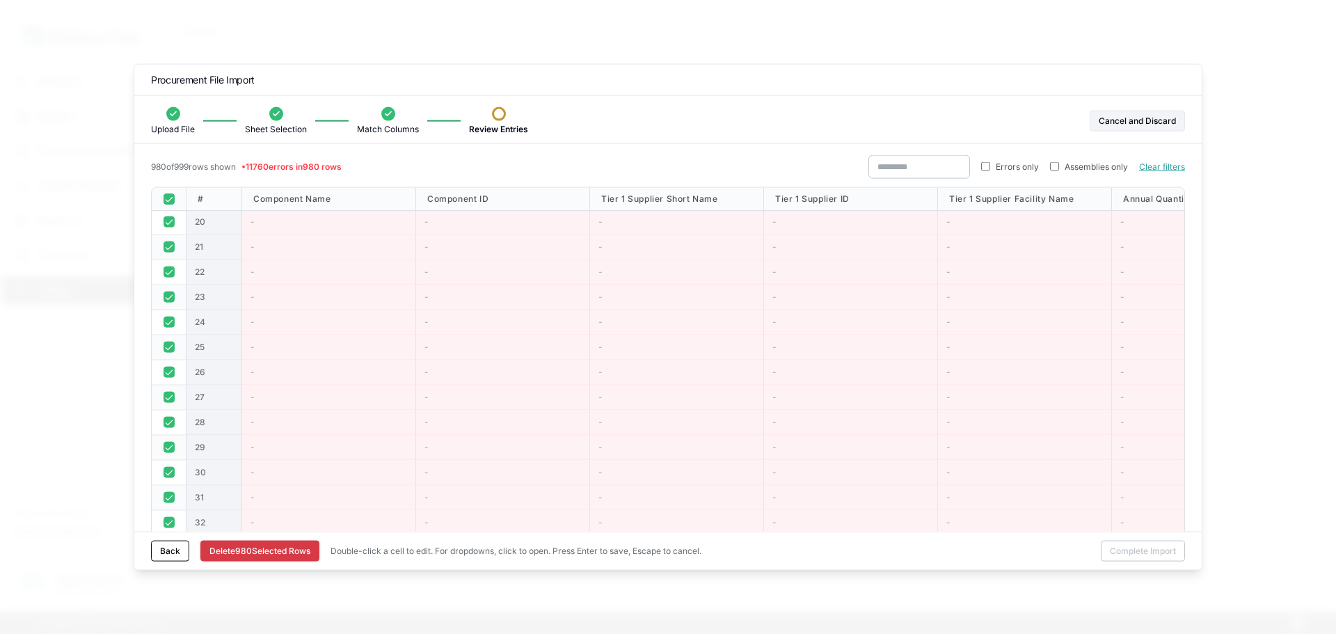
click at [271, 552] on button "Delete 980 Selected Row s" at bounding box center [259, 551] width 119 height 21
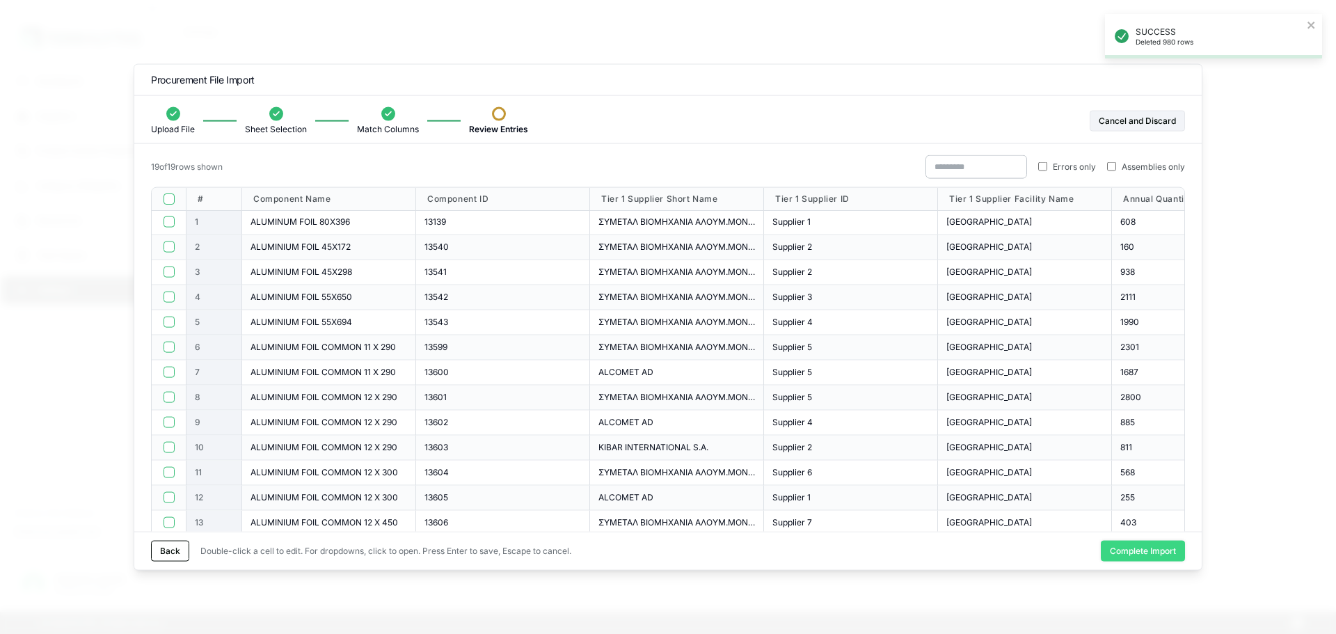
click at [1139, 558] on button "Complete Import" at bounding box center [1143, 551] width 84 height 21
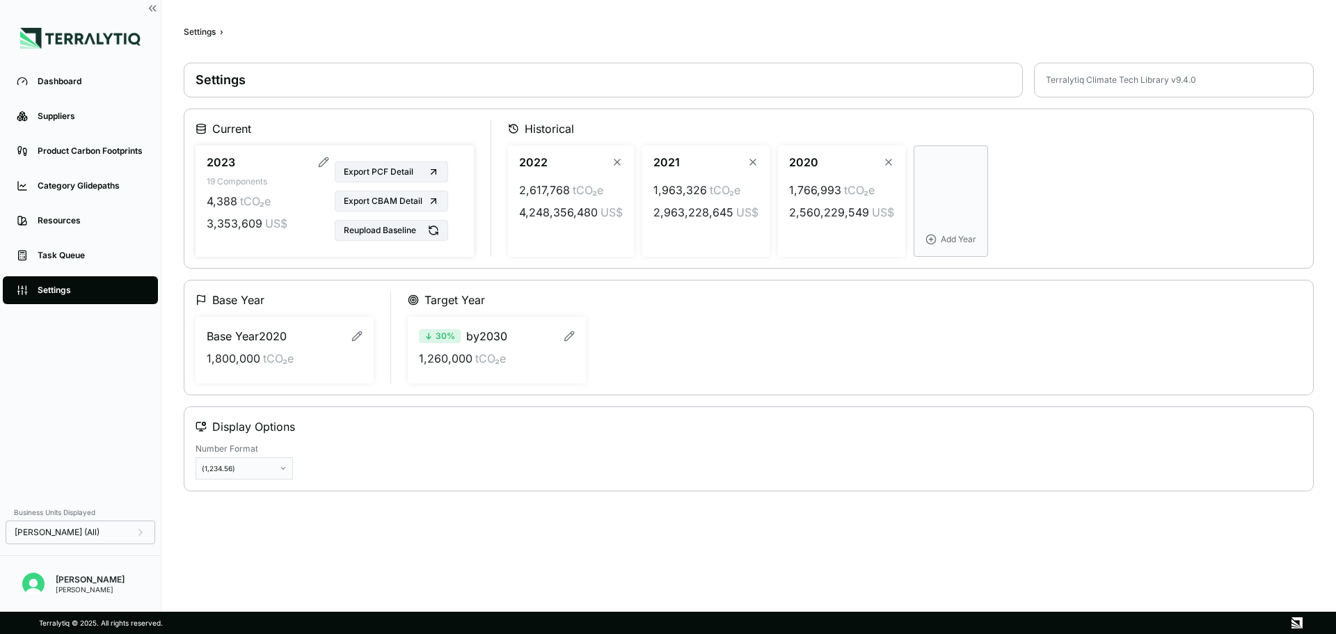
click at [217, 197] on span "4,388" at bounding box center [222, 201] width 31 height 17
click at [217, 198] on span "4,388" at bounding box center [222, 201] width 31 height 17
click at [262, 191] on div "4,388 tCO₂e 3,353,609 US$" at bounding box center [268, 212] width 123 height 50
click at [77, 111] on div "Suppliers" at bounding box center [91, 116] width 106 height 11
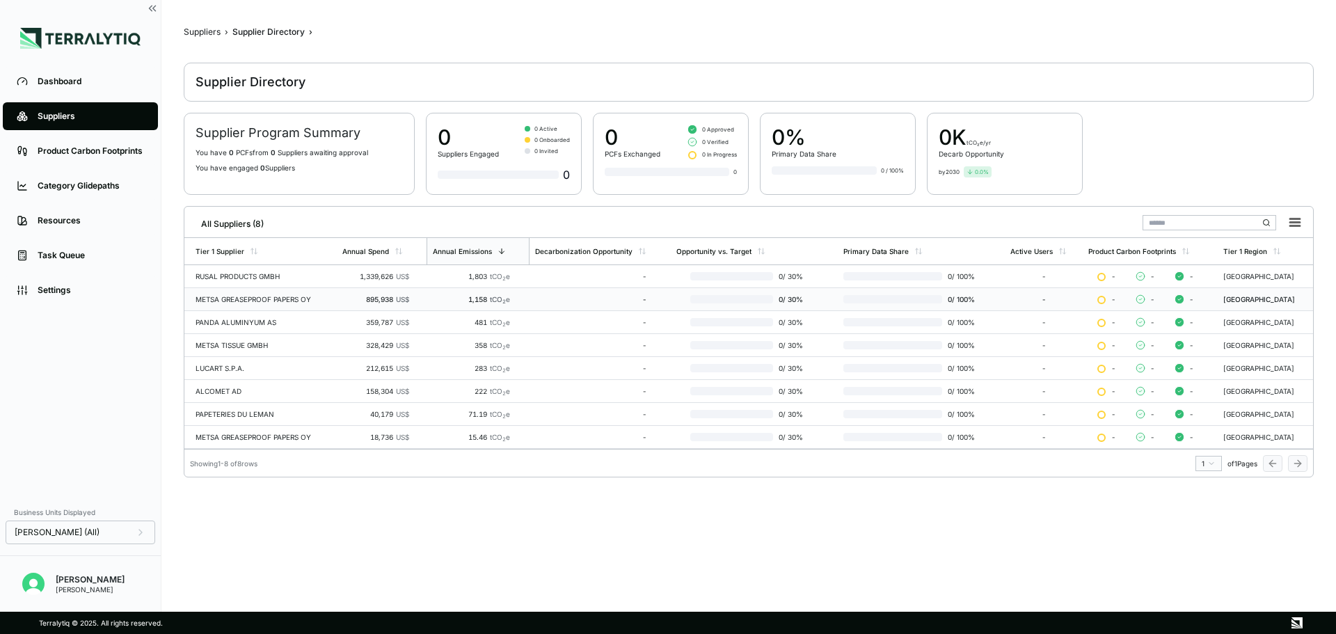
scroll to position [4, 0]
click at [53, 294] on div "Settings" at bounding box center [91, 290] width 106 height 11
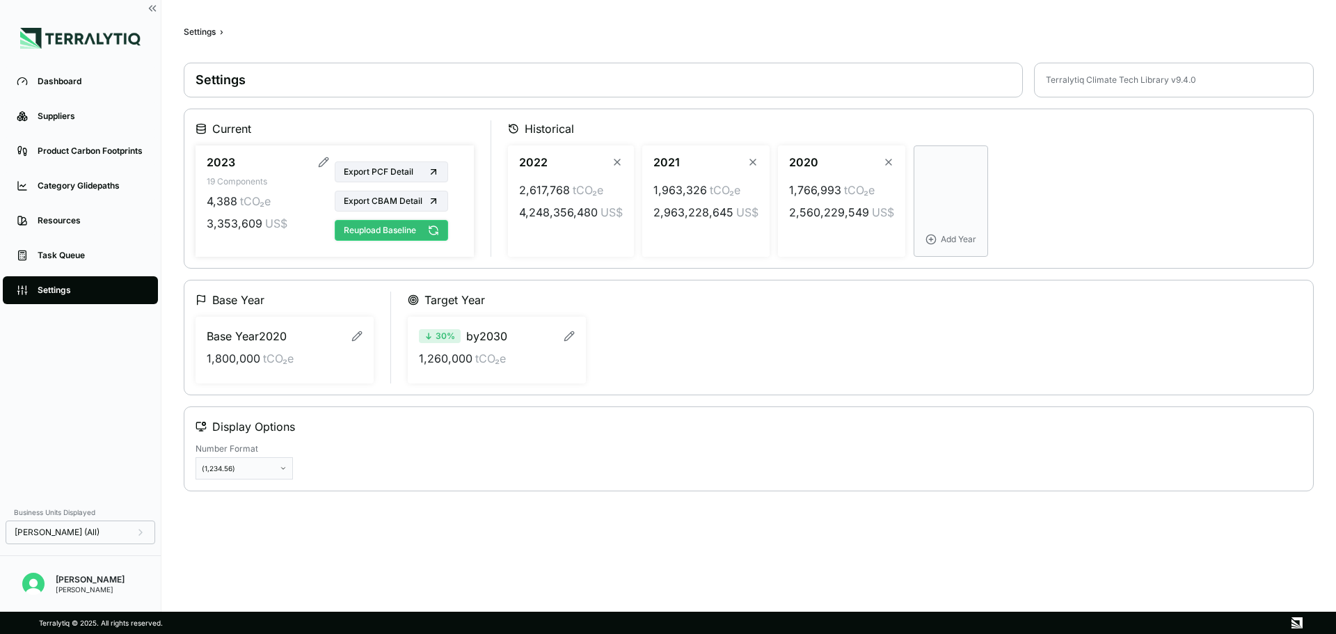
click at [378, 237] on button "Reupload Baseline" at bounding box center [391, 230] width 113 height 21
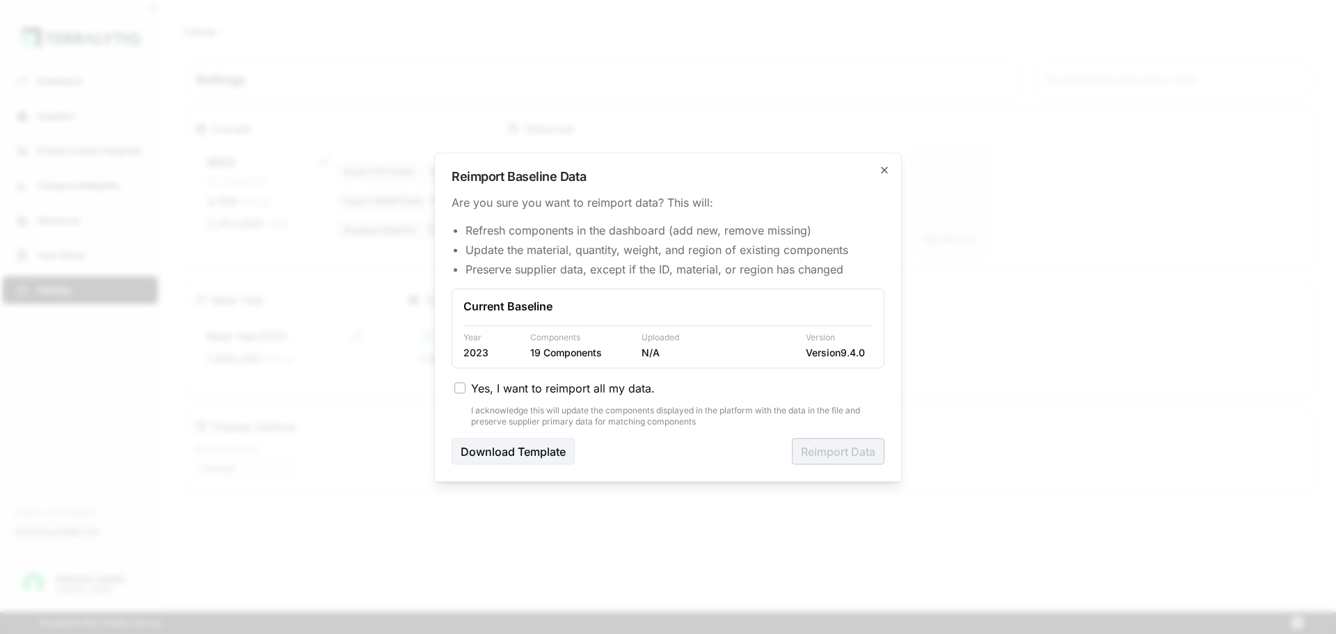
click at [471, 395] on span "Yes, I want to reimport all my data." at bounding box center [563, 387] width 184 height 17
click at [466, 393] on button "Yes, I want to reimport all my data." at bounding box center [460, 387] width 11 height 11
click at [837, 447] on button "Reimport Data" at bounding box center [838, 451] width 93 height 26
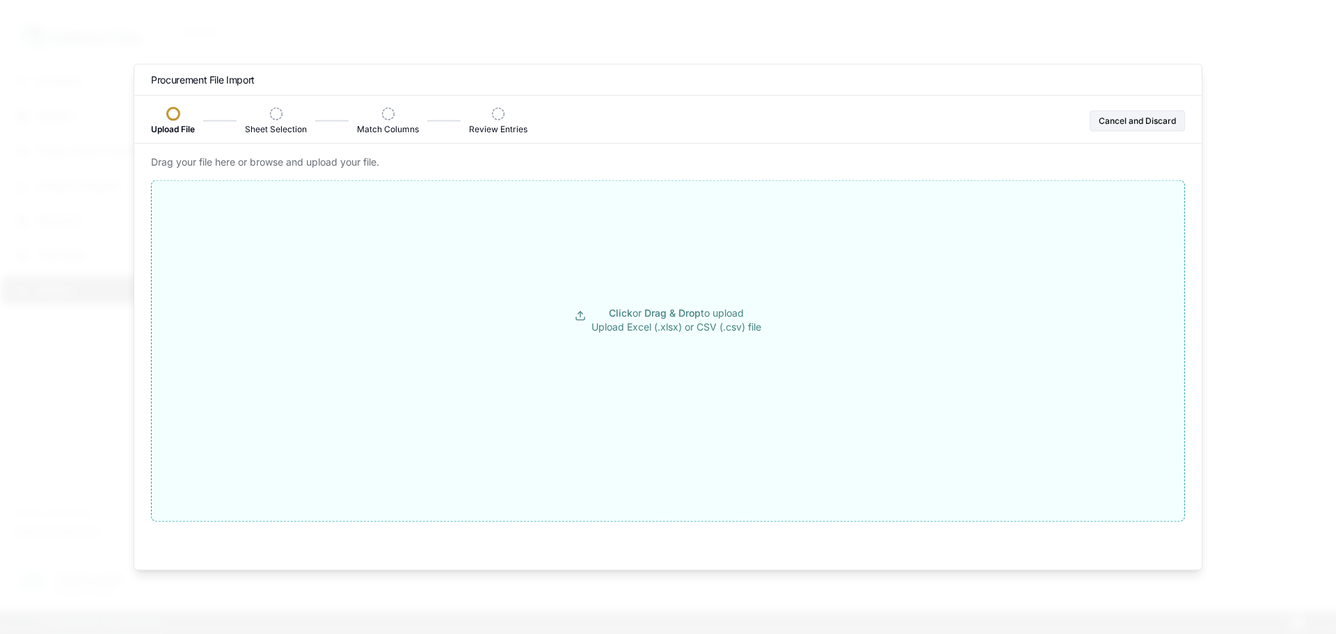
click at [617, 342] on button "Click or Drag & Drop to upload Upload Excel (.xlsx) or CSV (.csv) file" at bounding box center [668, 319] width 1033 height 251
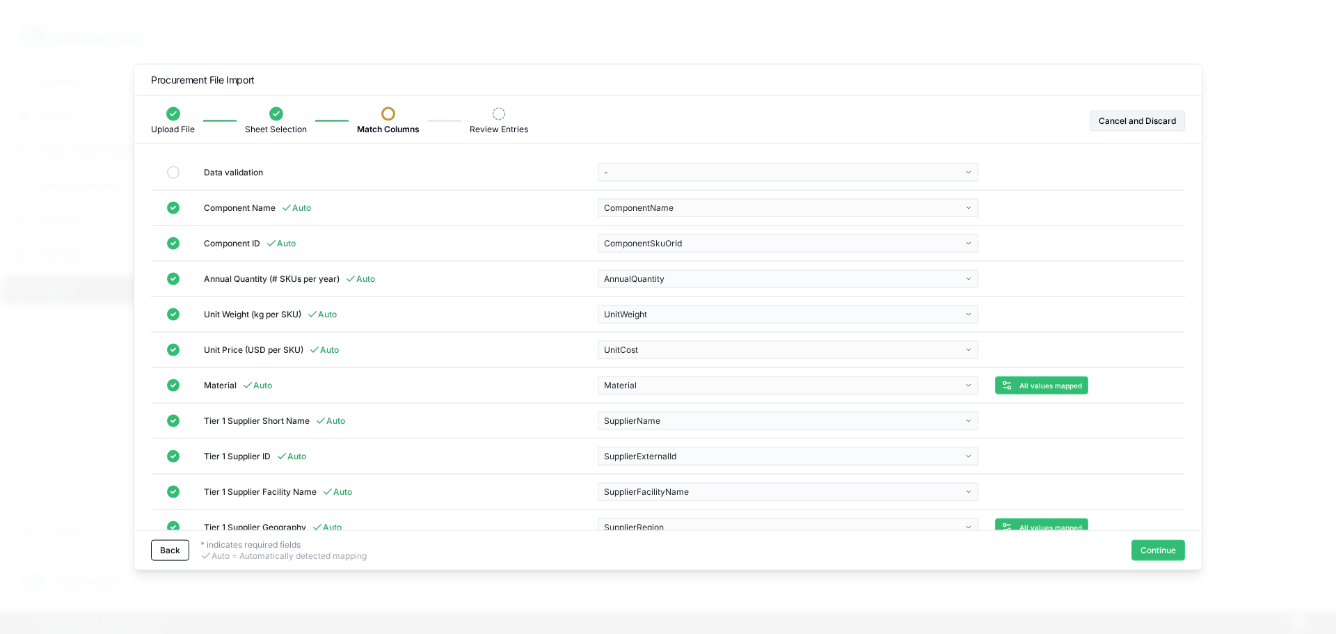
click at [320, 316] on span "Auto" at bounding box center [322, 313] width 30 height 11
click at [690, 211] on body "Dashboard Suppliers Product Carbon Footprints Category Glidepaths Resources Tas…" at bounding box center [668, 317] width 1336 height 634
click at [566, 218] on body "Dashboard Suppliers Product Carbon Footprints Category Glidepaths Resources Tas…" at bounding box center [668, 317] width 1336 height 634
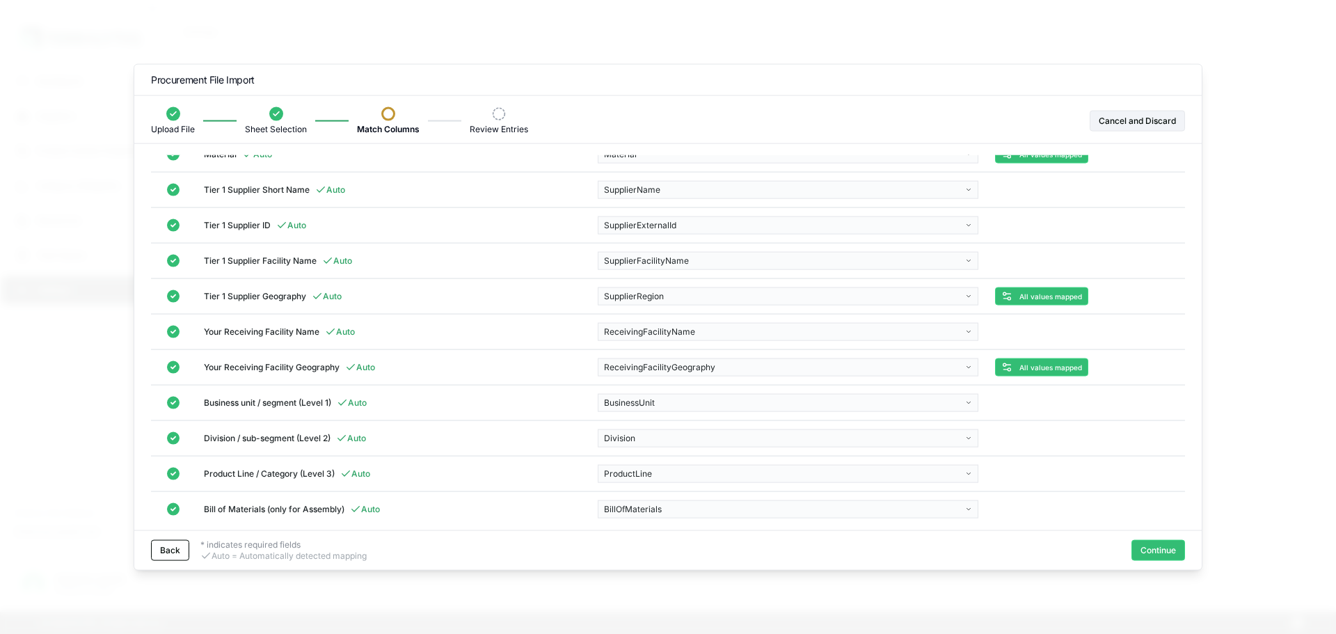
scroll to position [238, 0]
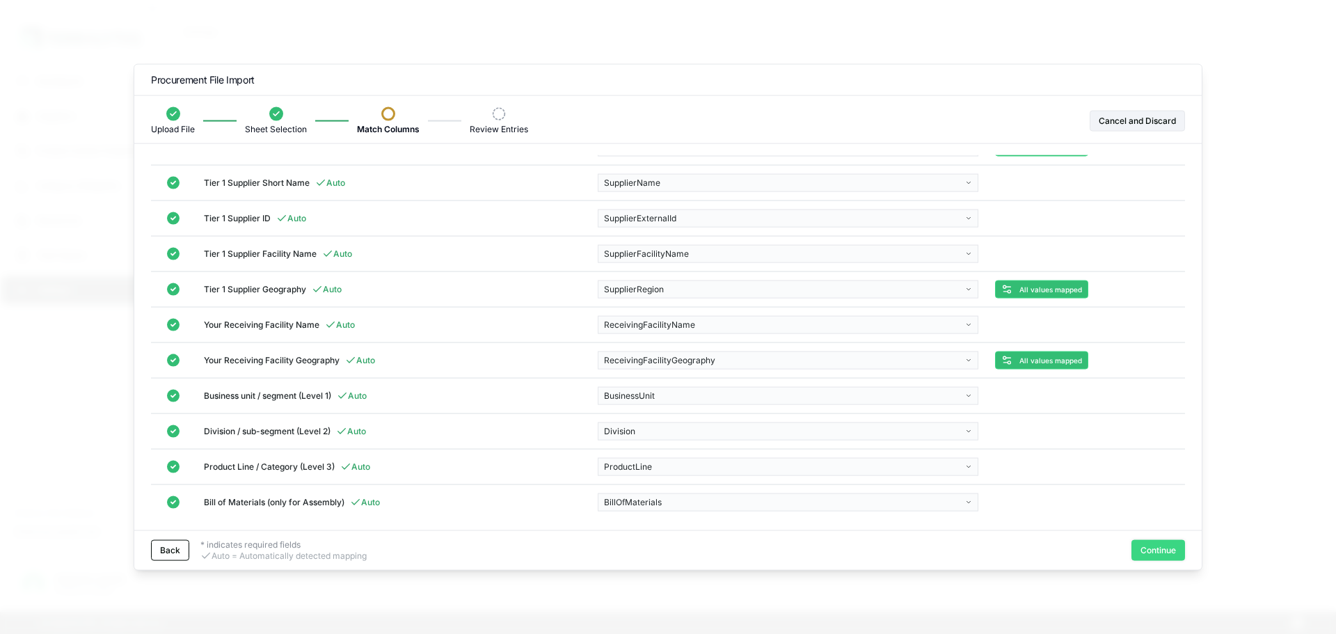
click at [1152, 554] on button "Continue" at bounding box center [1159, 550] width 54 height 21
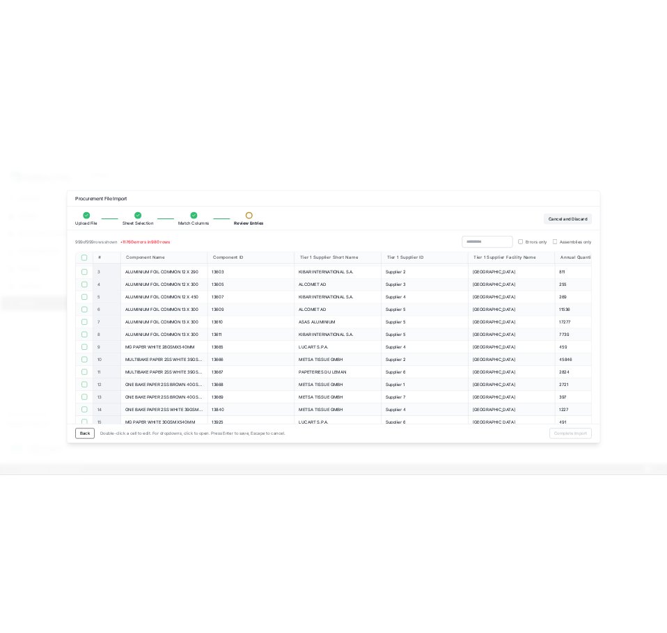
scroll to position [0, 0]
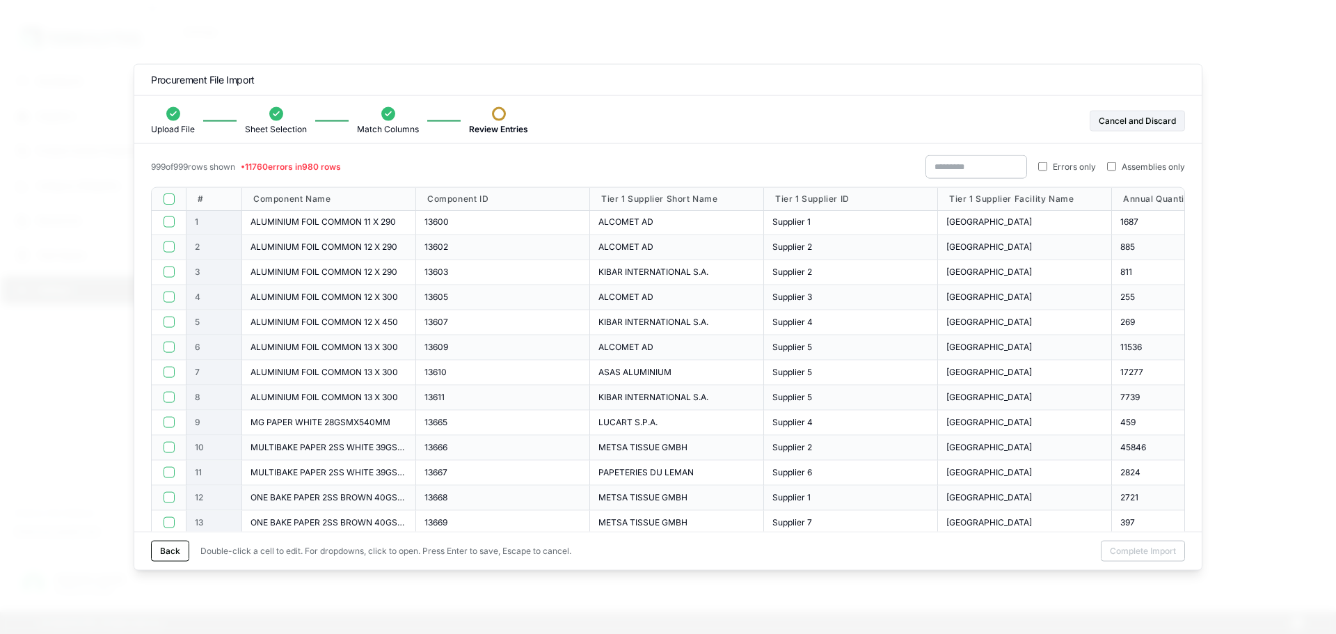
click at [1049, 167] on label "Errors only" at bounding box center [1067, 166] width 58 height 11
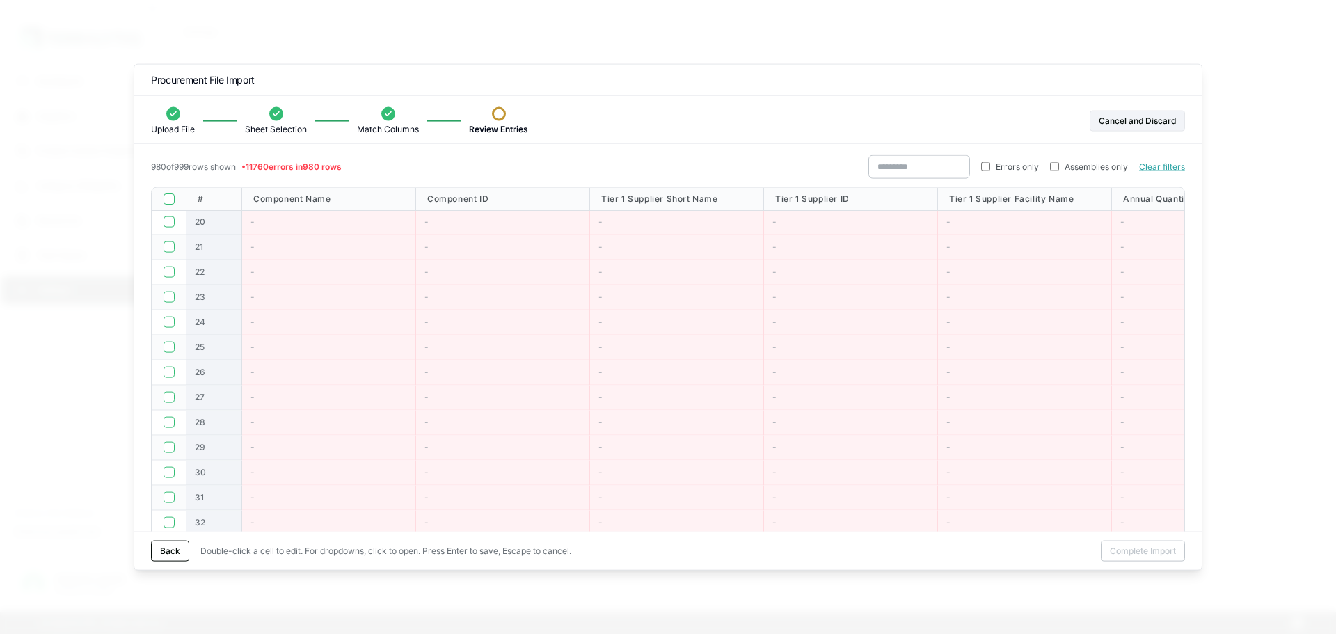
click at [165, 201] on button "button" at bounding box center [169, 198] width 11 height 11
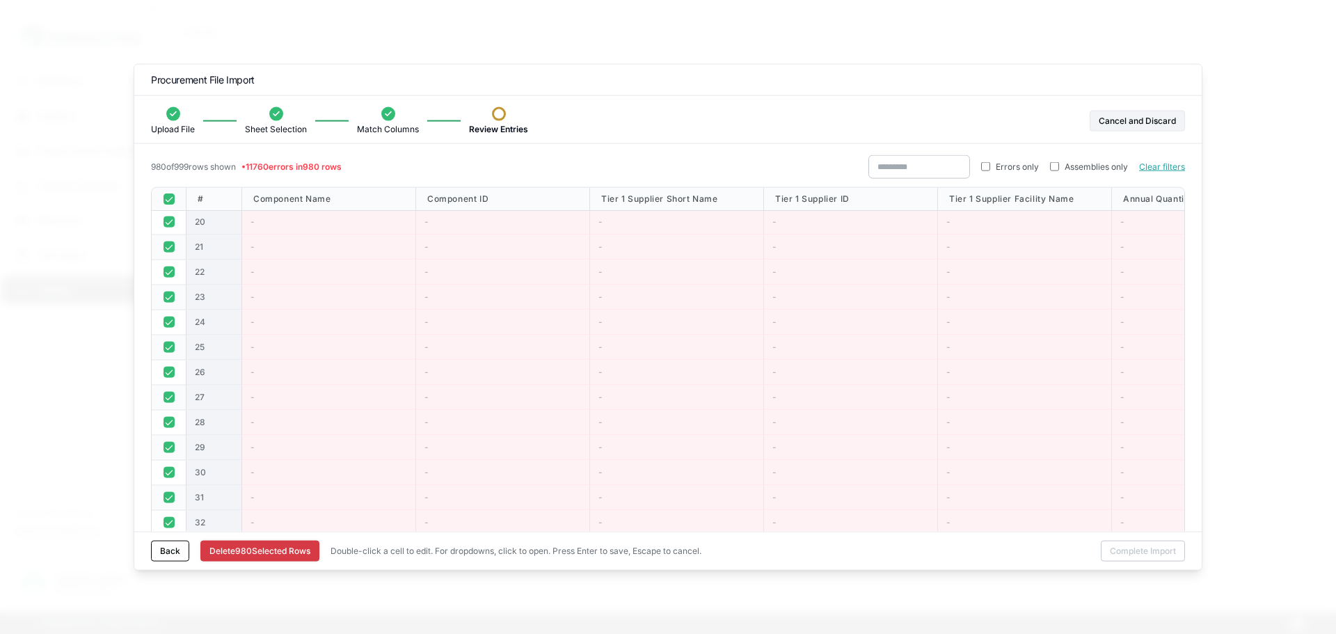
click at [294, 548] on button "Delete 980 Selected Row s" at bounding box center [259, 551] width 119 height 21
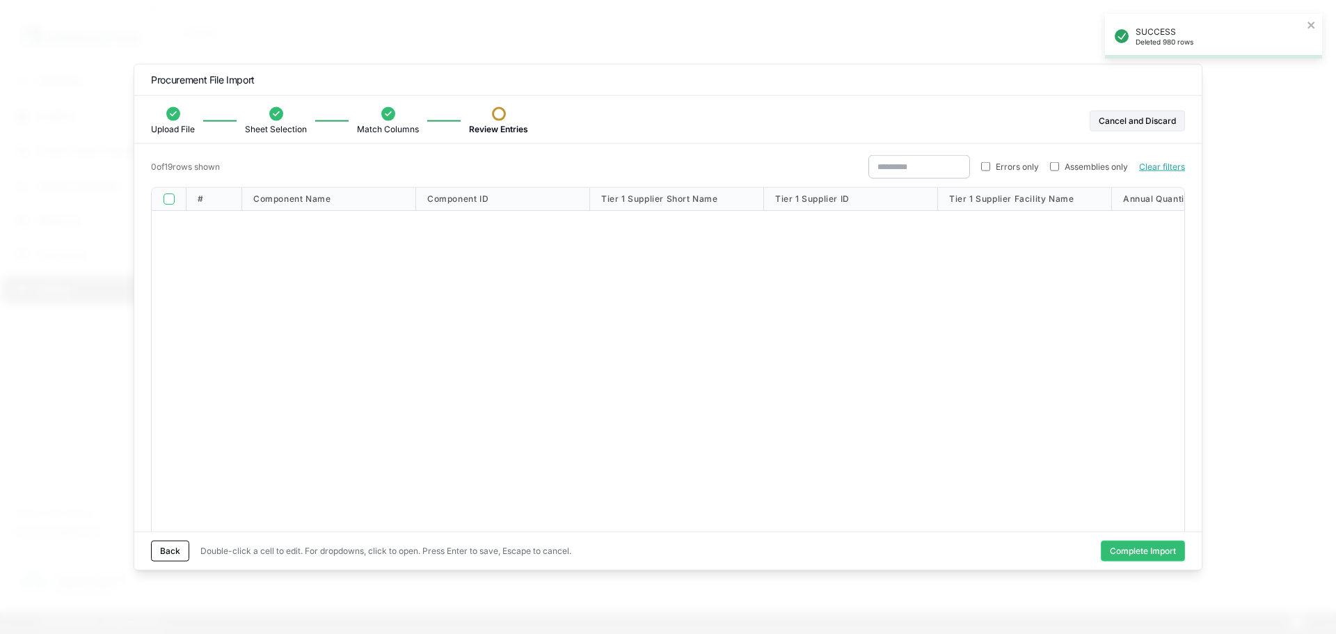
click at [1000, 173] on div "Errors only Assemblies only Clear filters" at bounding box center [1027, 167] width 317 height 24
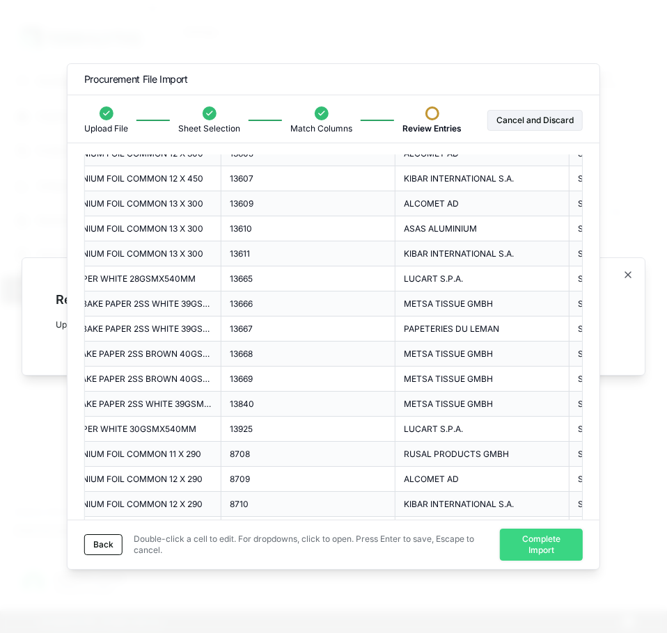
scroll to position [62, 0]
click at [548, 547] on button "Complete Import" at bounding box center [541, 545] width 84 height 32
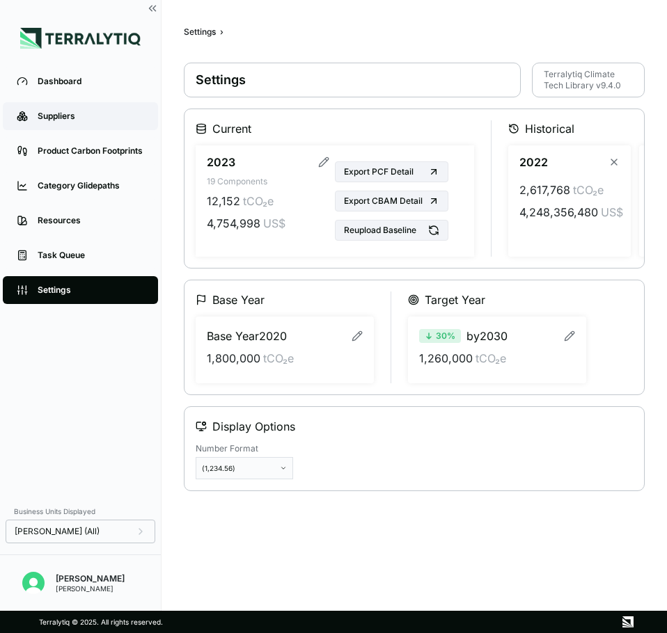
click at [102, 116] on div "Suppliers" at bounding box center [91, 116] width 106 height 11
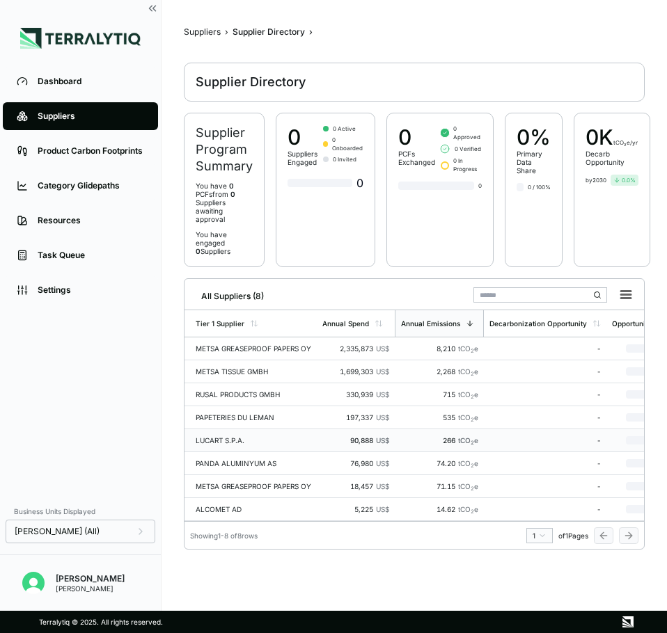
scroll to position [4, 0]
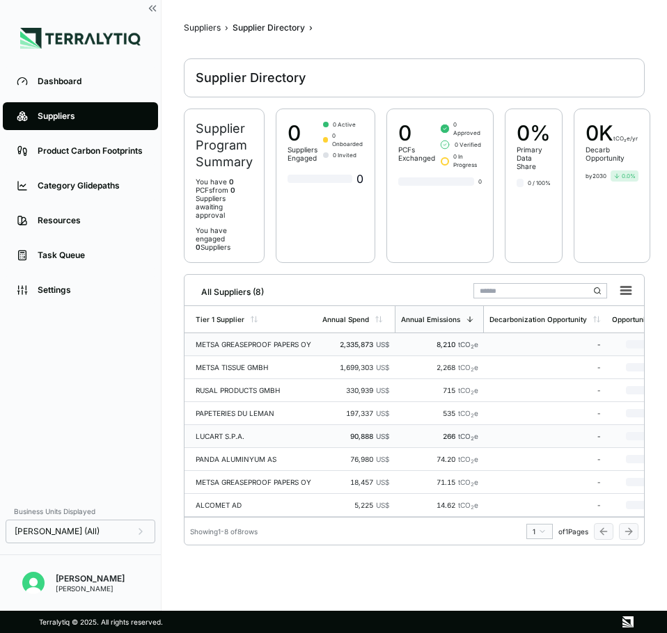
click at [314, 333] on td "METSA GREASEPROOF PAPERS OY" at bounding box center [250, 344] width 132 height 23
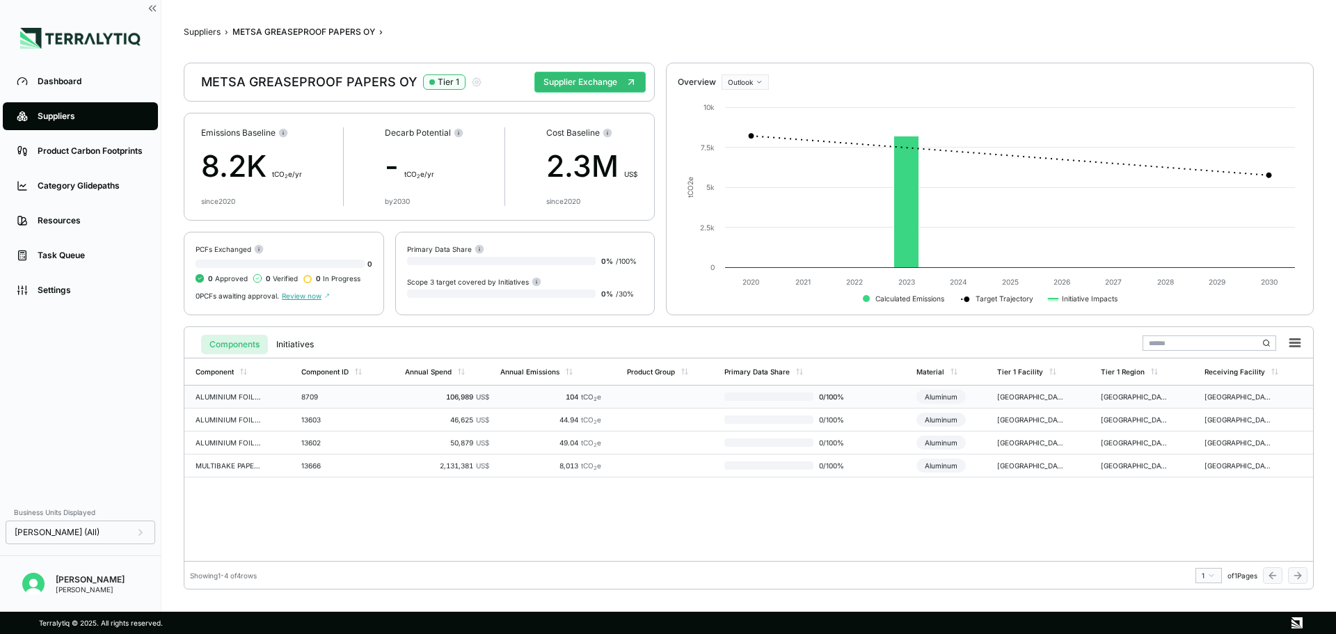
click at [277, 396] on td "ALUMINIUM FOIL COMMON 12 X 290" at bounding box center [239, 397] width 111 height 23
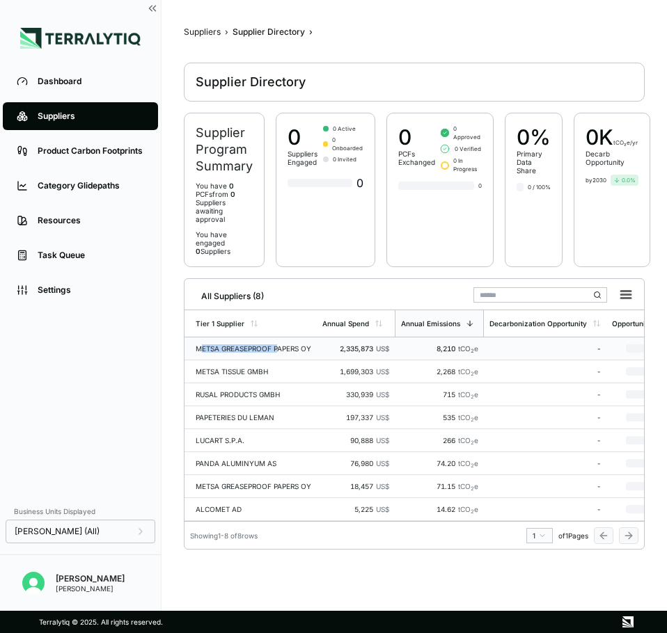
drag, startPoint x: 201, startPoint y: 330, endPoint x: 278, endPoint y: 327, distance: 76.6
click at [278, 338] on td "METSA GREASEPROOF PAPERS OY" at bounding box center [250, 349] width 132 height 23
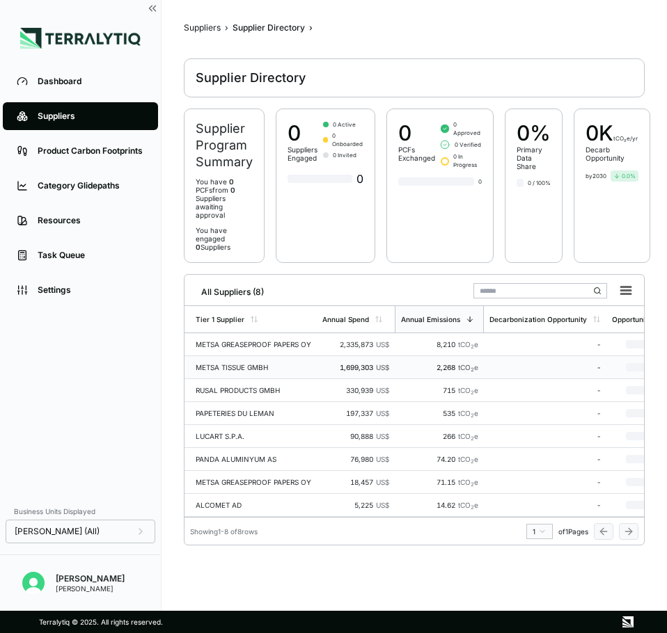
click at [235, 363] on div "METSA TISSUE GMBH" at bounding box center [254, 367] width 116 height 8
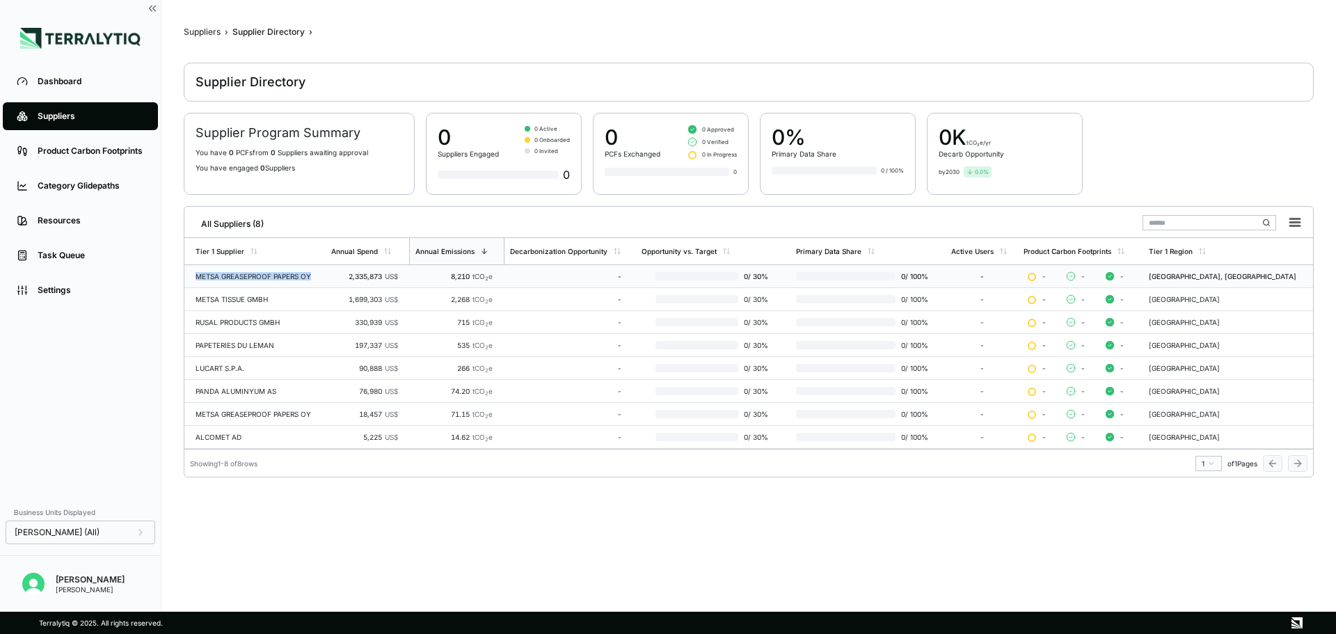
drag, startPoint x: 193, startPoint y: 278, endPoint x: 326, endPoint y: 276, distance: 133.0
click at [326, 276] on td "METSA GREASEPROOF PAPERS OY" at bounding box center [254, 276] width 141 height 23
click at [258, 616] on div "Dashboard Suppliers Product Carbon Footprints Category Glidepaths Resources Tas…" at bounding box center [668, 317] width 1336 height 634
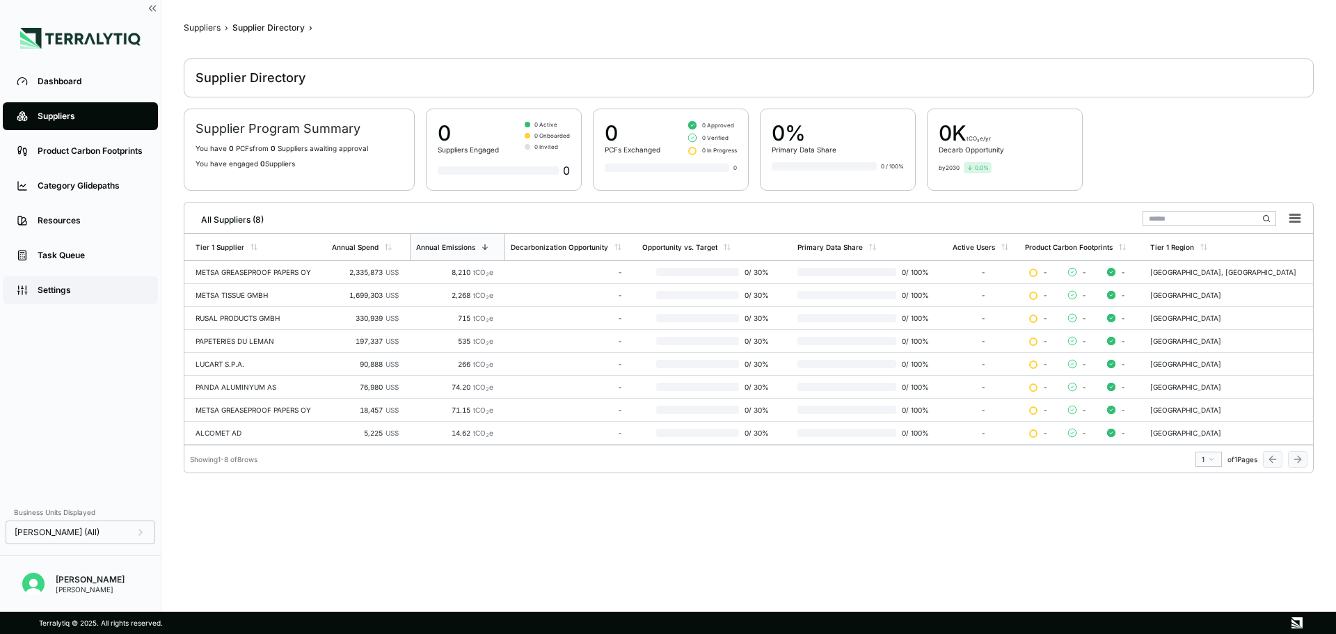
click at [66, 297] on link "Settings" at bounding box center [80, 290] width 155 height 28
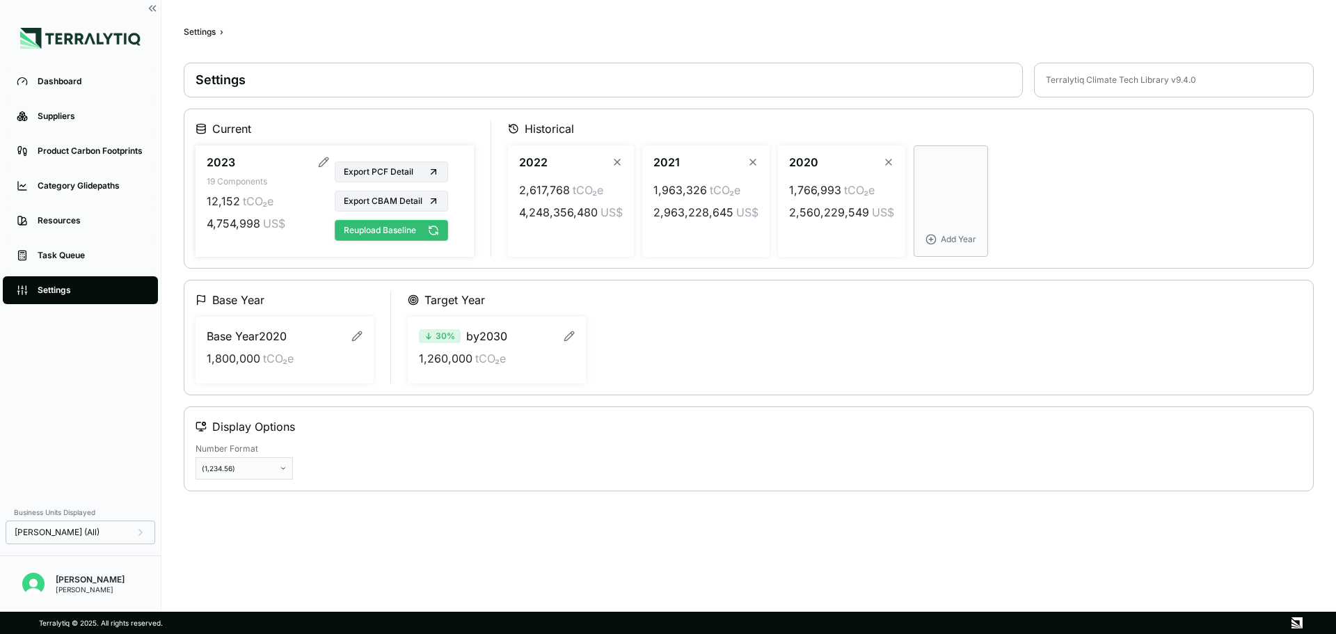
click at [388, 231] on button "Reupload Baseline" at bounding box center [391, 230] width 113 height 21
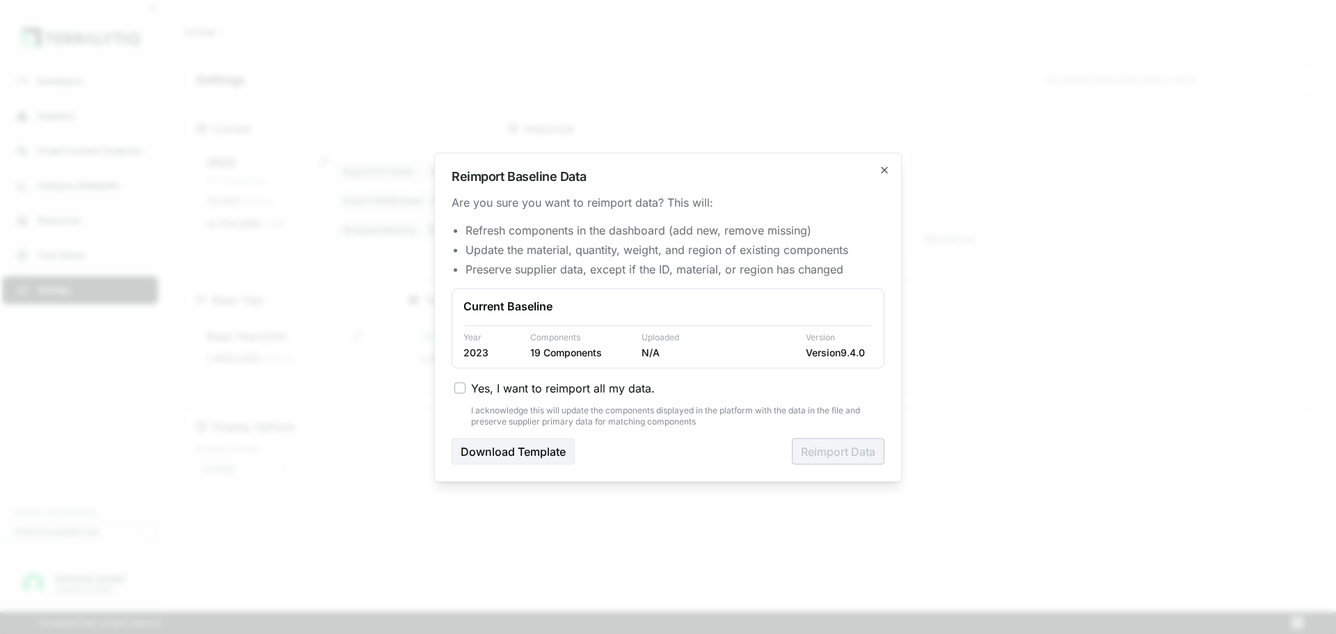
click at [459, 393] on button "Yes, I want to reimport all my data." at bounding box center [460, 387] width 11 height 11
click at [812, 445] on button "Reimport Data" at bounding box center [838, 451] width 93 height 26
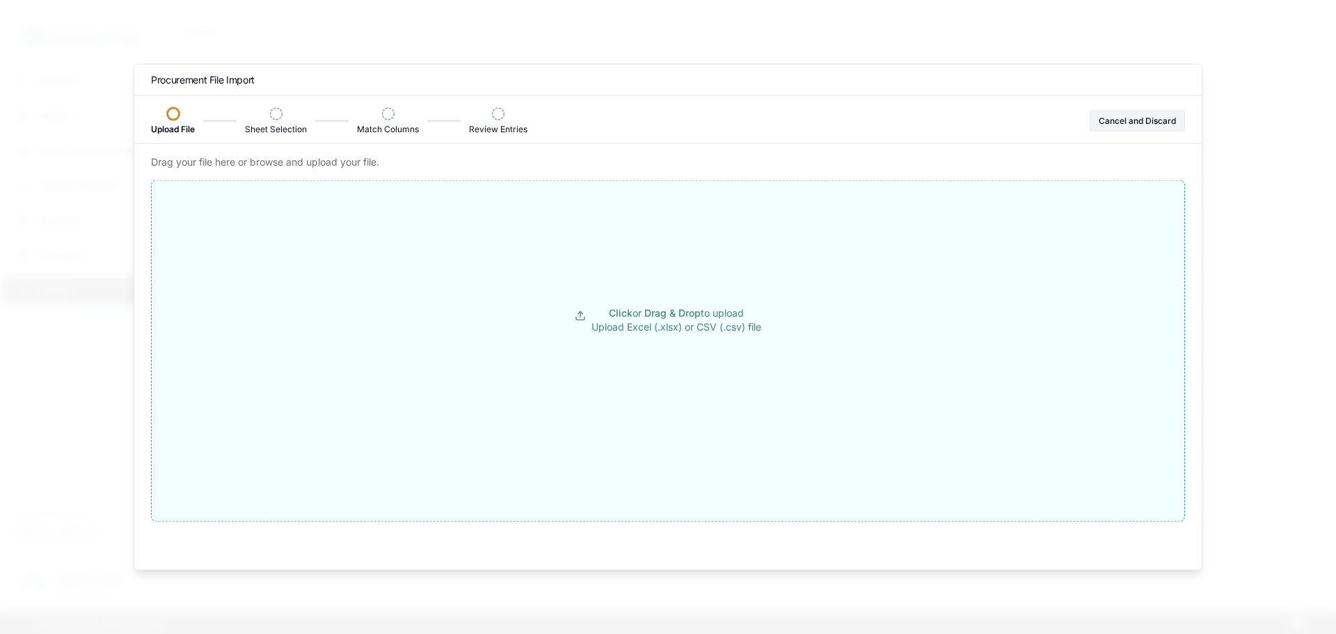
click at [624, 283] on button "Click or Drag & Drop to upload Upload Excel (.xlsx) or CSV (.csv) file" at bounding box center [668, 319] width 1033 height 251
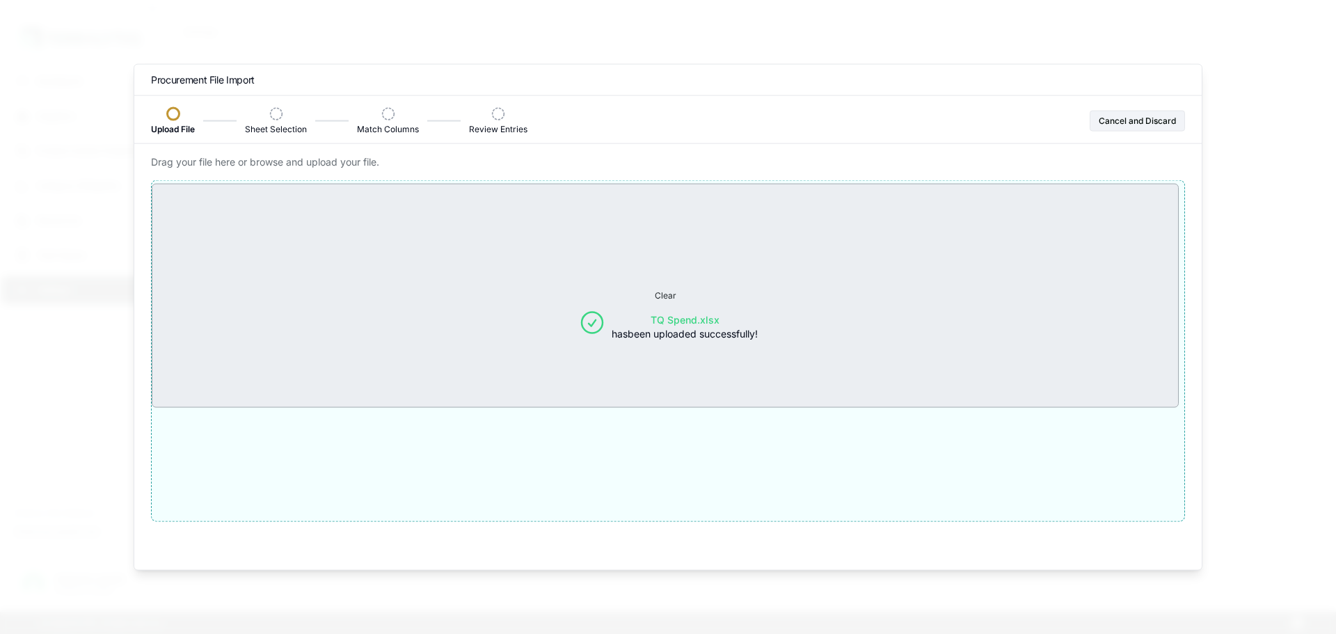
click at [708, 325] on span "TQ Spend.xlsx" at bounding box center [685, 319] width 69 height 12
click at [351, 474] on form "Clear TQ Spend.xlsx has been uploaded successfully!" at bounding box center [668, 351] width 1034 height 342
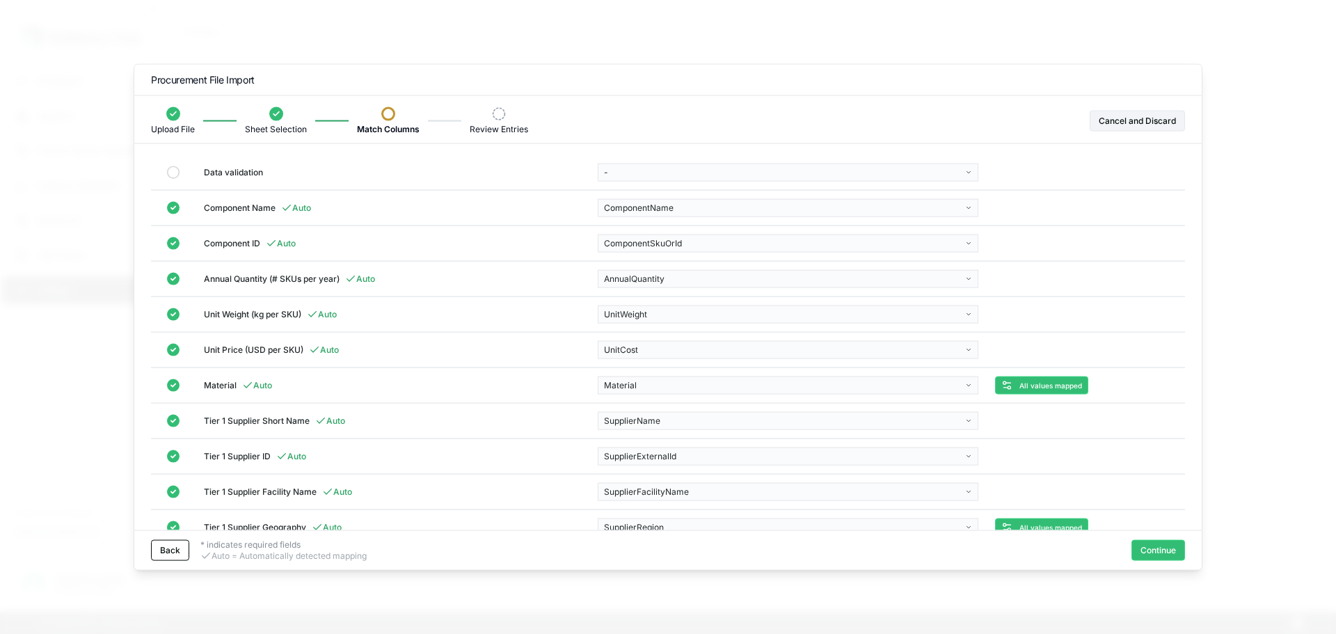
scroll to position [238, 0]
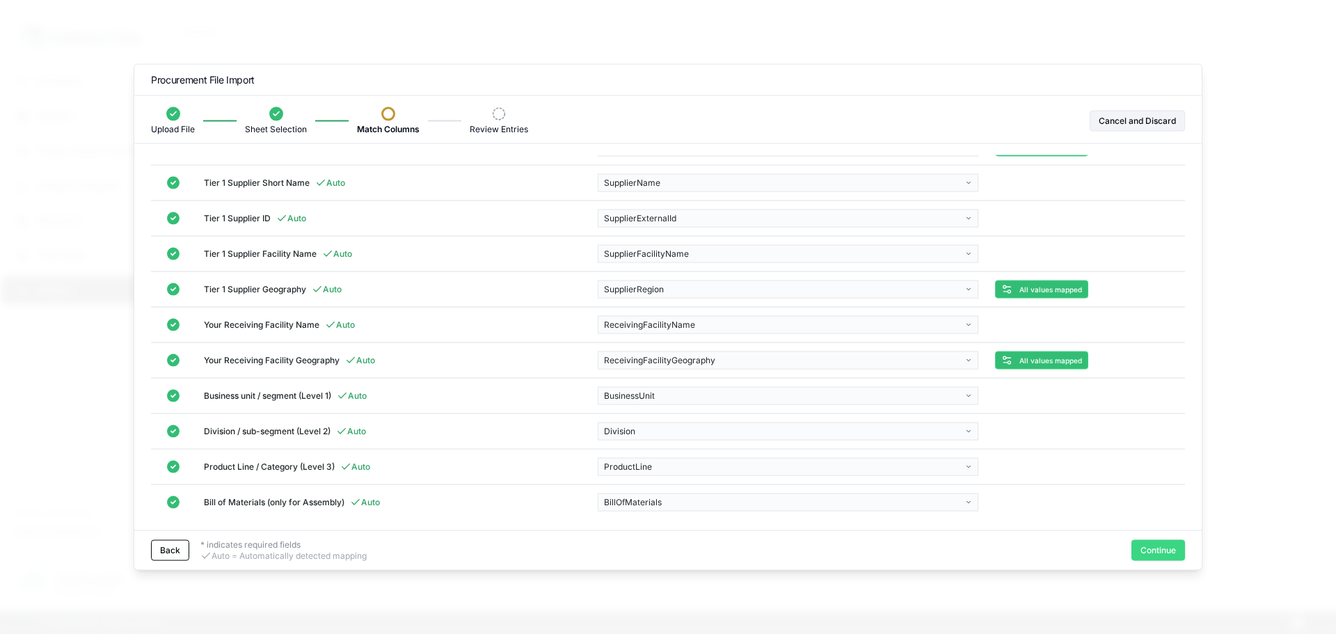
click at [1160, 559] on button "Continue" at bounding box center [1159, 550] width 54 height 21
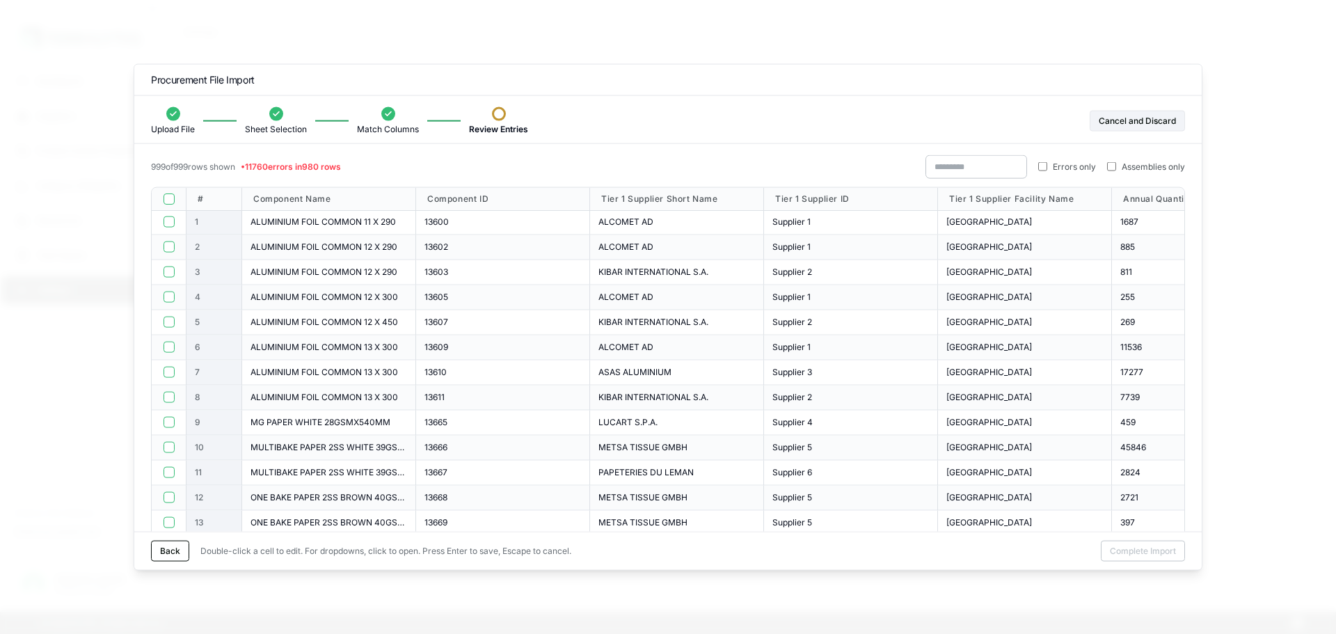
click at [1035, 171] on div "Errors only Assemblies only" at bounding box center [1056, 167] width 260 height 24
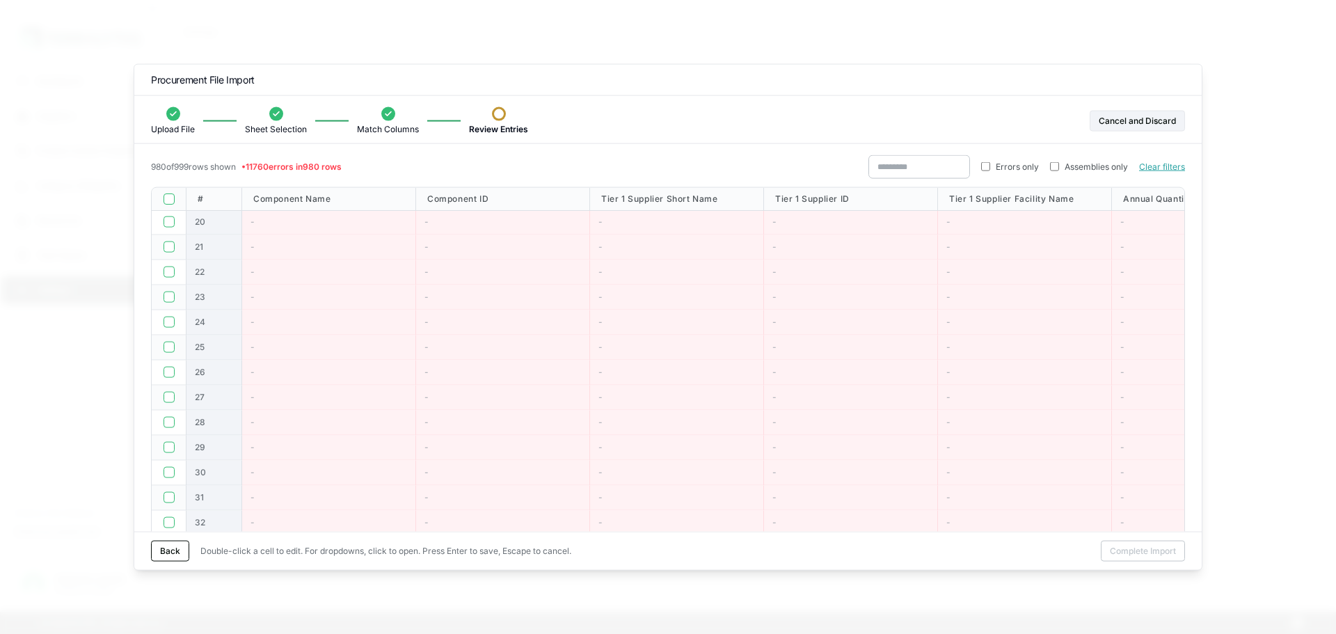
drag, startPoint x: 163, startPoint y: 204, endPoint x: 174, endPoint y: 197, distance: 13.1
click at [174, 197] on div at bounding box center [169, 198] width 12 height 11
click at [174, 197] on button "button" at bounding box center [169, 198] width 11 height 11
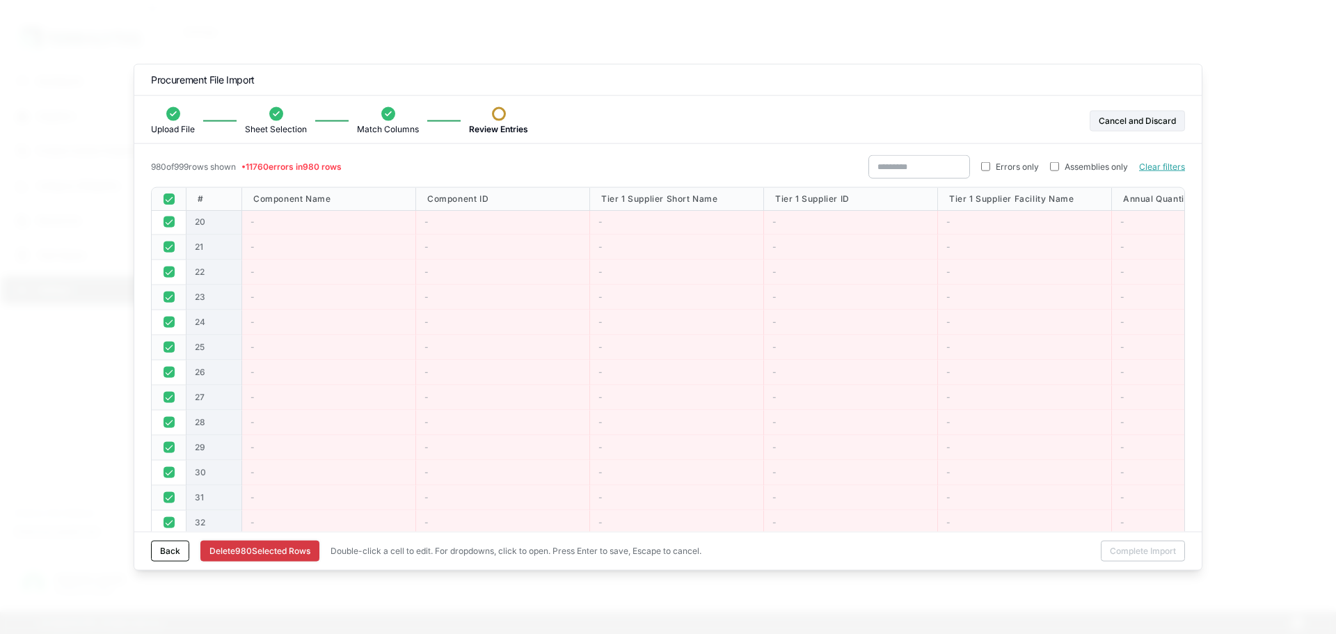
click at [253, 546] on button "Delete 980 Selected Row s" at bounding box center [259, 551] width 119 height 21
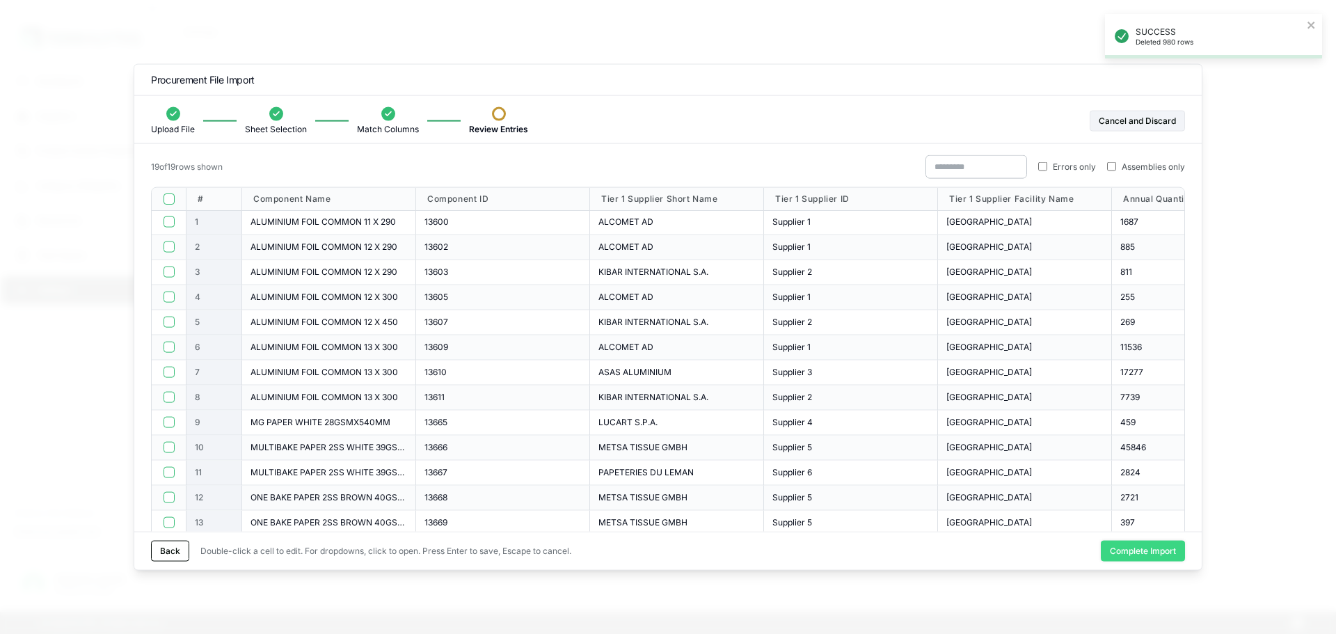
click at [1132, 558] on button "Complete Import" at bounding box center [1143, 551] width 84 height 21
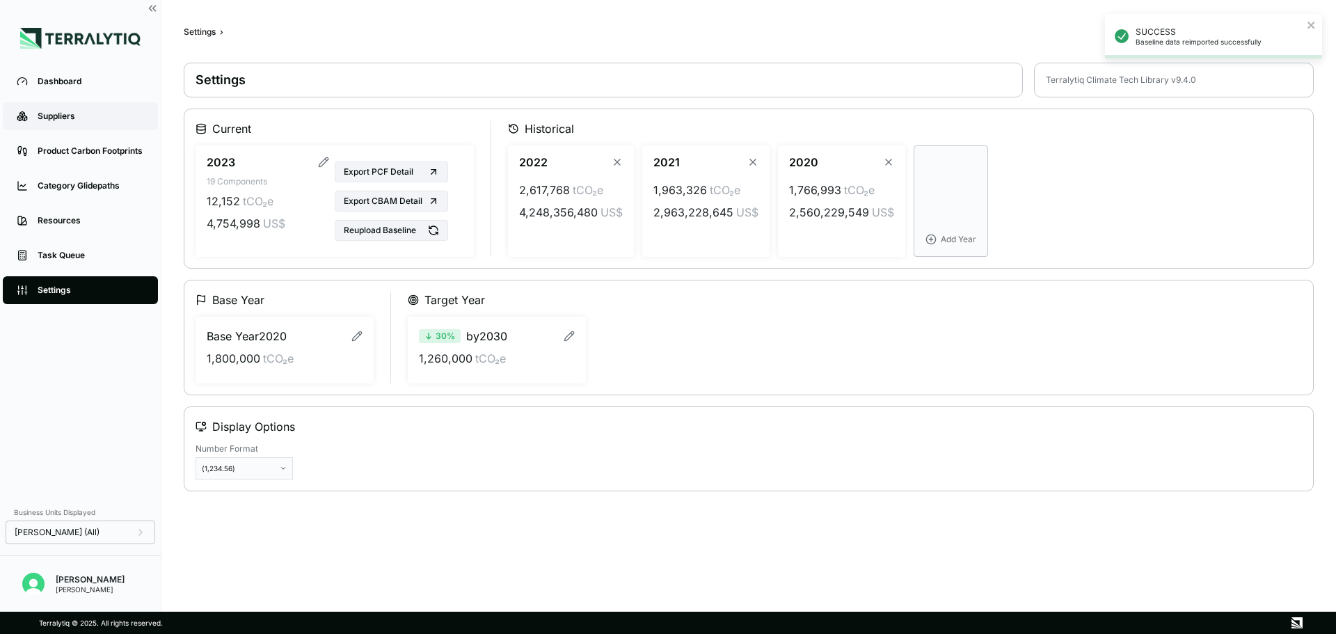
click at [78, 116] on div "Suppliers" at bounding box center [91, 116] width 106 height 11
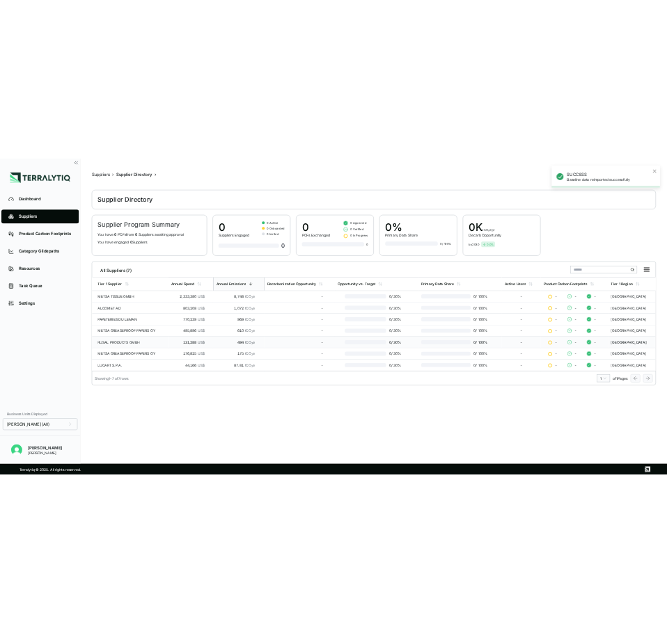
scroll to position [4, 0]
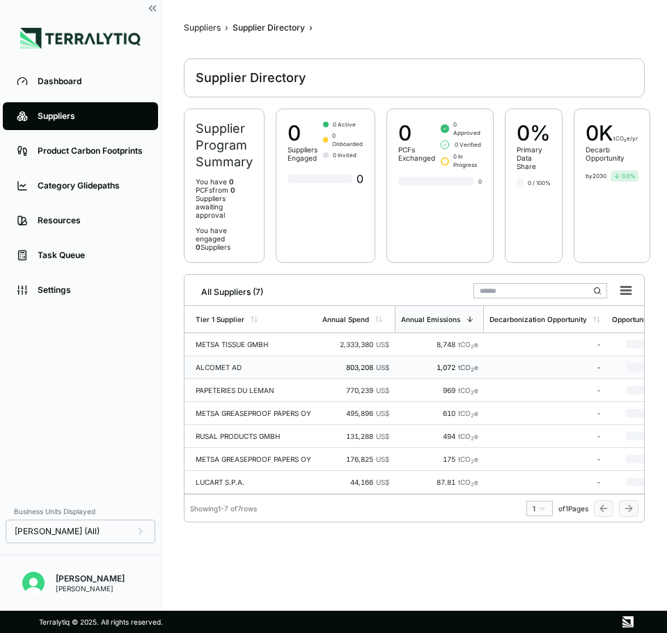
click at [465, 356] on td "1,072 tCO 2 e" at bounding box center [439, 367] width 89 height 23
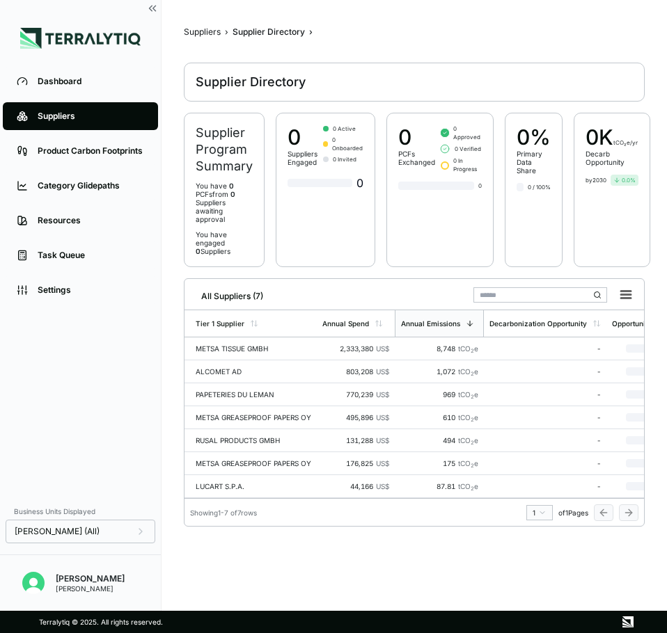
scroll to position [4, 0]
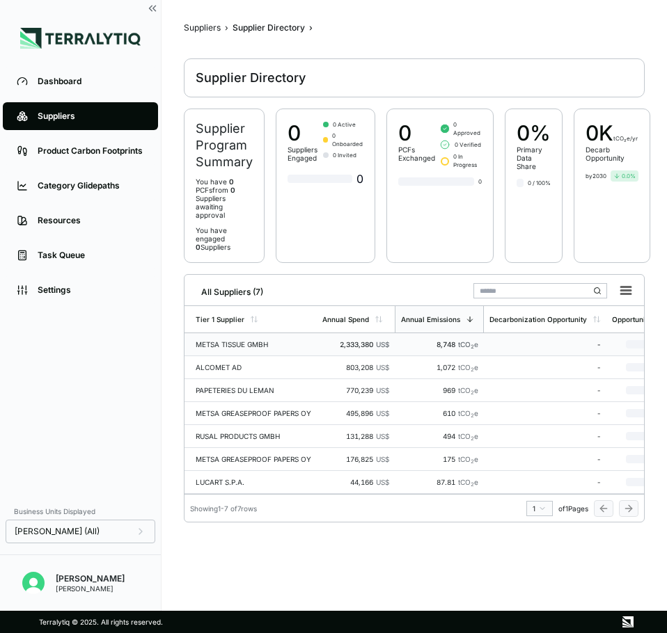
click at [381, 333] on td "2,333,380 US$" at bounding box center [356, 344] width 78 height 23
